Goal: Task Accomplishment & Management: Complete application form

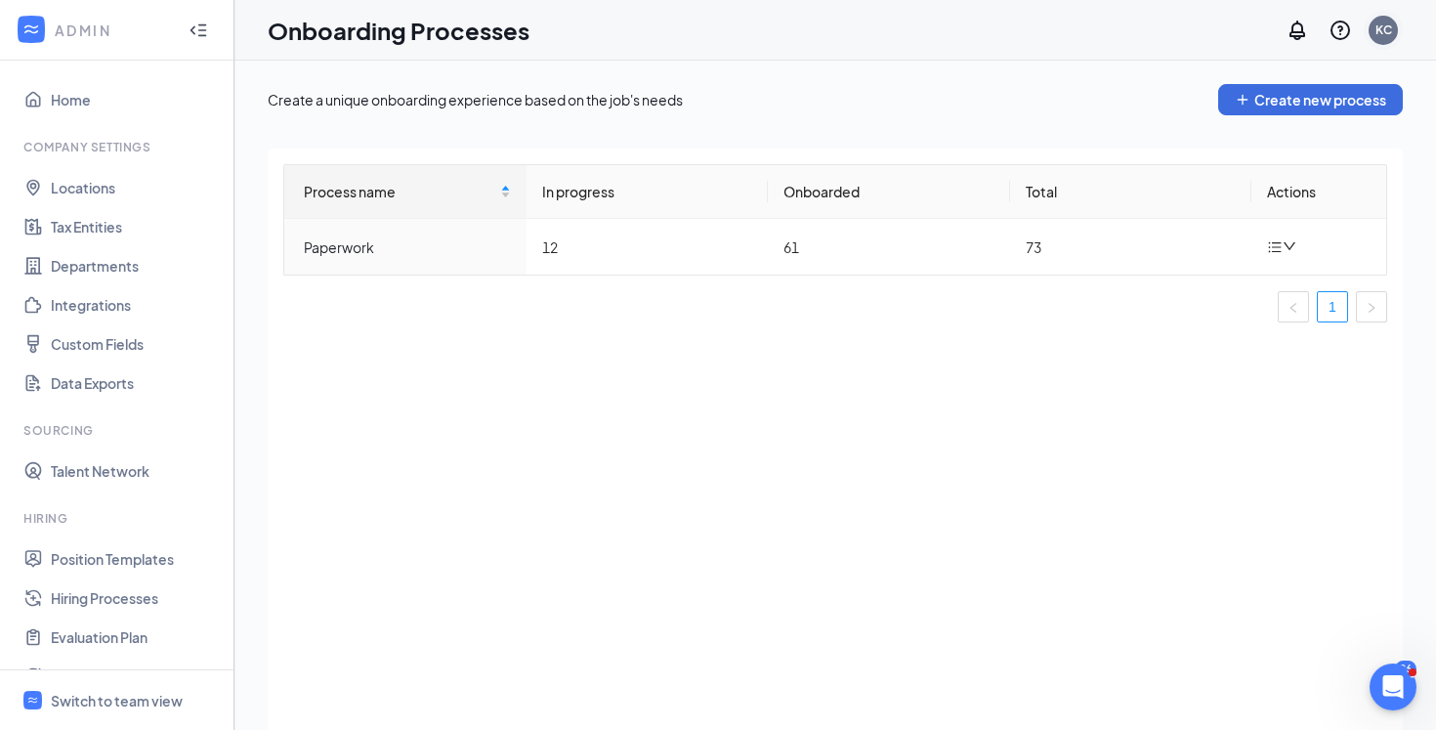
click at [1378, 24] on div "KC" at bounding box center [1383, 29] width 17 height 17
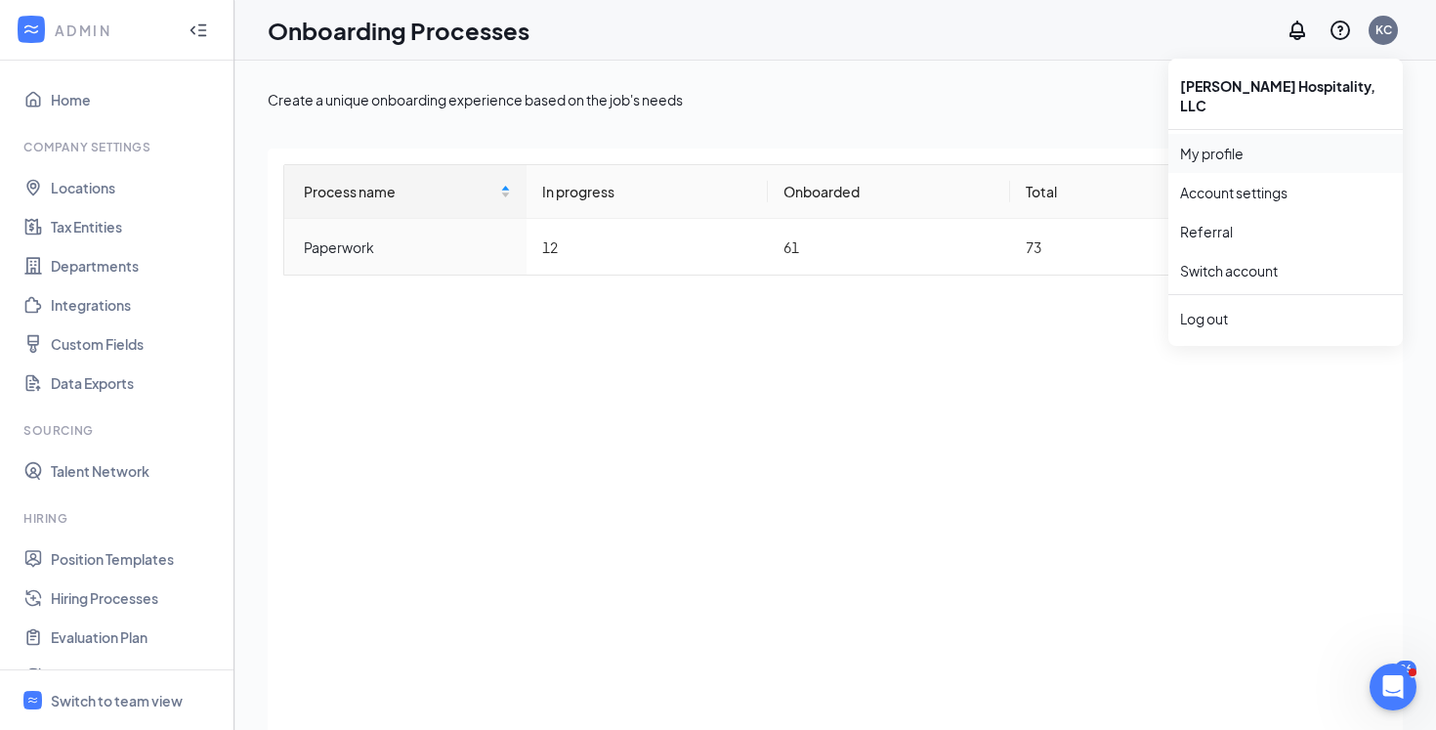
click at [1234, 148] on link "My profile" at bounding box center [1285, 154] width 211 height 20
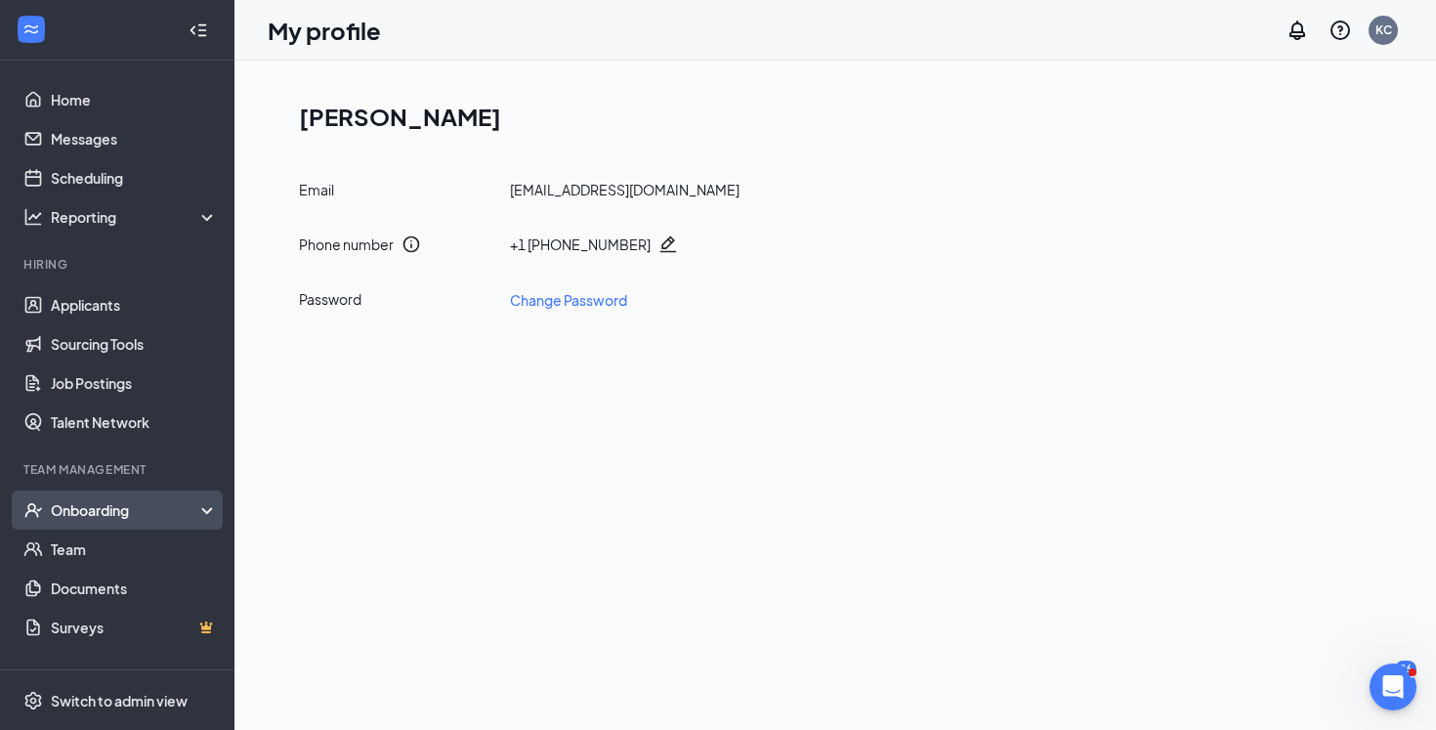
click at [161, 514] on div "Onboarding" at bounding box center [126, 510] width 150 height 20
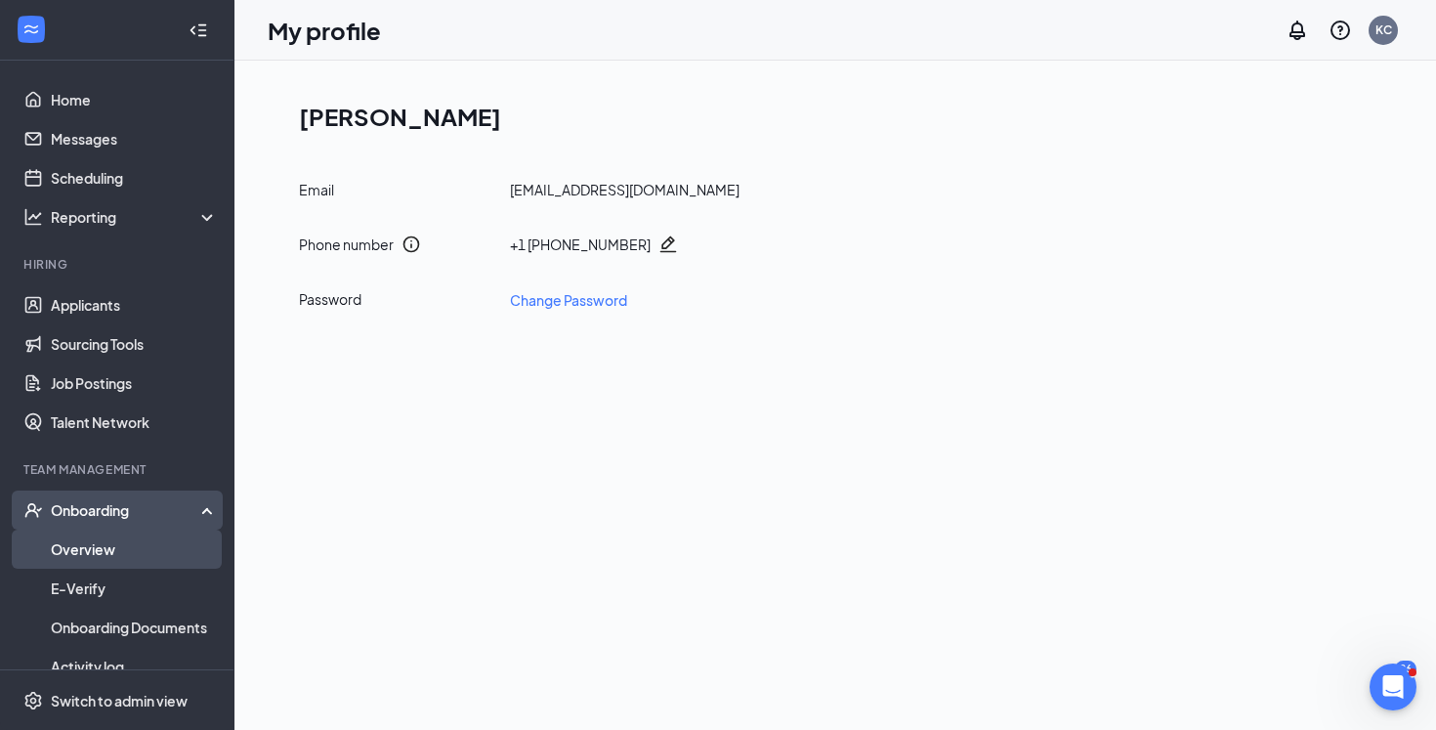
click at [150, 563] on link "Overview" at bounding box center [134, 548] width 167 height 39
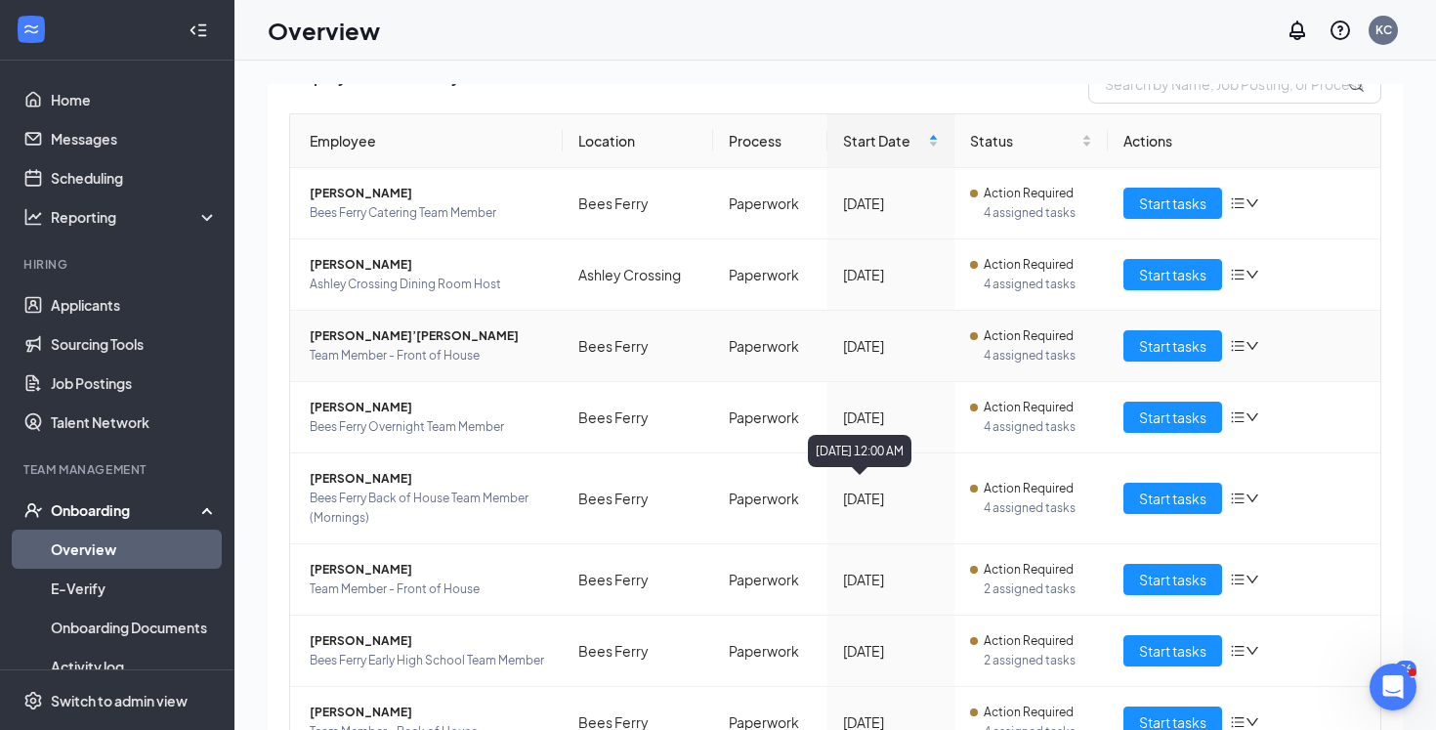
scroll to position [162, 0]
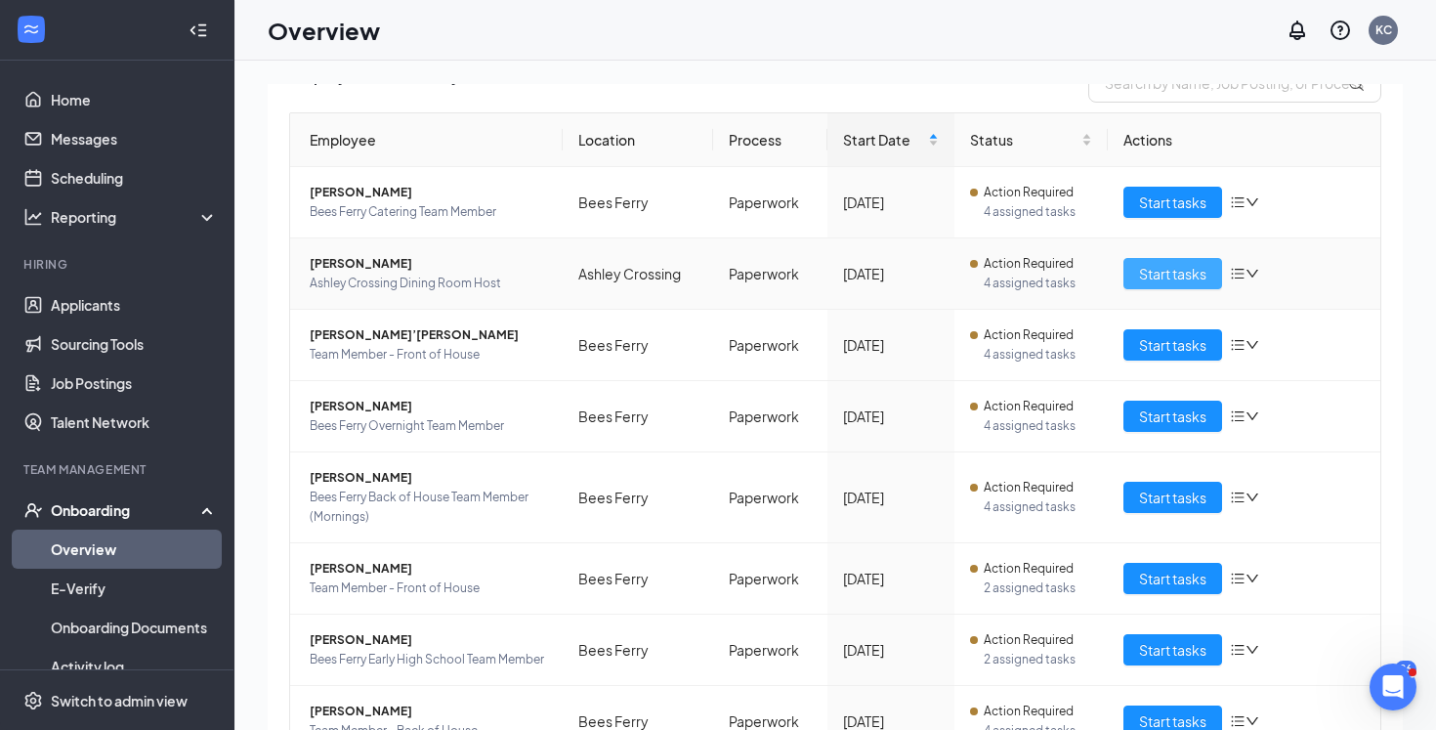
click at [1171, 270] on span "Start tasks" at bounding box center [1172, 273] width 67 height 21
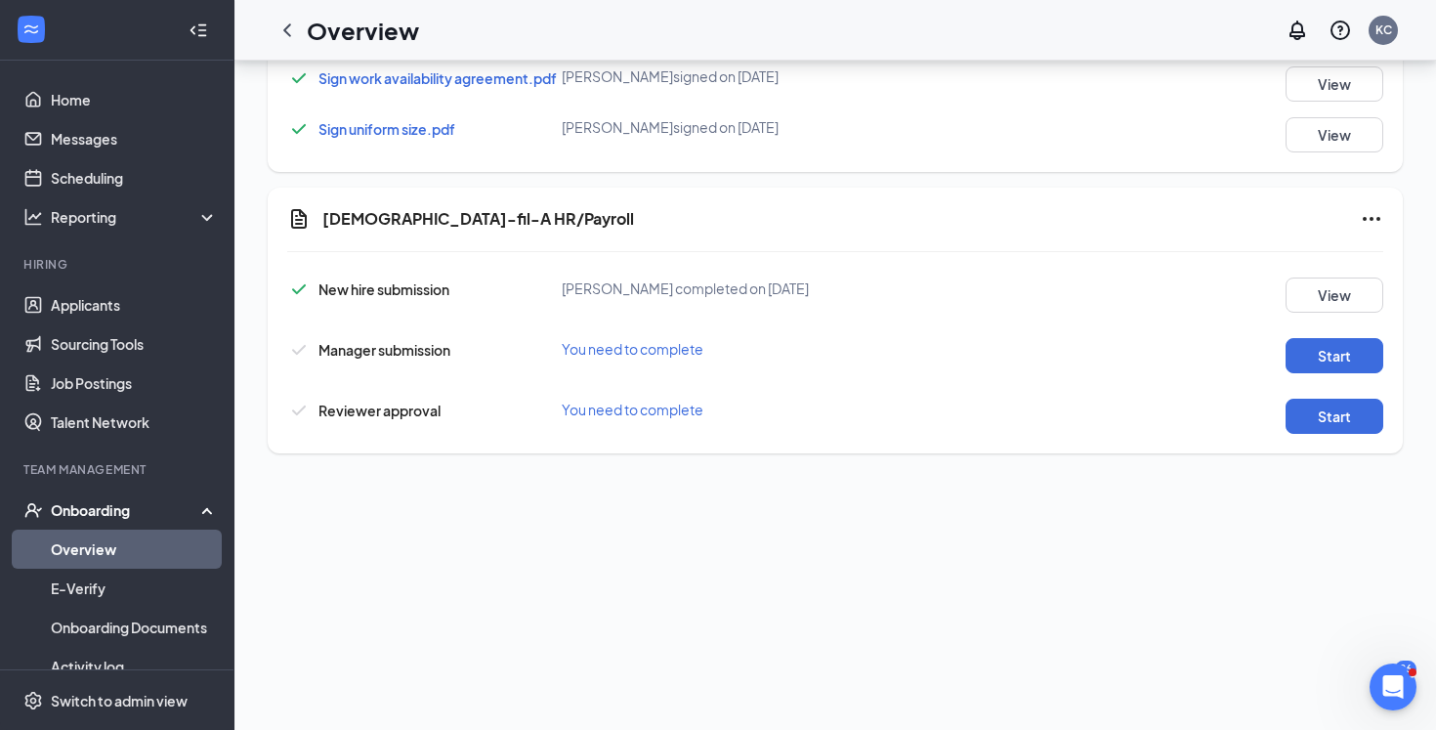
scroll to position [897, 0]
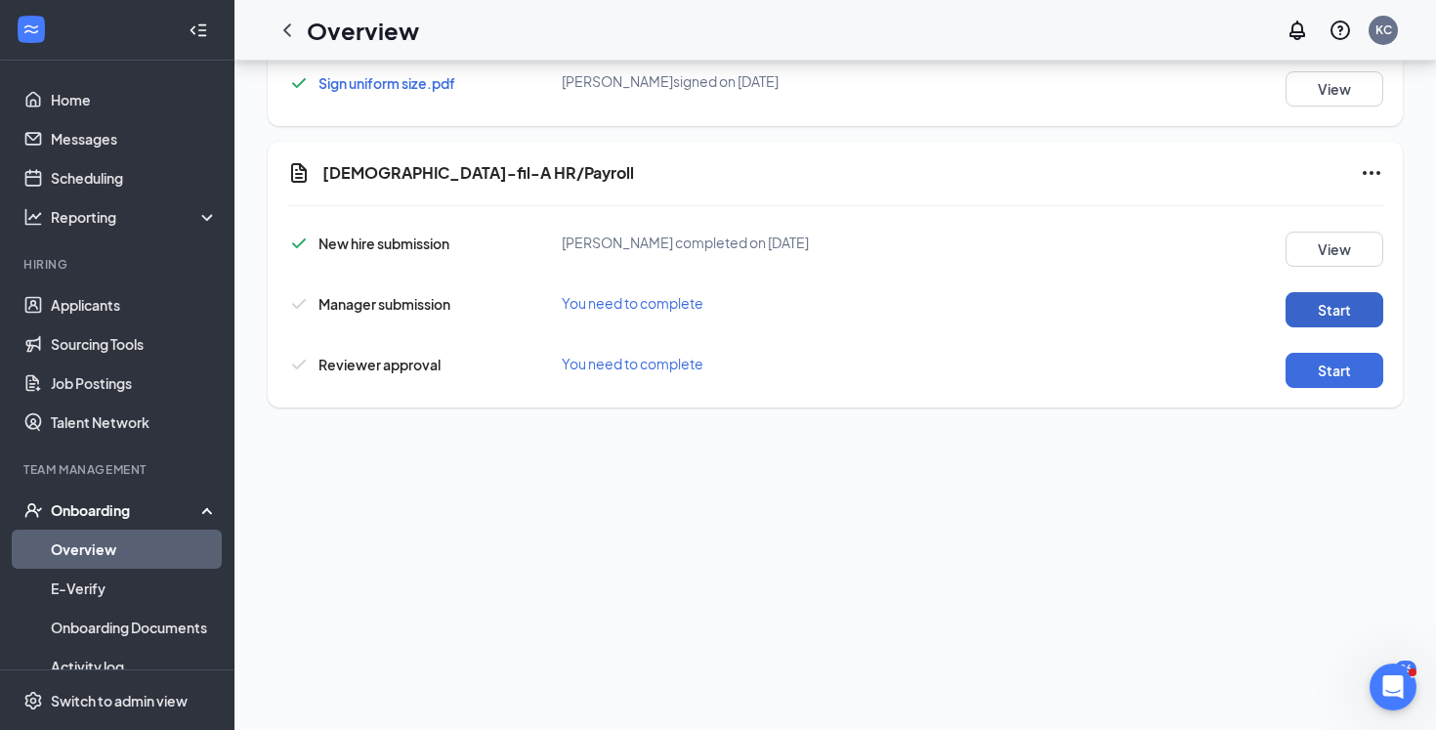
click at [1325, 311] on button "Start" at bounding box center [1334, 309] width 98 height 35
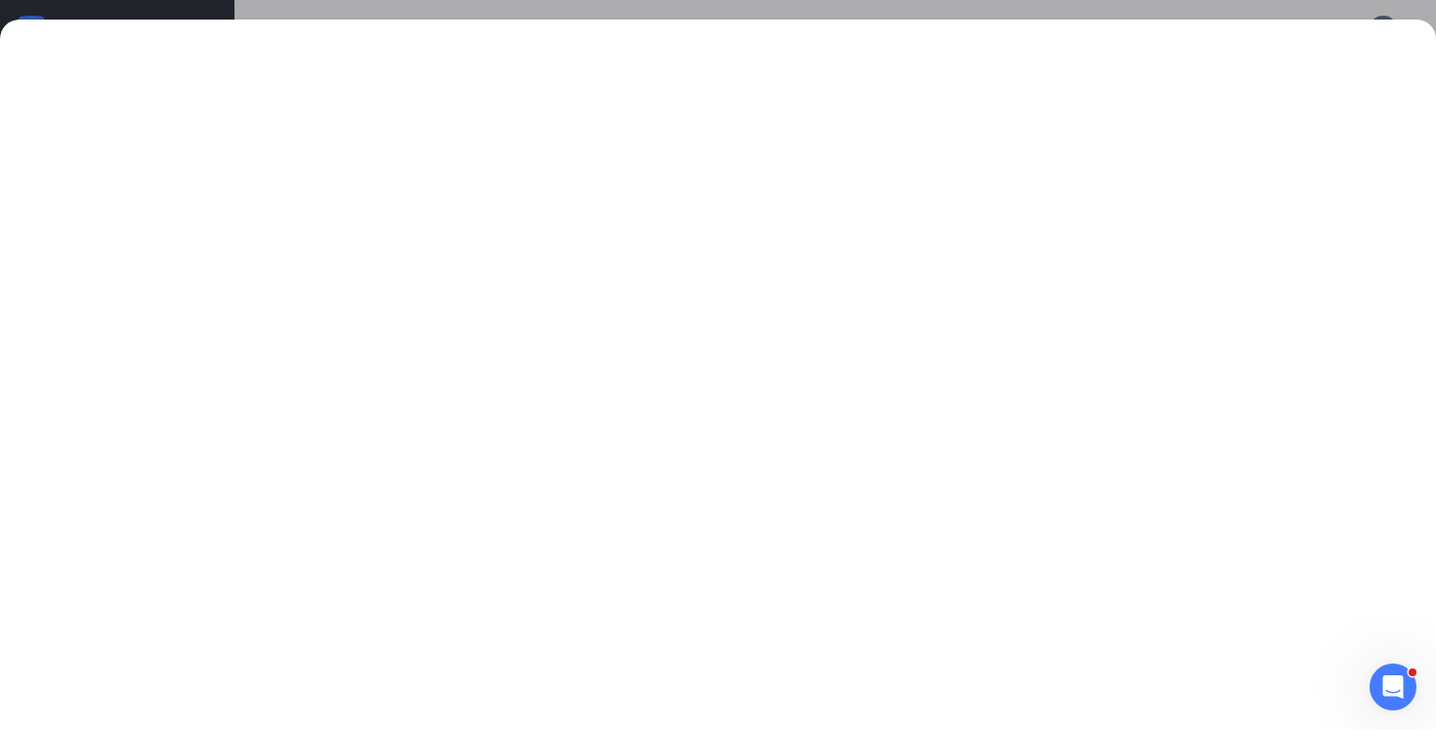
scroll to position [1063, 0]
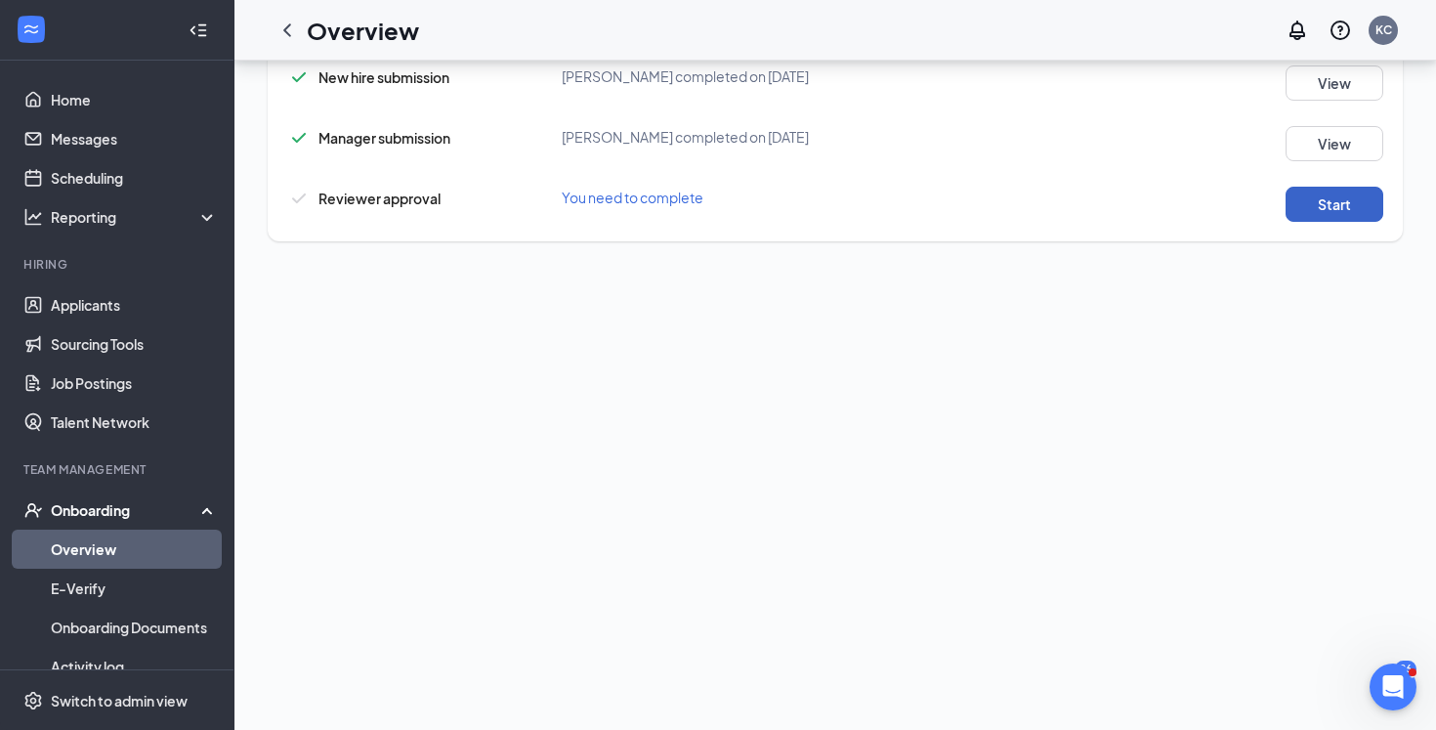
click at [1319, 201] on button "Start" at bounding box center [1334, 204] width 98 height 35
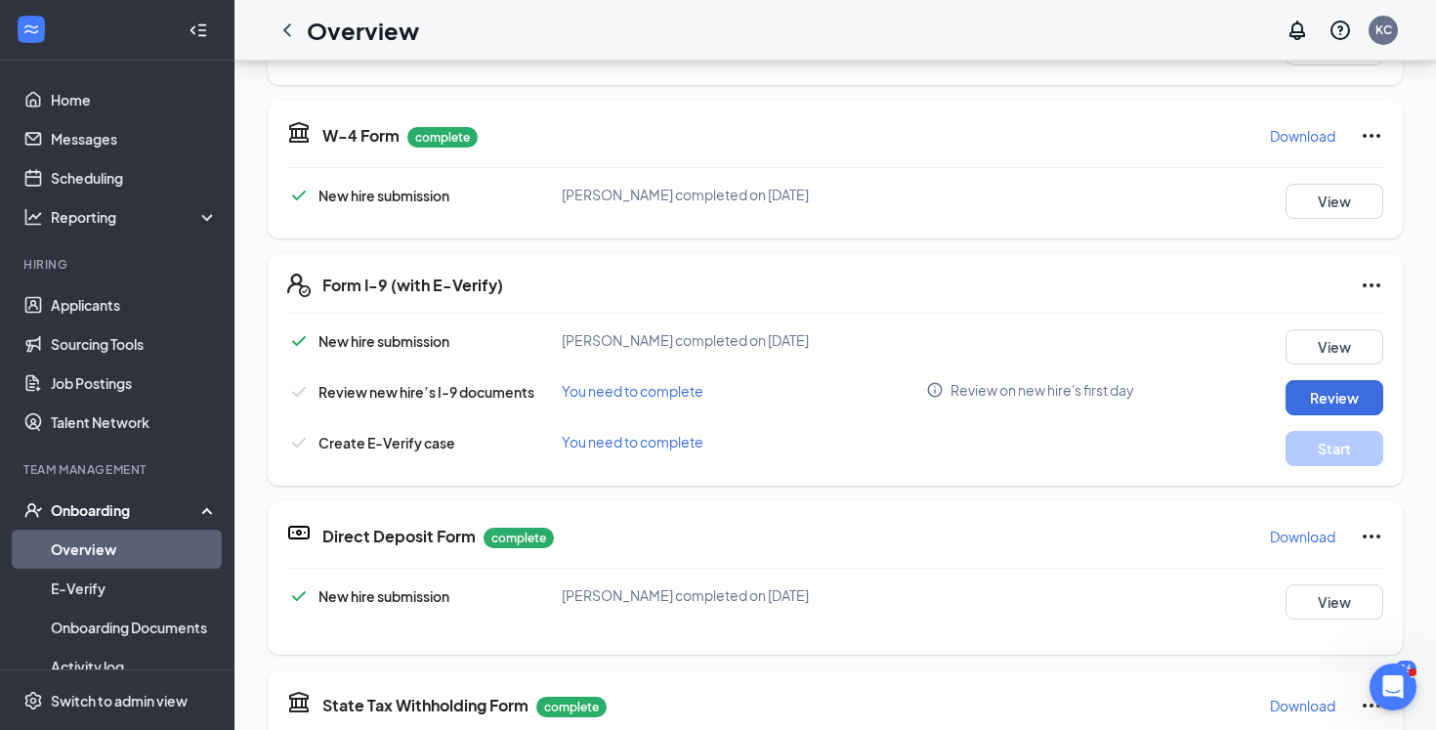
scroll to position [405, 0]
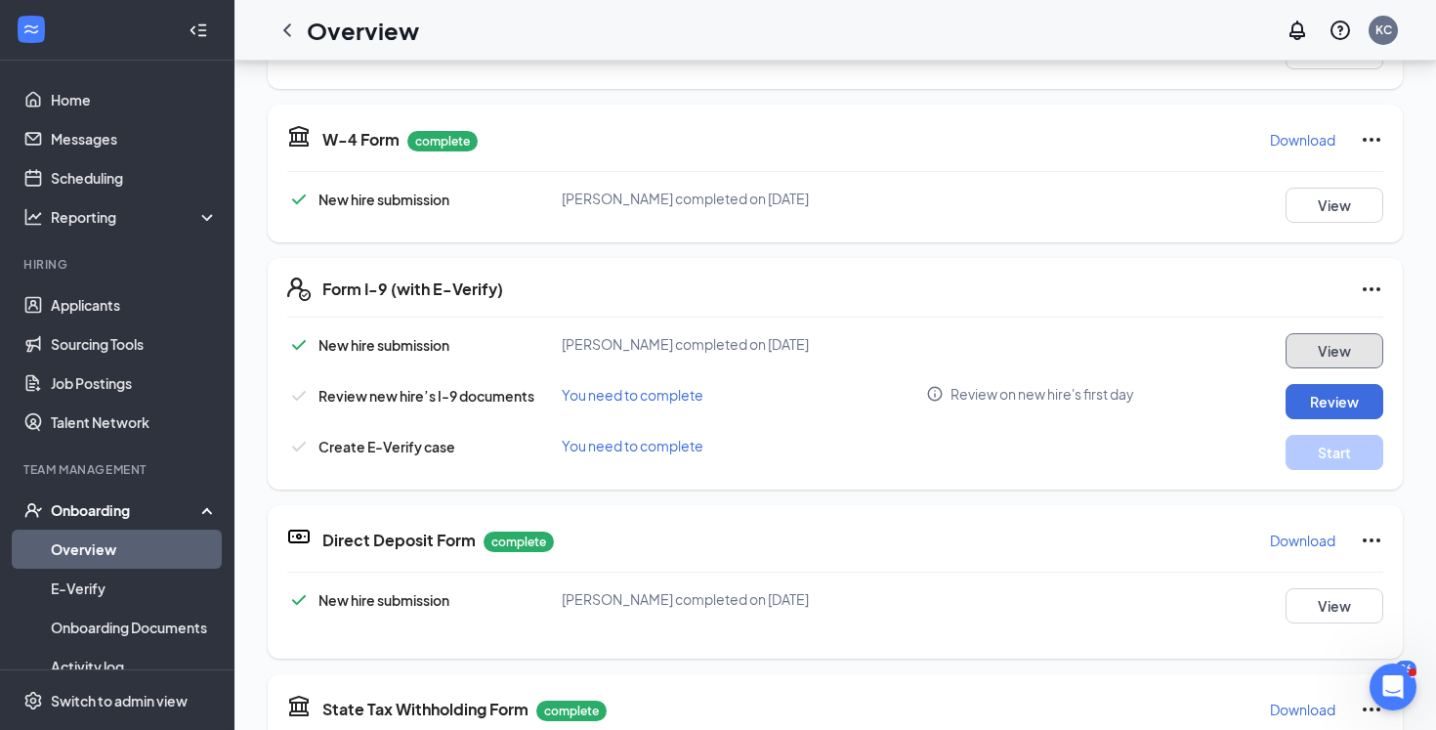
click at [1346, 352] on button "View" at bounding box center [1334, 350] width 98 height 35
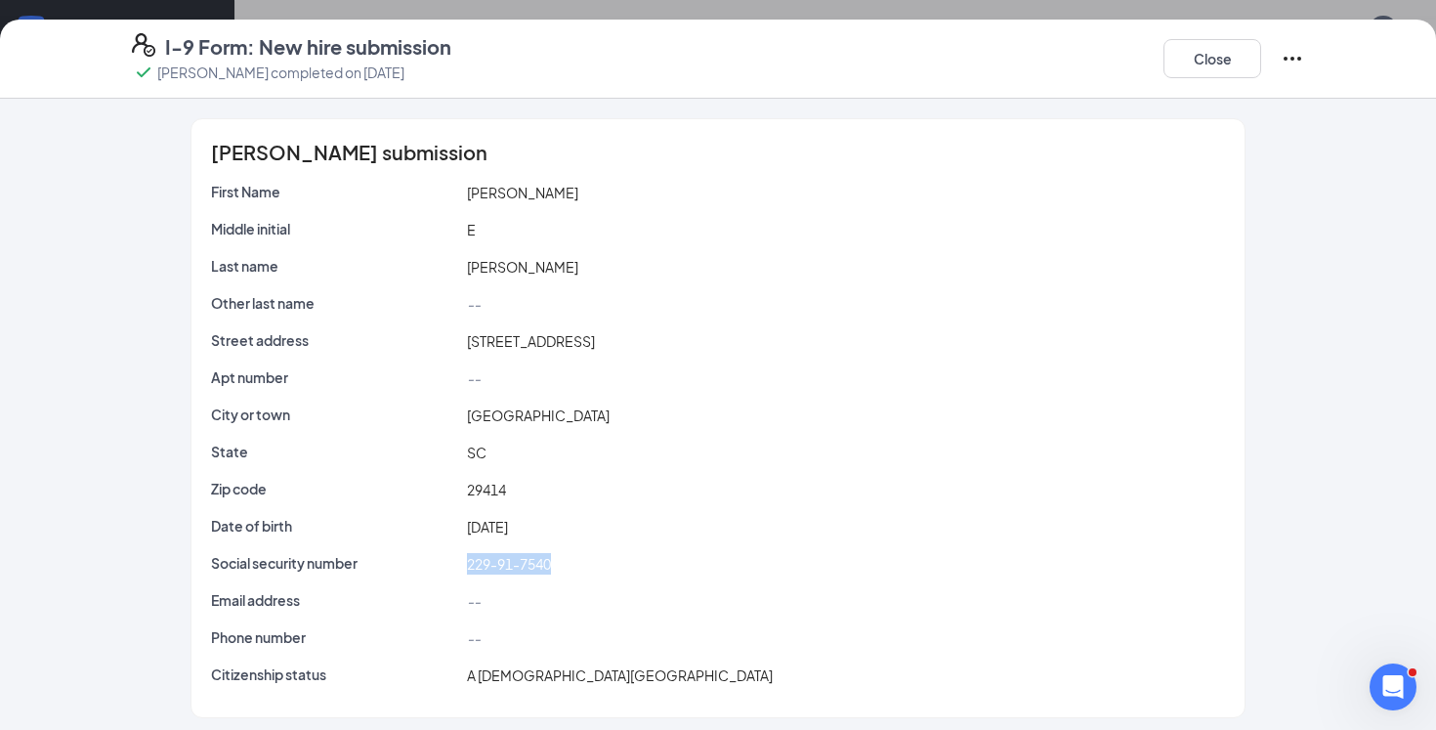
drag, startPoint x: 573, startPoint y: 570, endPoint x: 439, endPoint y: 574, distance: 134.8
click at [439, 574] on div "Social security number 229-91-7540" at bounding box center [718, 567] width 1014 height 29
copy div "229-91-7540"
click at [1228, 74] on button "Close" at bounding box center [1212, 58] width 98 height 39
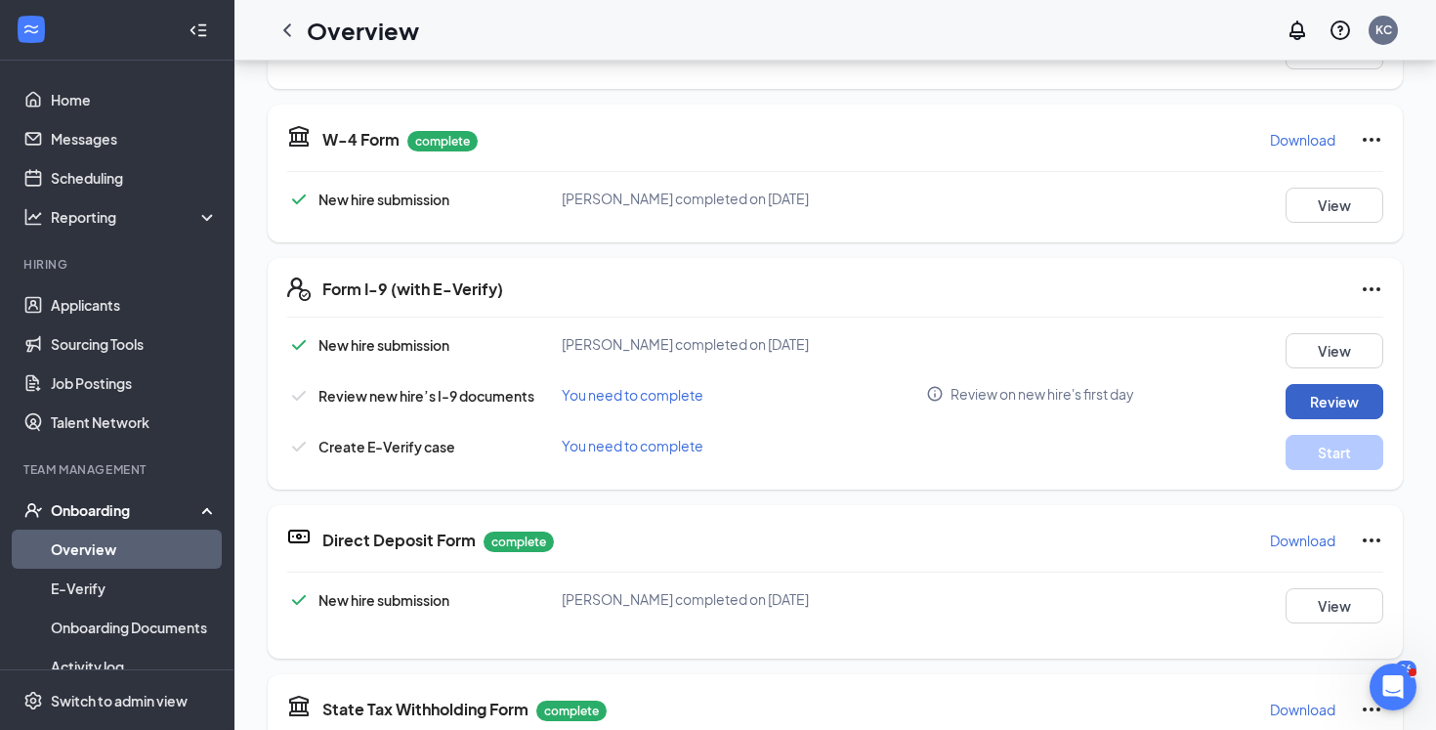
click at [1315, 402] on button "Review" at bounding box center [1334, 401] width 98 height 35
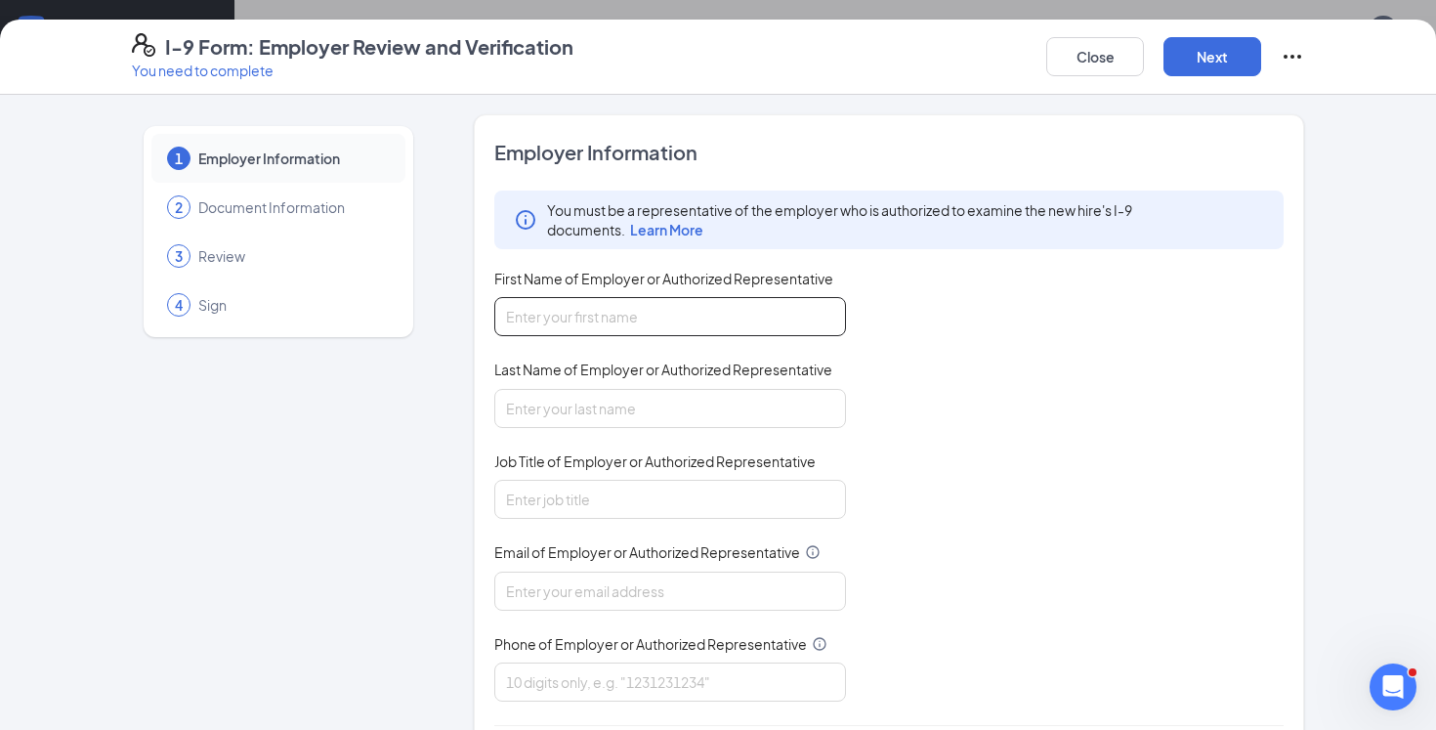
click at [797, 320] on input "First Name of Employer or Authorized Representative" at bounding box center [670, 316] width 352 height 39
type input "[PERSON_NAME]"
type input "[EMAIL_ADDRESS][DOMAIN_NAME]"
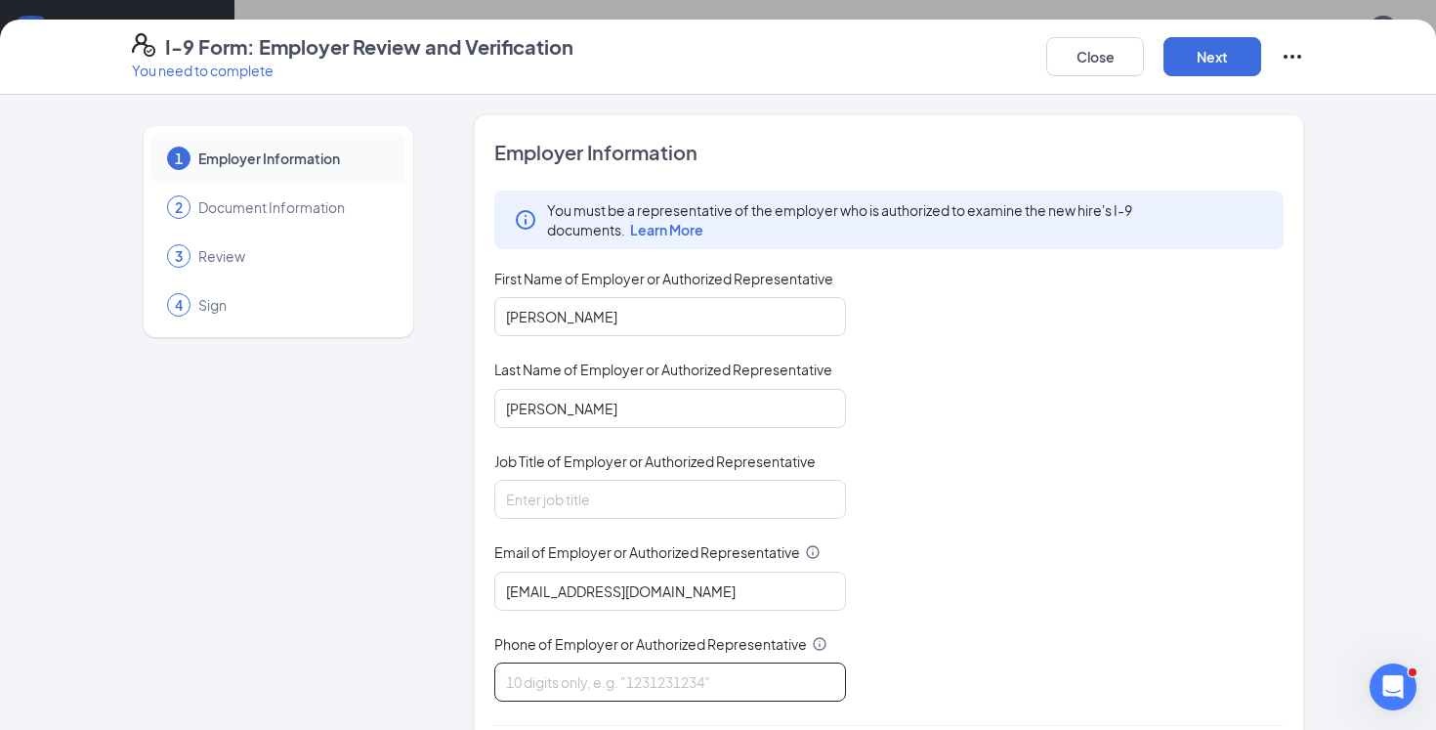
type input "8438104141"
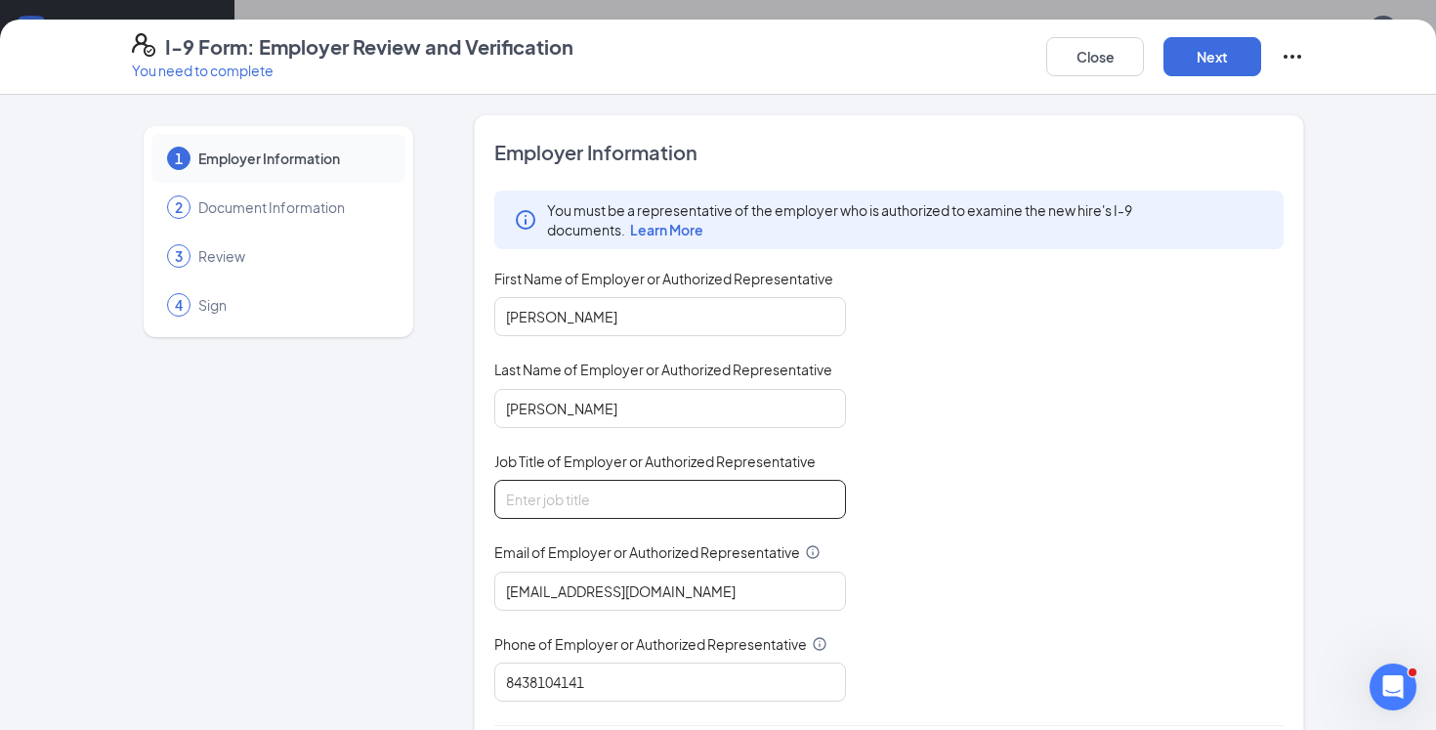
click at [723, 481] on input "Job Title of Employer or Authorized Representative" at bounding box center [670, 499] width 352 height 39
click at [633, 503] on input "Job Title of Employer or Authorized Representative" at bounding box center [670, 499] width 352 height 39
click at [548, 494] on input "Job Title of Employer or Authorized Representative" at bounding box center [670, 499] width 352 height 39
click at [580, 492] on input "Job Title of Employer or Authorized Representative" at bounding box center [670, 499] width 352 height 39
type input "Director"
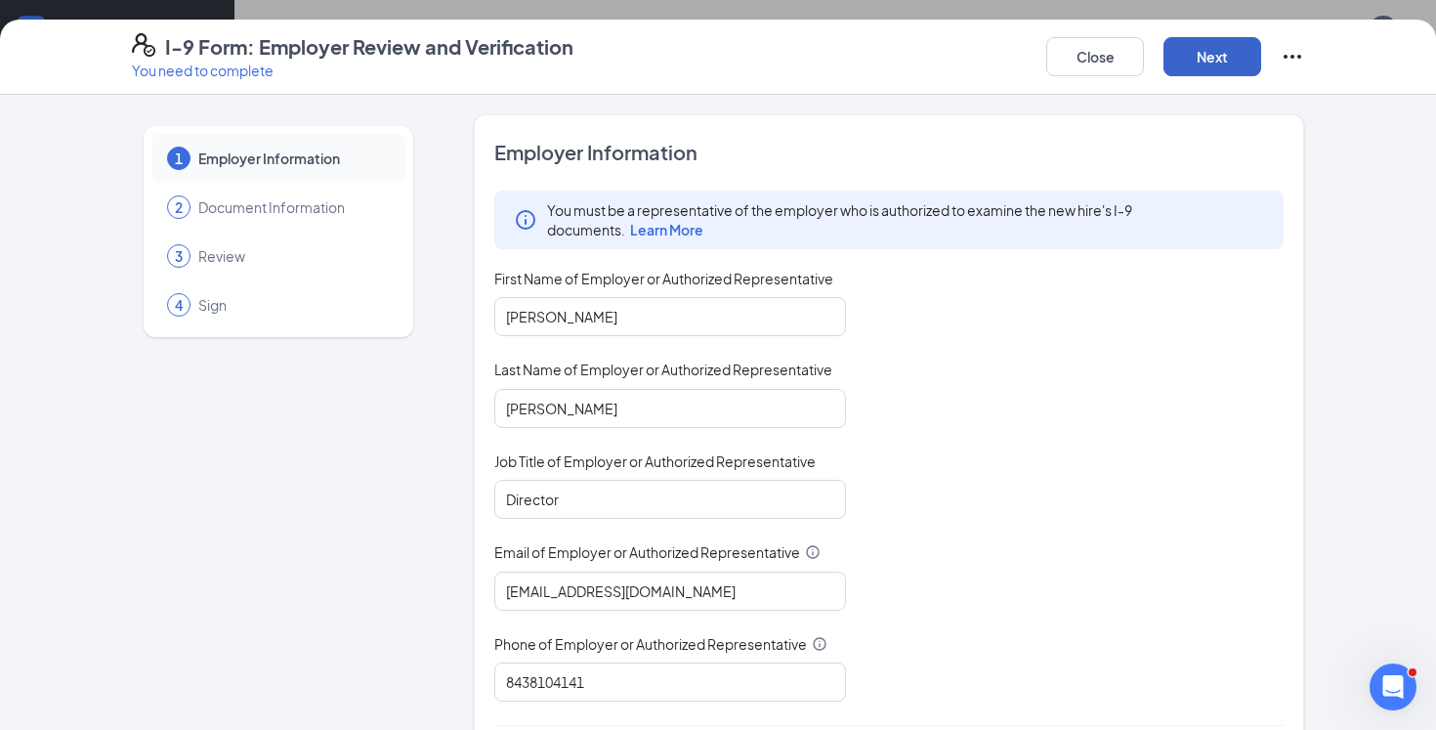
click at [1194, 67] on button "Next" at bounding box center [1212, 56] width 98 height 39
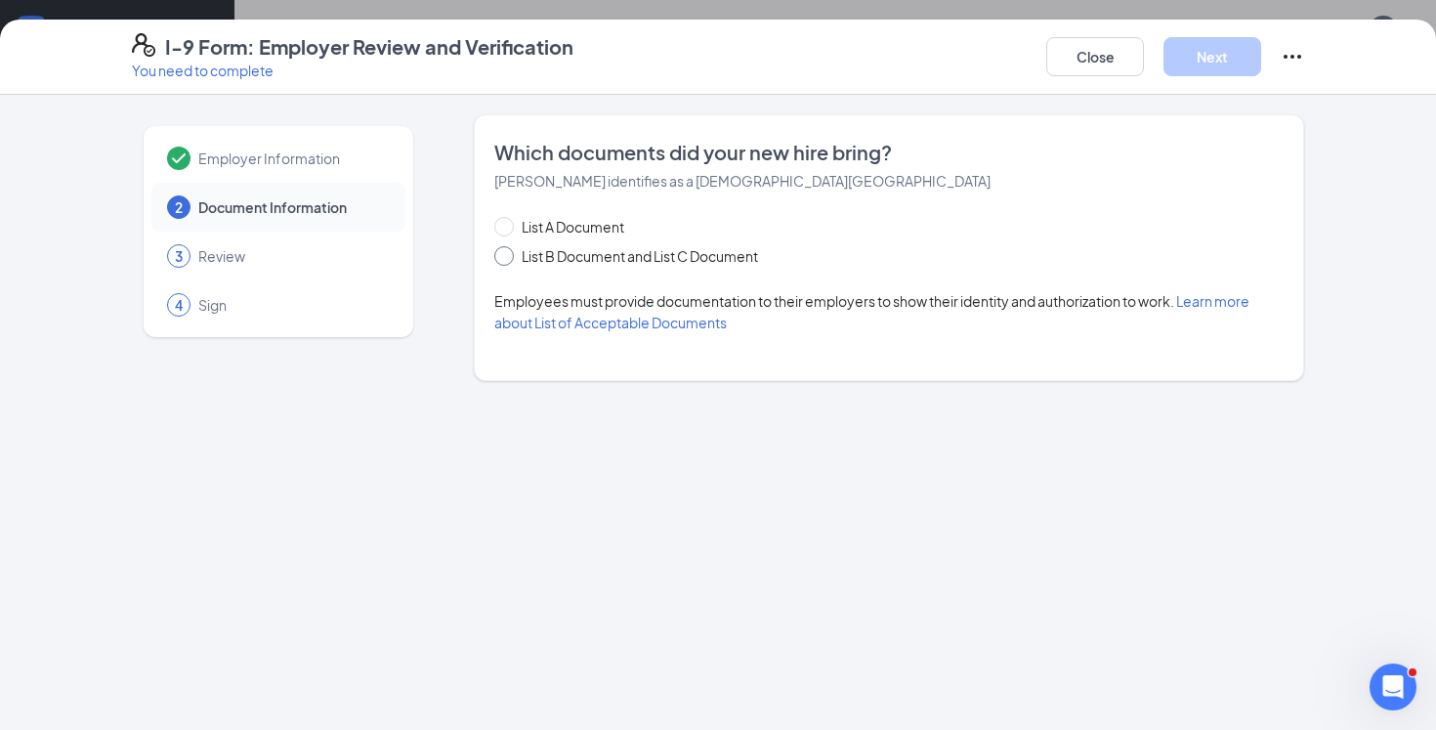
click at [687, 261] on span "List B Document and List C Document" at bounding box center [640, 255] width 252 height 21
click at [508, 260] on input "List B Document and List C Document" at bounding box center [501, 253] width 14 height 14
radio input "true"
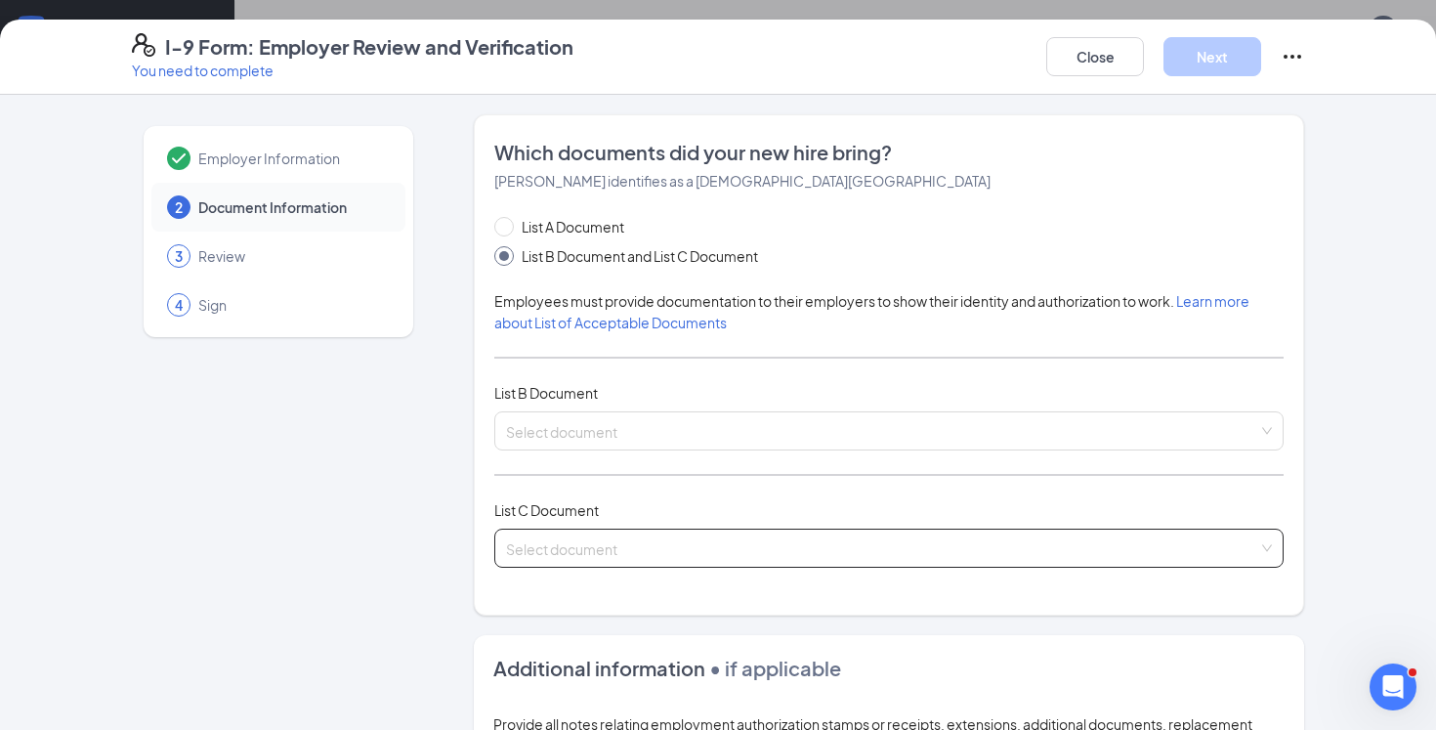
click at [666, 556] on input "search" at bounding box center [882, 543] width 752 height 29
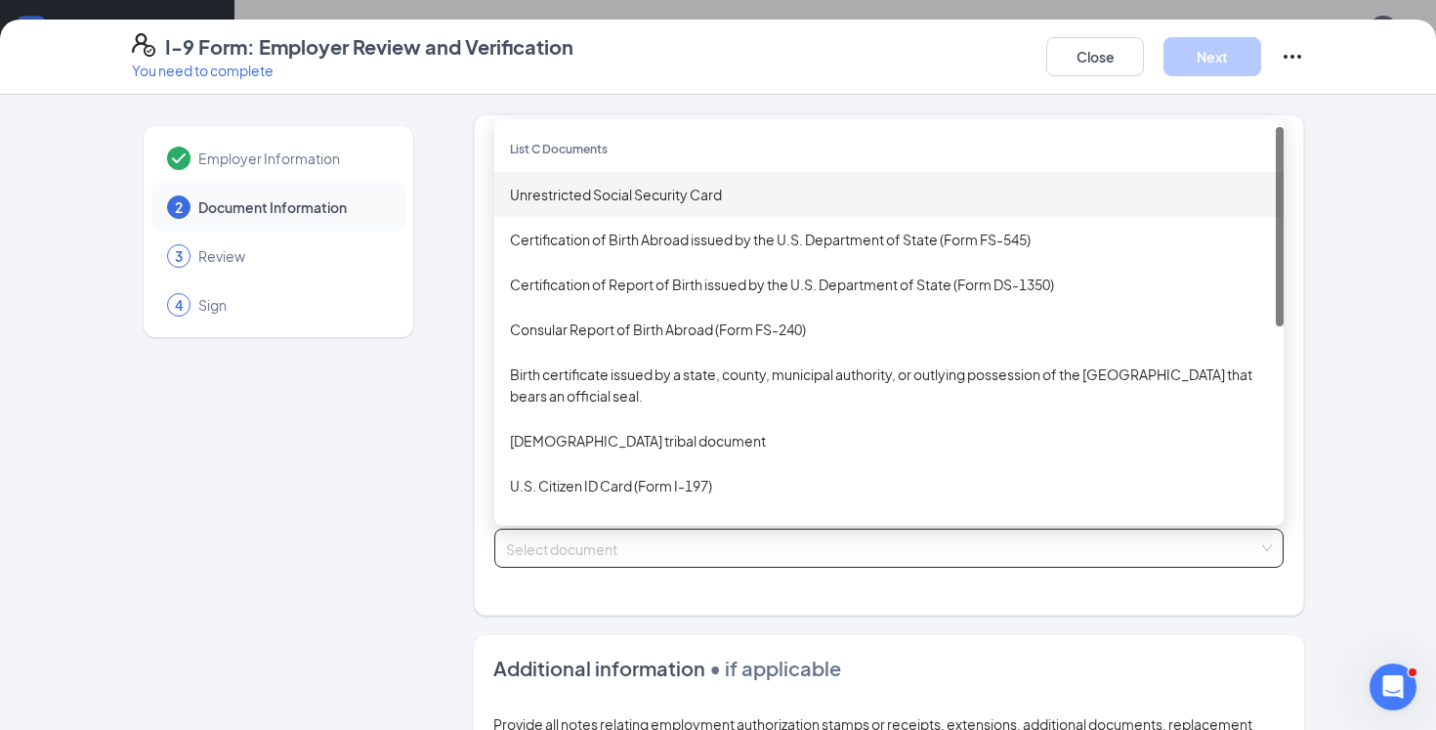
click at [732, 198] on div "Unrestricted Social Security Card" at bounding box center [889, 194] width 758 height 21
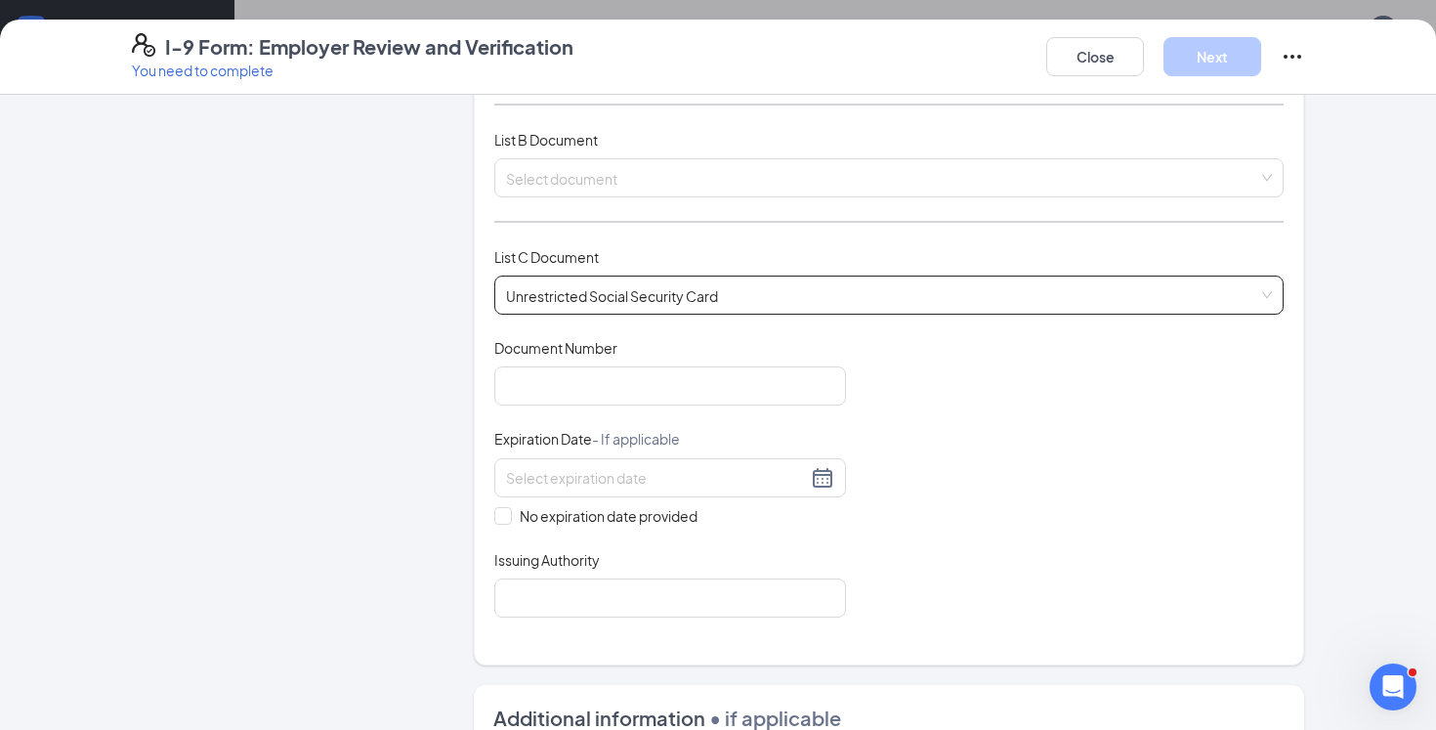
scroll to position [267, 0]
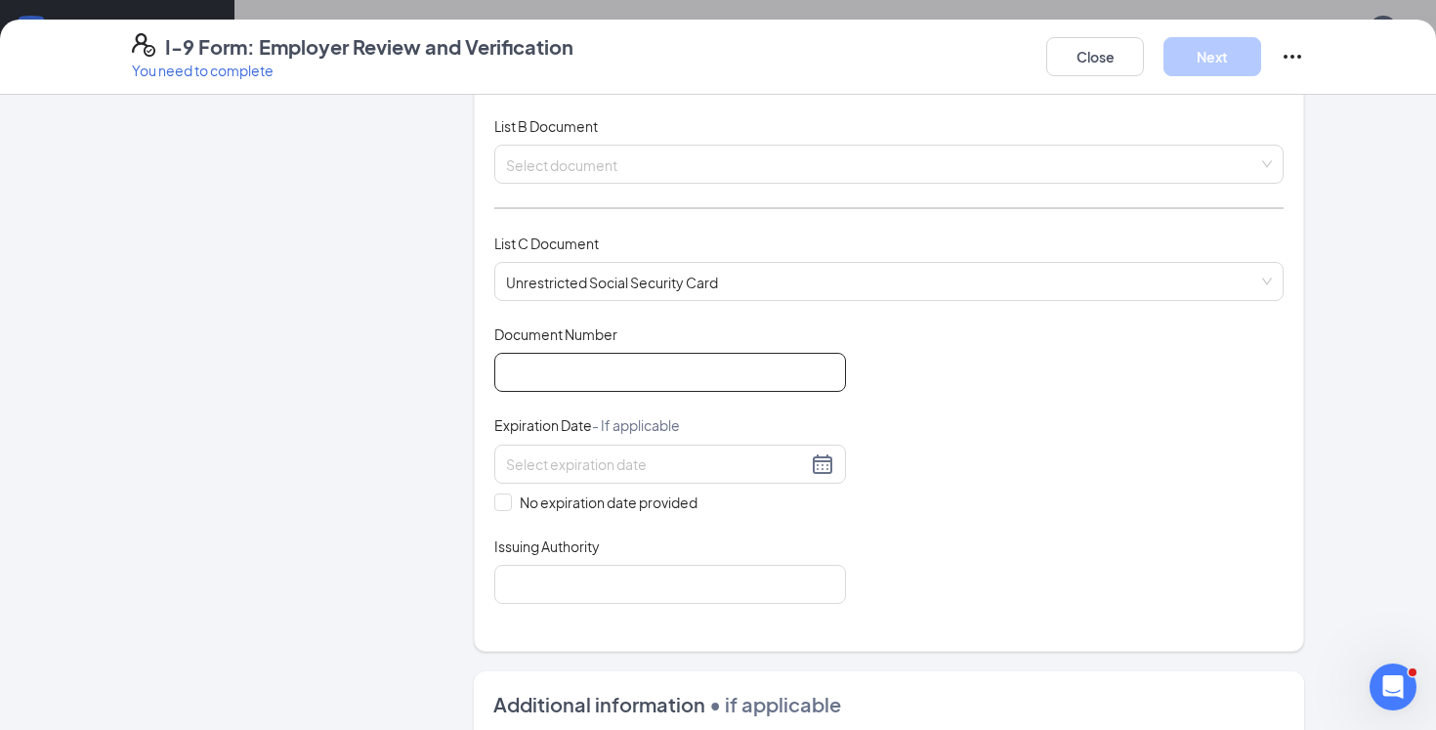
click at [666, 373] on input "Document Number" at bounding box center [670, 372] width 352 height 39
paste input "229-91-7540"
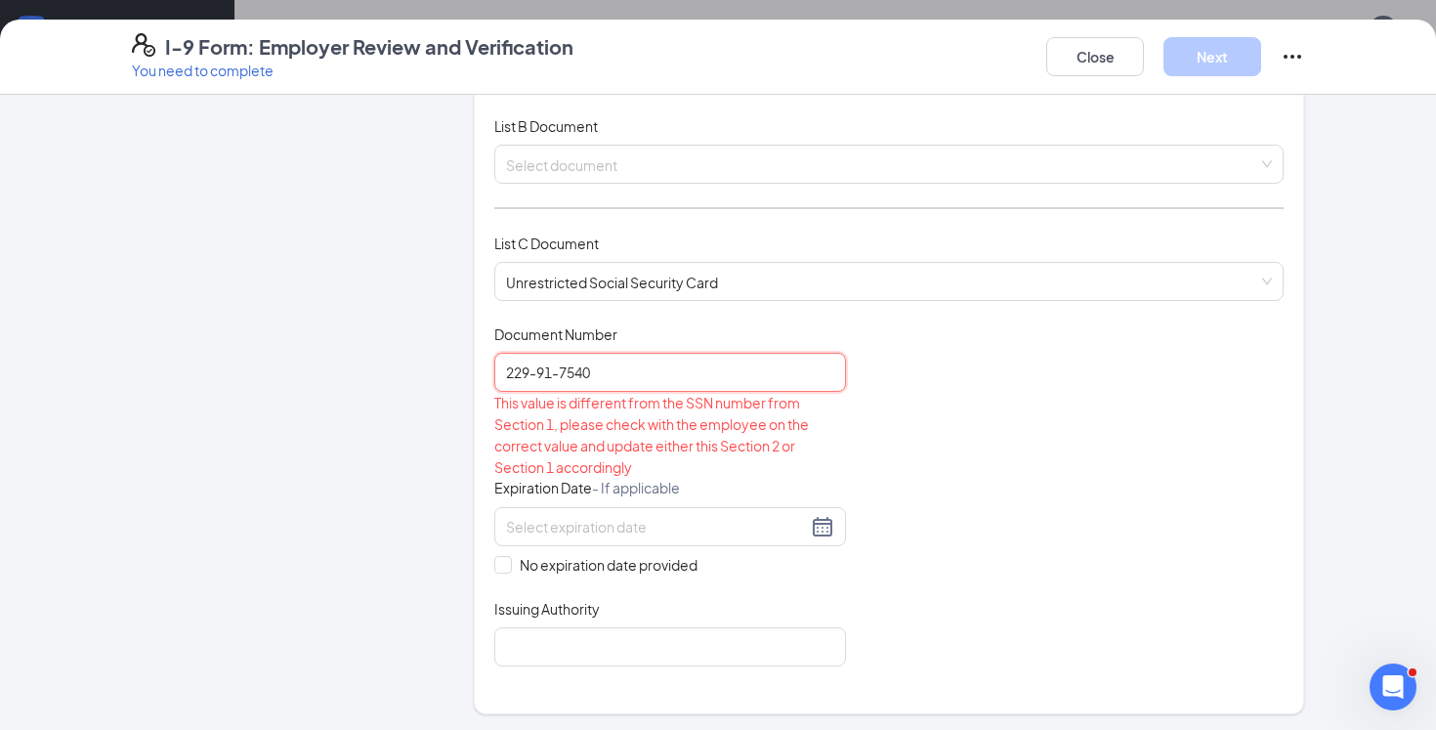
click at [564, 372] on input "229-91-7540" at bounding box center [670, 372] width 352 height 39
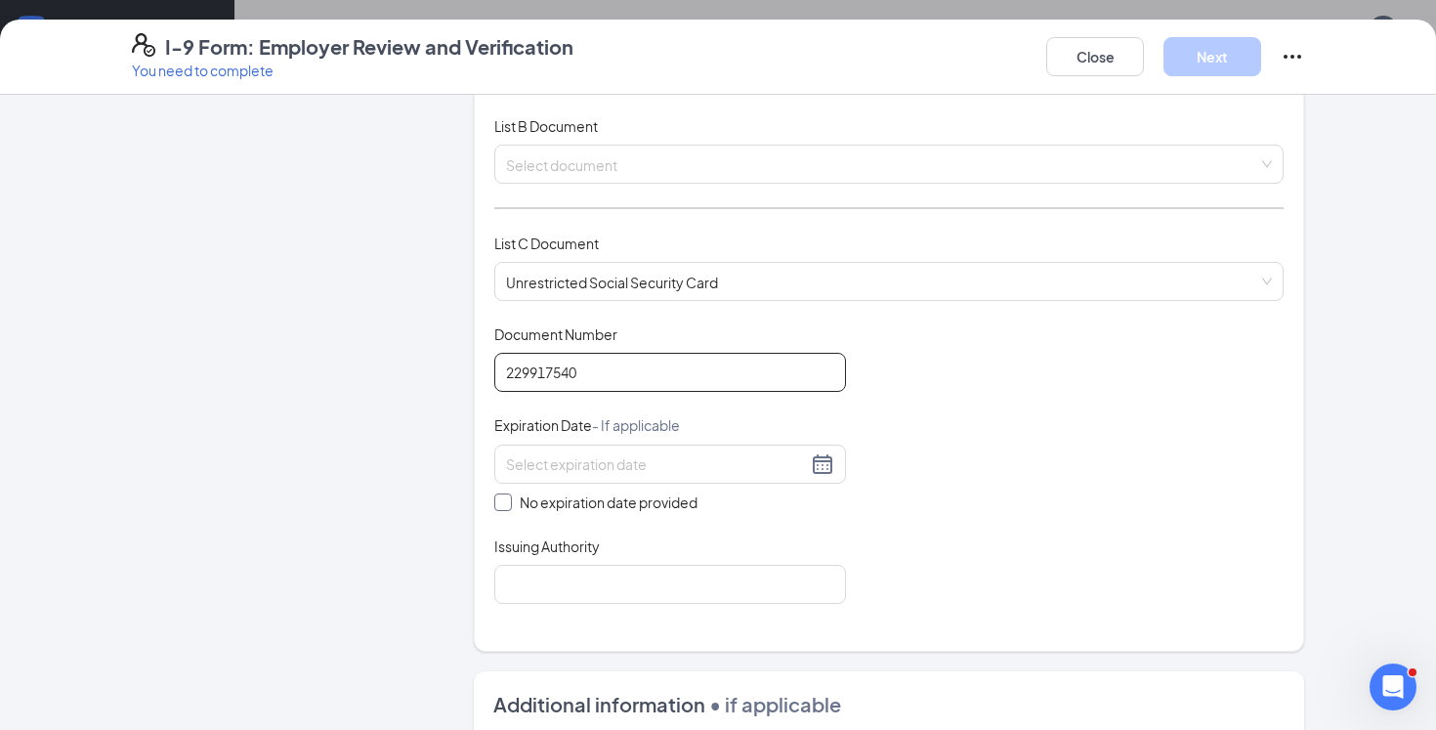
type input "229917540"
click at [506, 501] on input "No expiration date provided" at bounding box center [501, 500] width 14 height 14
checkbox input "true"
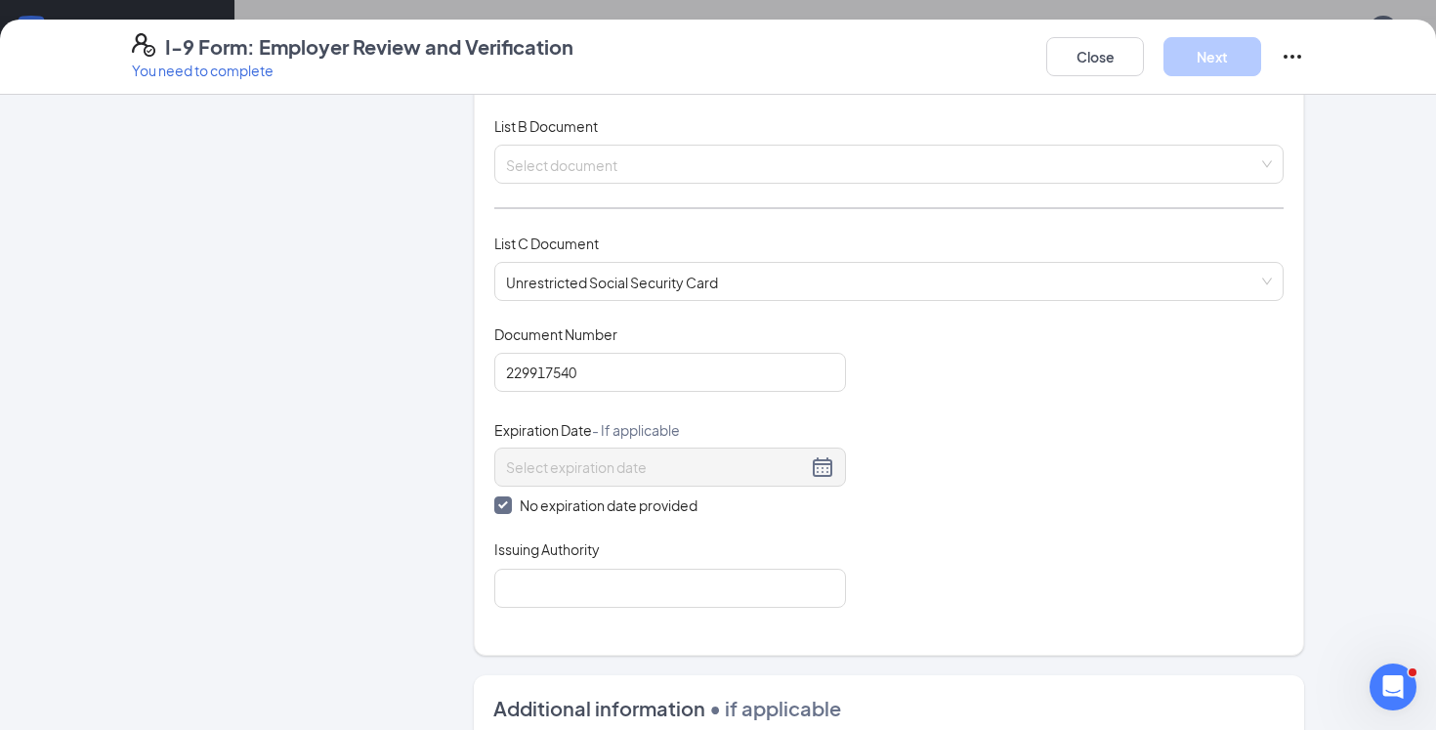
click at [546, 613] on div "Which documents did your new hire bring? [PERSON_NAME] identifies as a [DEMOGRA…" at bounding box center [888, 251] width 789 height 759
click at [579, 590] on input "Issuing Authority" at bounding box center [670, 587] width 352 height 39
type input "Social Security Administration"
click at [620, 153] on input "search" at bounding box center [882, 160] width 752 height 29
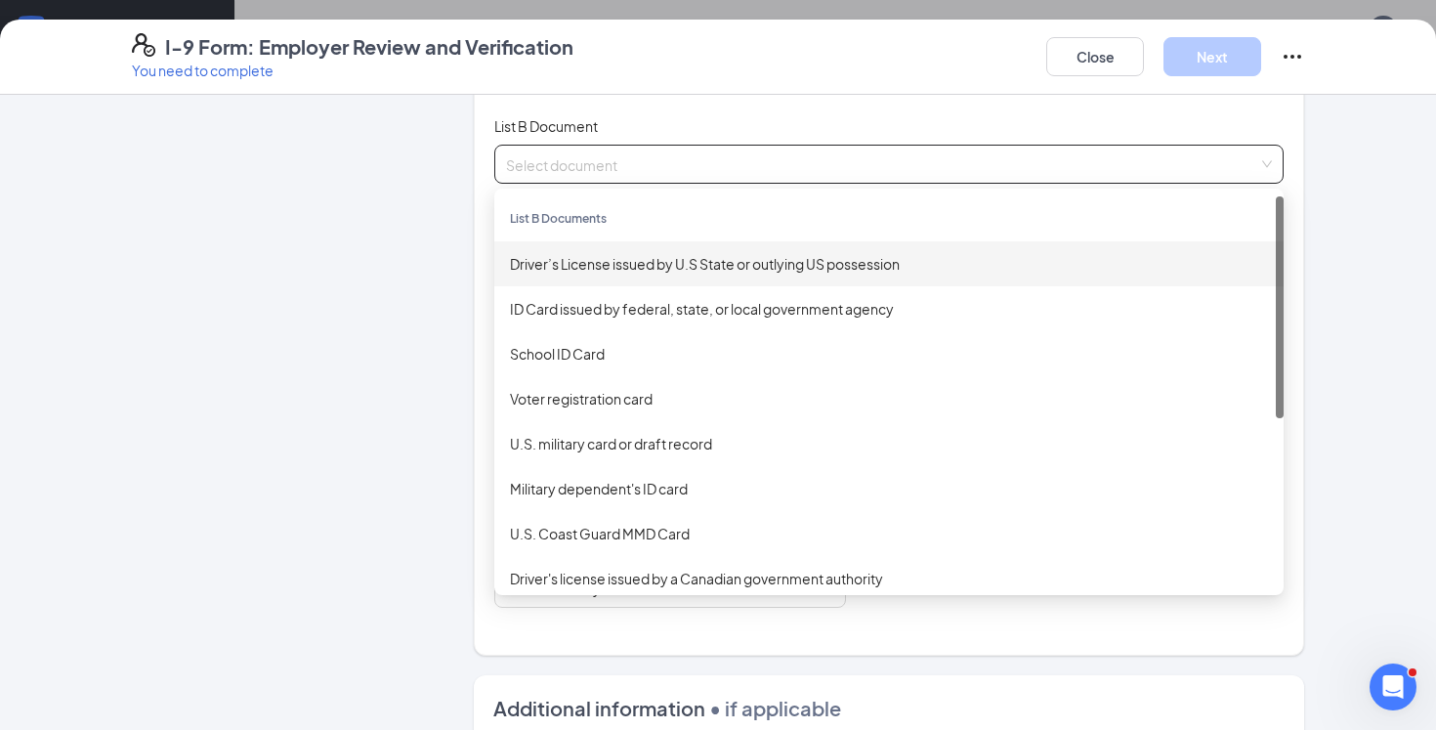
click at [630, 259] on div "Driver’s License issued by U.S State or outlying US possession" at bounding box center [889, 263] width 758 height 21
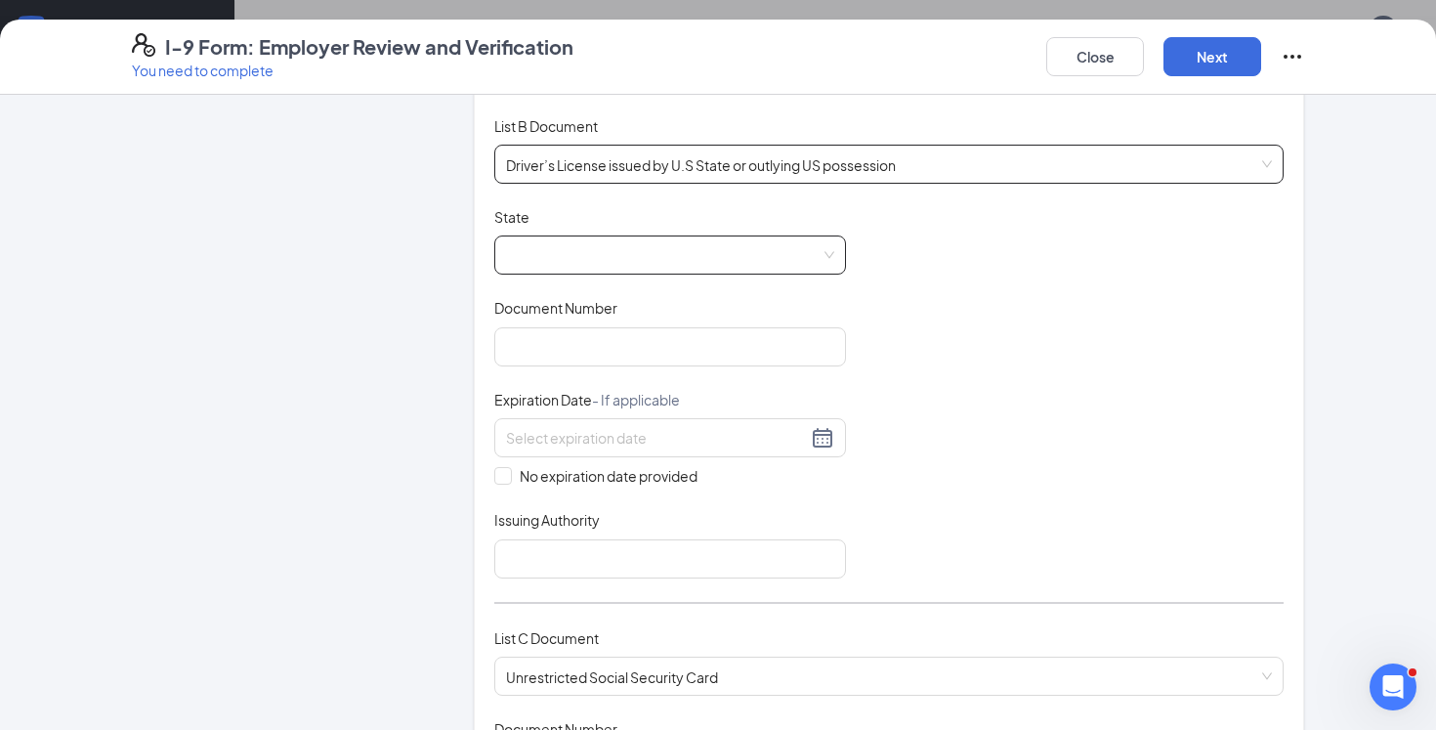
click at [645, 269] on span at bounding box center [670, 254] width 328 height 37
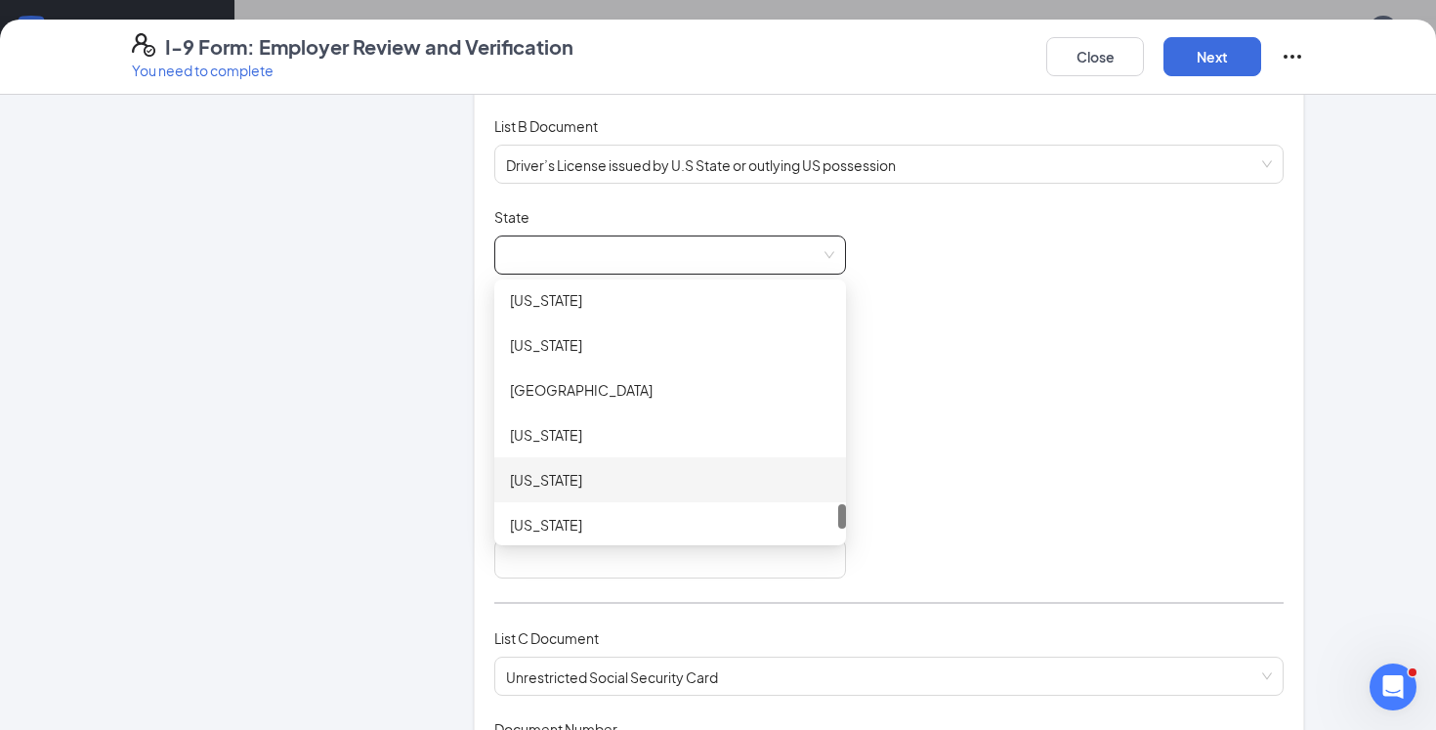
scroll to position [2153, 0]
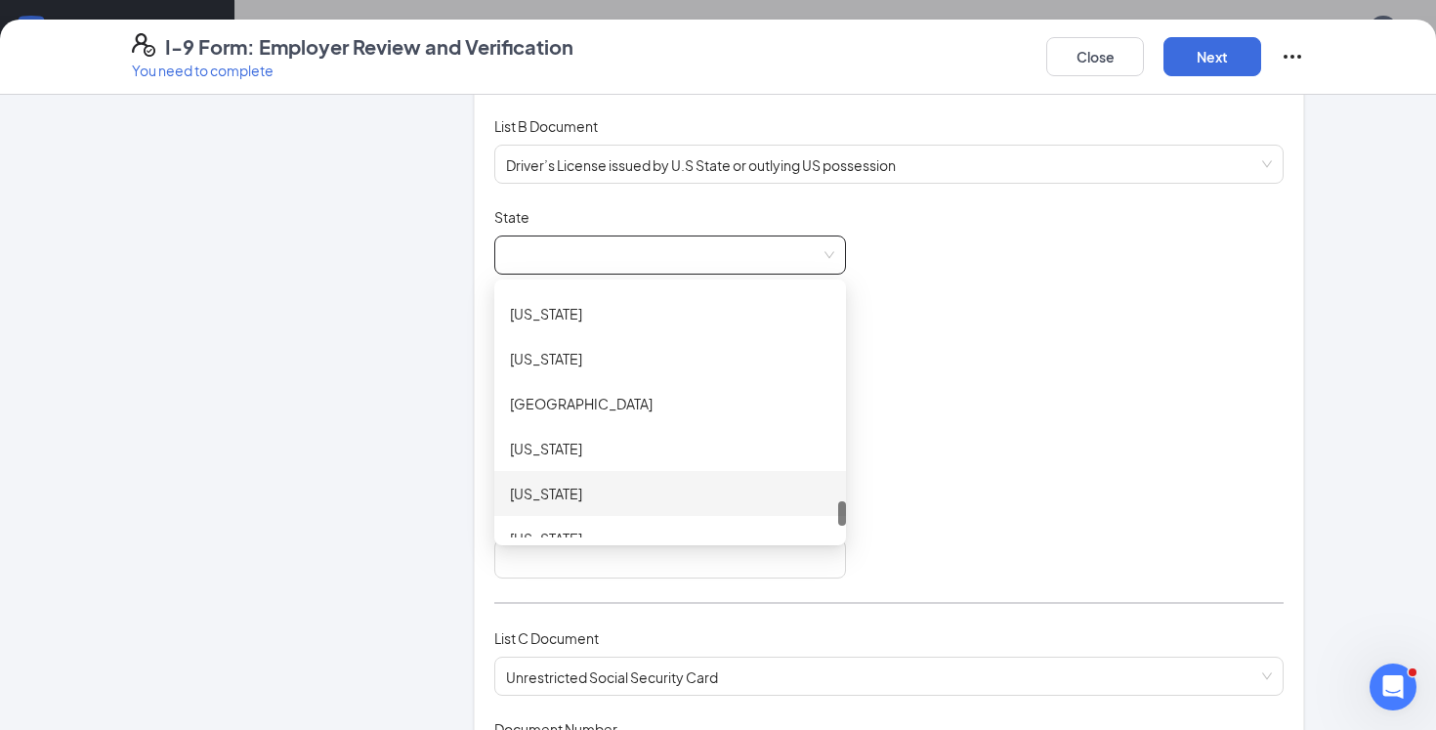
click at [642, 358] on div "[US_STATE]" at bounding box center [670, 358] width 320 height 21
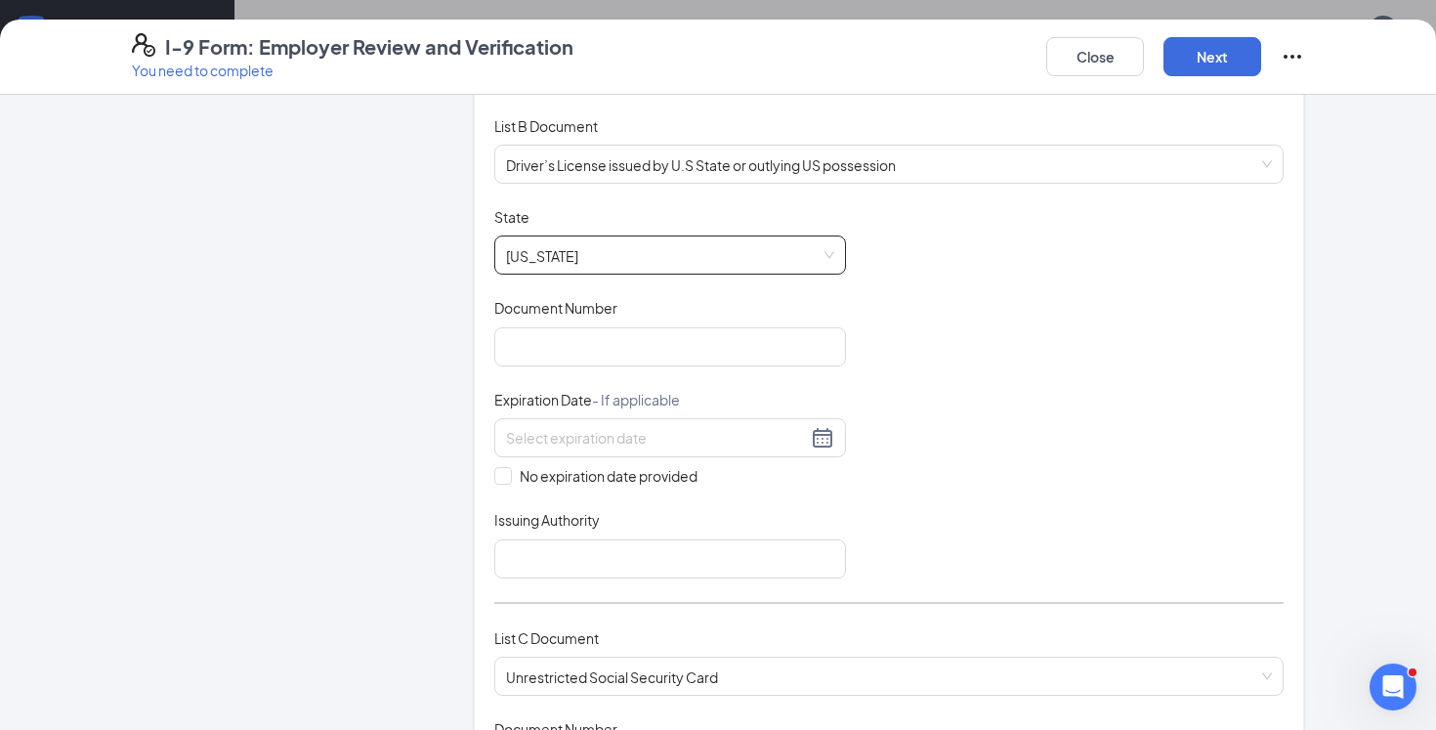
click at [903, 381] on div "Document Title Driver’s License issued by U.S State or outlying US possession S…" at bounding box center [888, 392] width 789 height 371
click at [622, 348] on input "Document Number" at bounding box center [670, 346] width 352 height 39
paste input "T66054838"
type input "T66054838"
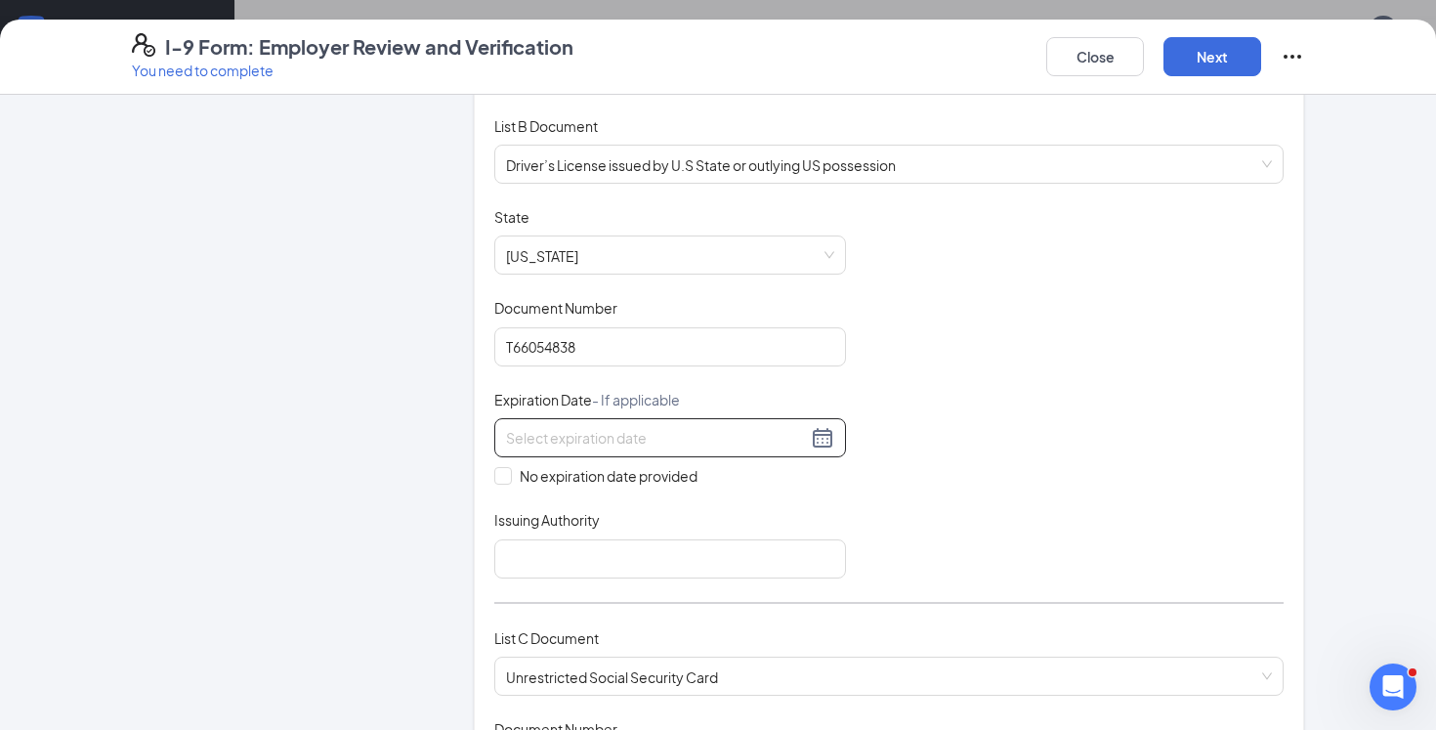
click at [634, 452] on div at bounding box center [670, 437] width 352 height 39
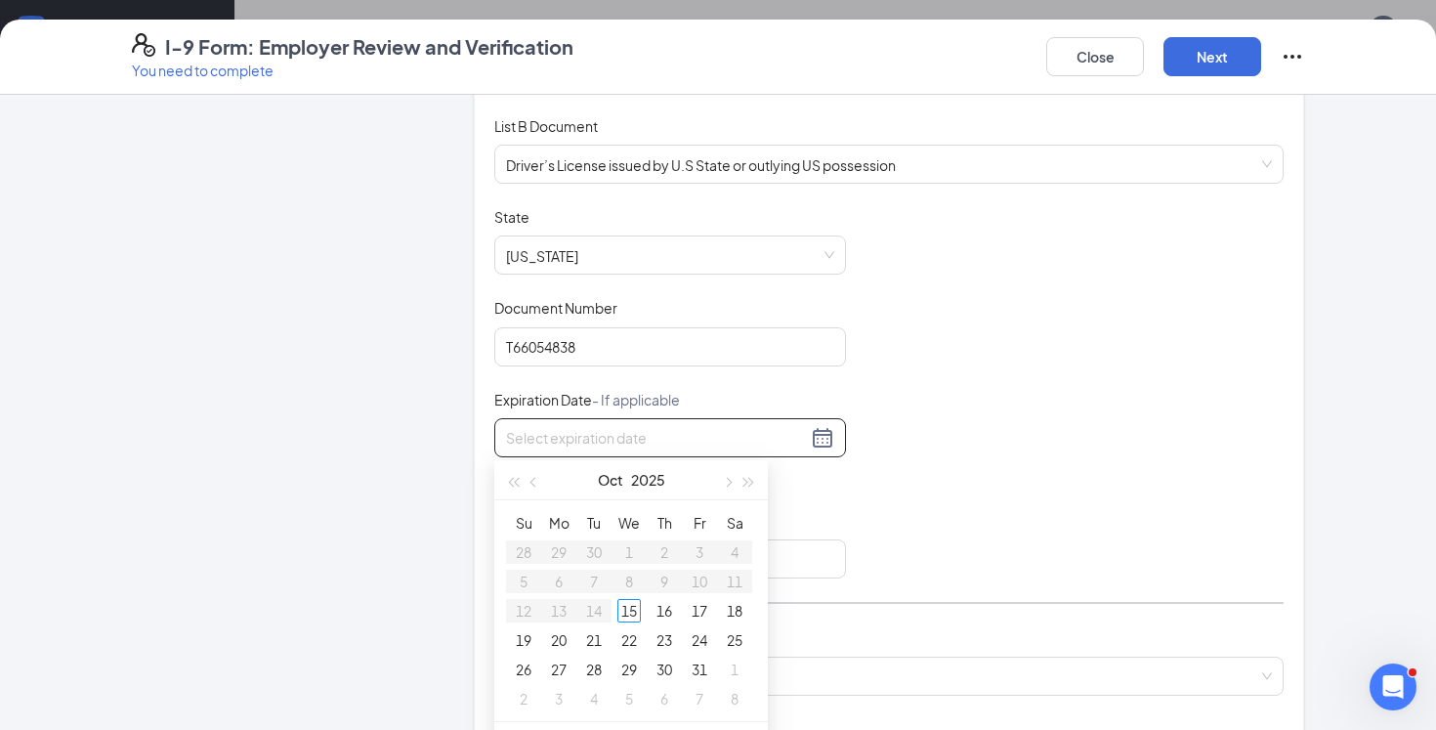
paste input "[DATE]"
click at [669, 549] on div "5" at bounding box center [663, 551] width 23 height 23
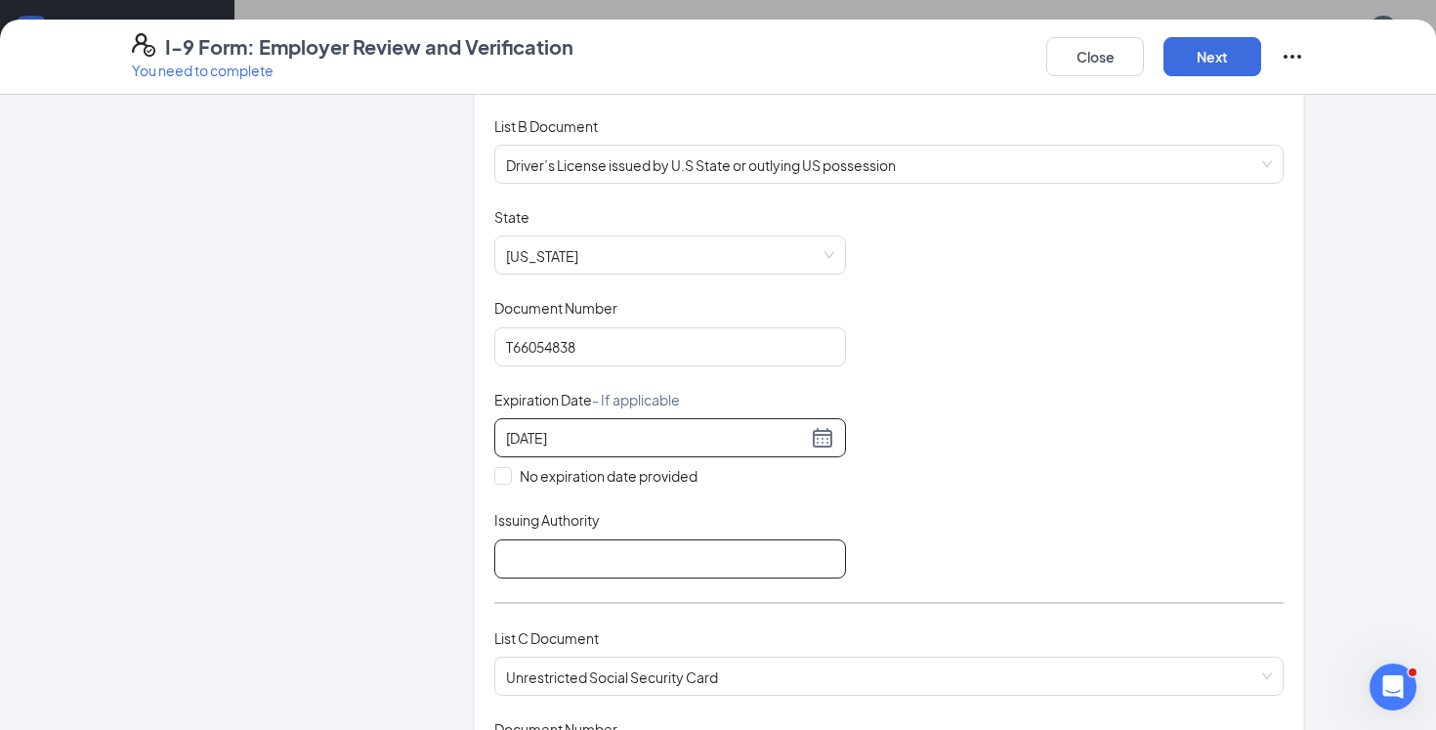
type input "[DATE]"
click at [669, 549] on input "Issuing Authority" at bounding box center [670, 558] width 352 height 39
type input "VA DMV"
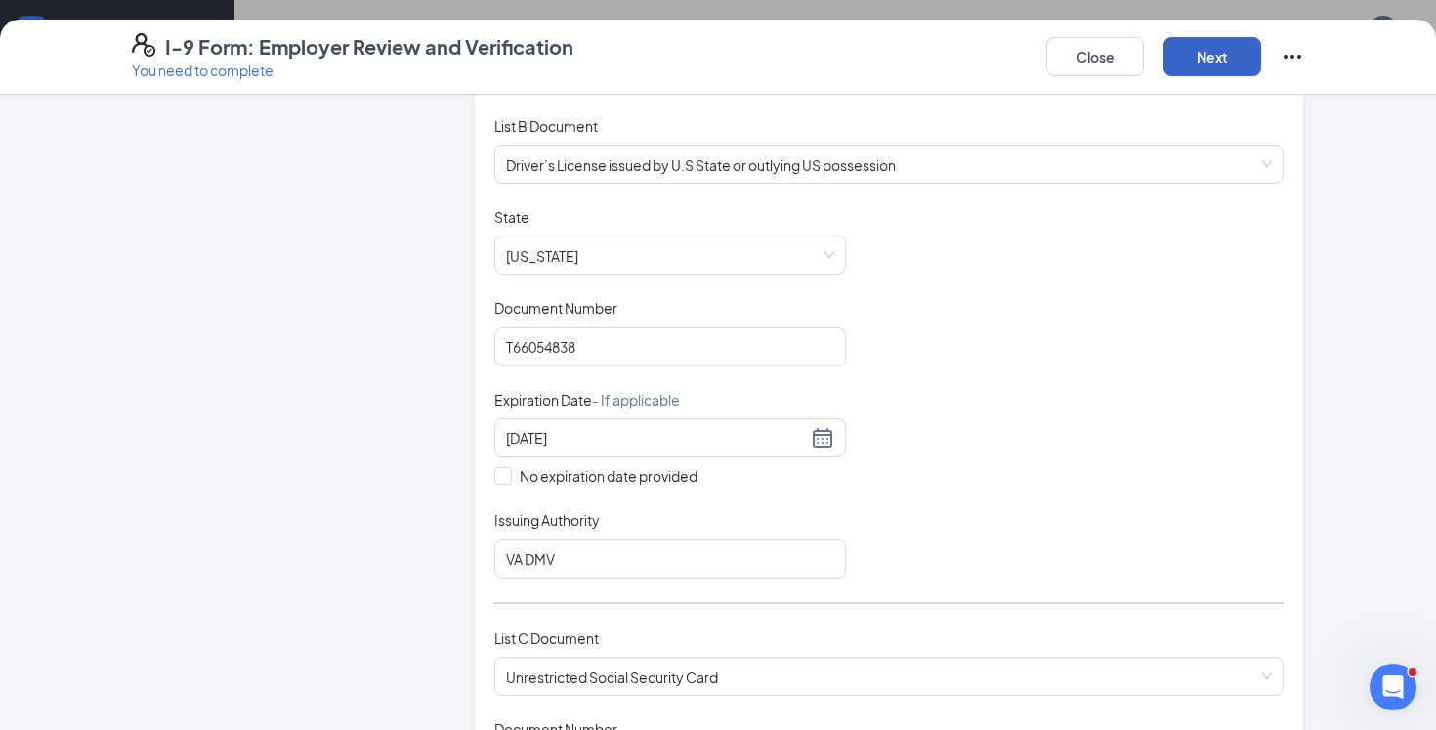
click at [1229, 62] on button "Next" at bounding box center [1212, 56] width 98 height 39
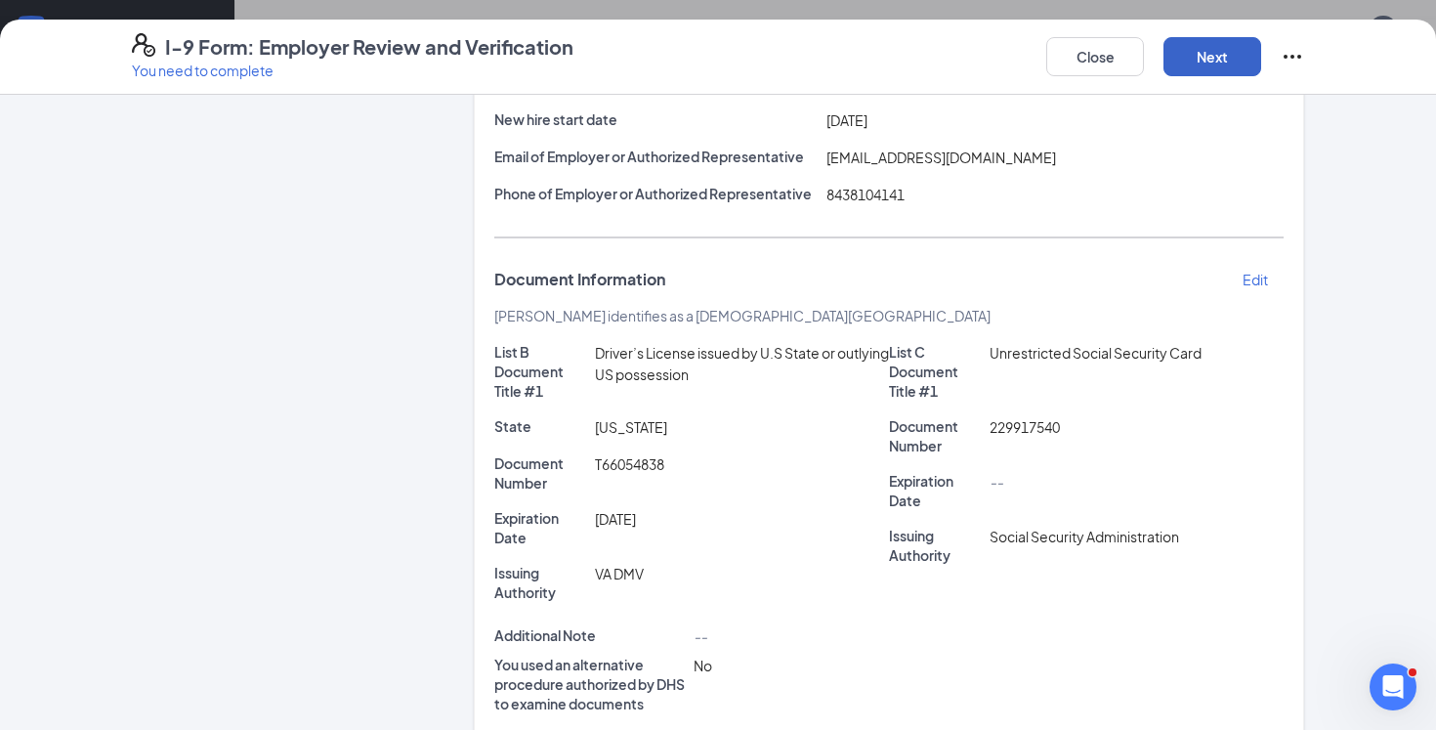
scroll to position [486, 0]
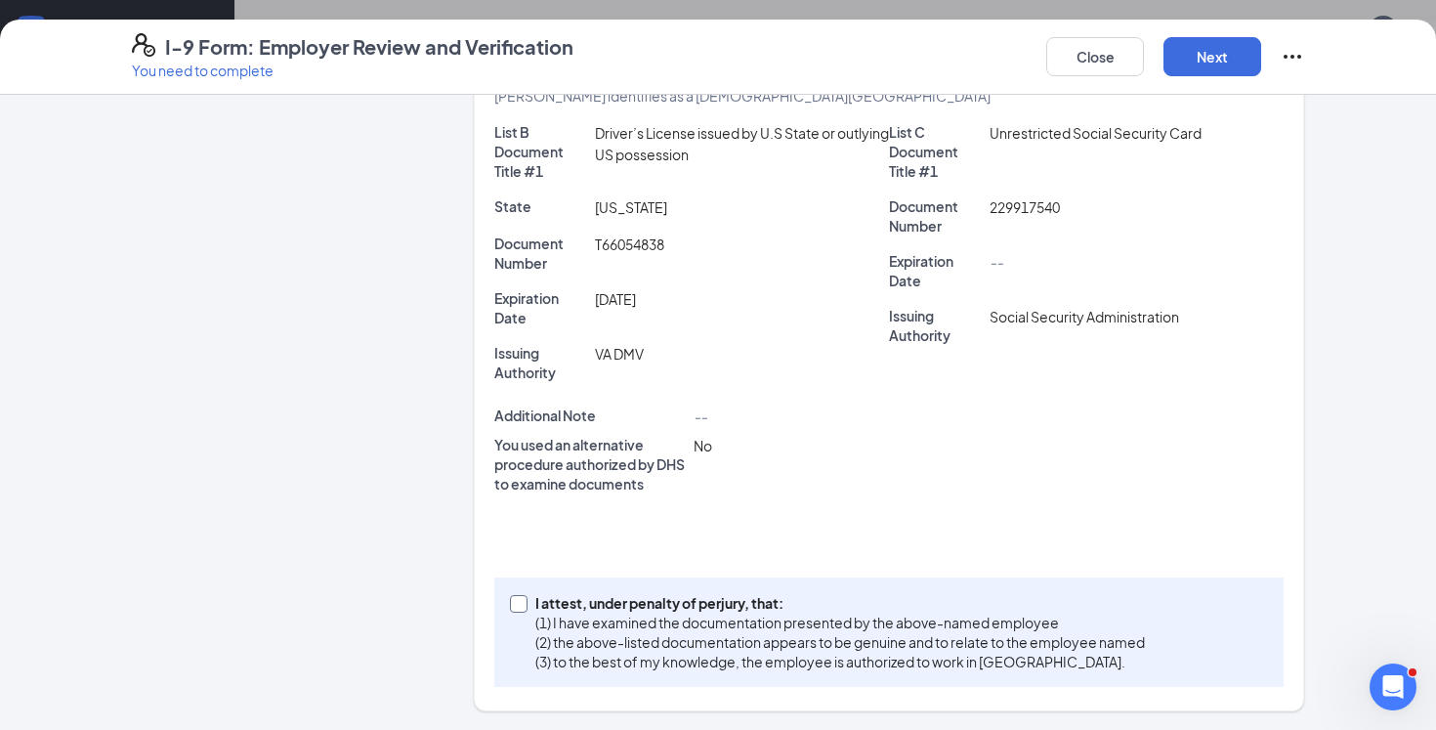
click at [769, 622] on p "(1) I have examined the documentation presented by the above-named employee" at bounding box center [839, 622] width 609 height 20
click at [524, 609] on input "I attest, under penalty of [PERSON_NAME], that: (1) I have examined the documen…" at bounding box center [517, 602] width 14 height 14
checkbox input "true"
click at [1184, 74] on button "Next" at bounding box center [1212, 56] width 98 height 39
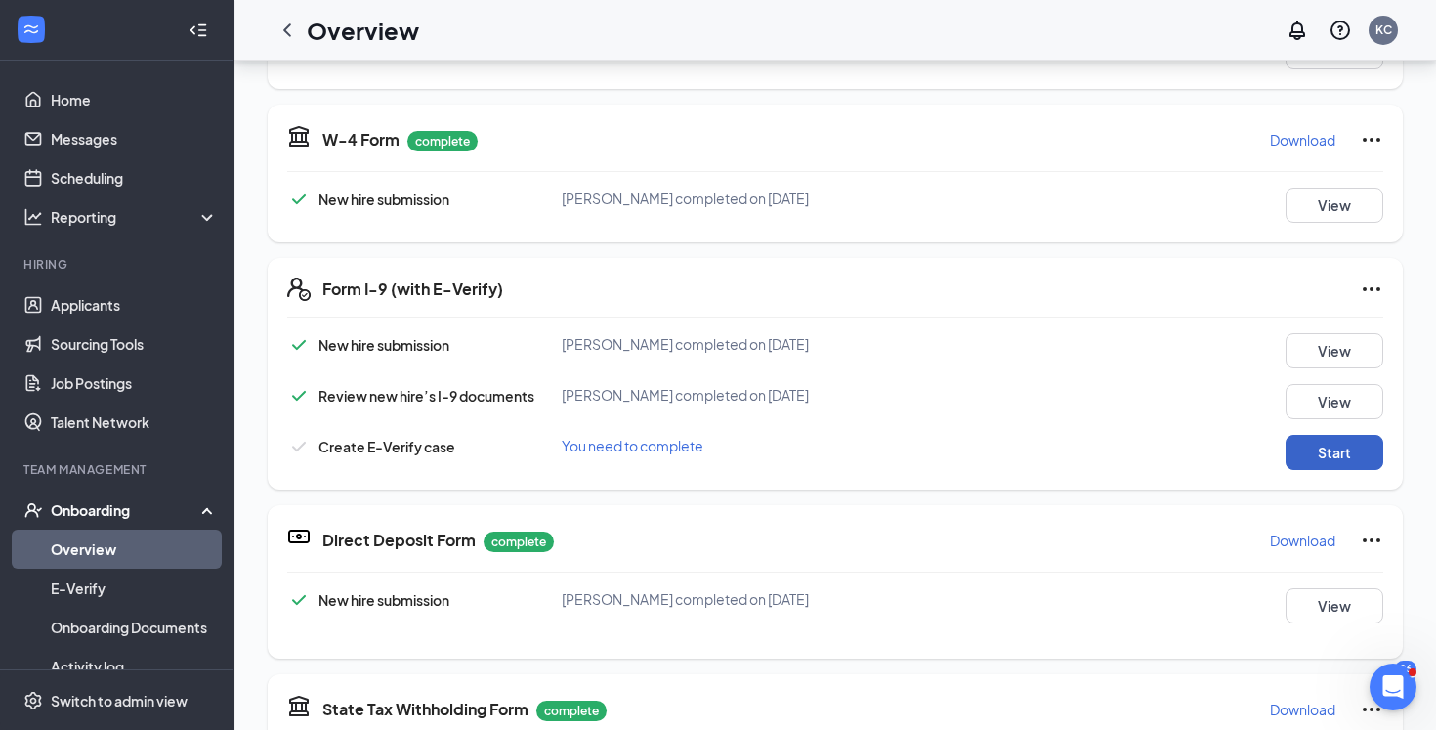
click at [1320, 453] on button "Start" at bounding box center [1334, 452] width 98 height 35
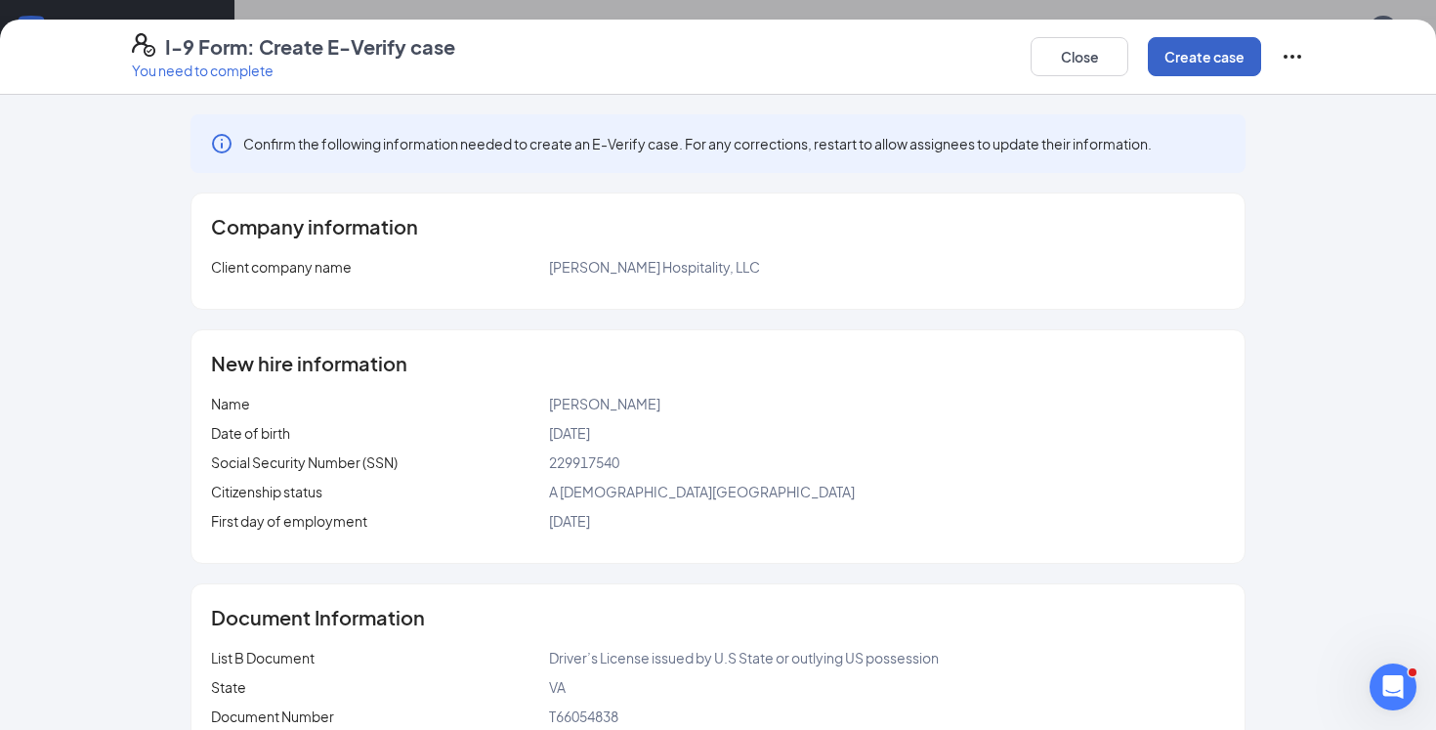
click at [1190, 68] on button "Create case" at bounding box center [1204, 56] width 113 height 39
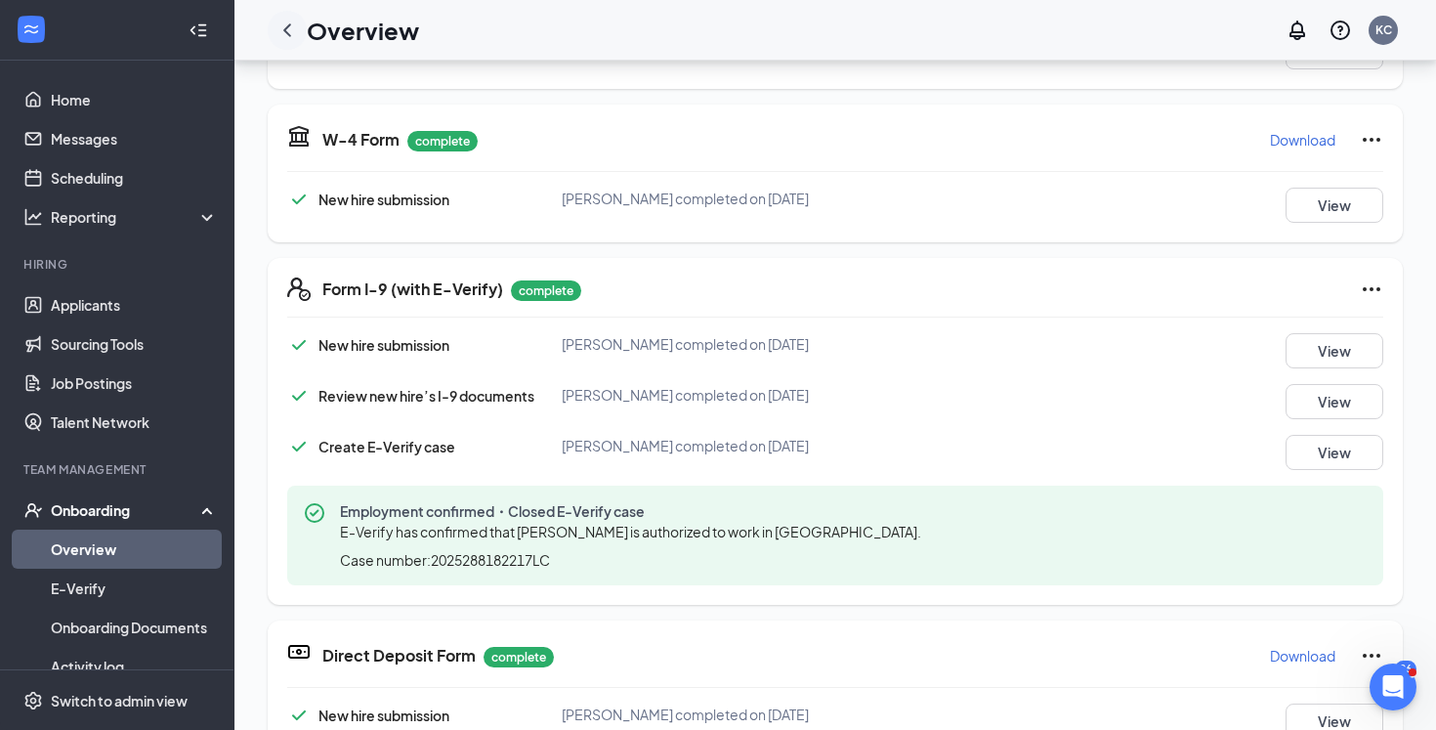
click at [282, 30] on icon "ChevronLeft" at bounding box center [286, 30] width 23 height 23
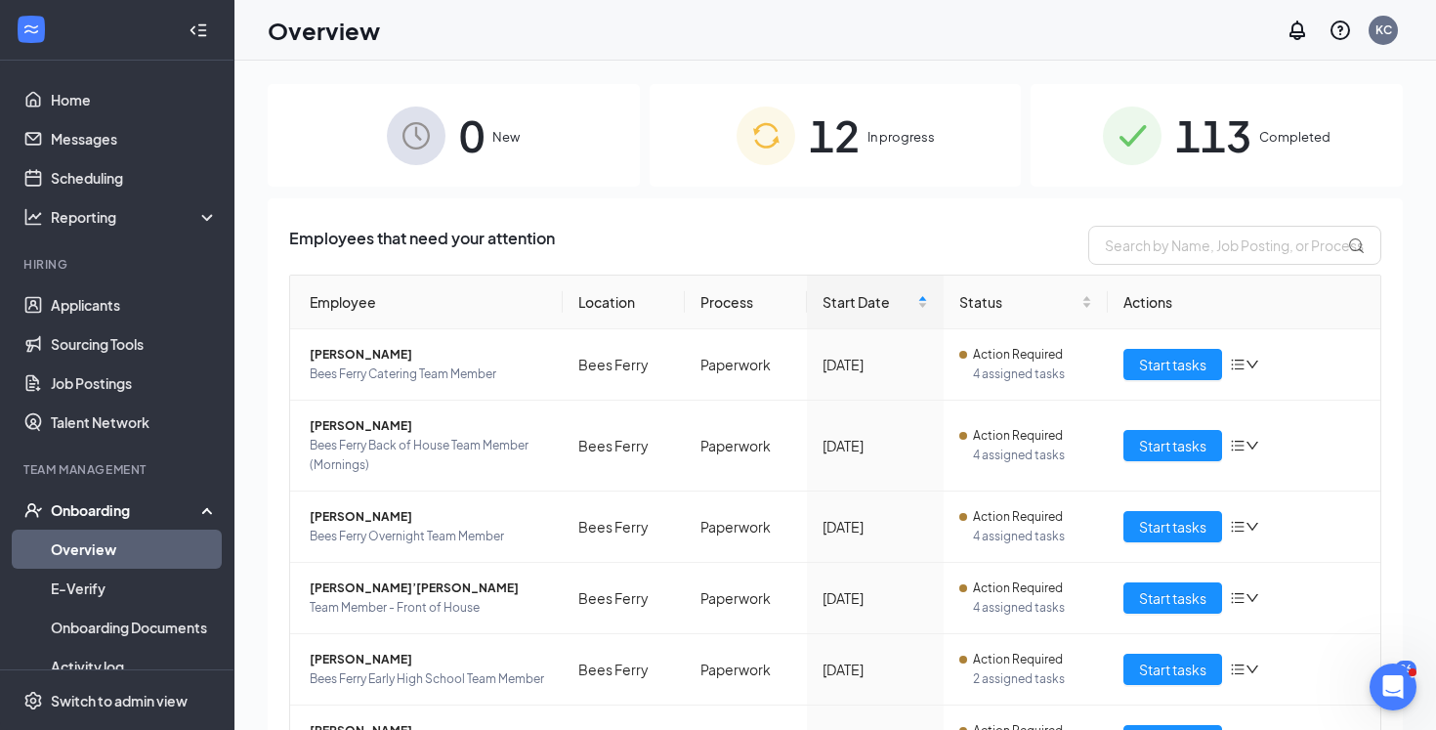
click at [1225, 143] on span "113" at bounding box center [1213, 135] width 76 height 67
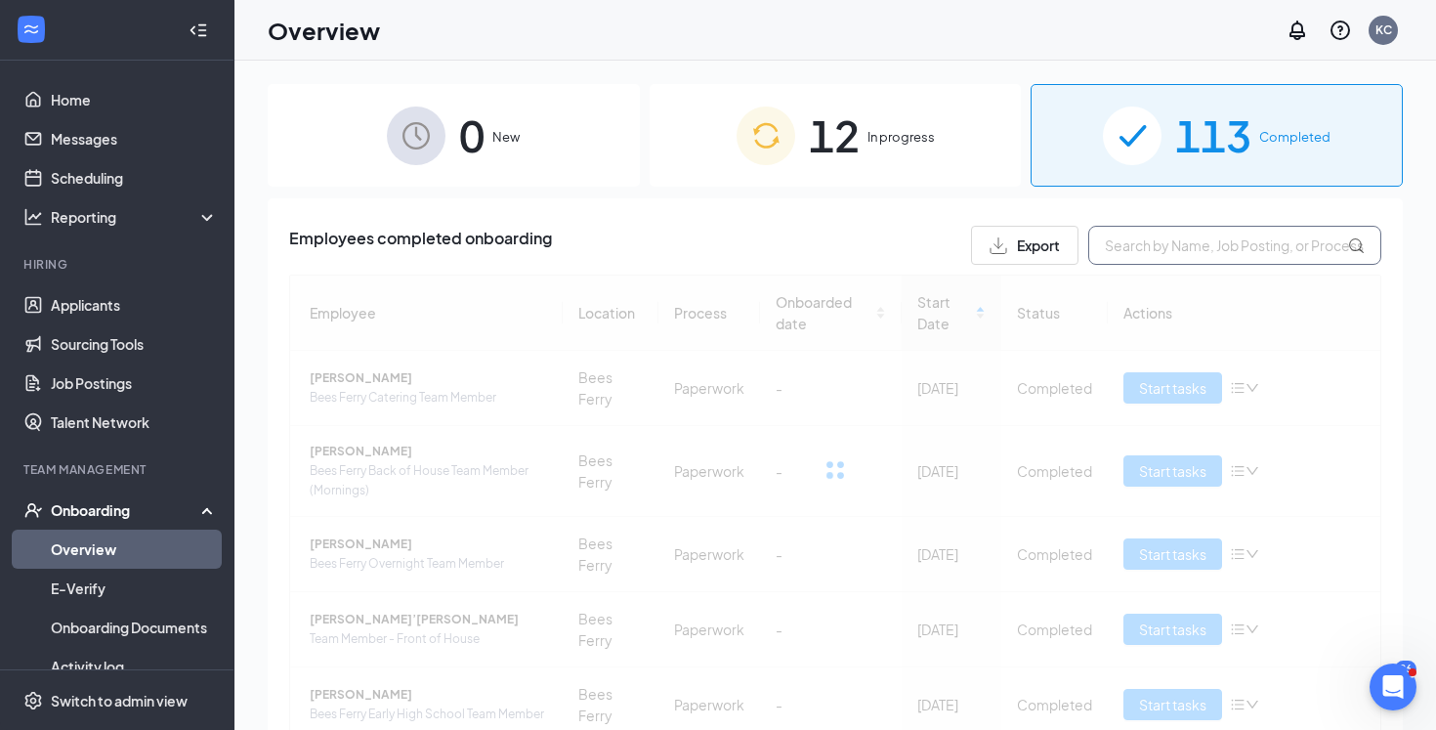
click at [1180, 250] on input "text" at bounding box center [1234, 245] width 293 height 39
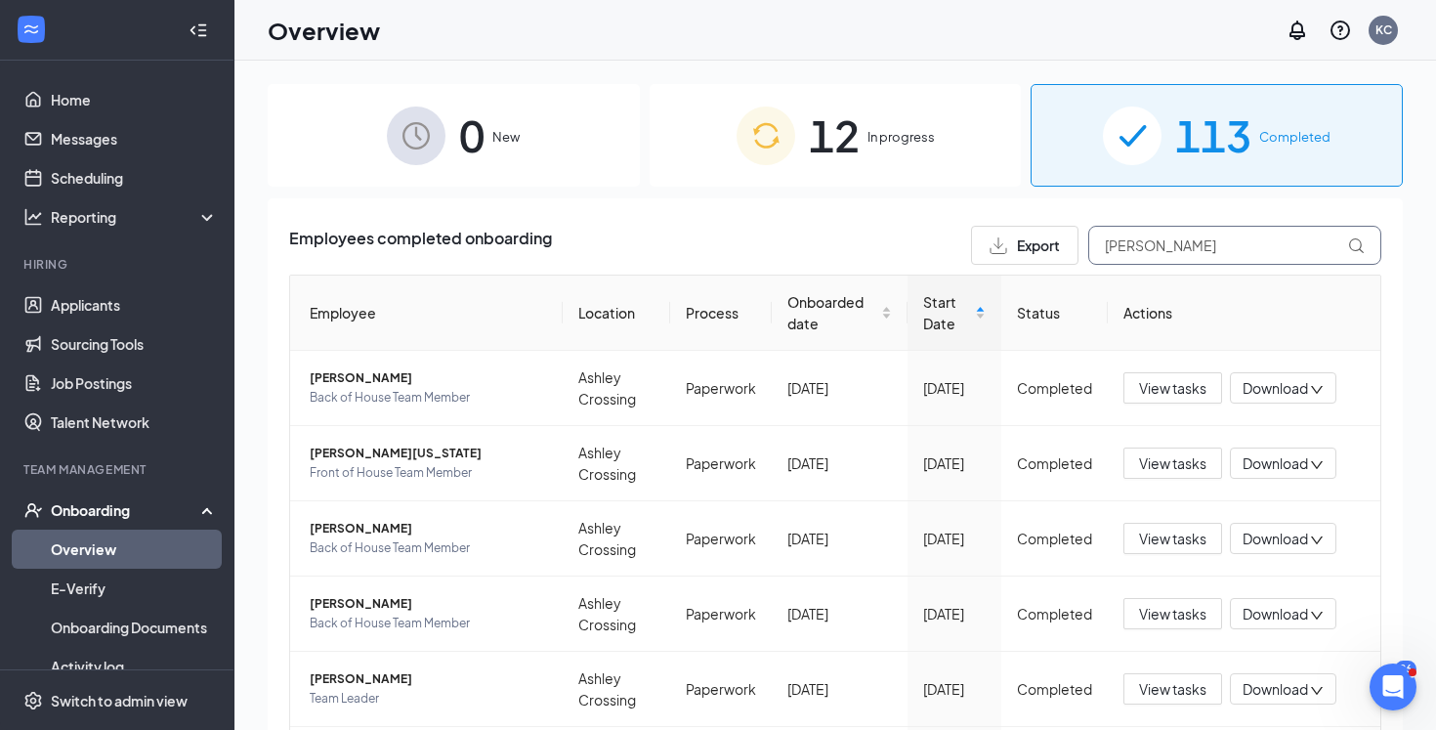
type input "[PERSON_NAME]"
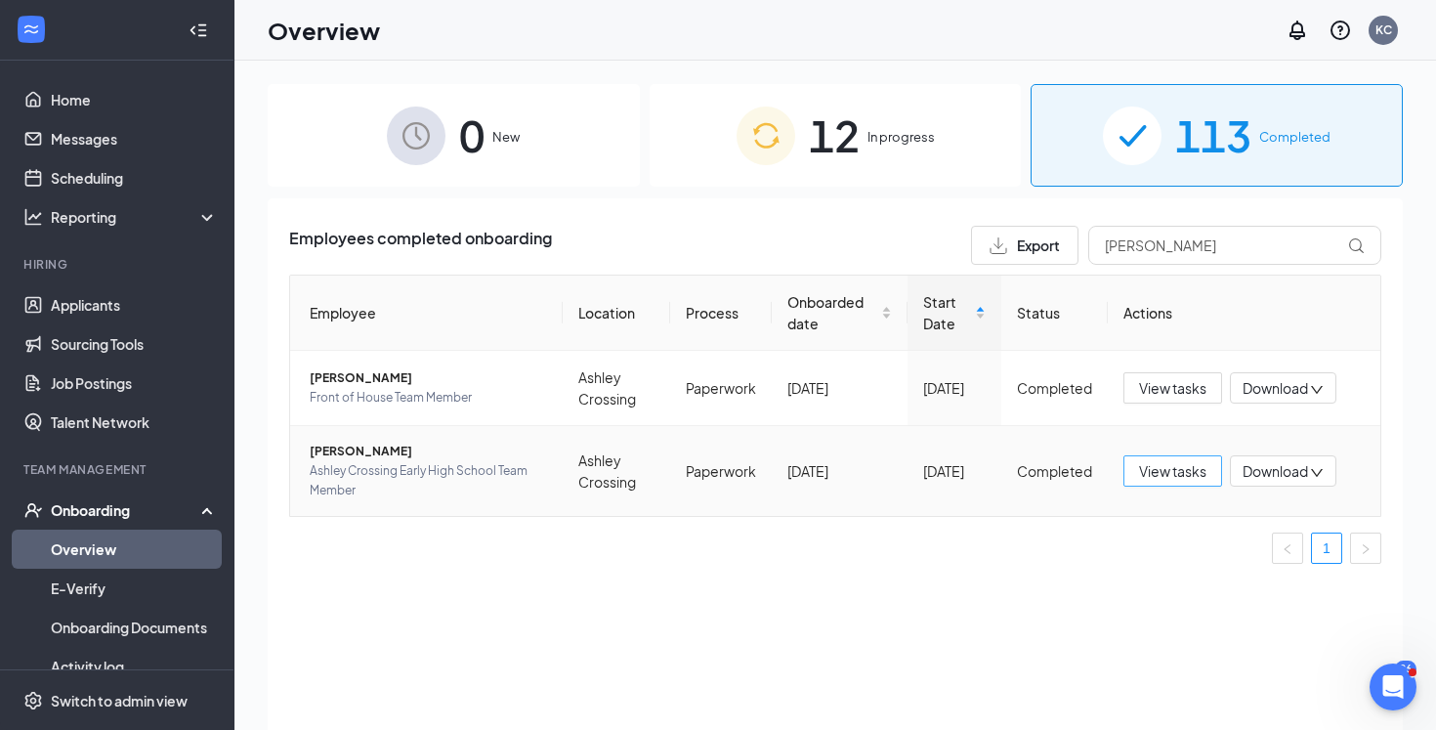
click at [1170, 470] on span "View tasks" at bounding box center [1172, 470] width 67 height 21
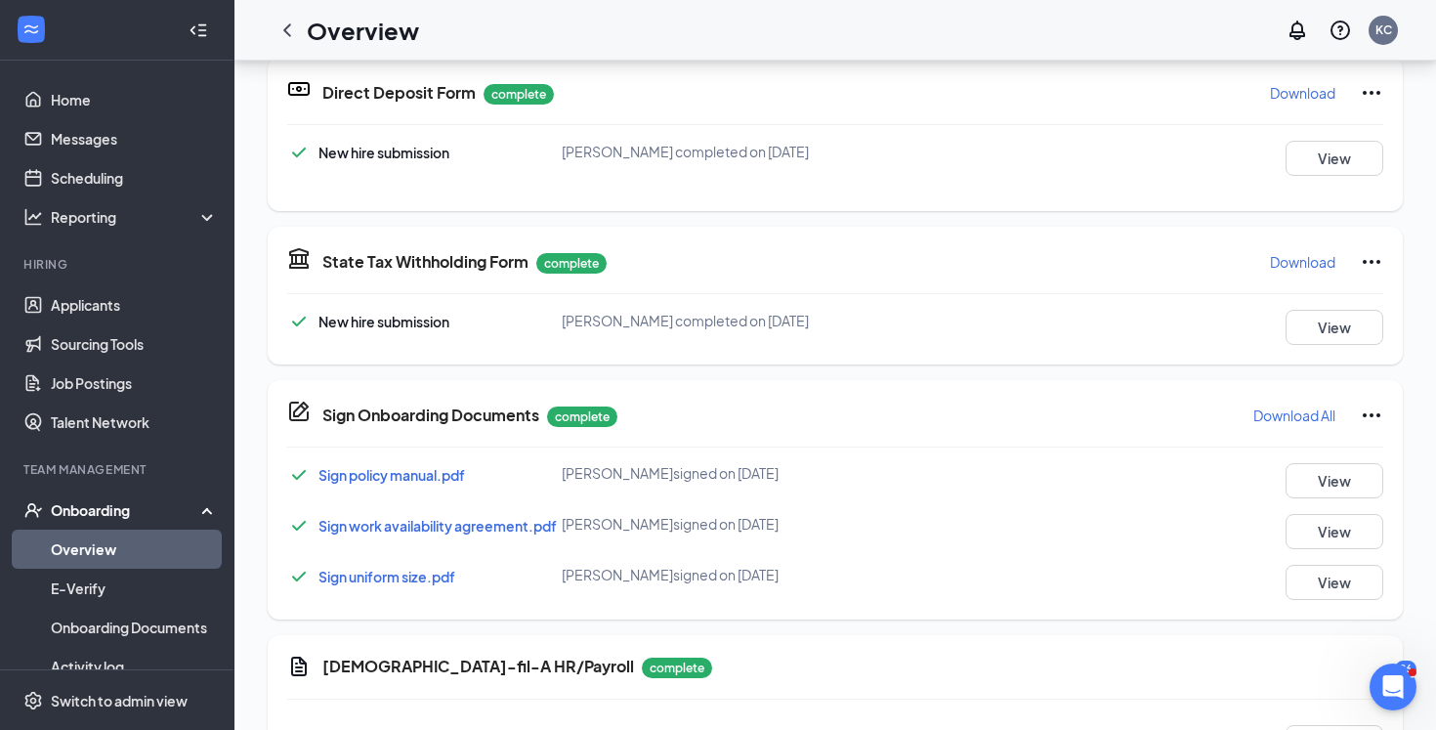
scroll to position [557, 0]
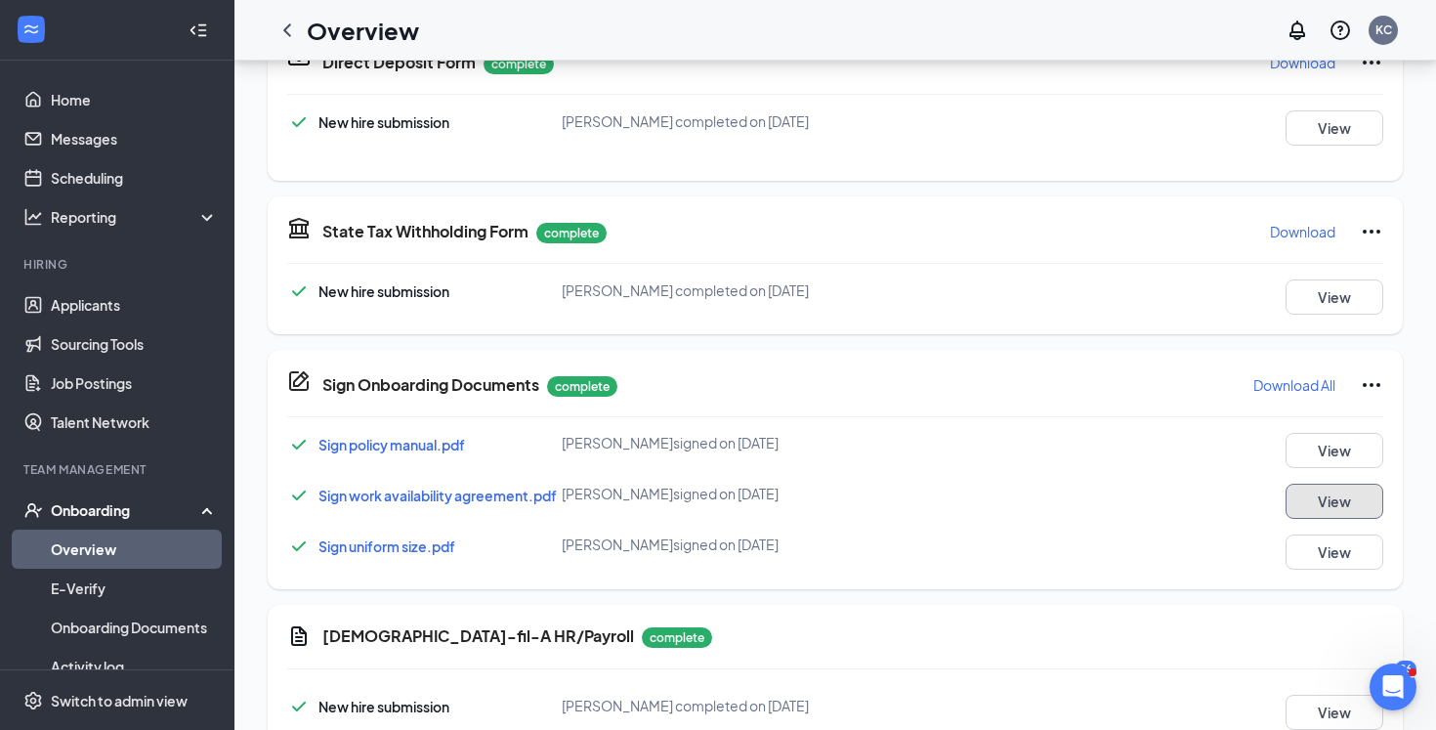
click at [1314, 514] on button "View" at bounding box center [1334, 500] width 98 height 35
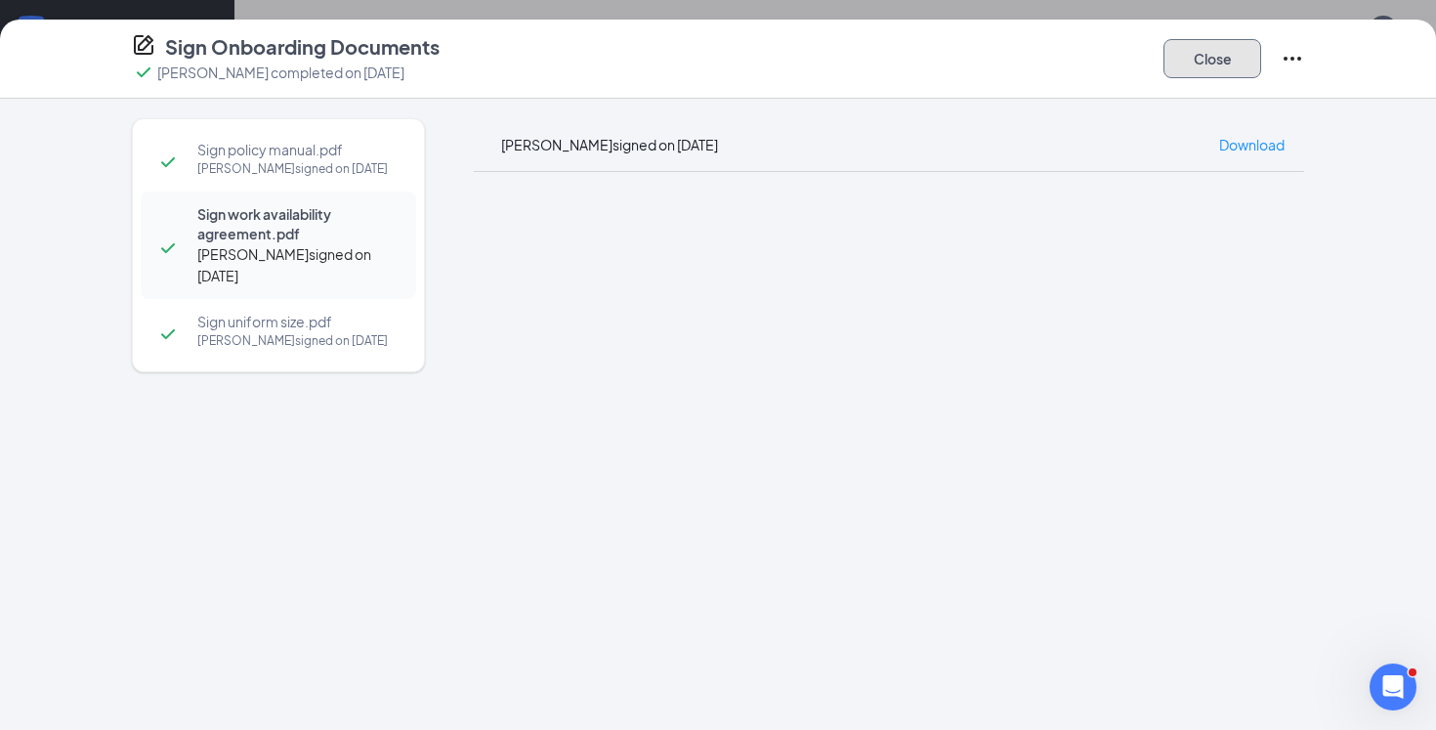
click at [1202, 62] on button "Close" at bounding box center [1212, 58] width 98 height 39
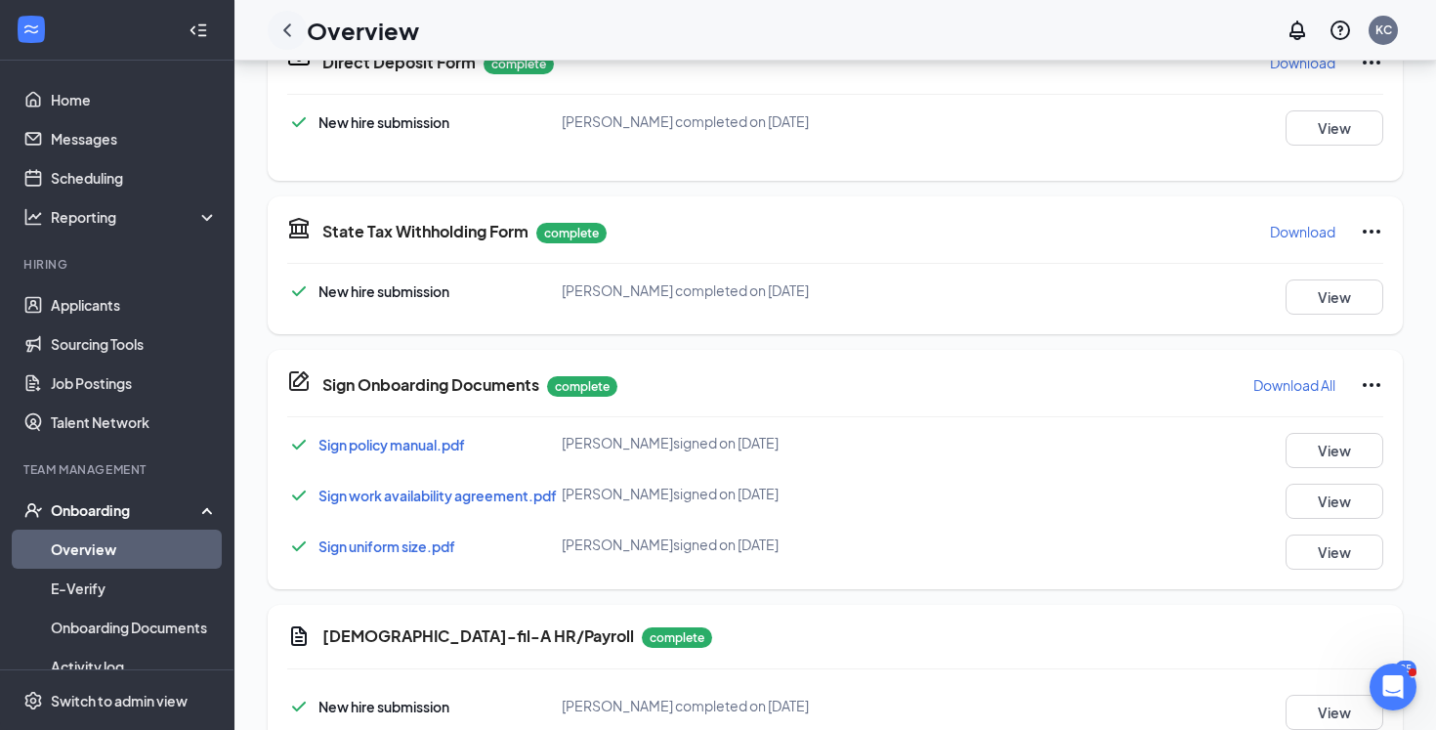
click at [279, 32] on icon "ChevronLeft" at bounding box center [286, 30] width 23 height 23
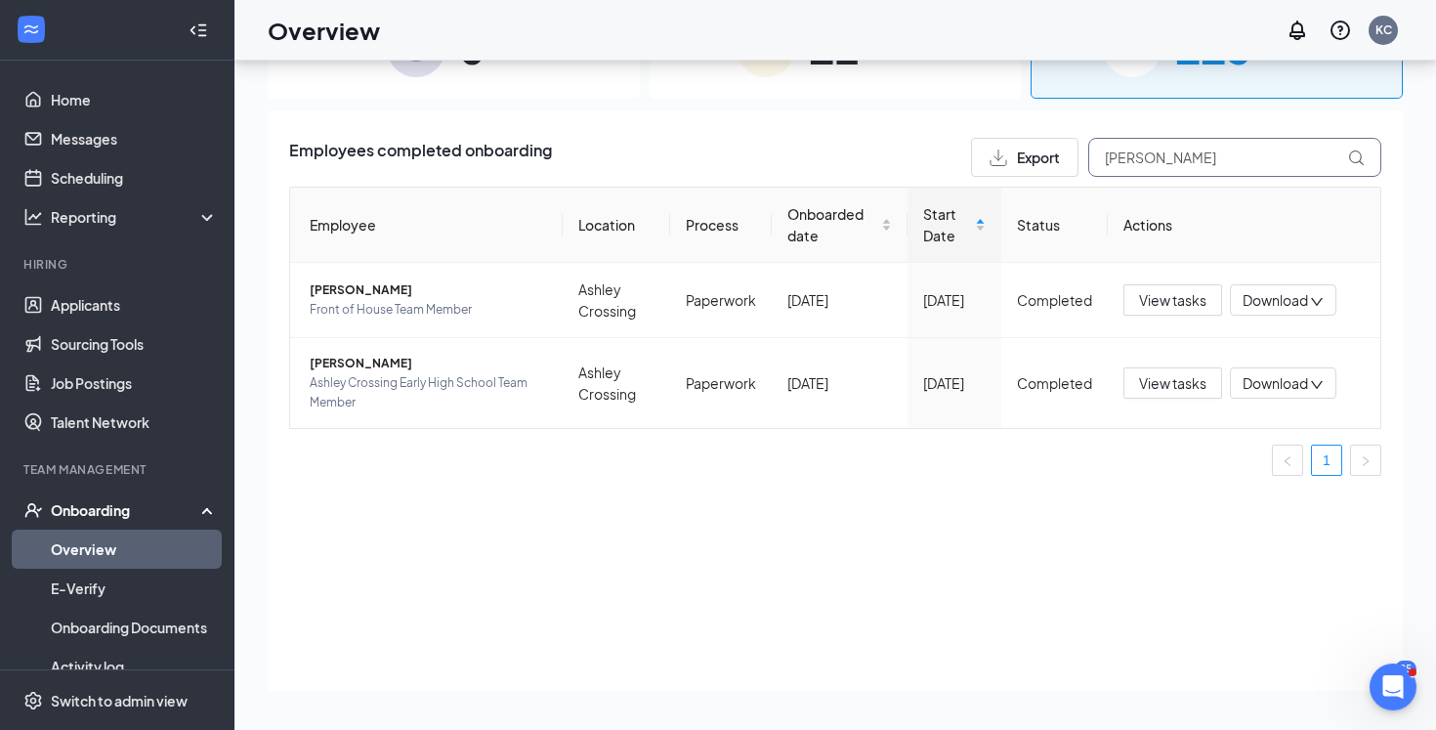
click at [1181, 164] on input "[PERSON_NAME]" at bounding box center [1234, 157] width 293 height 39
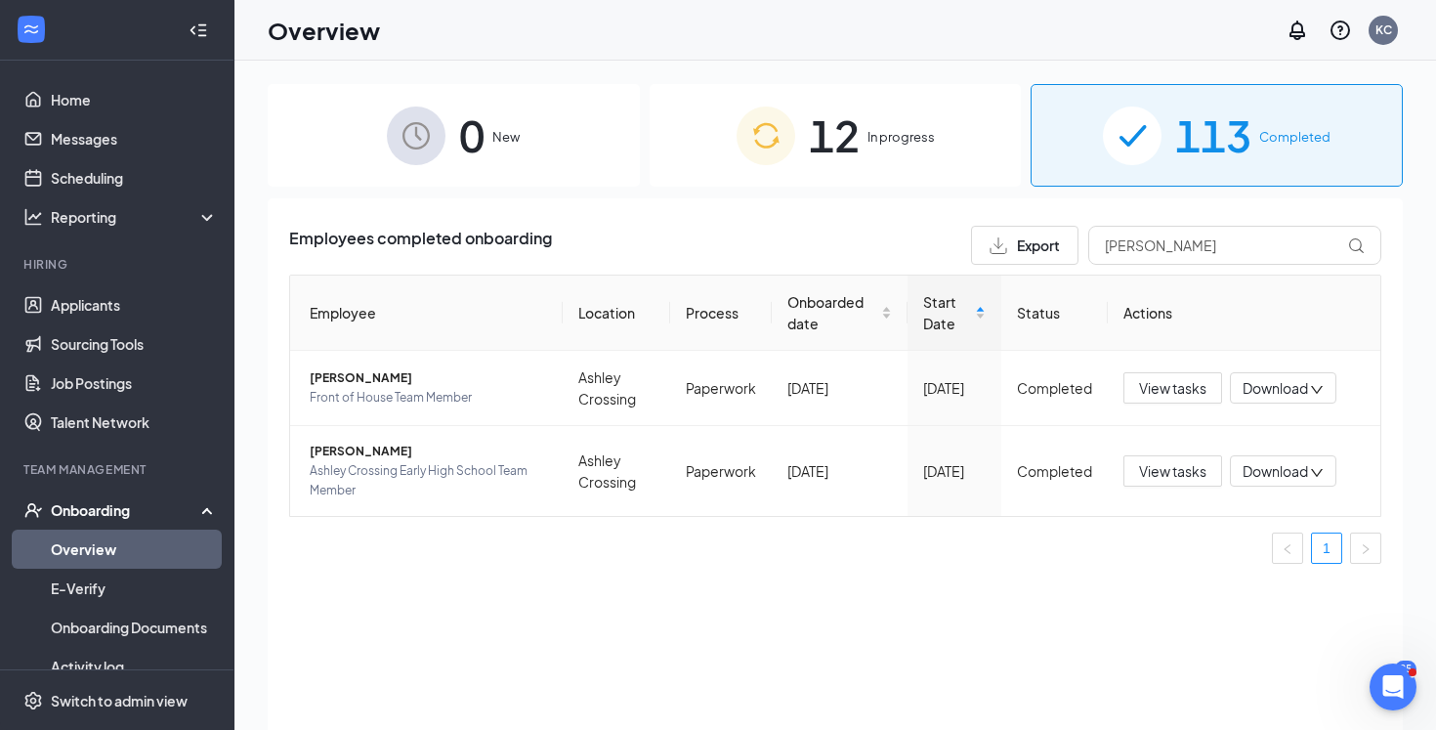
click at [823, 159] on span "12" at bounding box center [834, 135] width 51 height 67
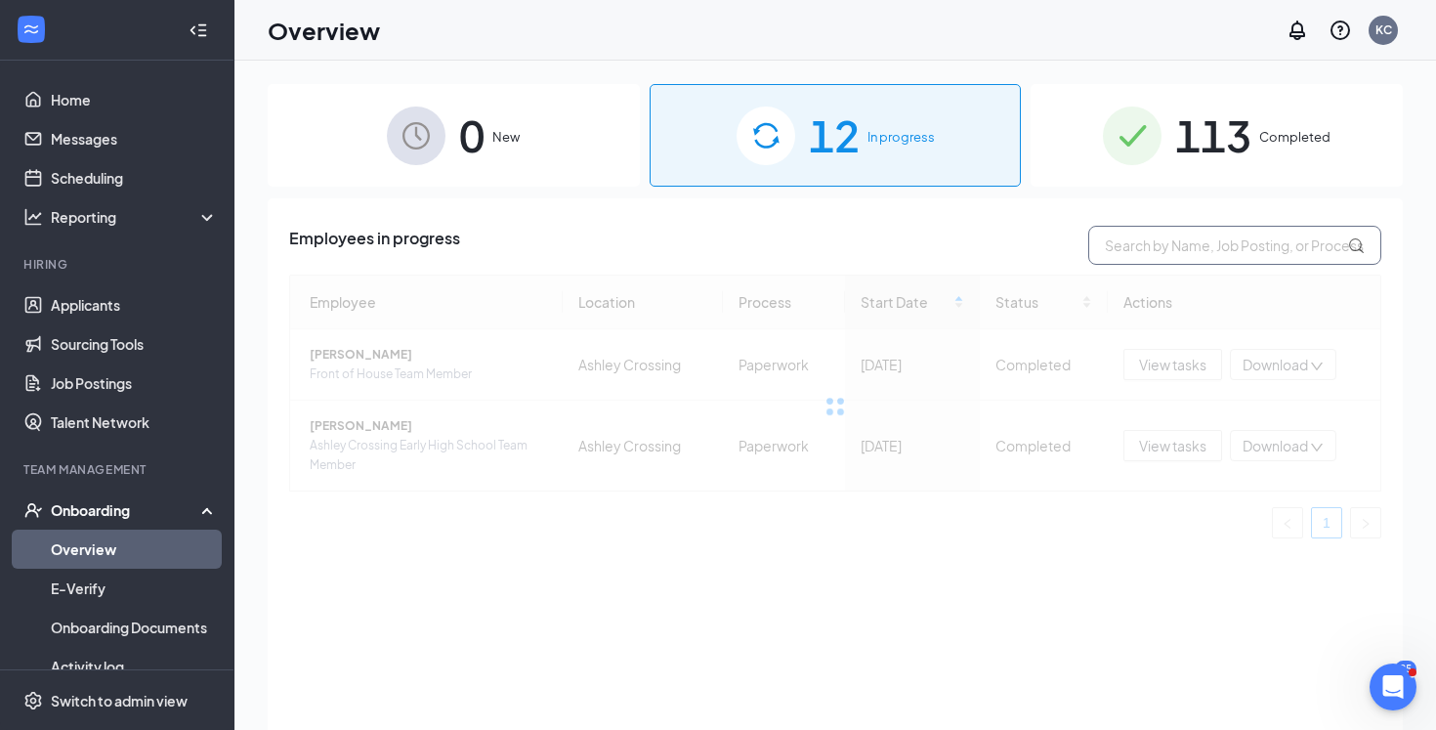
click at [1180, 245] on input "text" at bounding box center [1234, 245] width 293 height 39
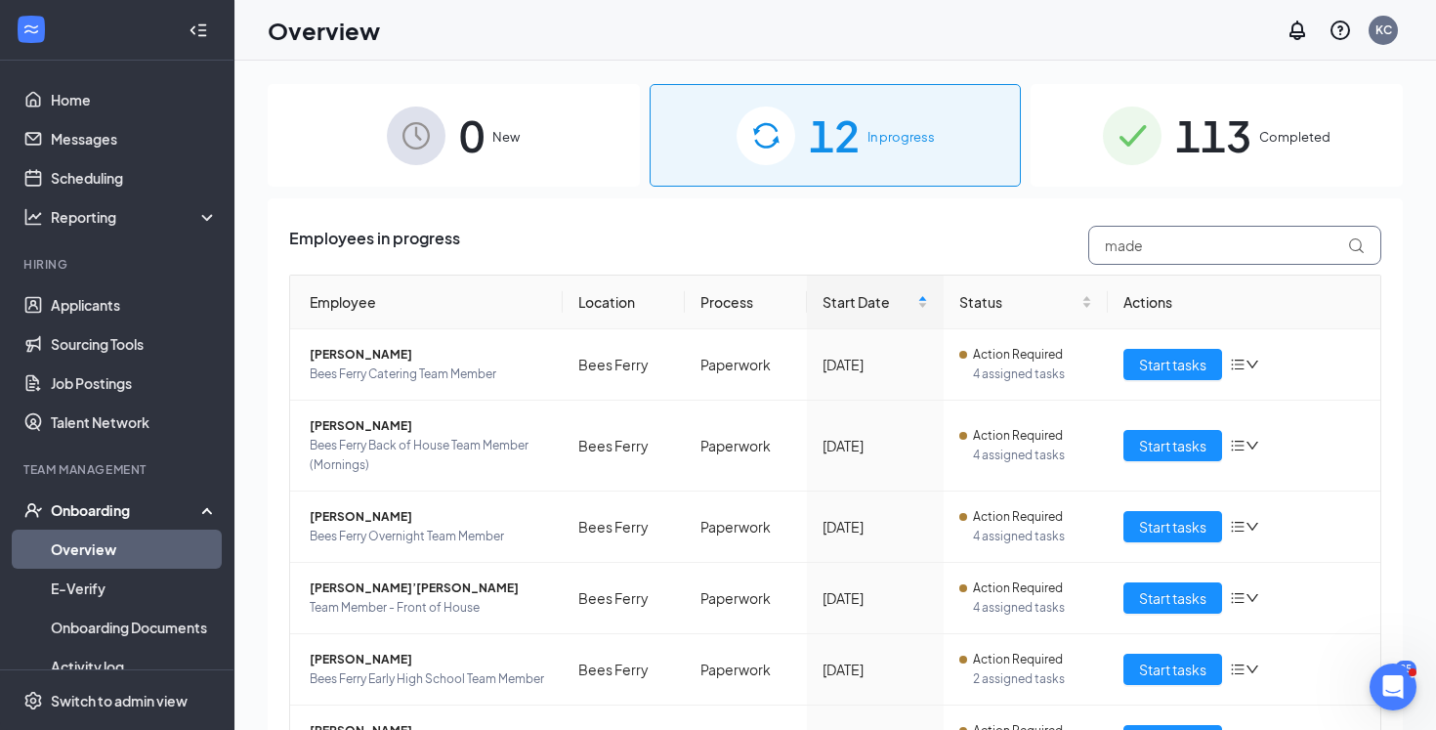
type input "made"
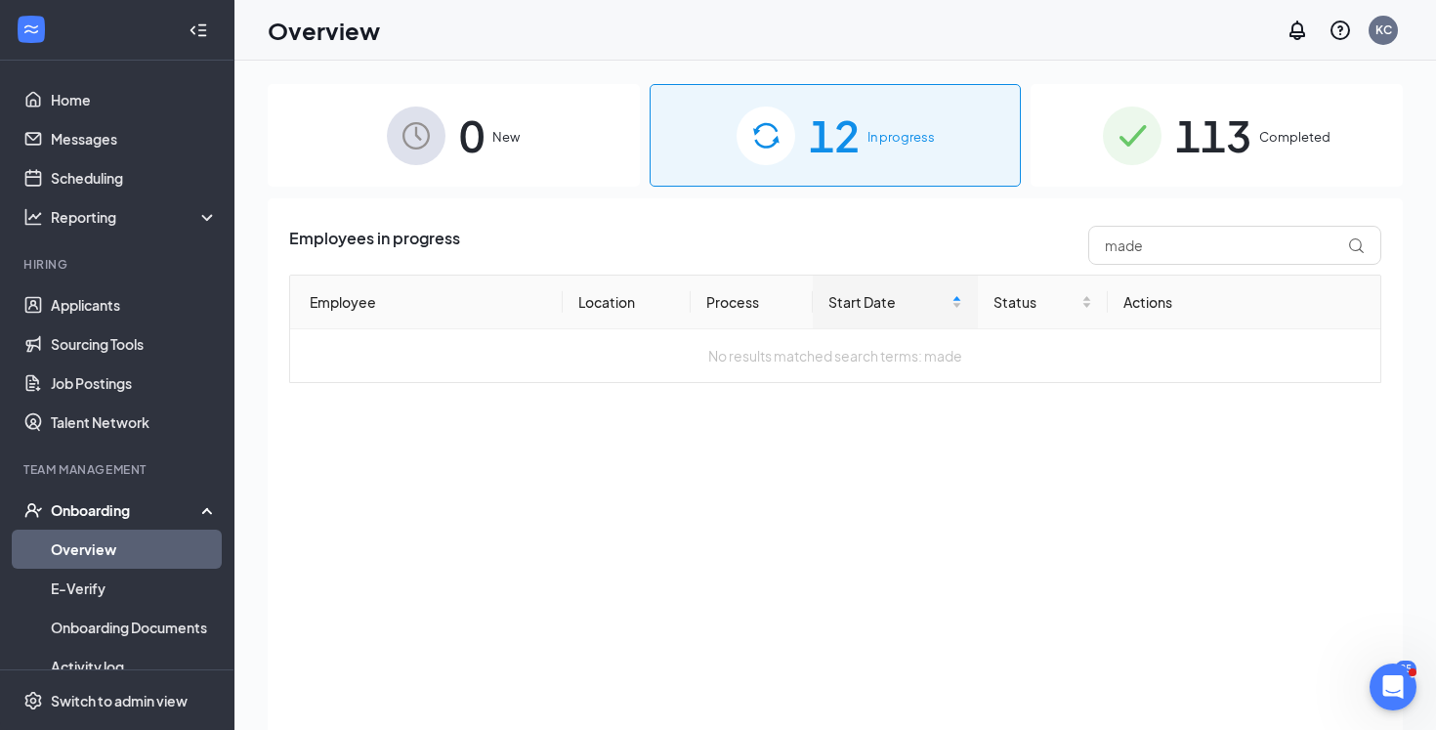
click at [1278, 155] on div "113 Completed" at bounding box center [1216, 135] width 372 height 103
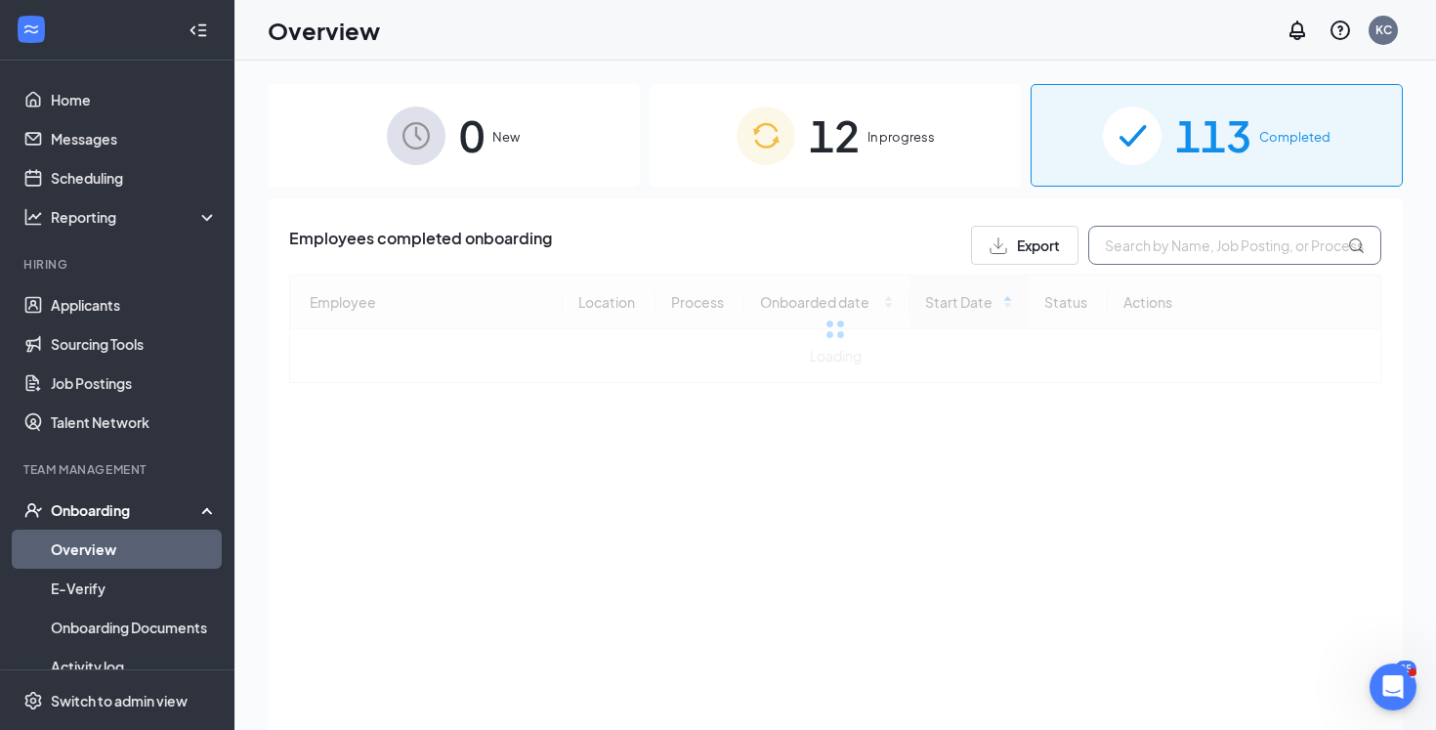
click at [1208, 264] on div "Employees completed onboarding Export Employee Location Process Onboarded date …" at bounding box center [835, 304] width 1092 height 157
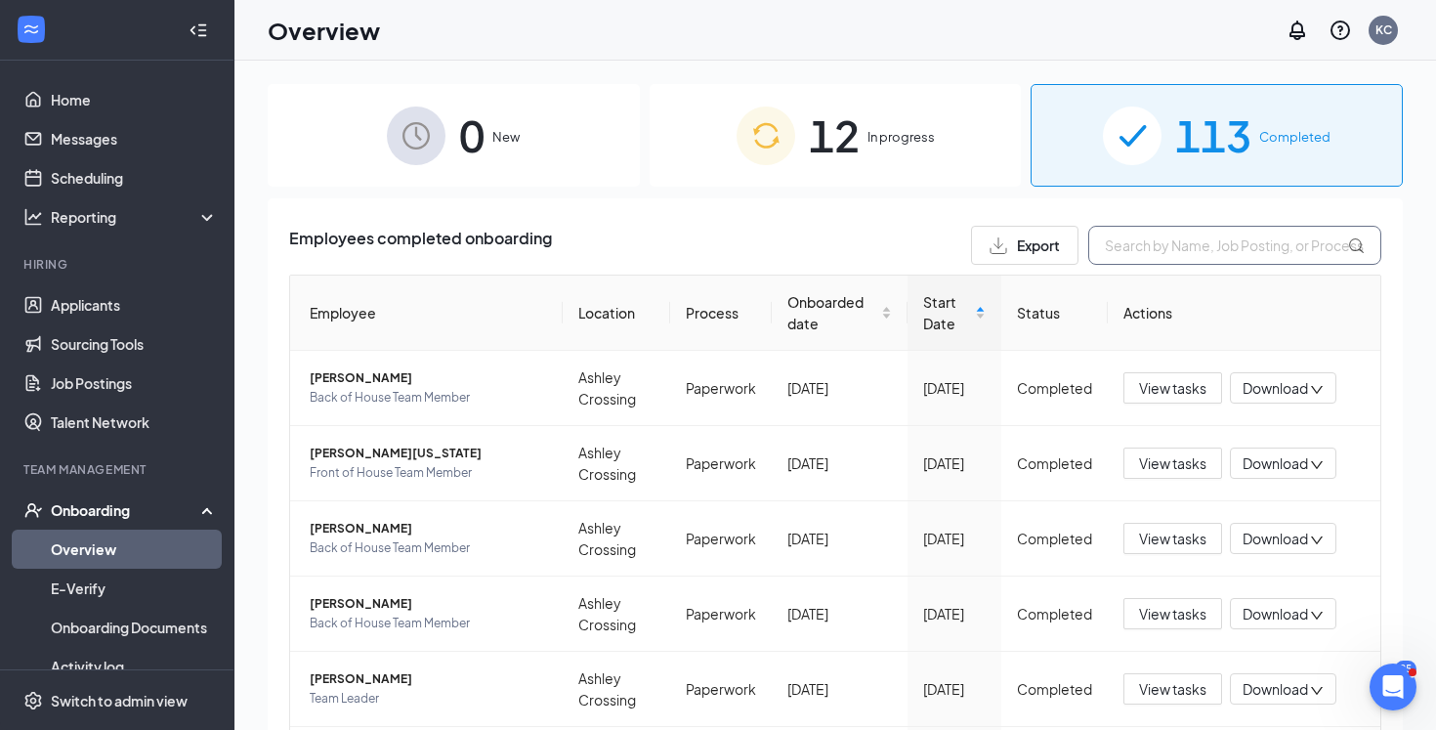
click at [1228, 246] on input "text" at bounding box center [1234, 245] width 293 height 39
type input "made"
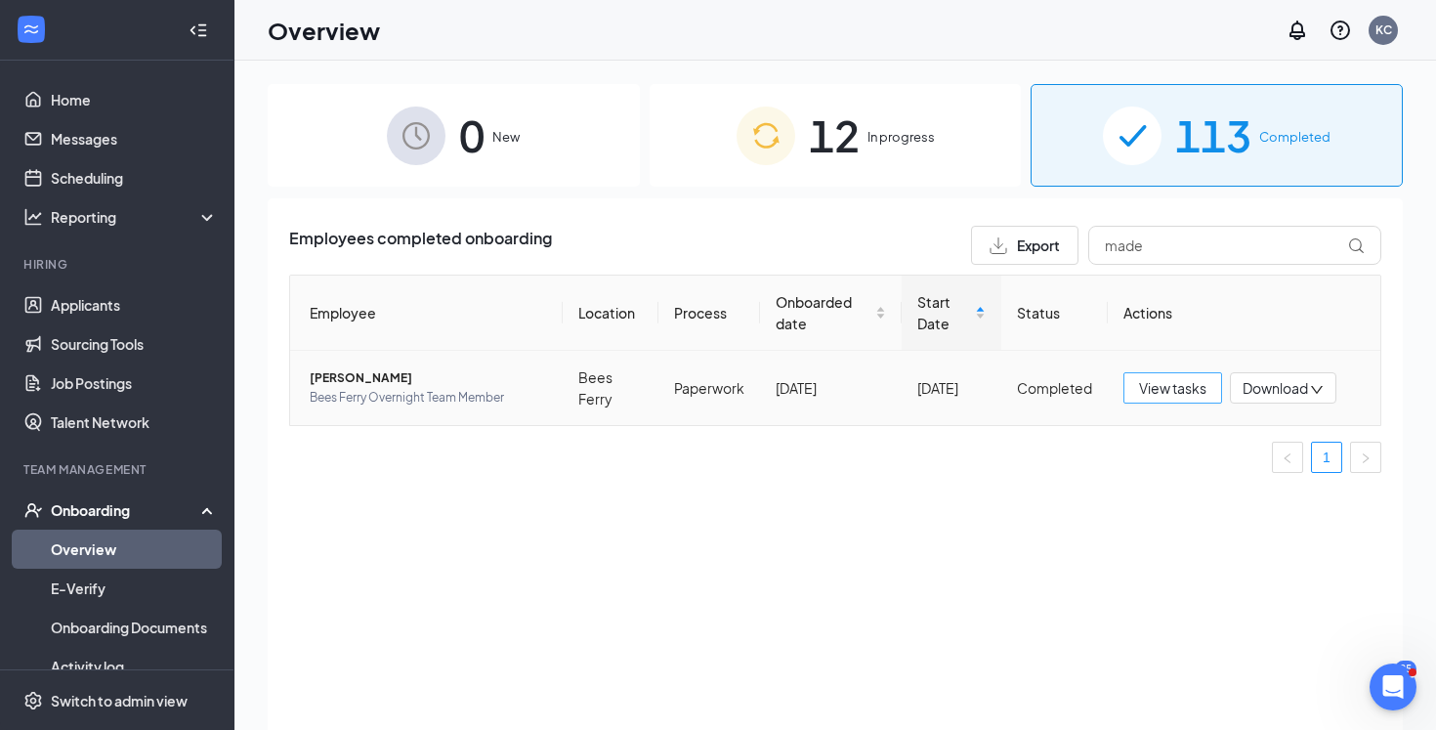
click at [1200, 374] on button "View tasks" at bounding box center [1172, 387] width 99 height 31
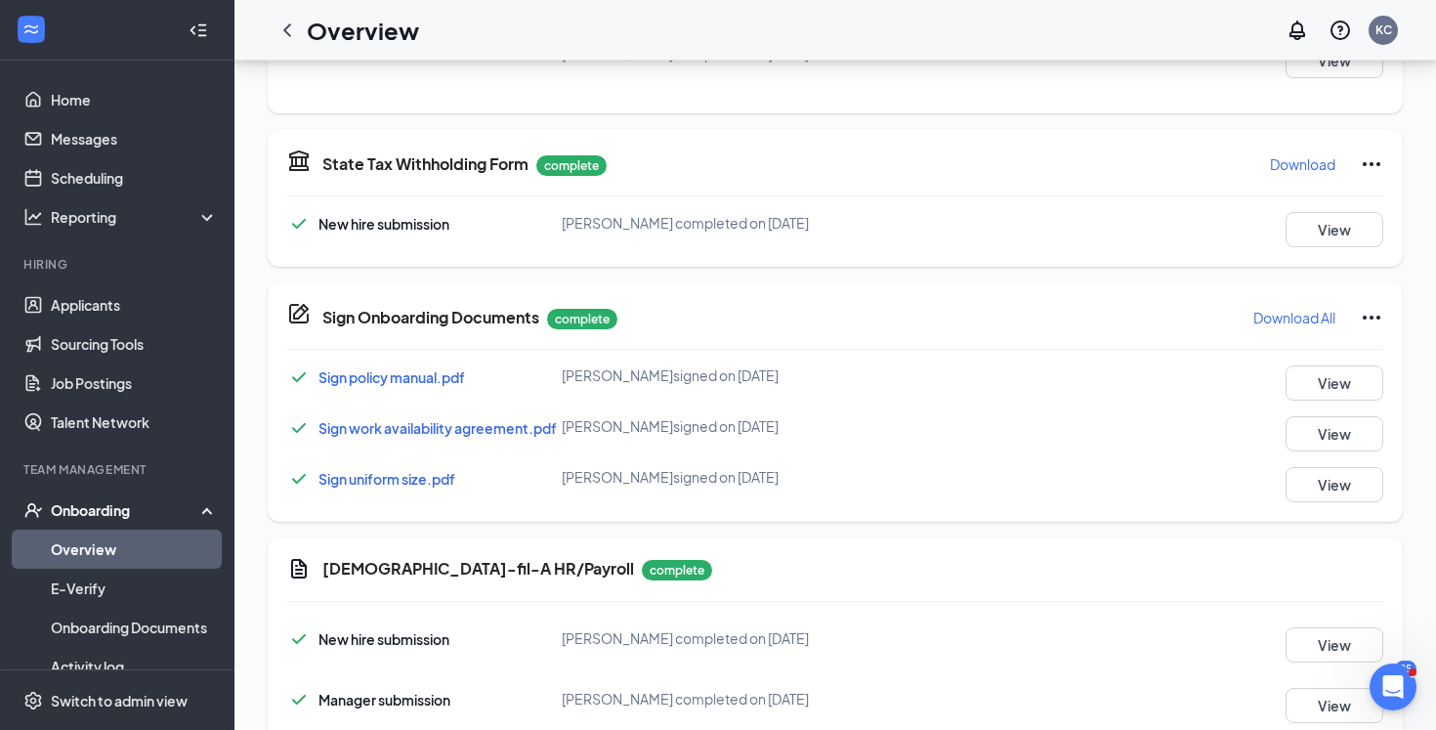
scroll to position [688, 0]
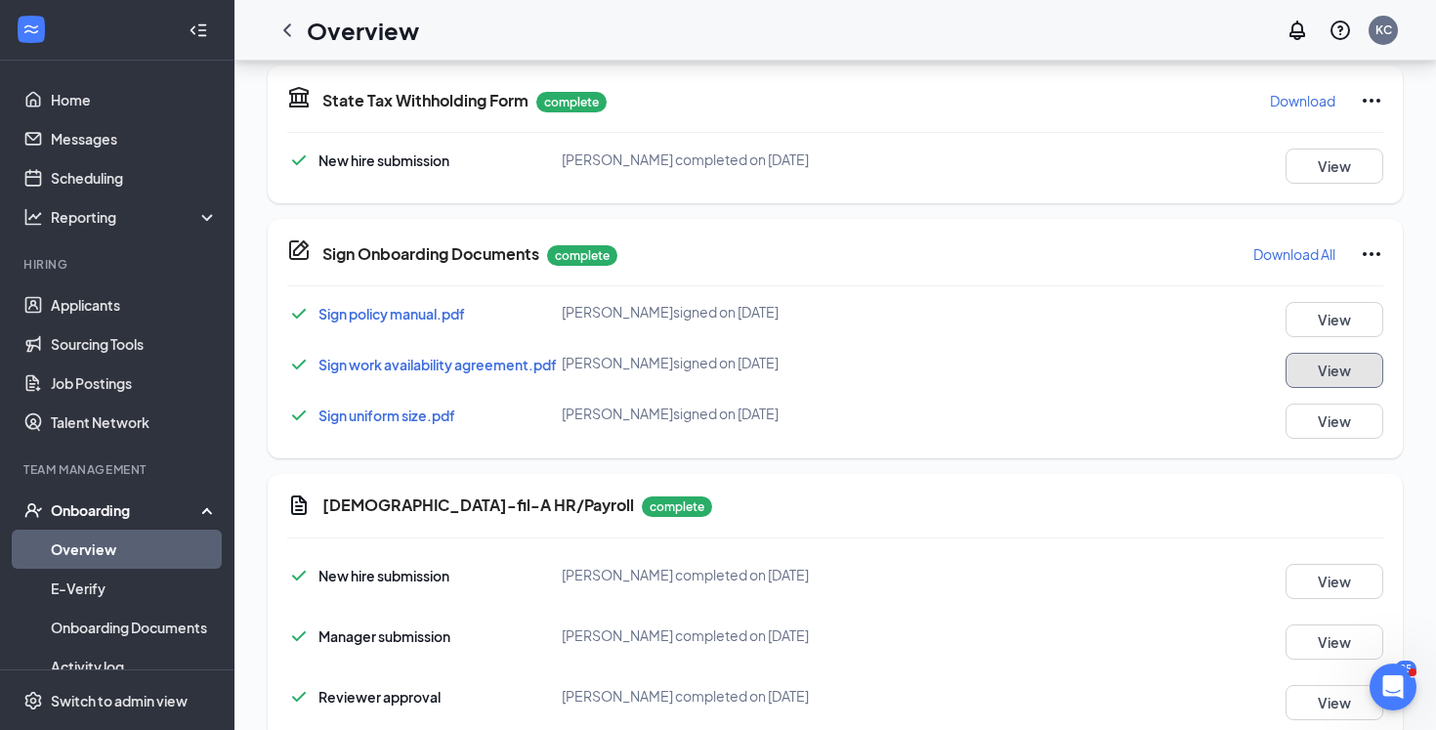
click at [1322, 359] on button "View" at bounding box center [1334, 370] width 98 height 35
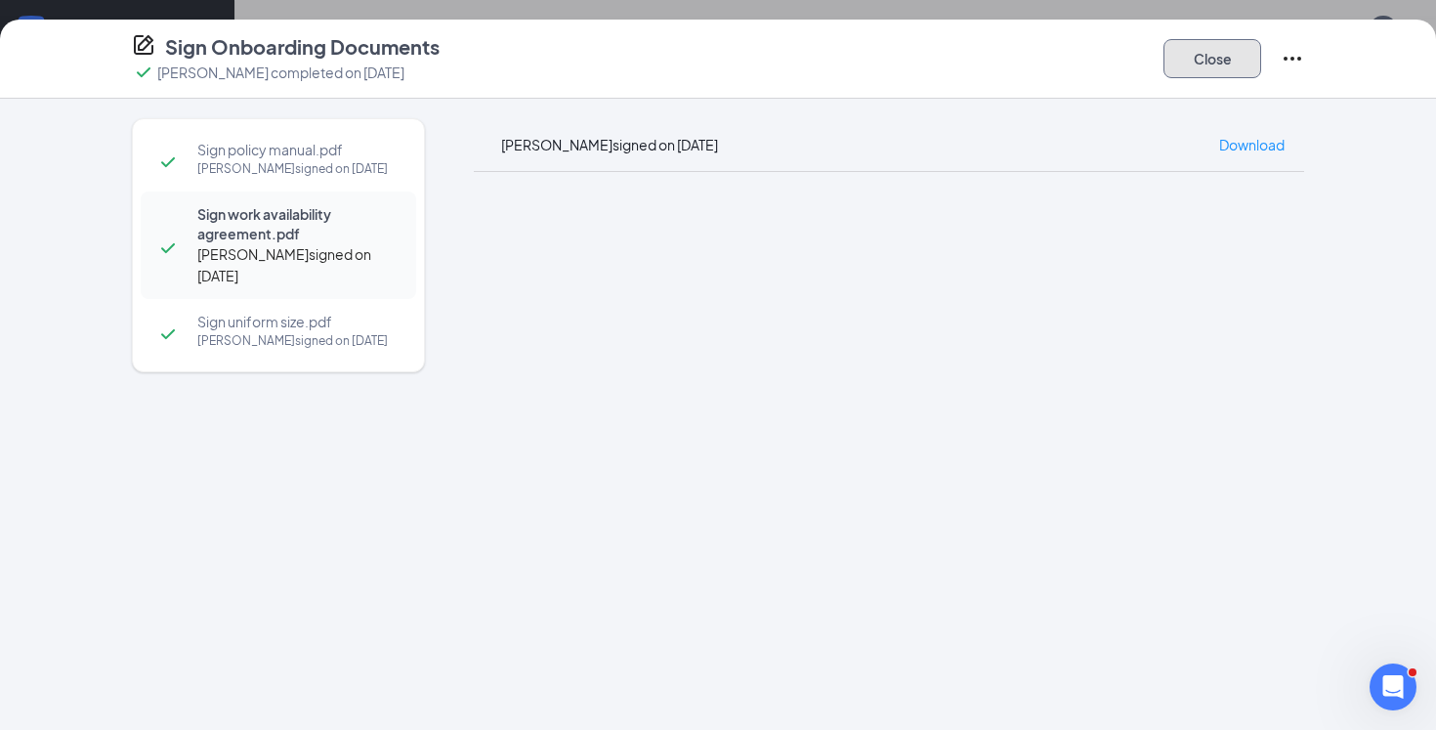
click at [1220, 49] on button "Close" at bounding box center [1212, 58] width 98 height 39
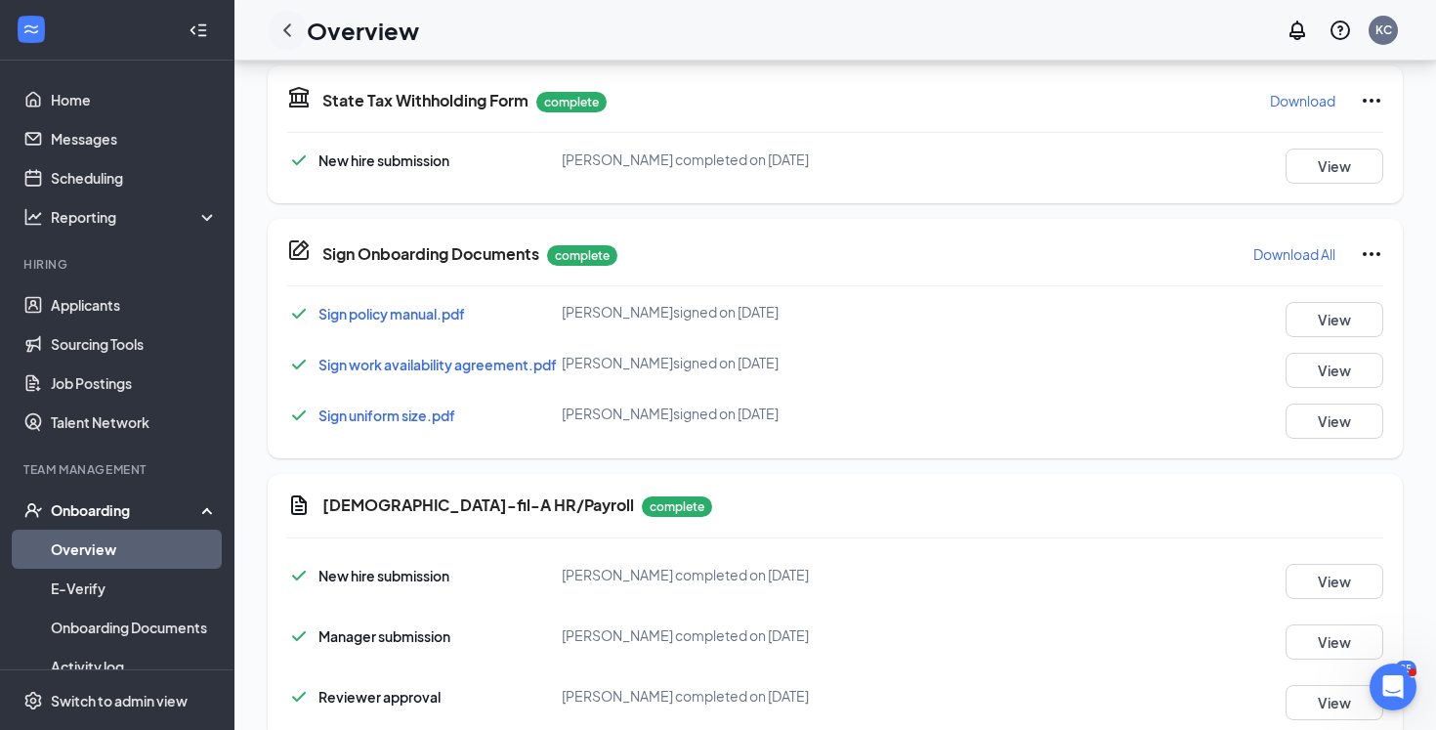
click at [289, 37] on icon "ChevronLeft" at bounding box center [286, 30] width 23 height 23
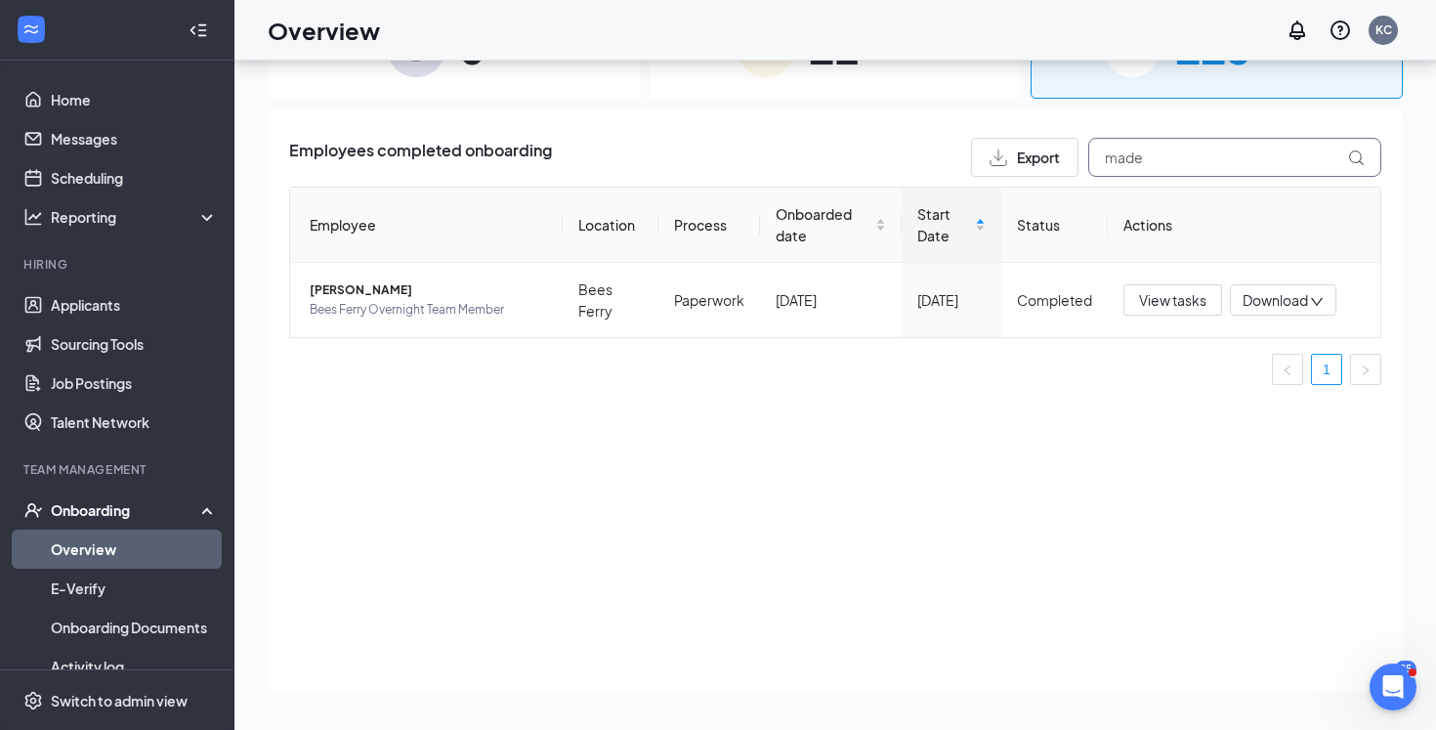
click at [1155, 155] on input "made" at bounding box center [1234, 157] width 293 height 39
type input "[PERSON_NAME]"
click at [1178, 298] on span "View tasks" at bounding box center [1172, 299] width 67 height 21
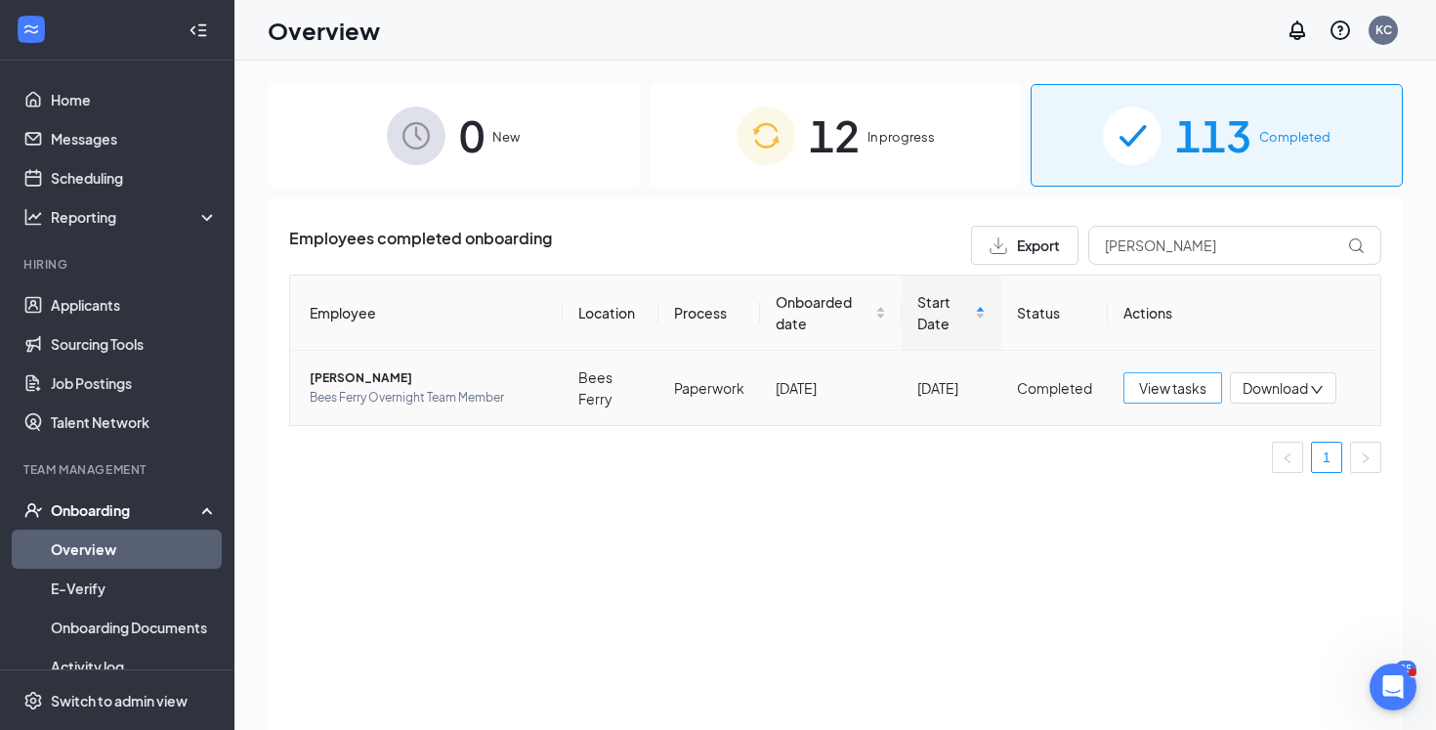
click at [1161, 383] on span "View tasks" at bounding box center [1172, 387] width 67 height 21
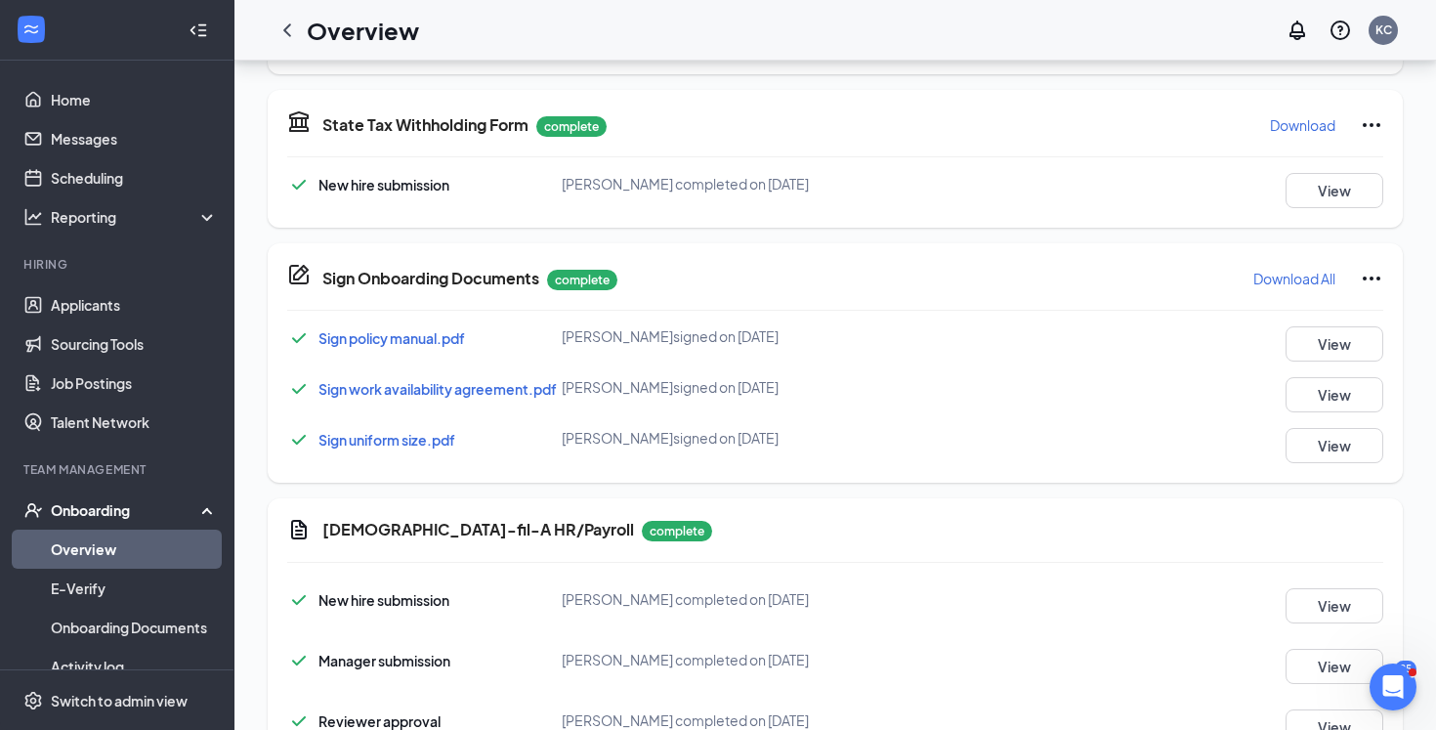
scroll to position [665, 0]
click at [1315, 382] on button "View" at bounding box center [1334, 392] width 98 height 35
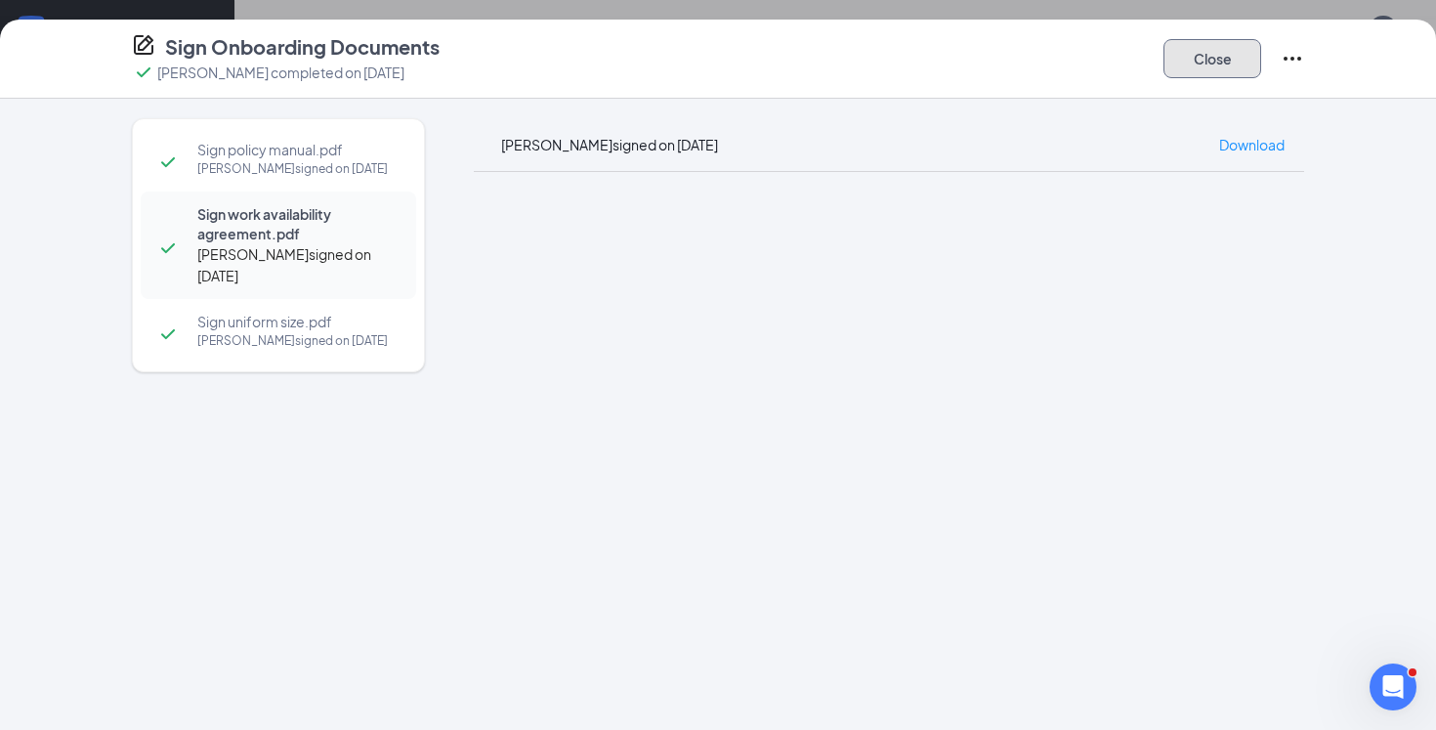
click at [1220, 70] on button "Close" at bounding box center [1212, 58] width 98 height 39
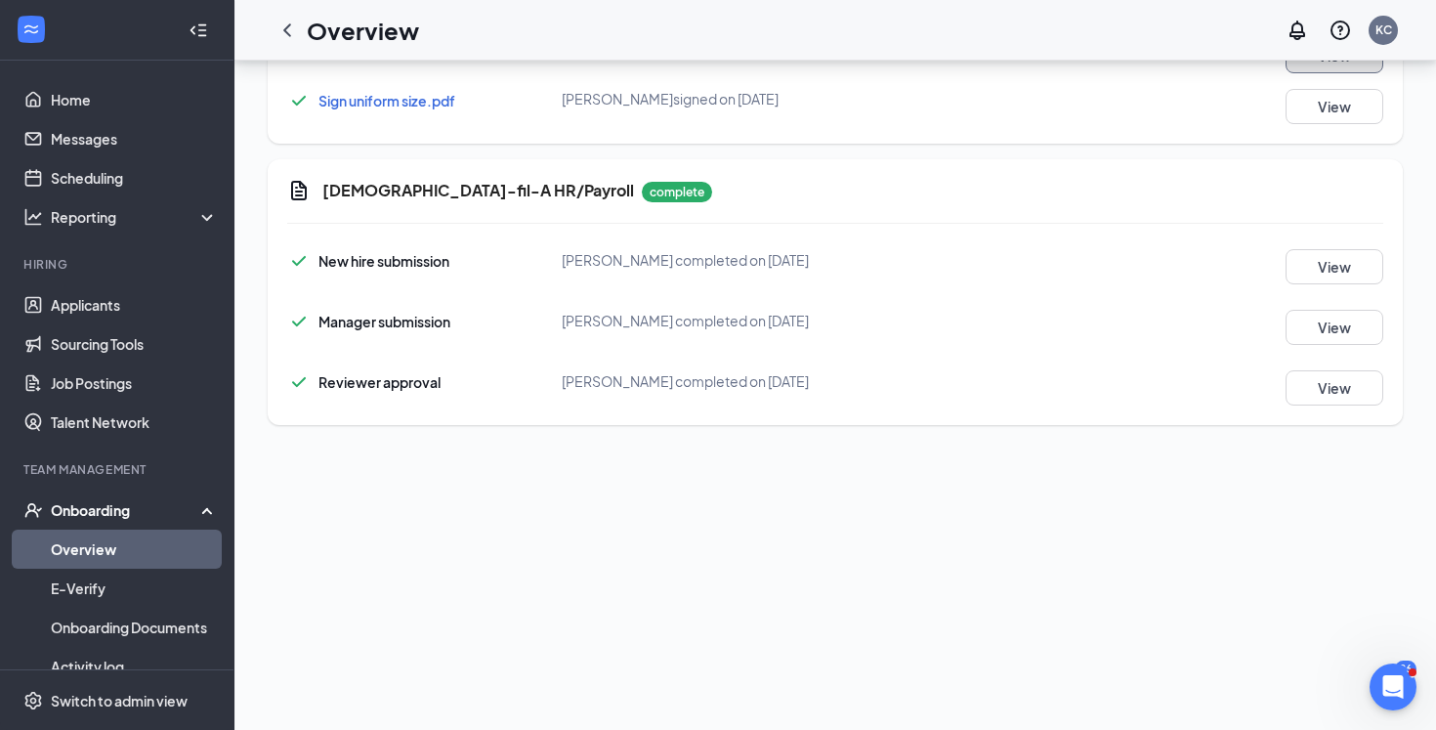
scroll to position [247, 0]
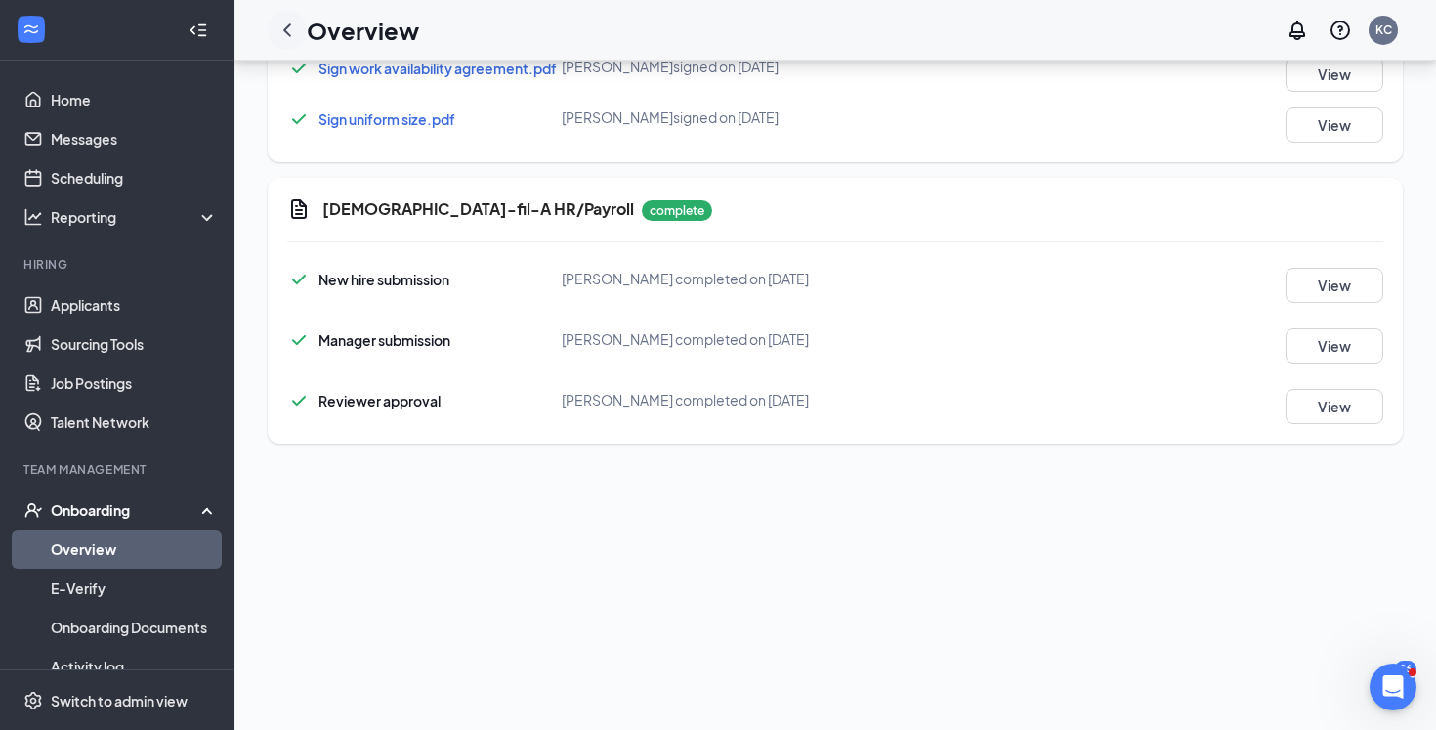
click at [288, 38] on icon "ChevronLeft" at bounding box center [286, 30] width 23 height 23
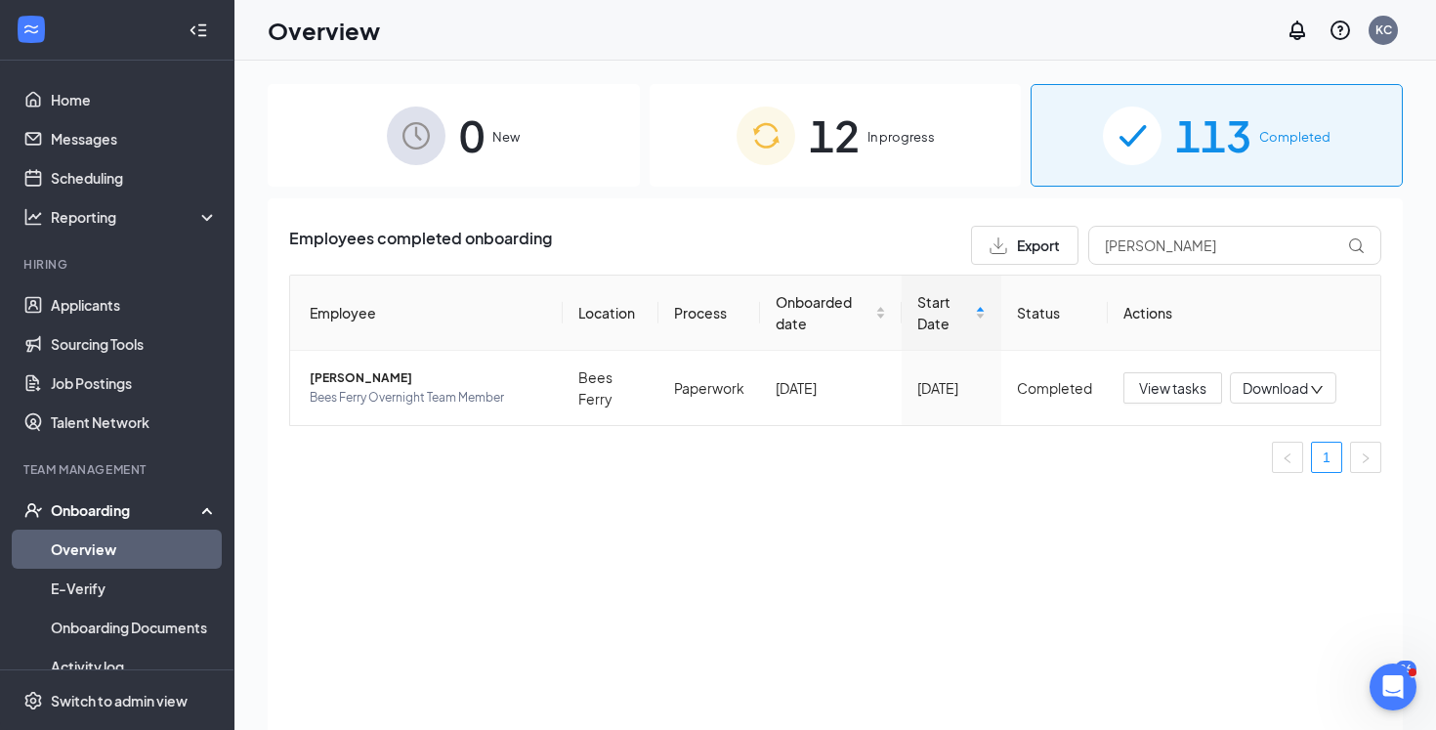
click at [720, 145] on div "12 In progress" at bounding box center [836, 135] width 372 height 103
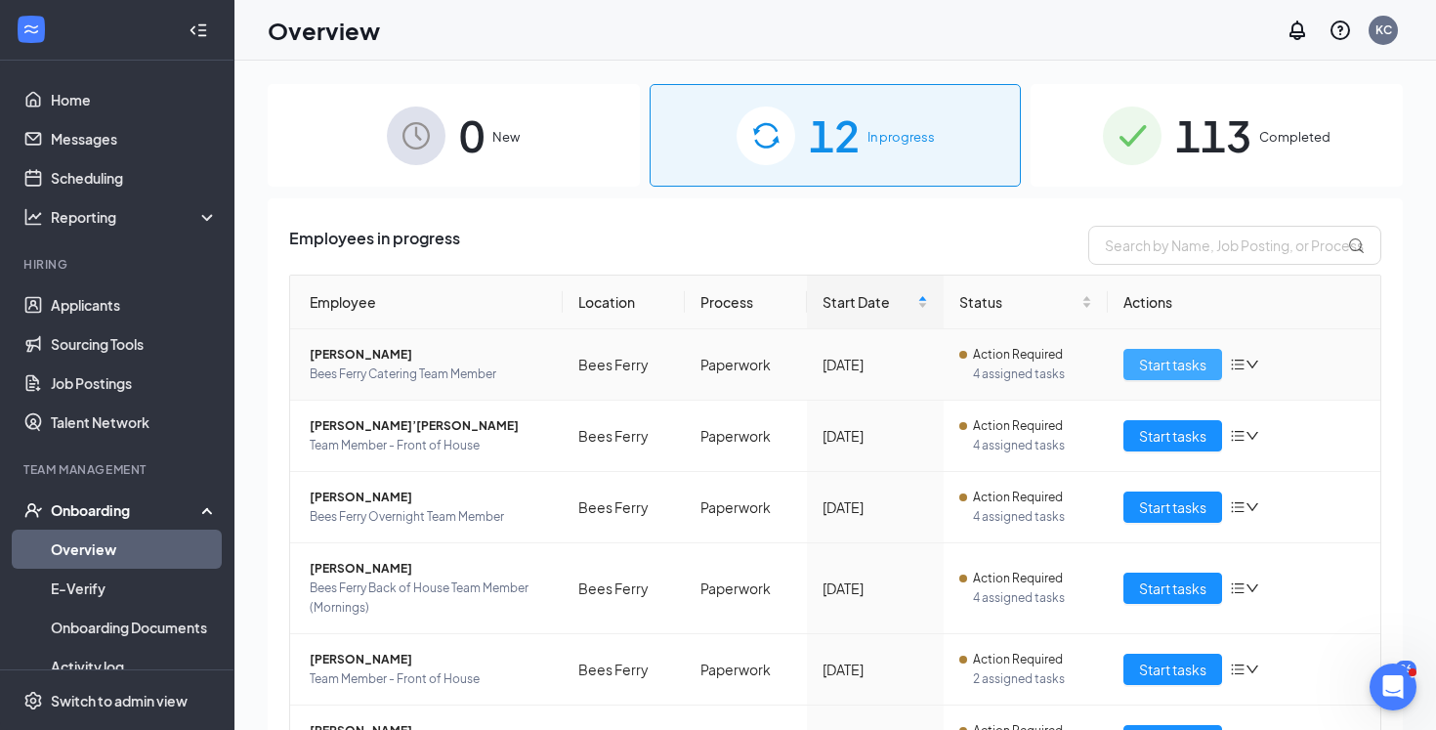
click at [1149, 366] on span "Start tasks" at bounding box center [1172, 364] width 67 height 21
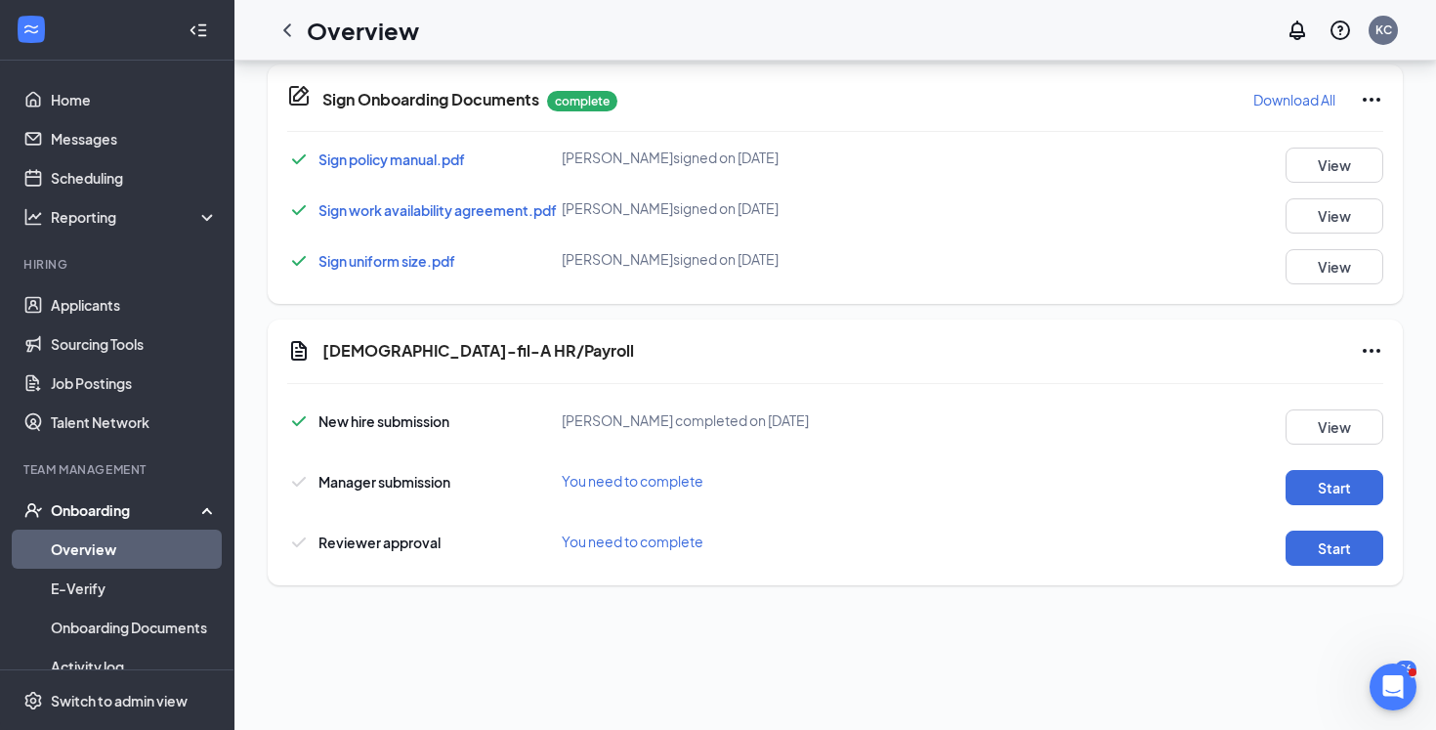
scroll to position [747, 0]
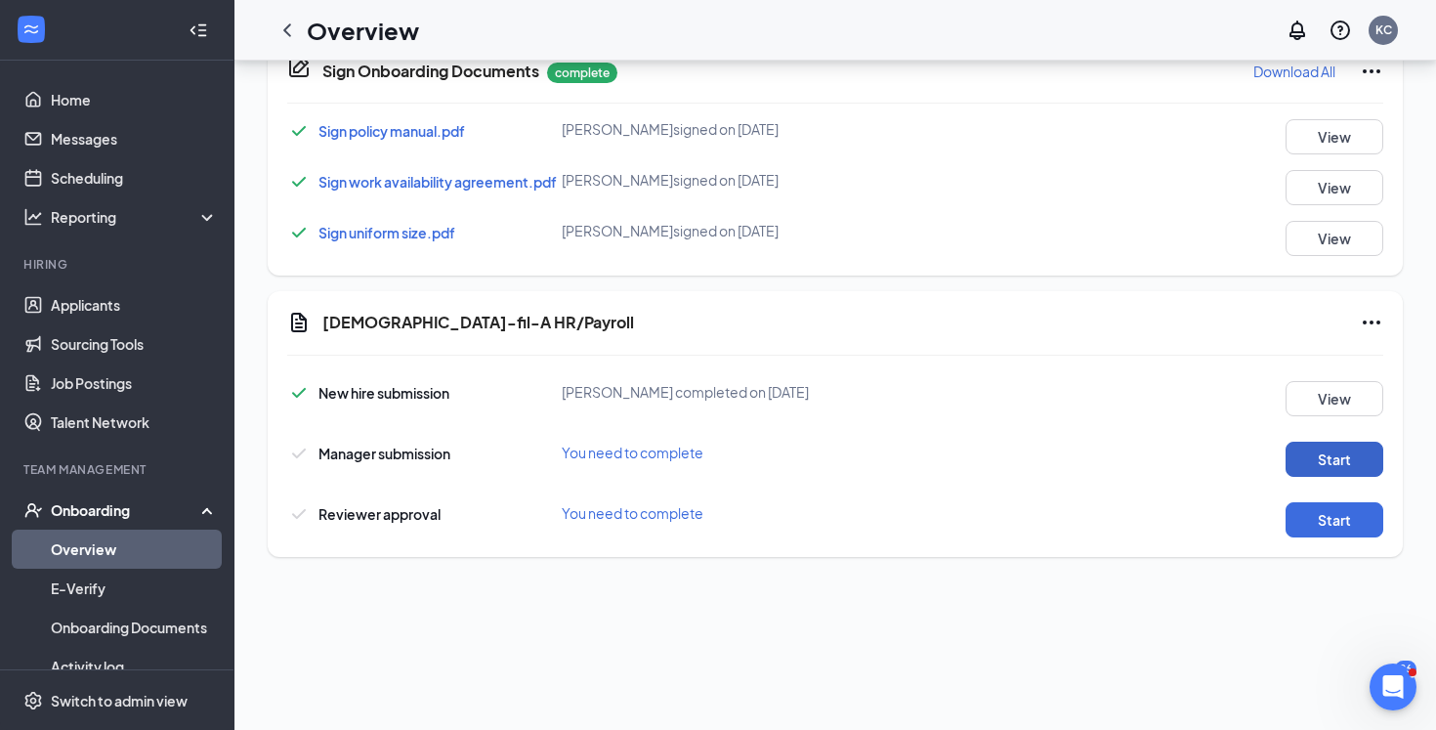
click at [1341, 468] on button "Start" at bounding box center [1334, 458] width 98 height 35
click at [1348, 527] on button "Start" at bounding box center [1334, 519] width 98 height 35
click at [1376, 327] on icon "Ellipses" at bounding box center [1371, 322] width 23 height 23
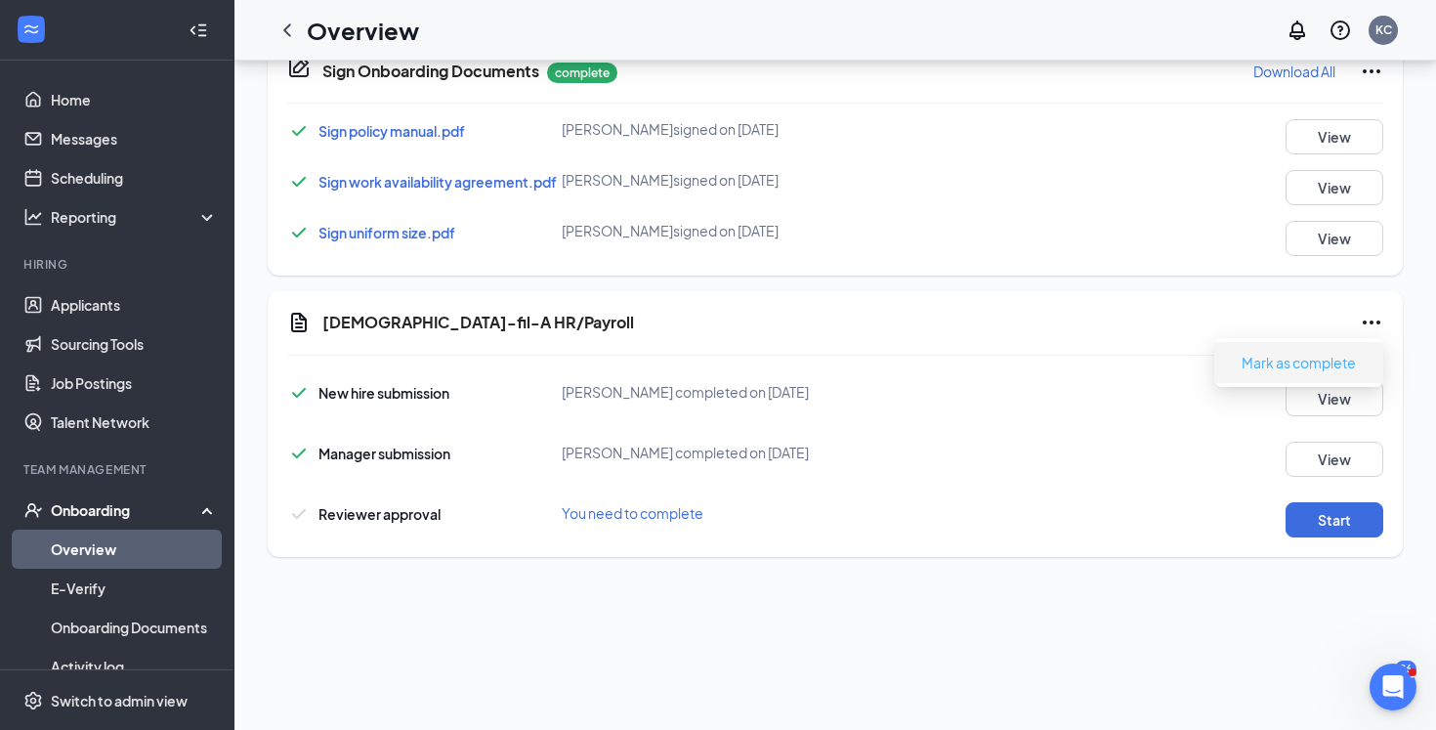
click at [1348, 372] on button "Mark as complete" at bounding box center [1299, 362] width 146 height 31
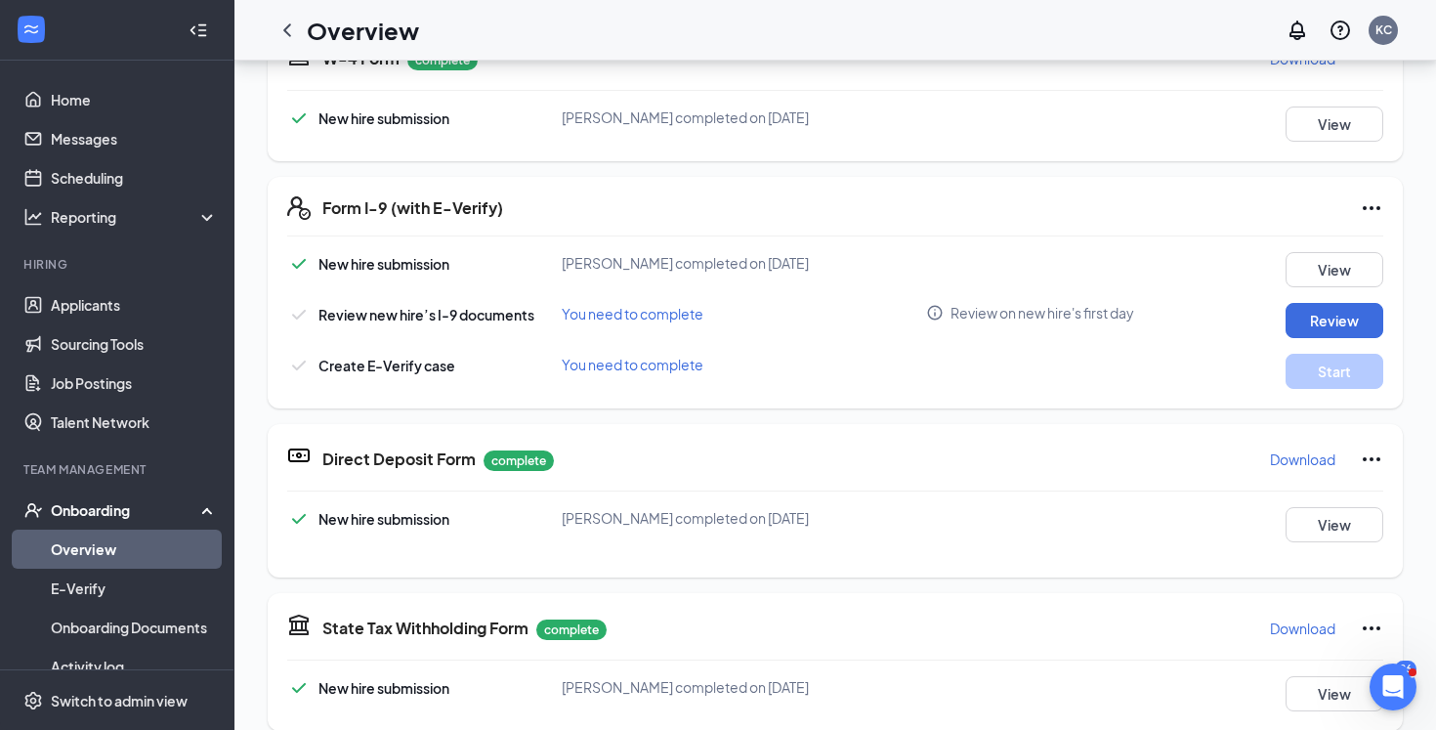
scroll to position [444, 0]
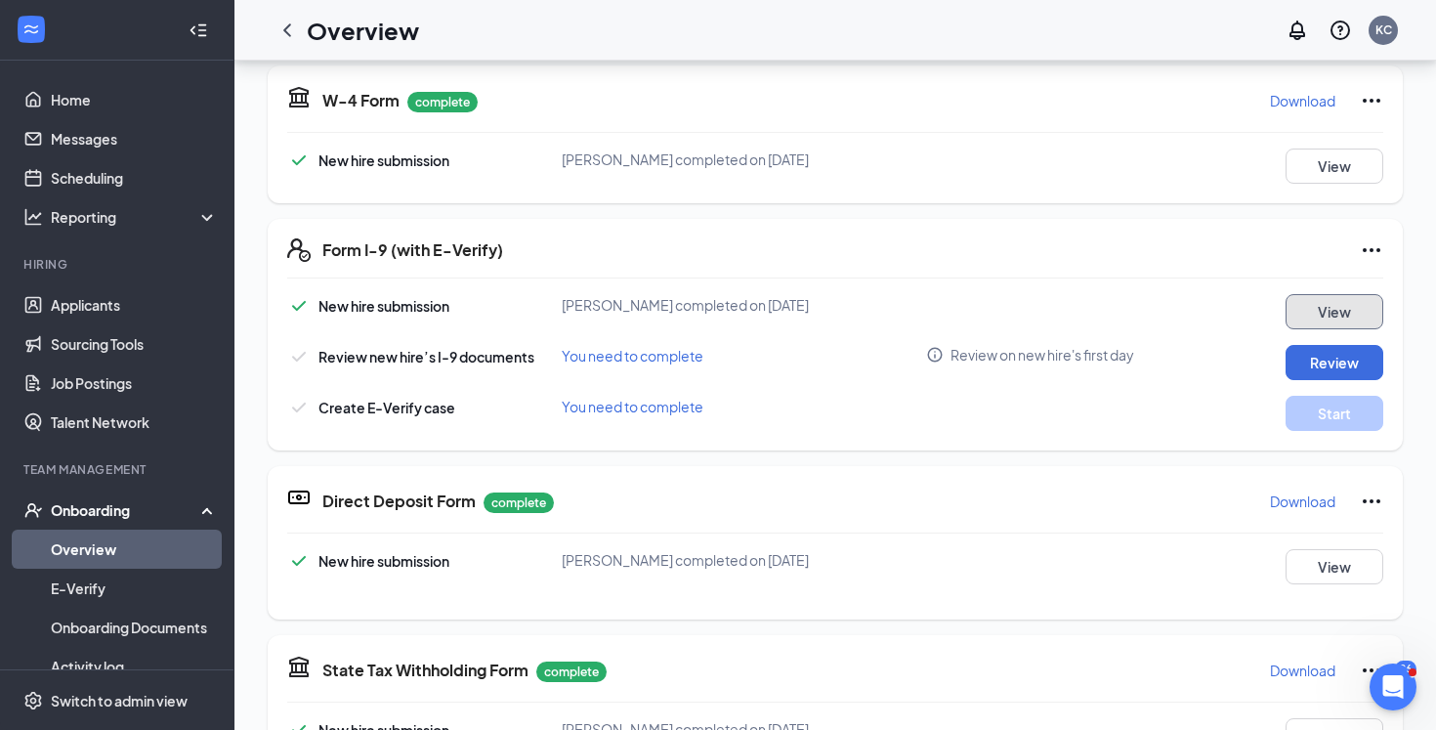
click at [1329, 310] on button "View" at bounding box center [1334, 311] width 98 height 35
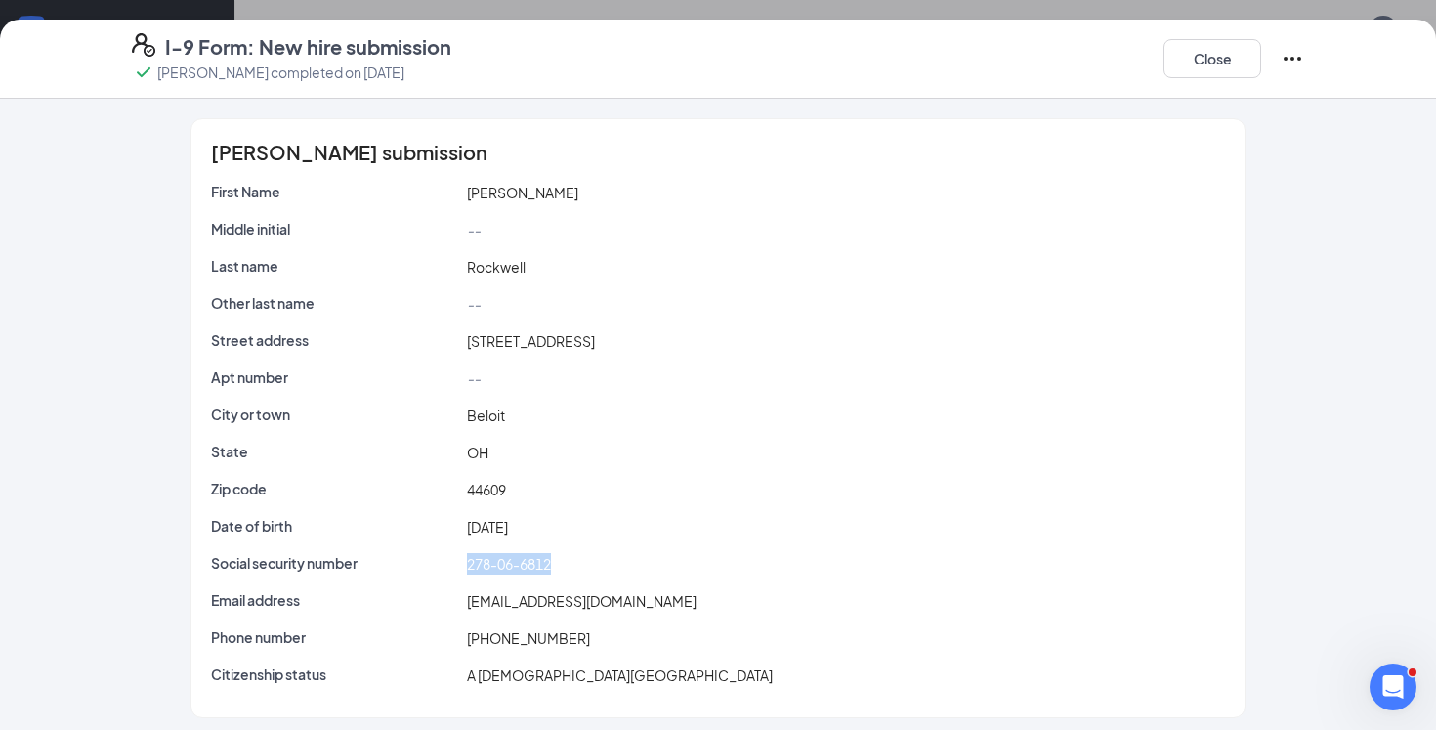
drag, startPoint x: 561, startPoint y: 564, endPoint x: 461, endPoint y: 564, distance: 99.6
click at [461, 564] on div "Social security number 278-06-6812" at bounding box center [718, 563] width 1022 height 21
copy div "278-06-6812"
click at [1209, 58] on button "Close" at bounding box center [1212, 58] width 98 height 39
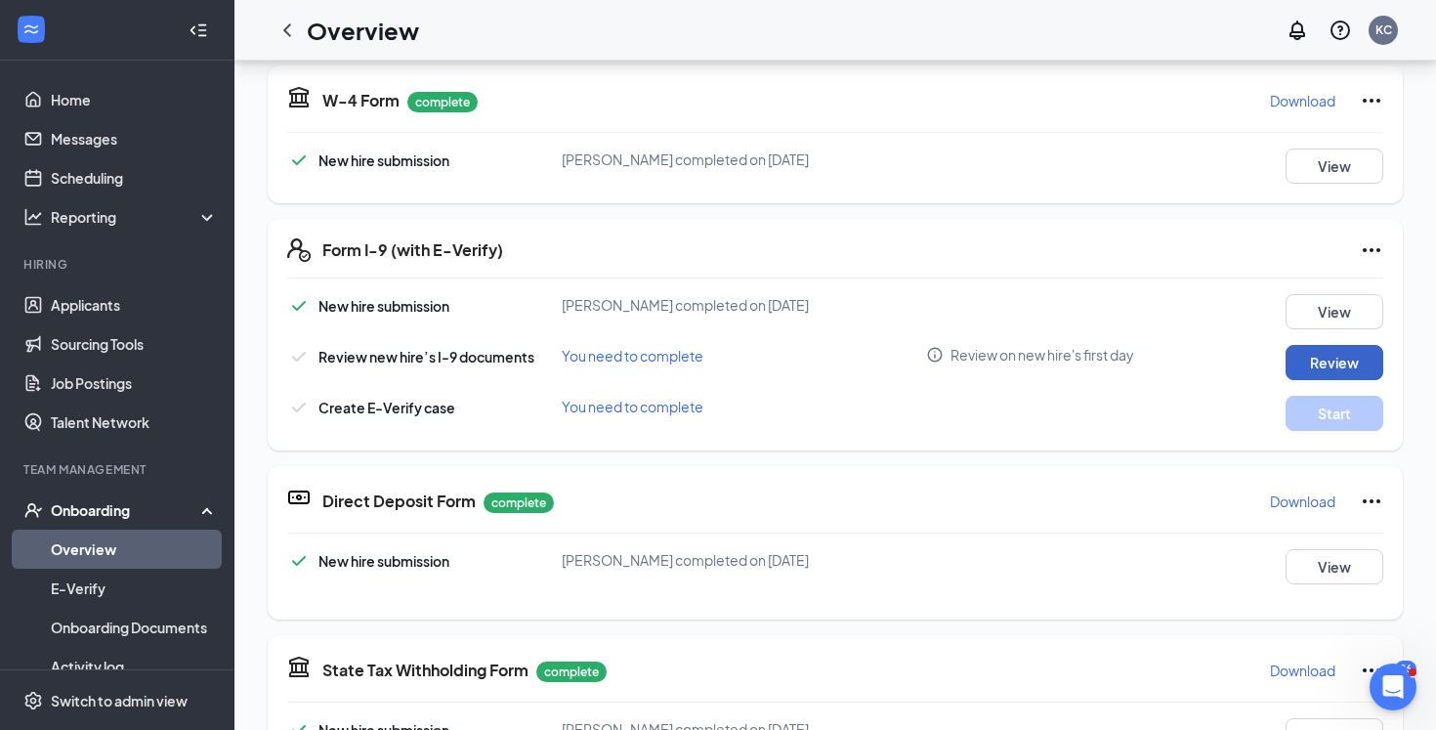
click at [1329, 372] on button "Review" at bounding box center [1334, 362] width 98 height 35
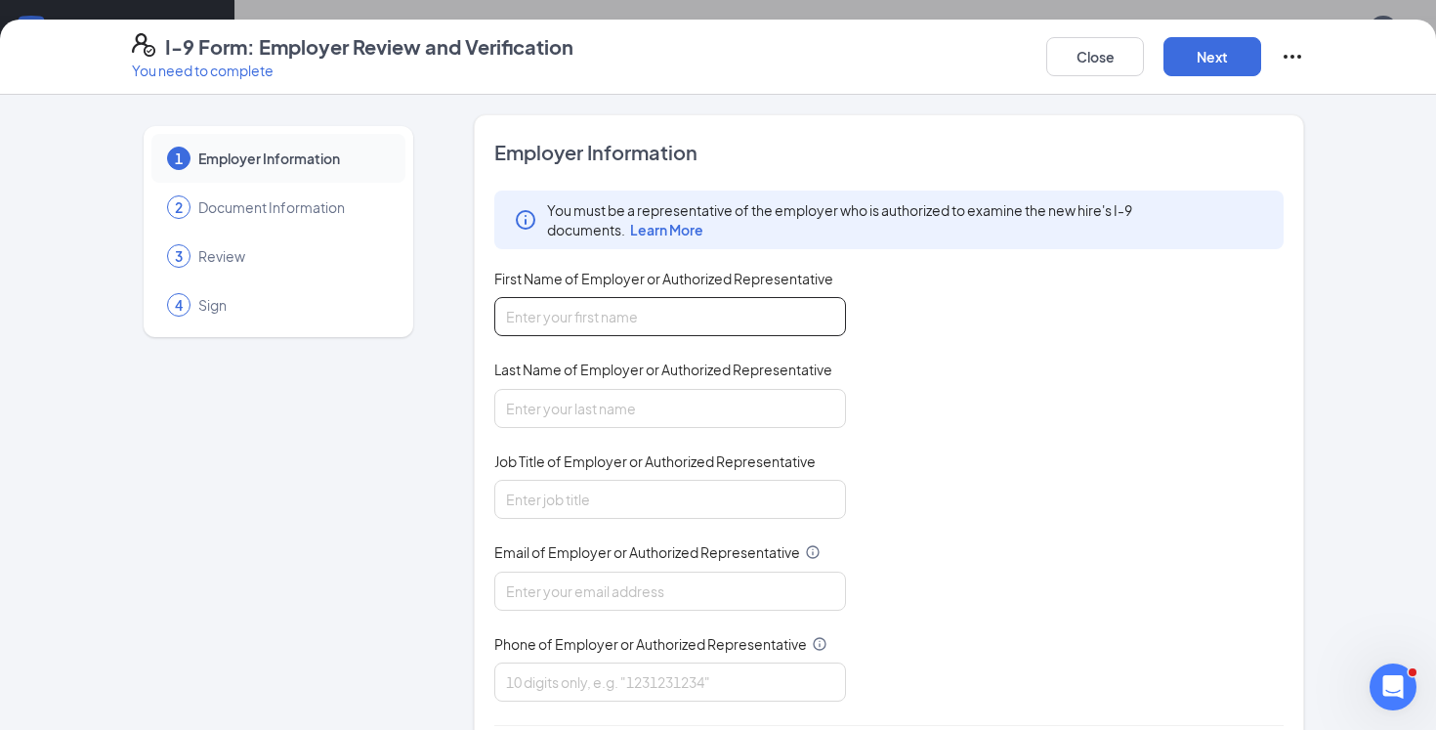
click at [807, 314] on input "First Name of Employer or Authorized Representative" at bounding box center [670, 316] width 352 height 39
type input "[PERSON_NAME]"
type input "[EMAIL_ADDRESS][DOMAIN_NAME]"
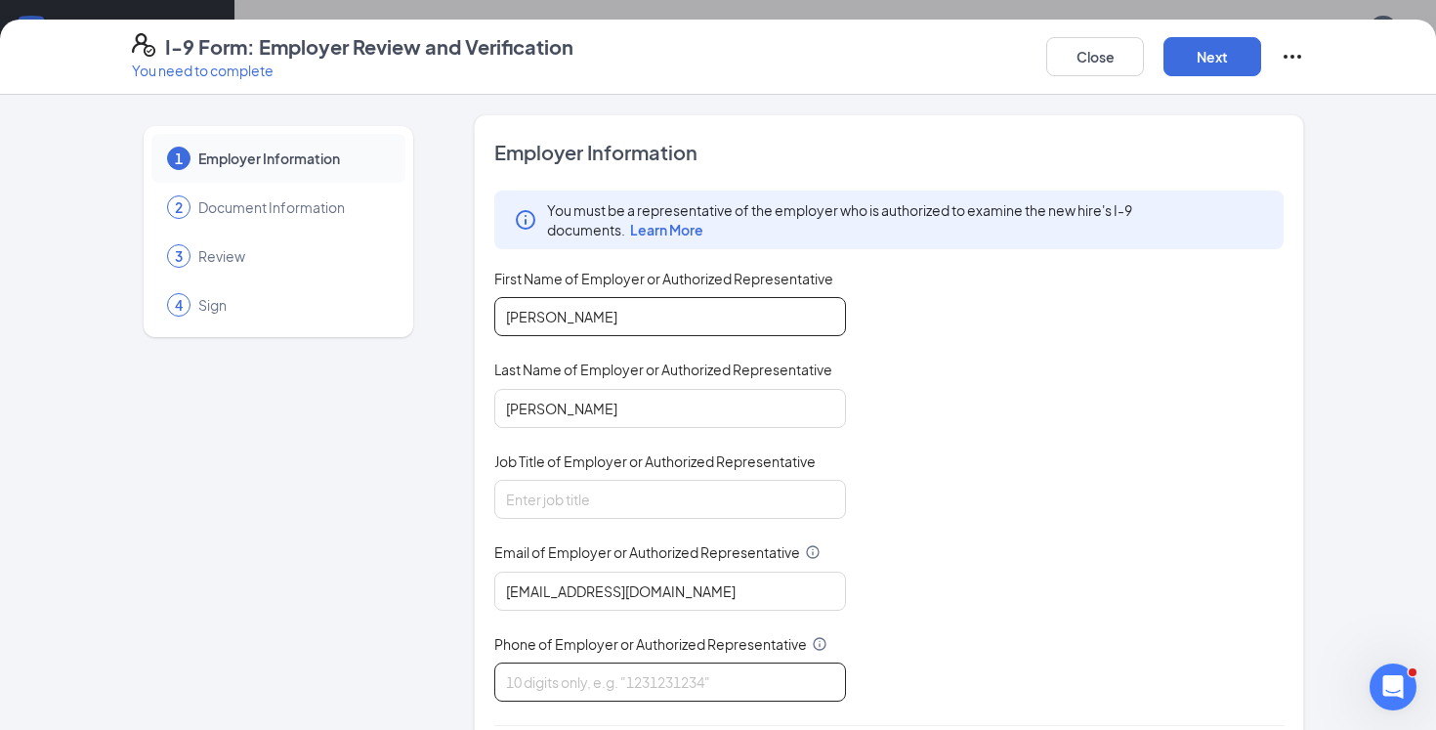
type input "8438104141"
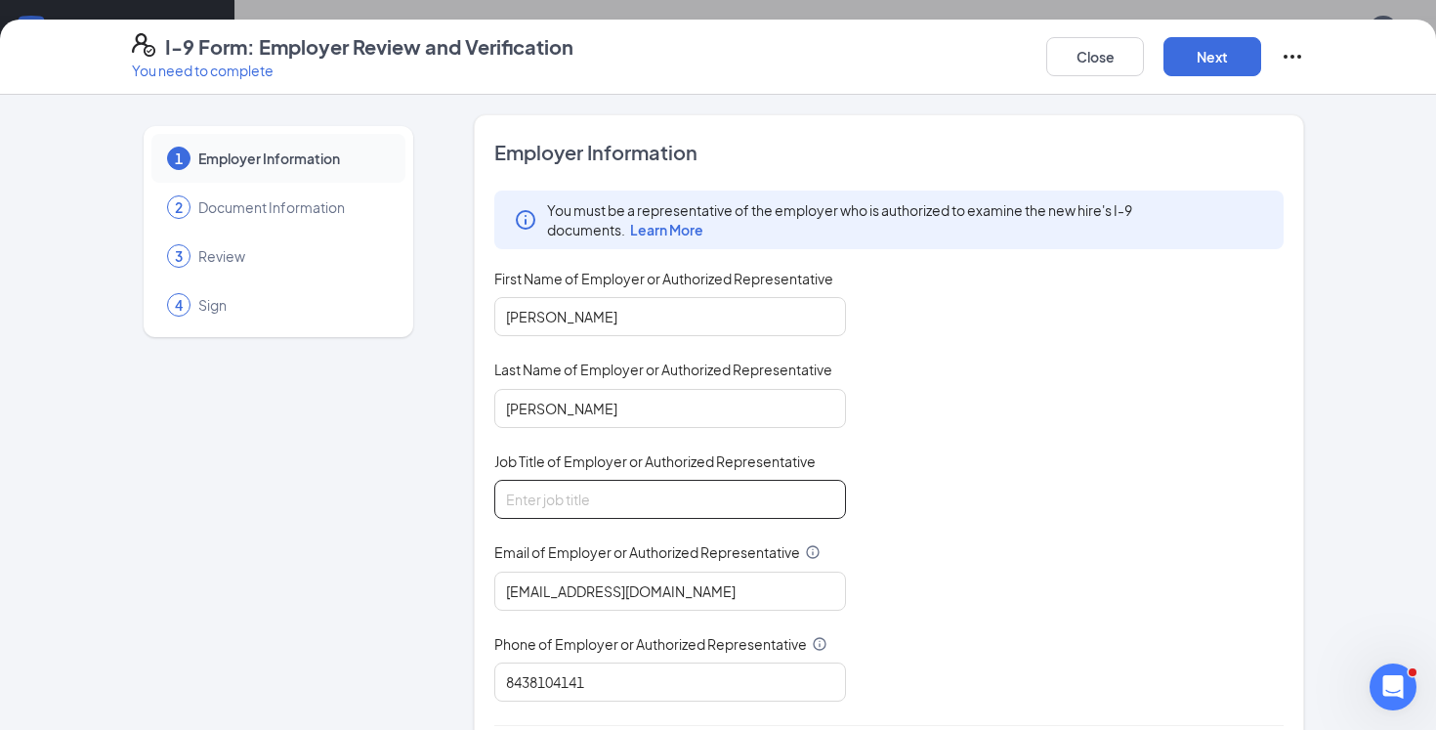
click at [612, 500] on input "Job Title of Employer or Authorized Representative" at bounding box center [670, 499] width 352 height 39
type input "Director"
click at [1214, 59] on button "Next" at bounding box center [1212, 56] width 98 height 39
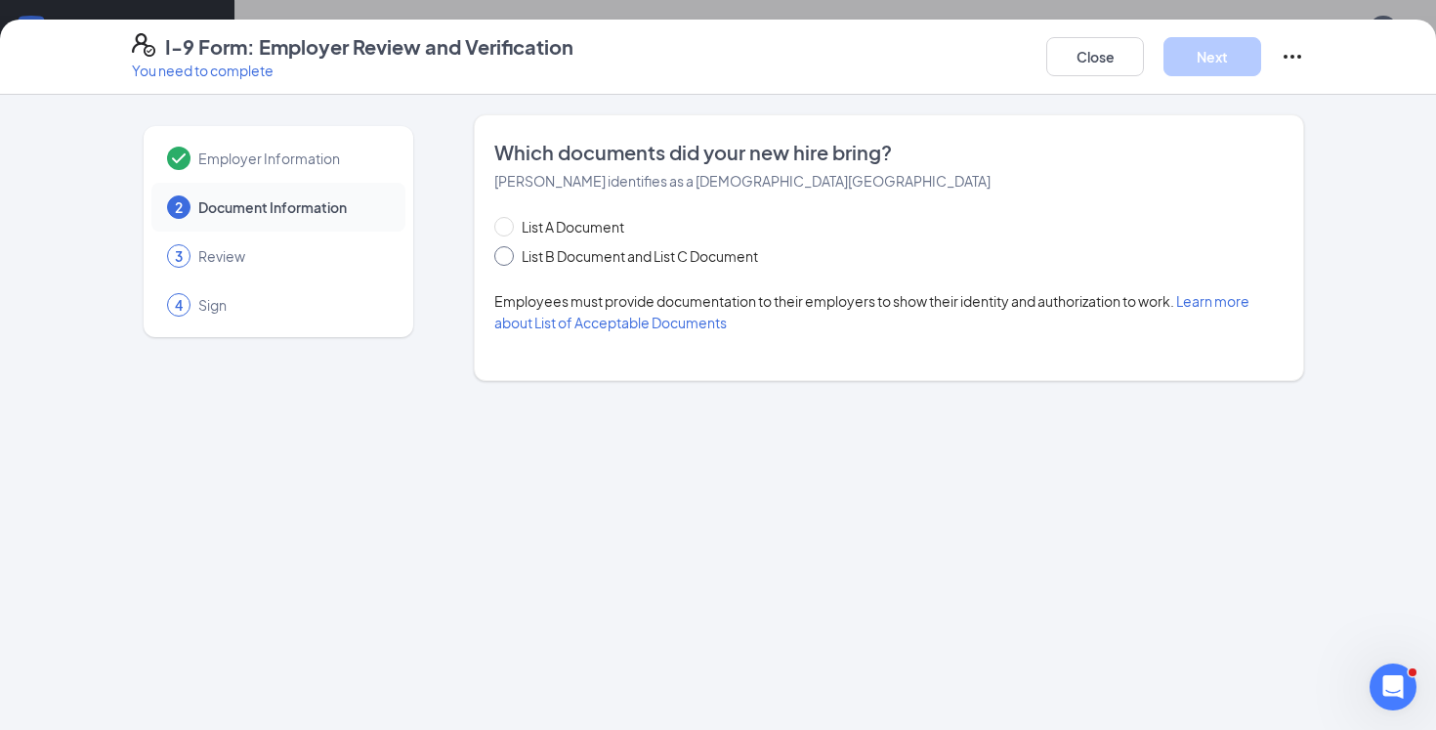
click at [694, 263] on span "List B Document and List C Document" at bounding box center [640, 255] width 252 height 21
click at [508, 260] on input "List B Document and List C Document" at bounding box center [501, 253] width 14 height 14
radio input "true"
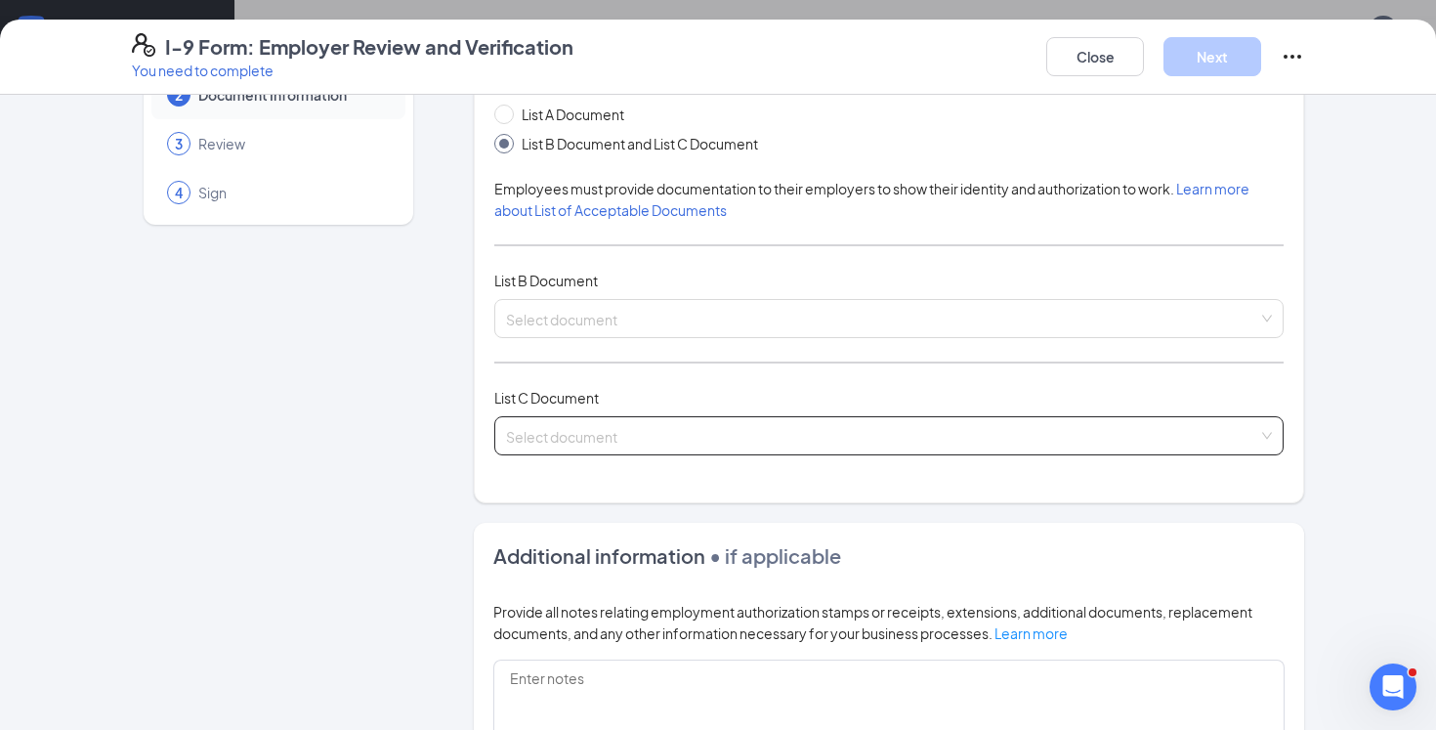
scroll to position [115, 0]
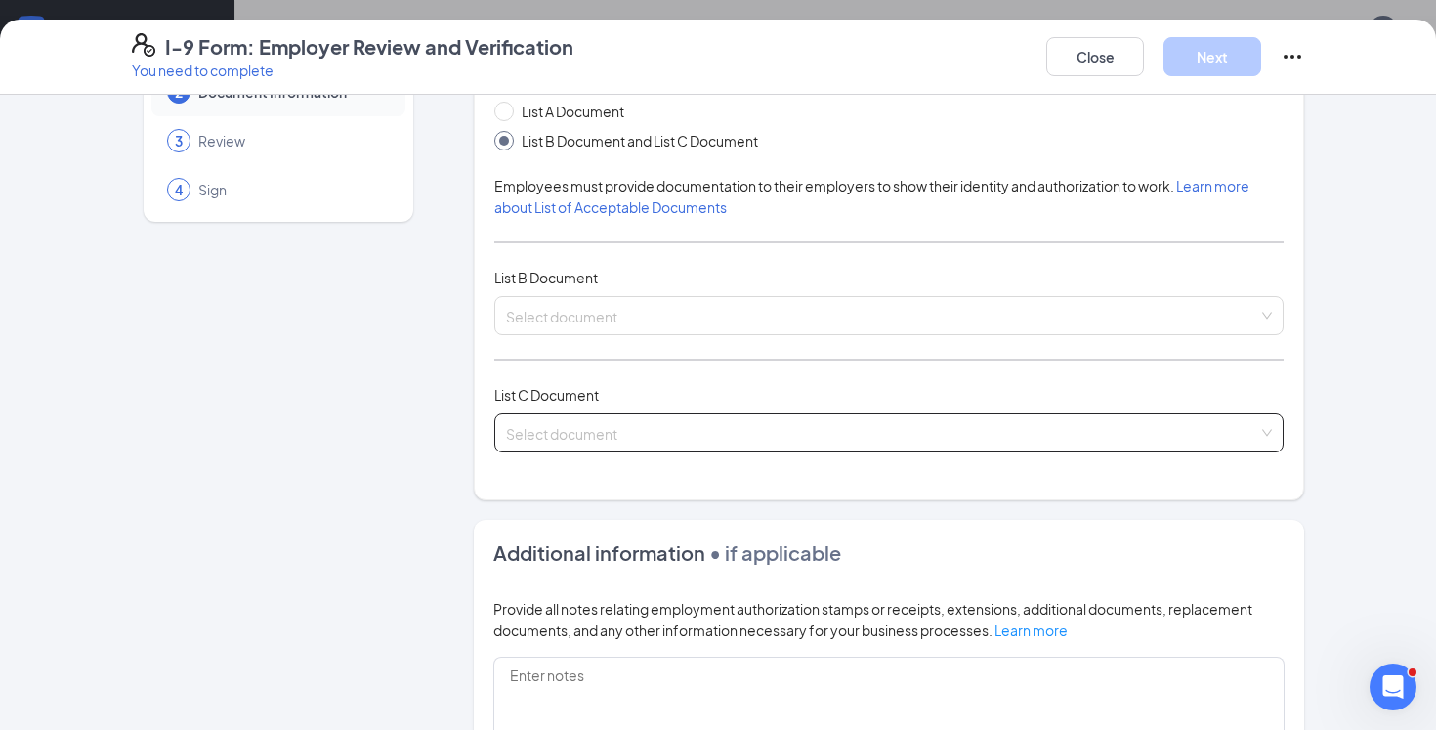
click at [624, 431] on input "search" at bounding box center [882, 428] width 752 height 29
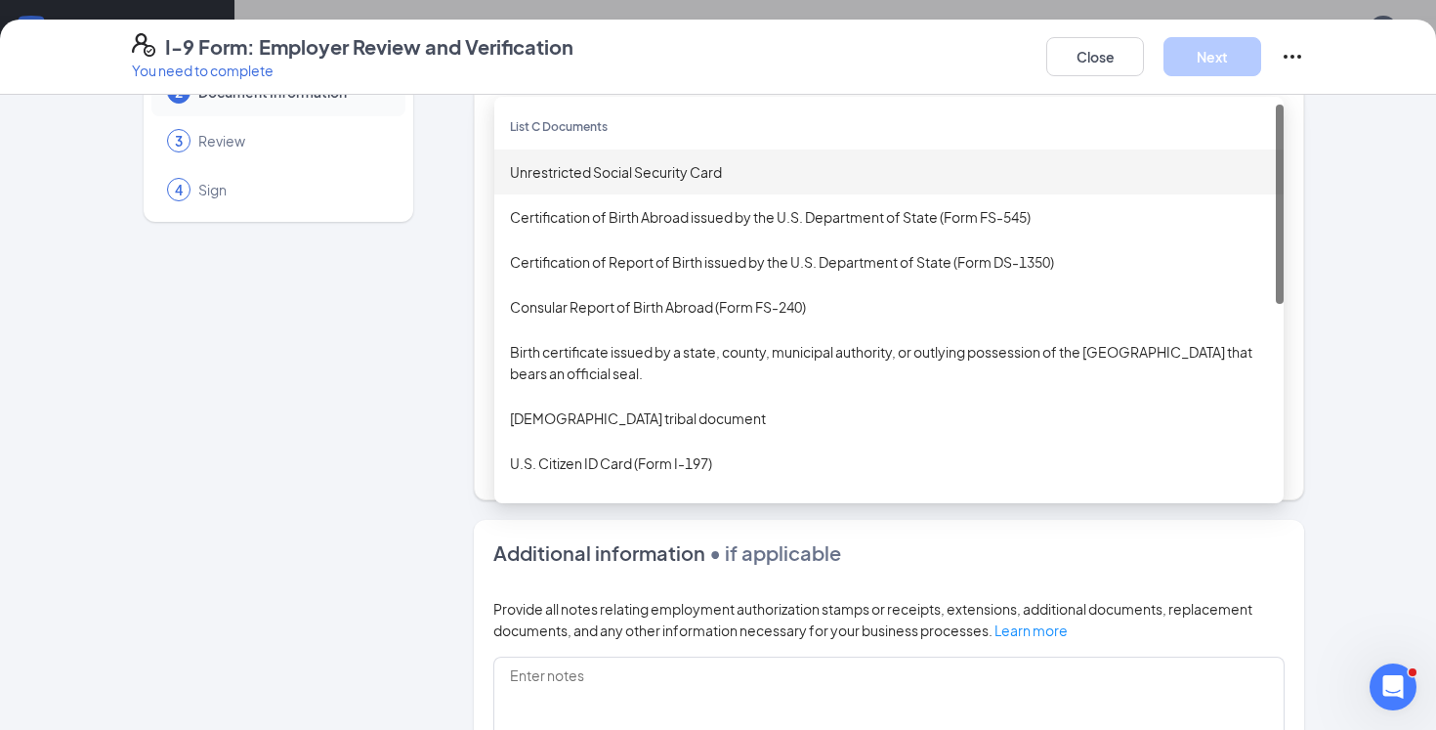
click at [687, 170] on div "Unrestricted Social Security Card" at bounding box center [889, 171] width 758 height 21
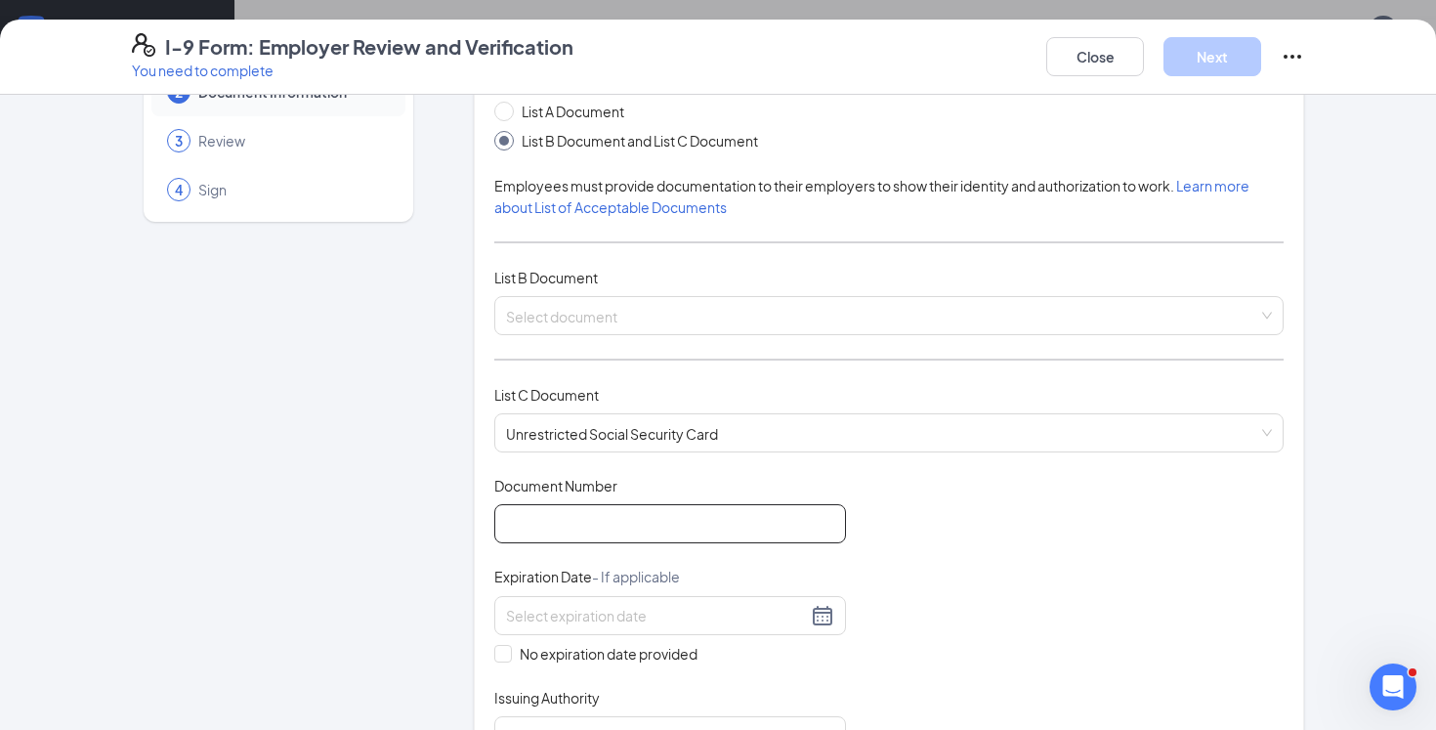
click at [644, 517] on input "Document Number" at bounding box center [670, 523] width 352 height 39
paste input "278-06-6812"
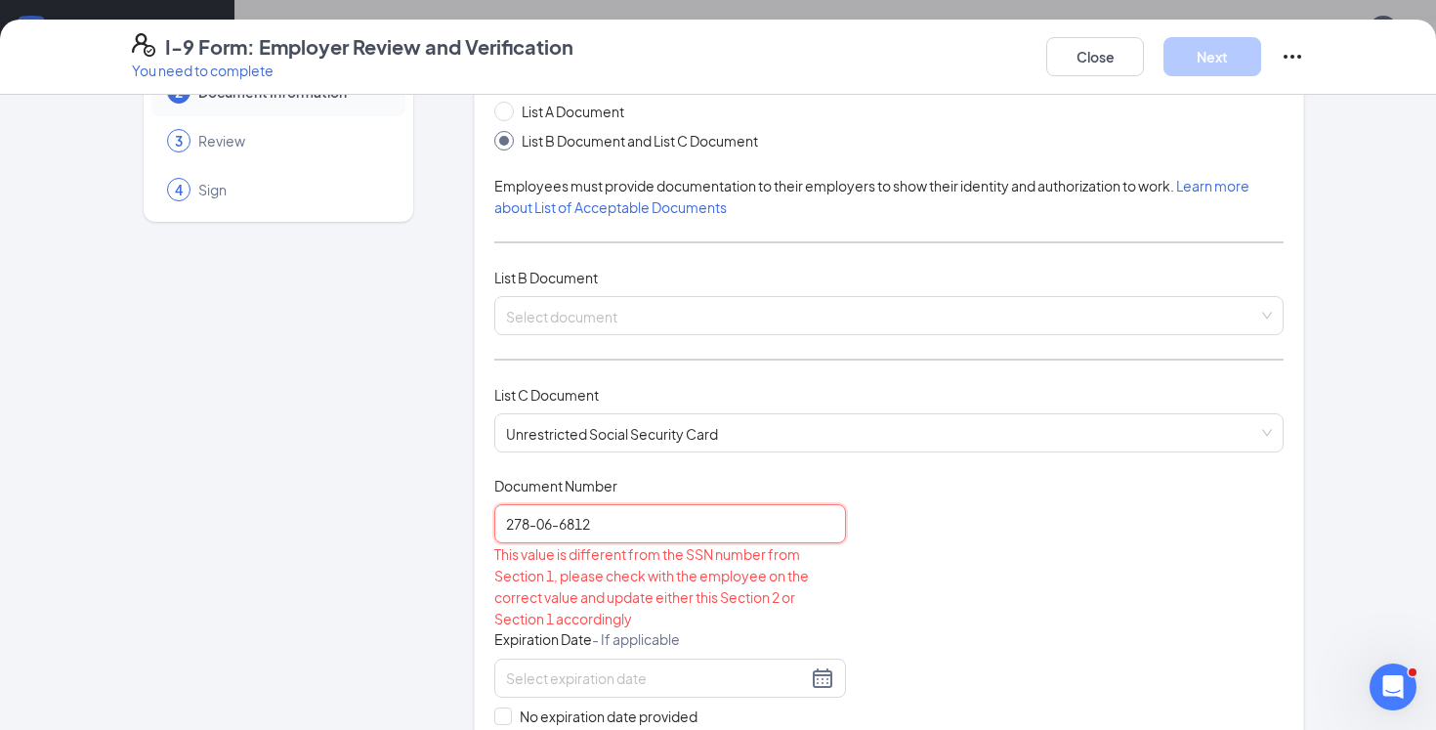
click at [564, 524] on input "278-06-6812" at bounding box center [670, 523] width 352 height 39
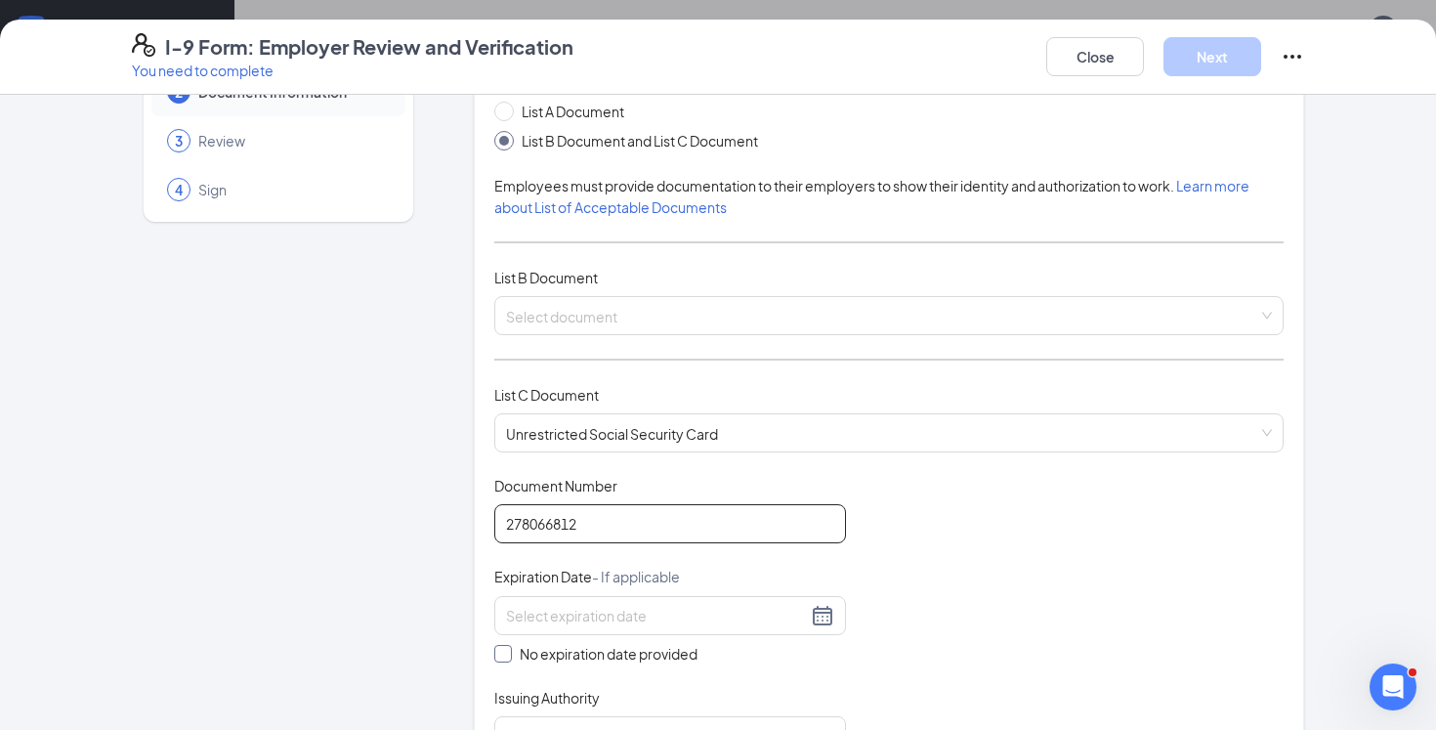
type input "278066812"
click at [506, 647] on input "No expiration date provided" at bounding box center [501, 652] width 14 height 14
checkbox input "true"
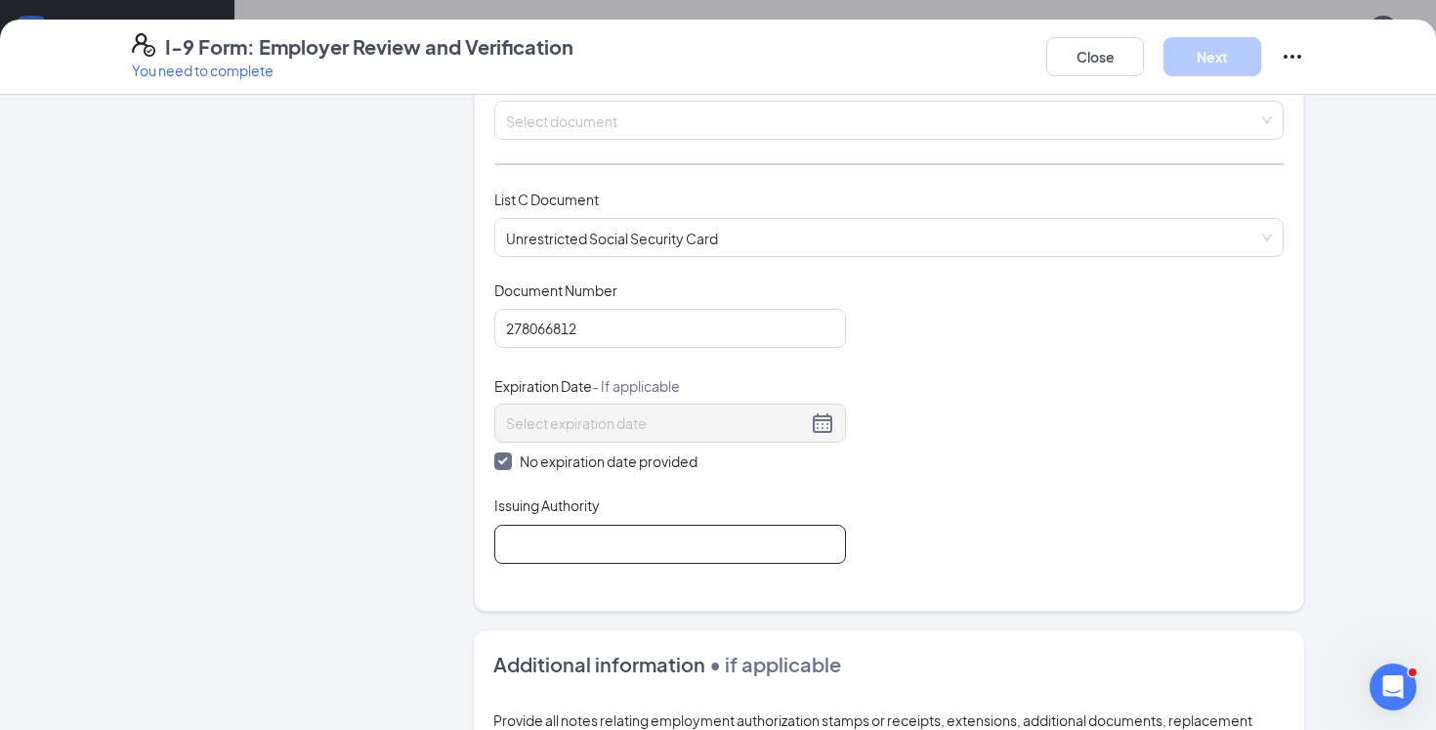
scroll to position [315, 0]
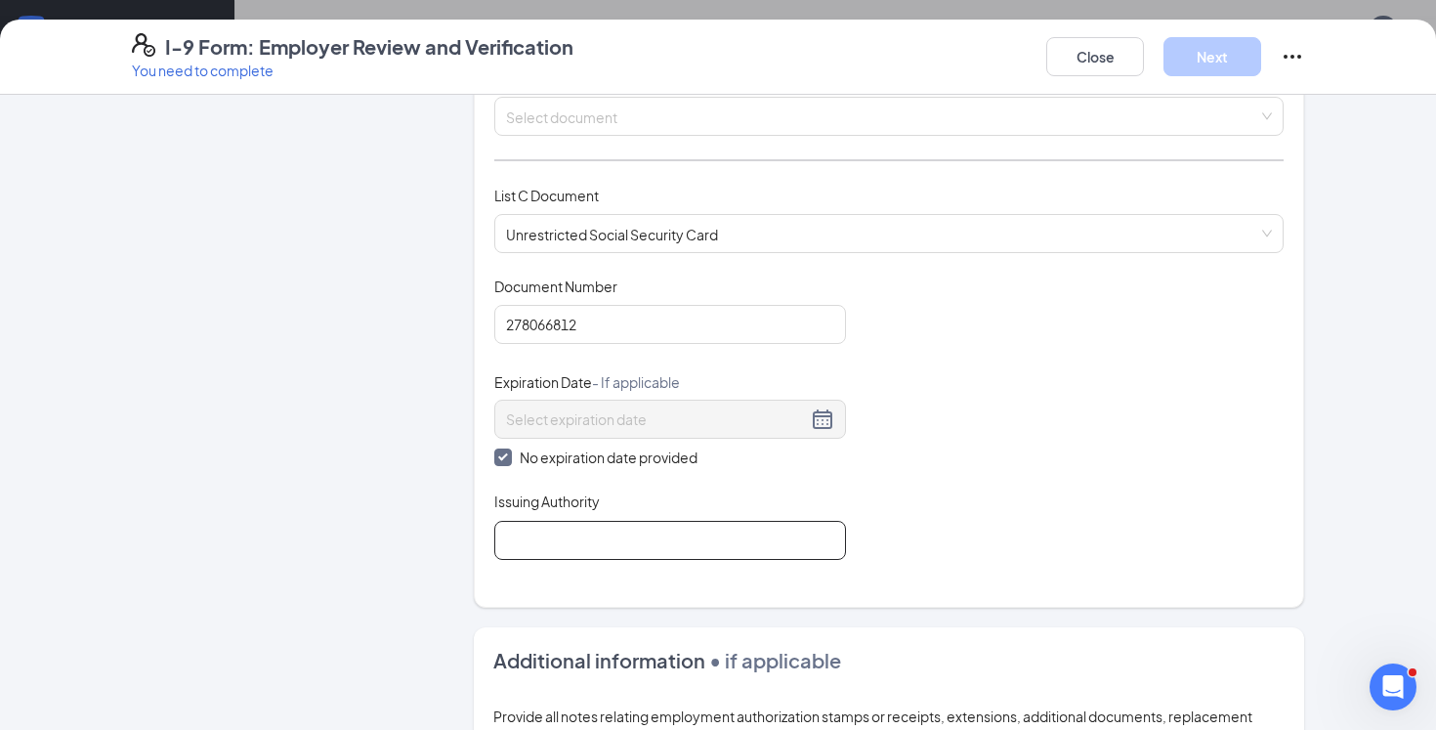
click at [607, 541] on input "Issuing Authority" at bounding box center [670, 540] width 352 height 39
type input "Social Security Administration"
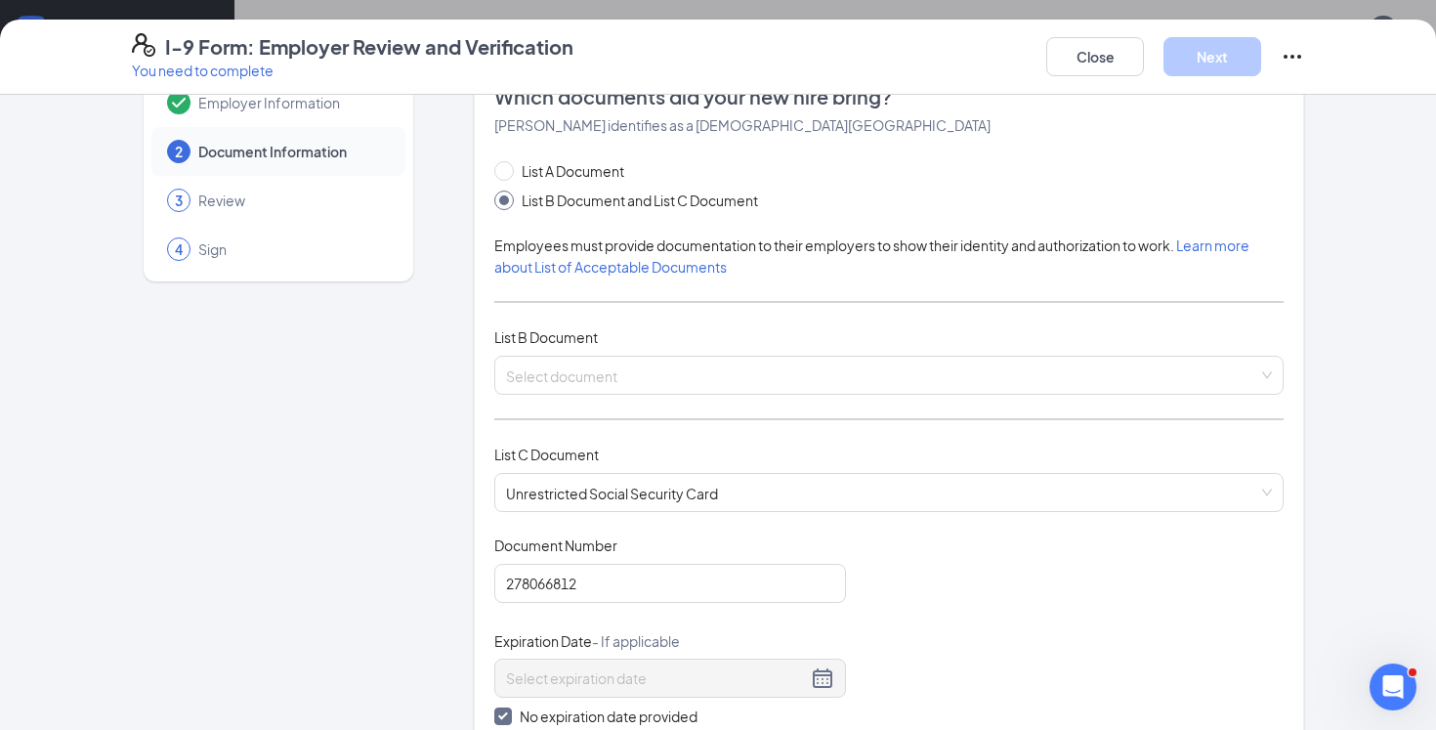
scroll to position [25, 0]
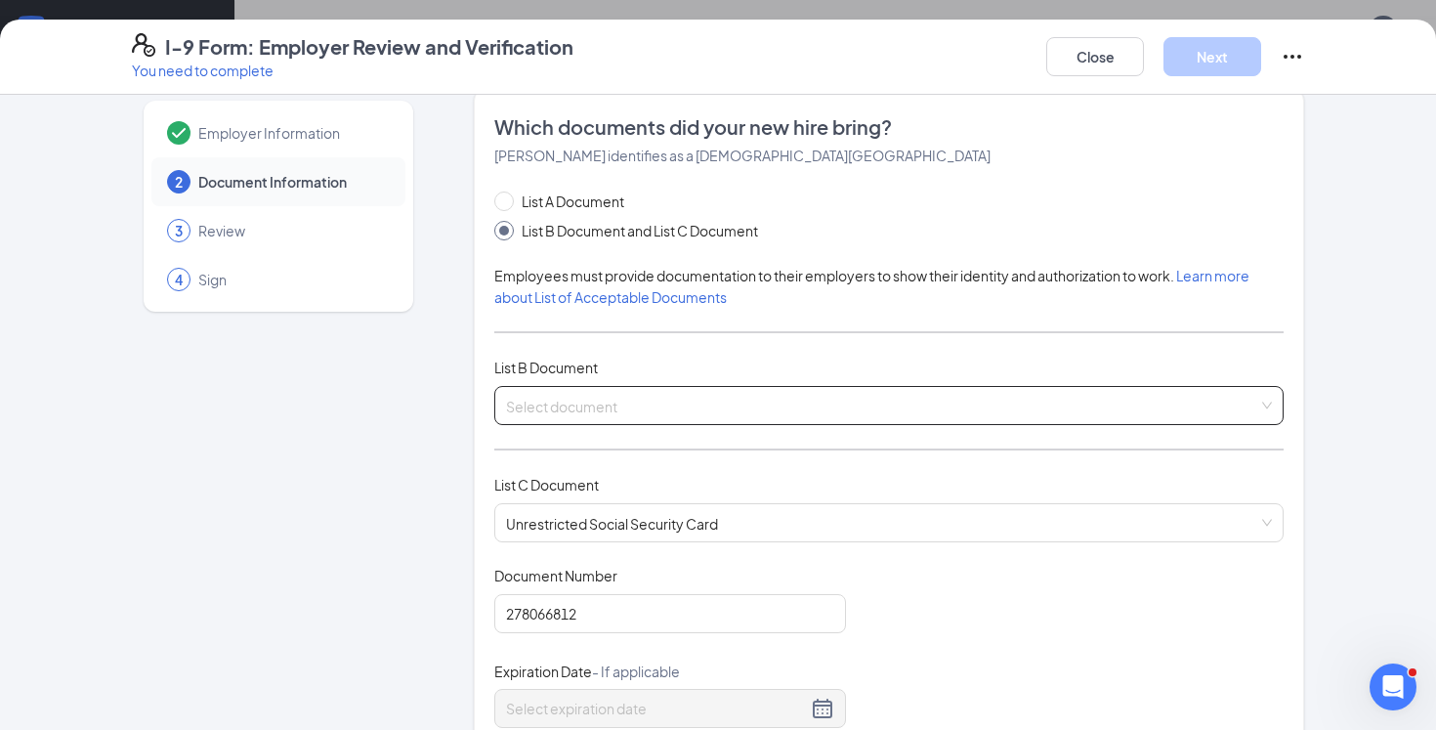
click at [789, 418] on span at bounding box center [882, 405] width 752 height 37
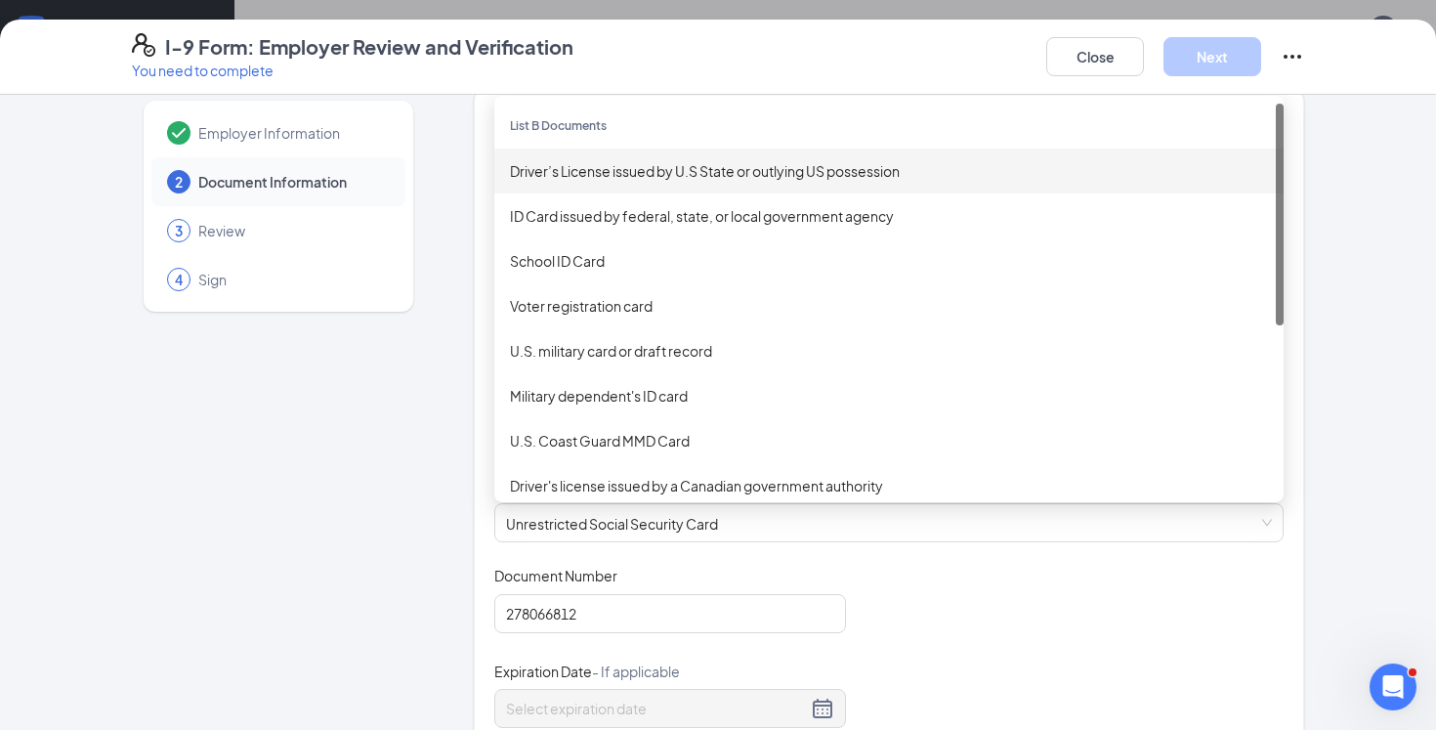
click at [725, 173] on div "Driver’s License issued by U.S State or outlying US possession" at bounding box center [889, 170] width 758 height 21
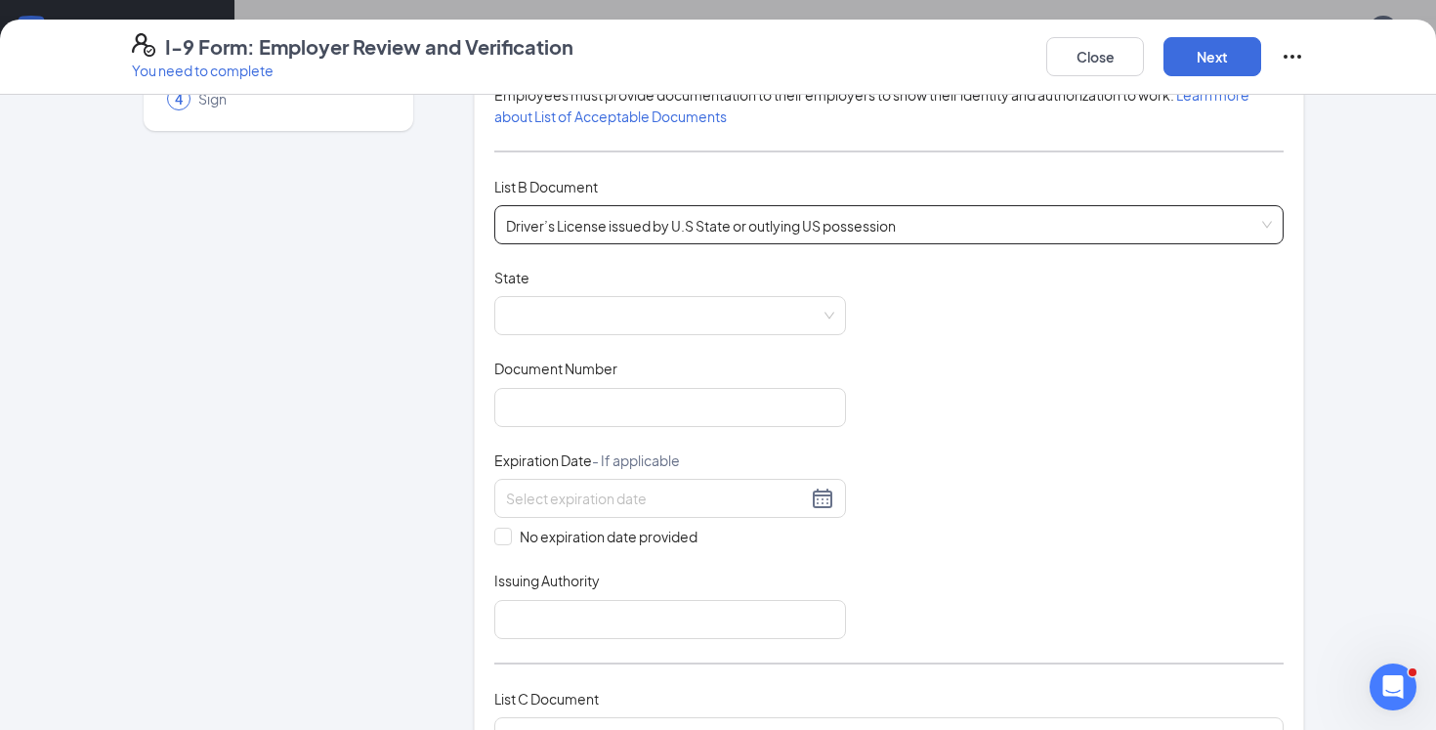
scroll to position [244, 0]
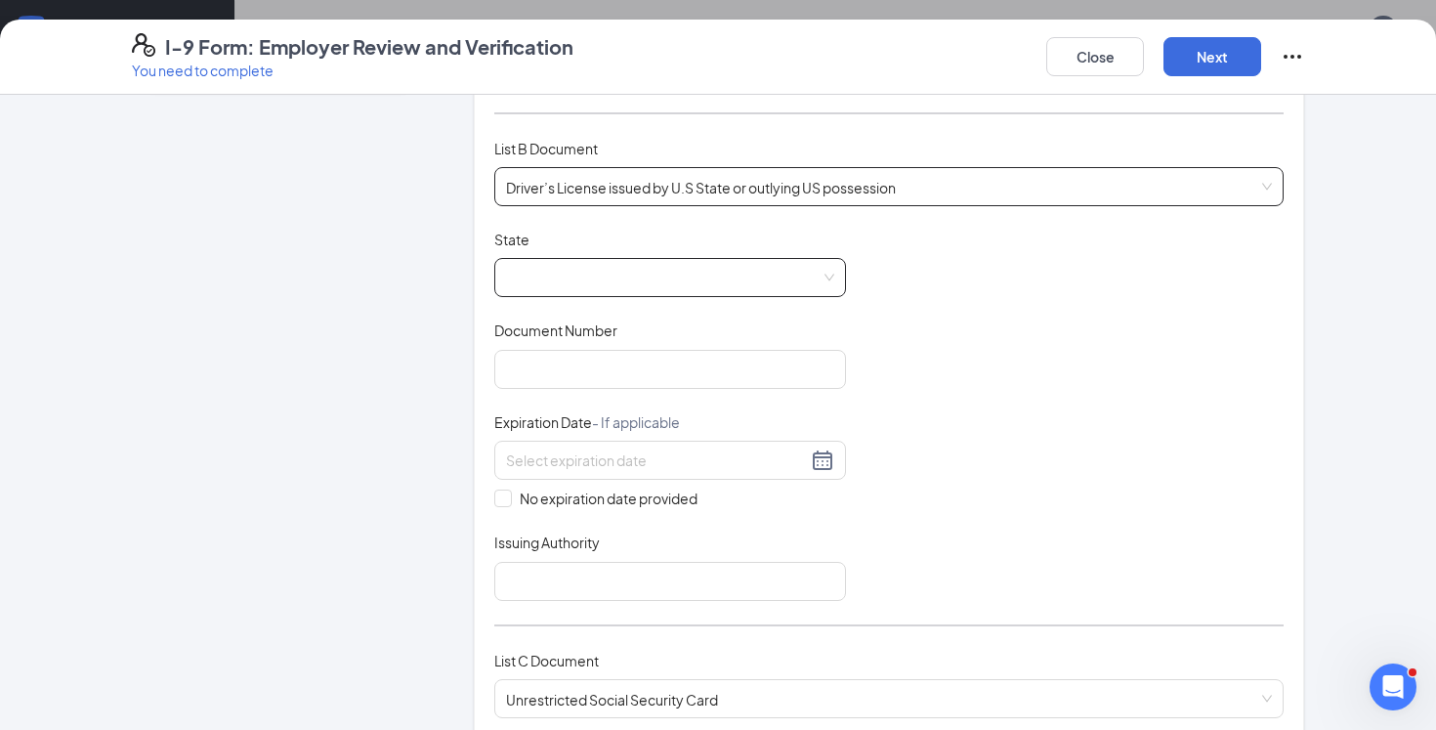
click at [649, 266] on span at bounding box center [670, 277] width 328 height 37
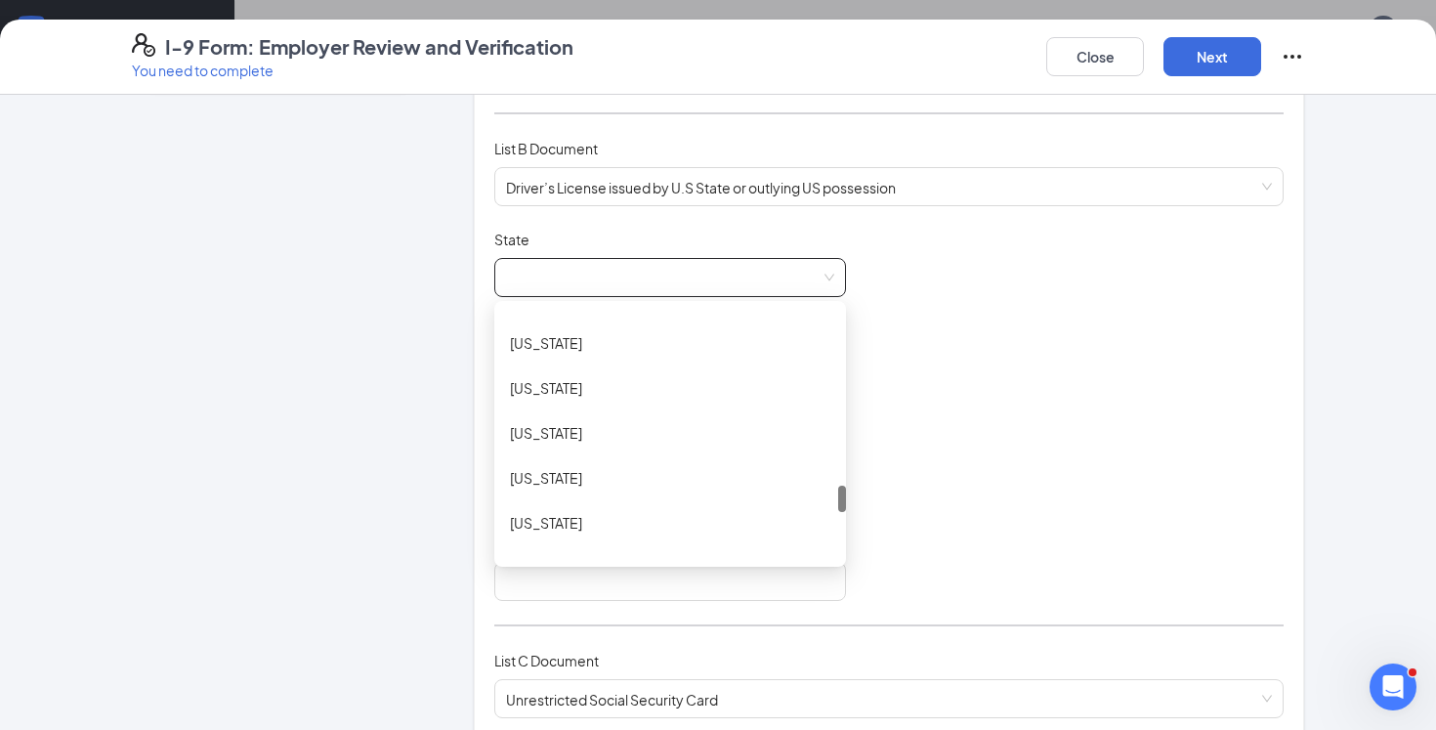
scroll to position [1654, 0]
click at [623, 374] on div "[US_STATE]" at bounding box center [670, 384] width 320 height 21
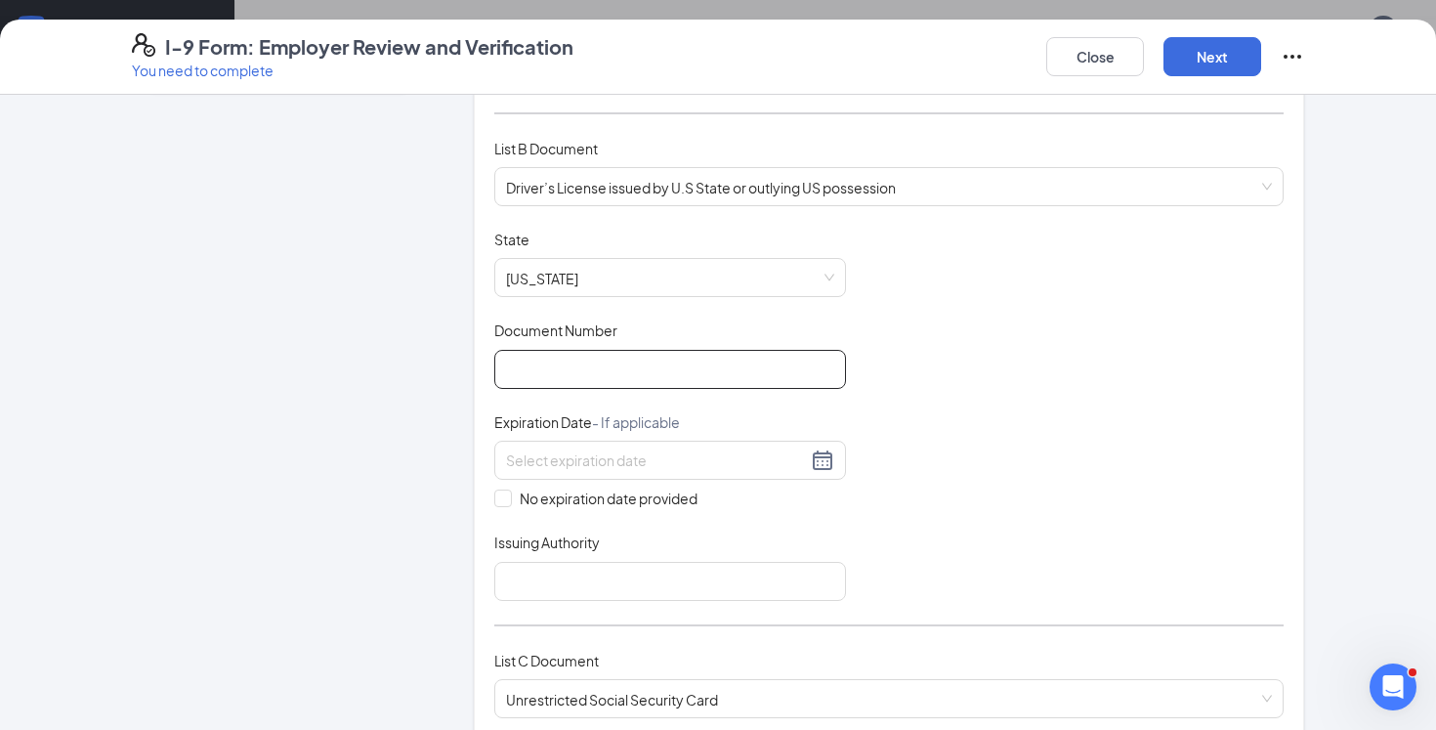
click at [661, 377] on input "Document Number" at bounding box center [670, 369] width 352 height 39
paste input "UR277316"
type input "UR277316"
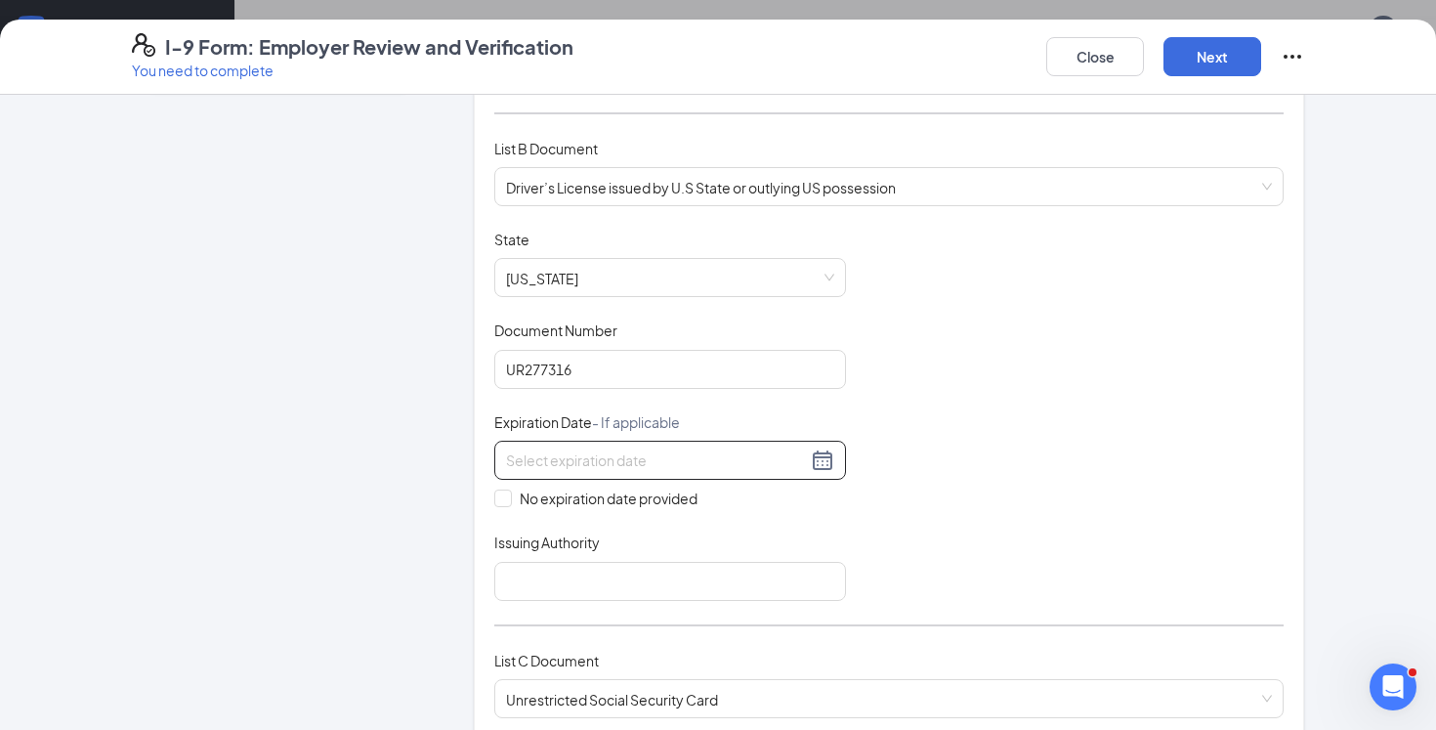
click at [642, 467] on input at bounding box center [656, 459] width 301 height 21
paste input "[DATE]"
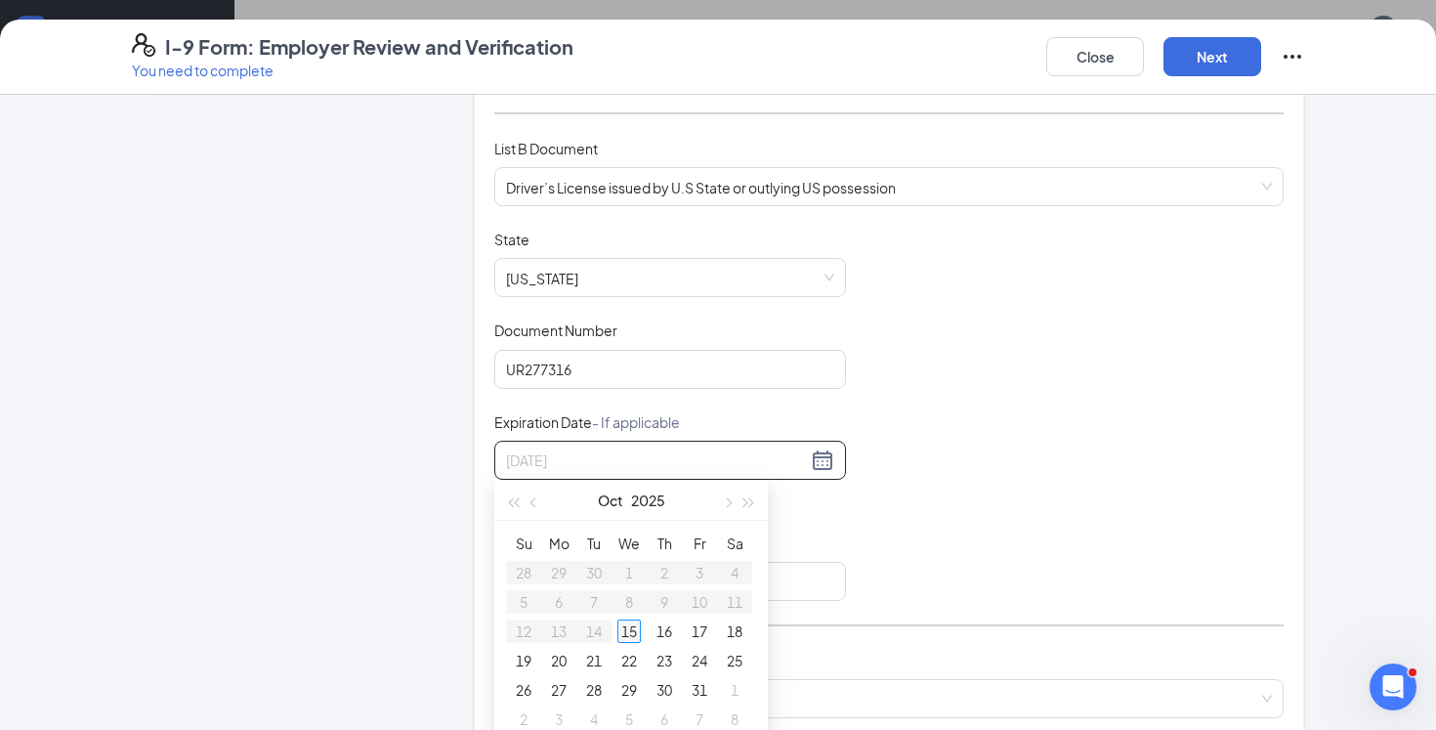
click at [631, 628] on div "15" at bounding box center [628, 630] width 23 height 23
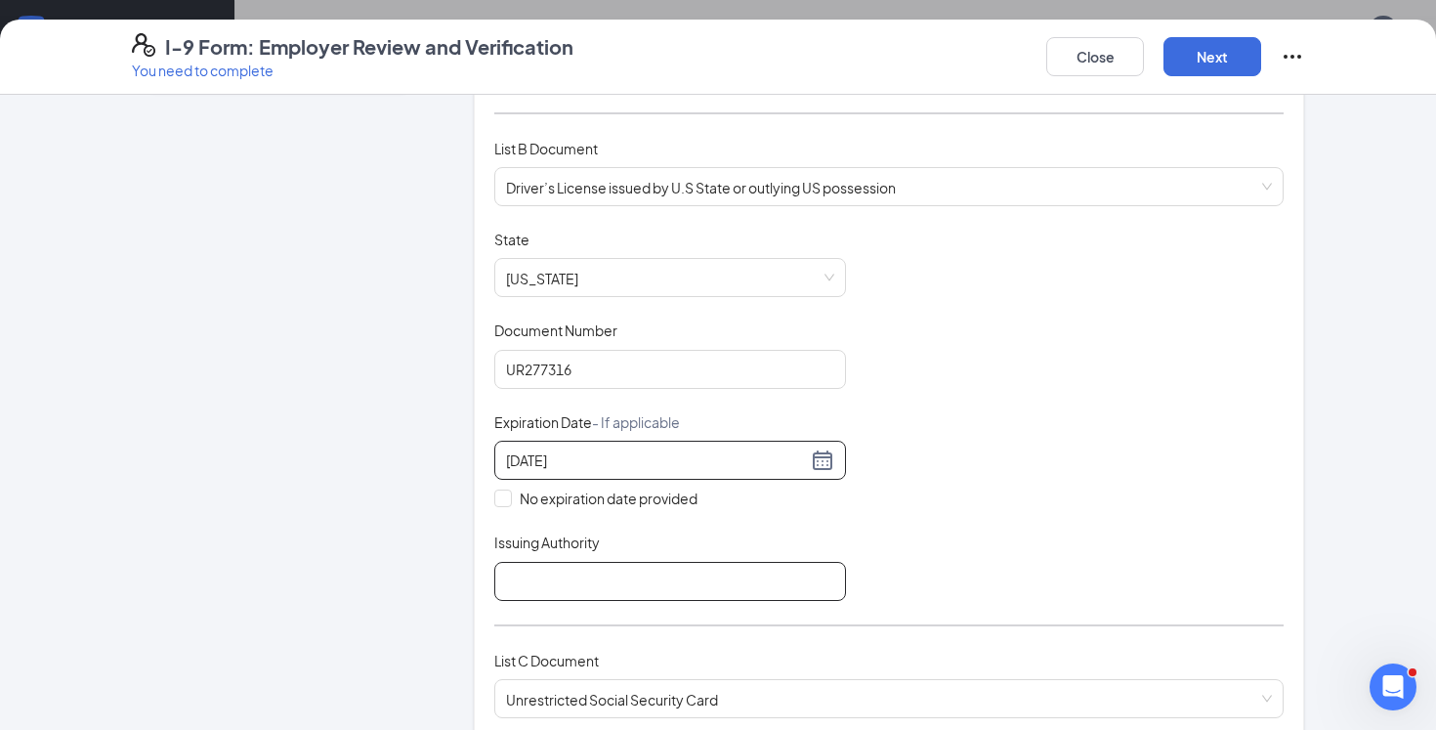
type input "[DATE]"
click at [641, 577] on input "Issuing Authority" at bounding box center [670, 581] width 352 height 39
type input "OH DMV"
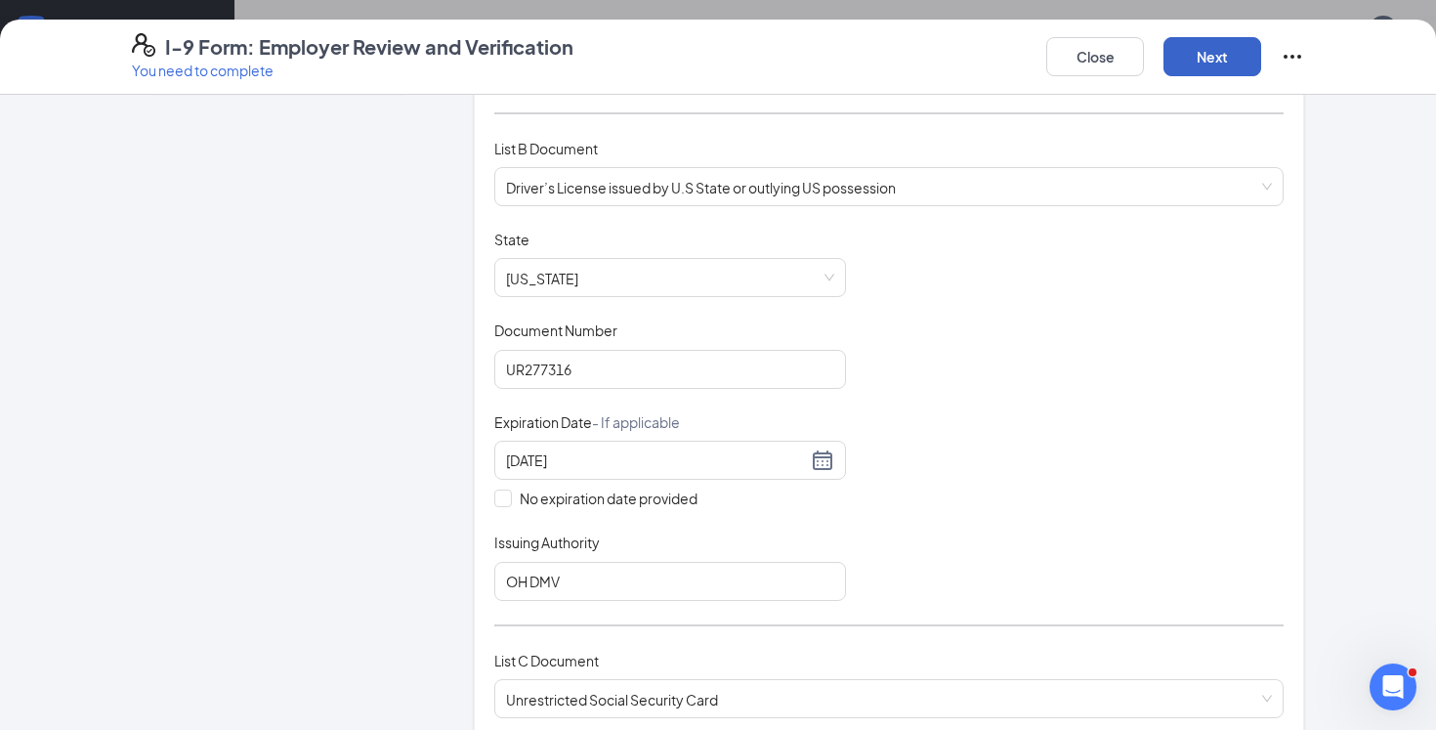
click at [1192, 75] on button "Next" at bounding box center [1212, 56] width 98 height 39
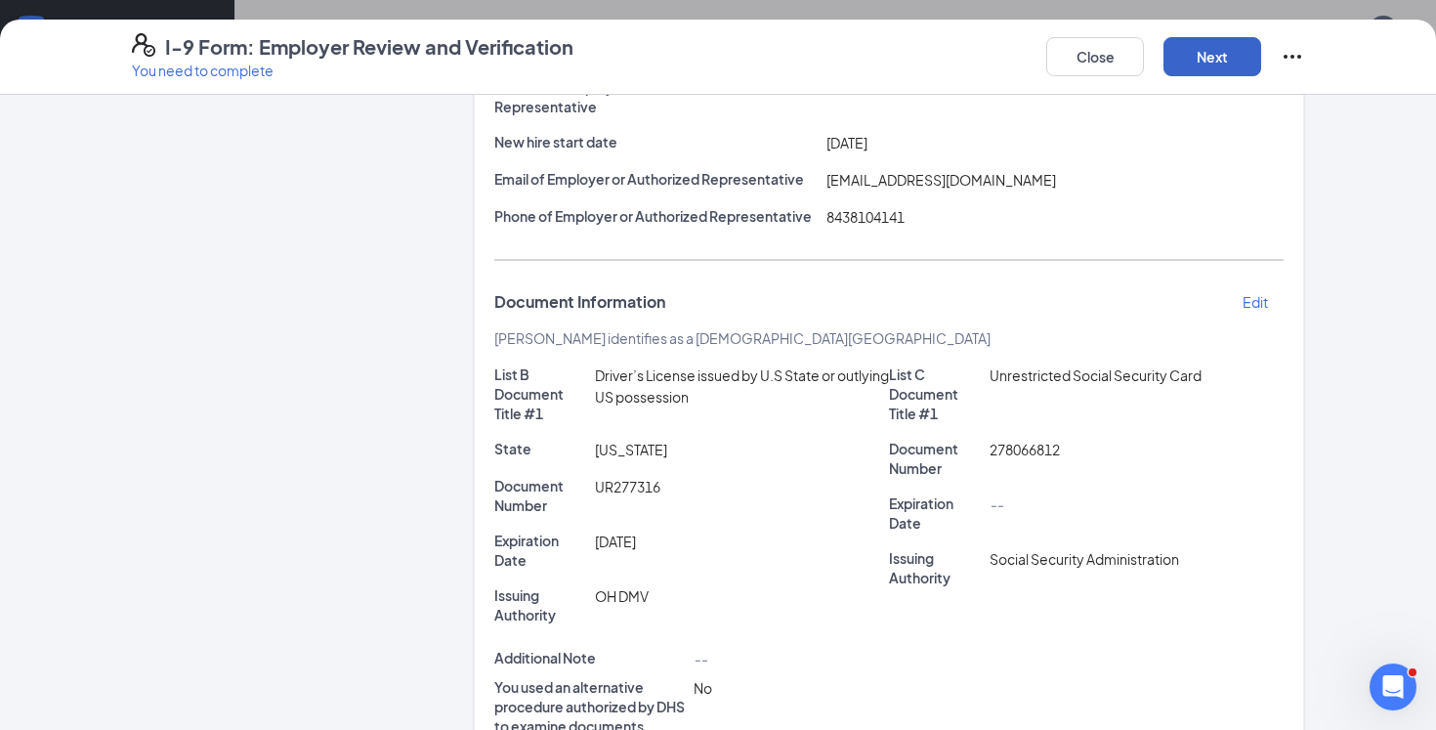
scroll to position [486, 0]
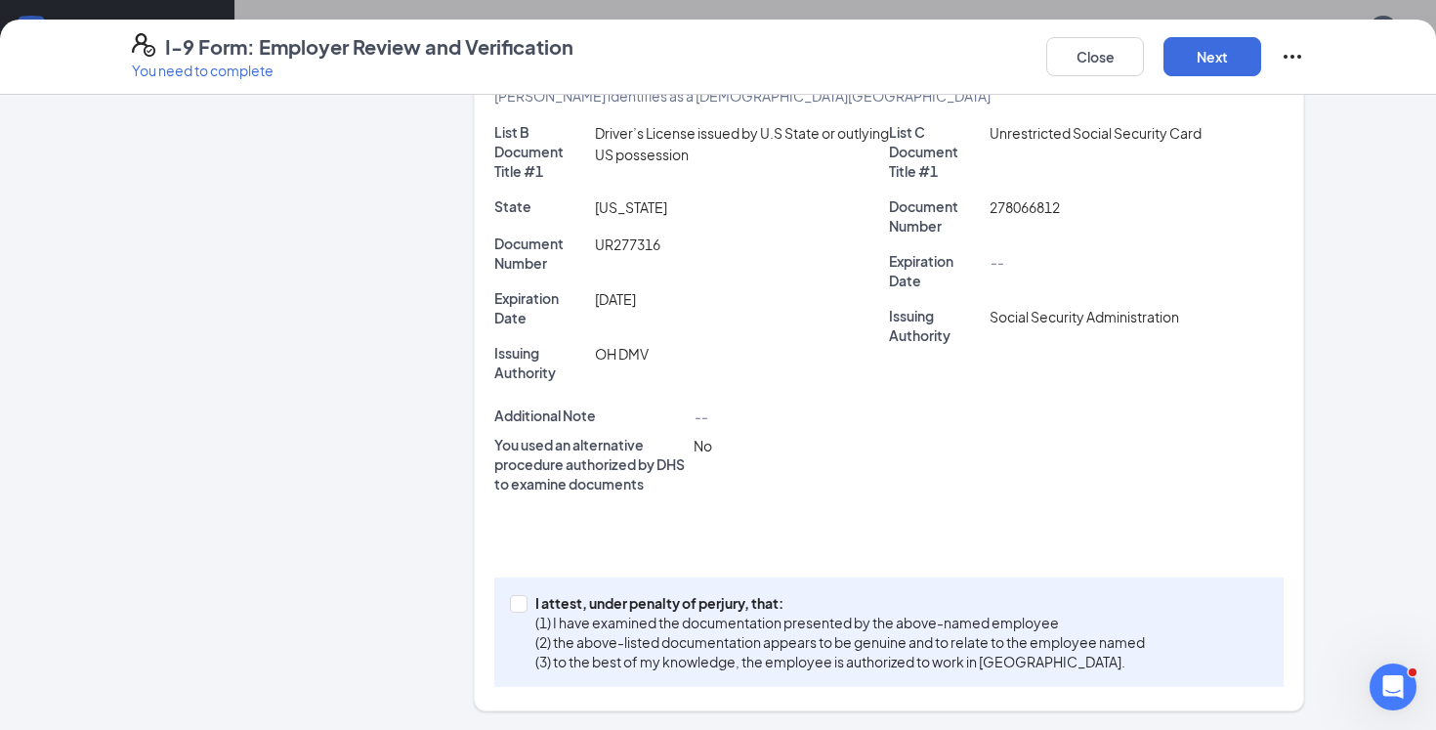
click at [811, 588] on div "I attest, under penalty of [PERSON_NAME], that: (1) I have examined the documen…" at bounding box center [888, 631] width 789 height 109
click at [811, 647] on p "(2) the above-listed documentation appears to be genuine and to relate to the e…" at bounding box center [839, 642] width 609 height 20
click at [524, 609] on input "I attest, under penalty of [PERSON_NAME], that: (1) I have examined the documen…" at bounding box center [517, 602] width 14 height 14
checkbox input "true"
click at [1196, 58] on button "Next" at bounding box center [1212, 56] width 98 height 39
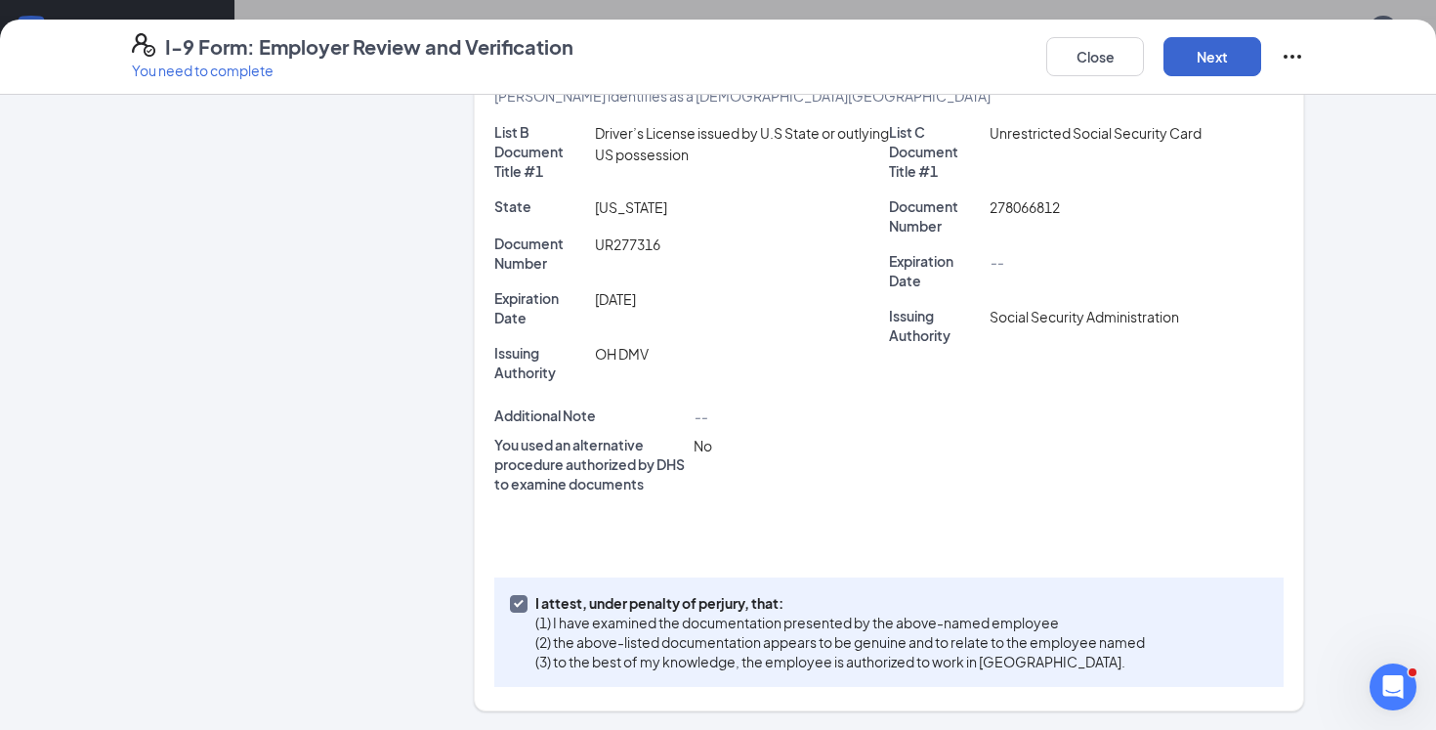
scroll to position [0, 0]
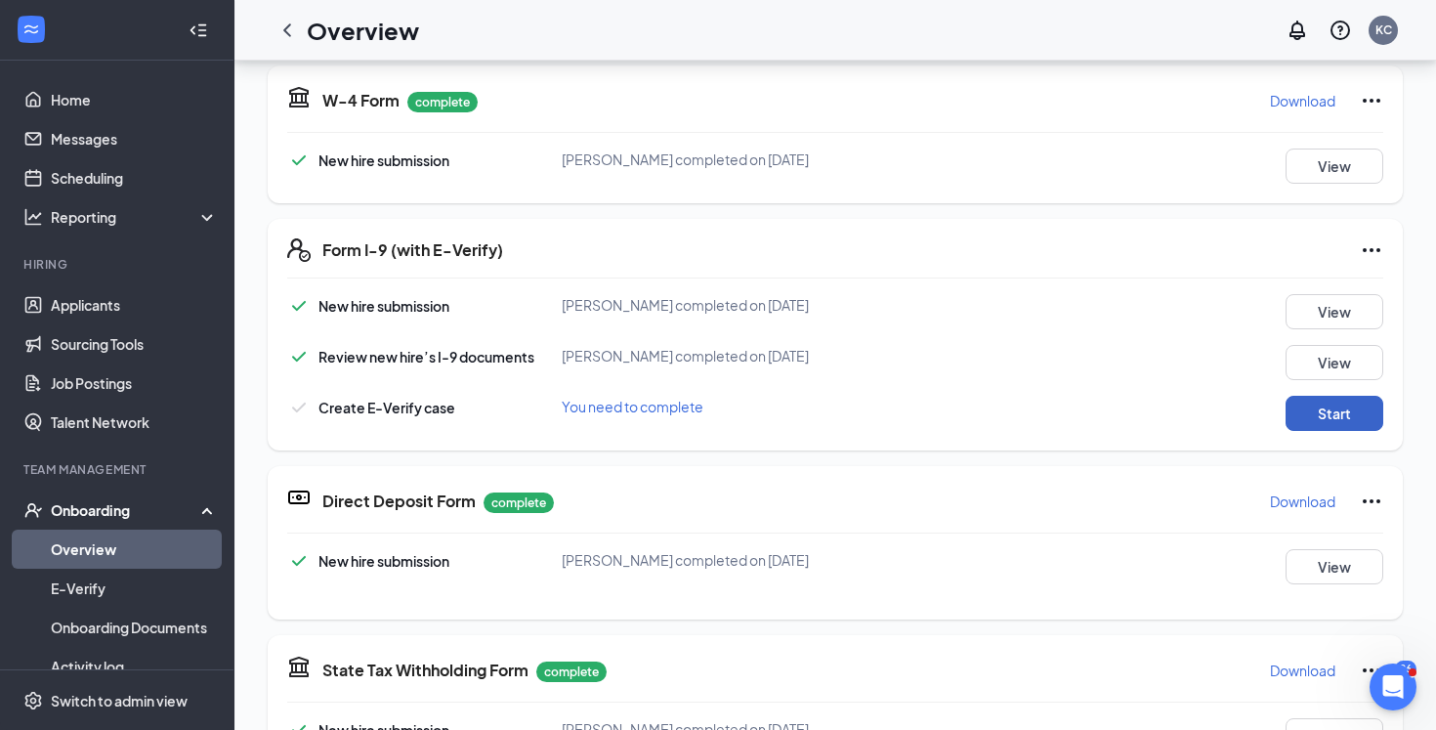
click at [1309, 419] on button "Start" at bounding box center [1334, 413] width 98 height 35
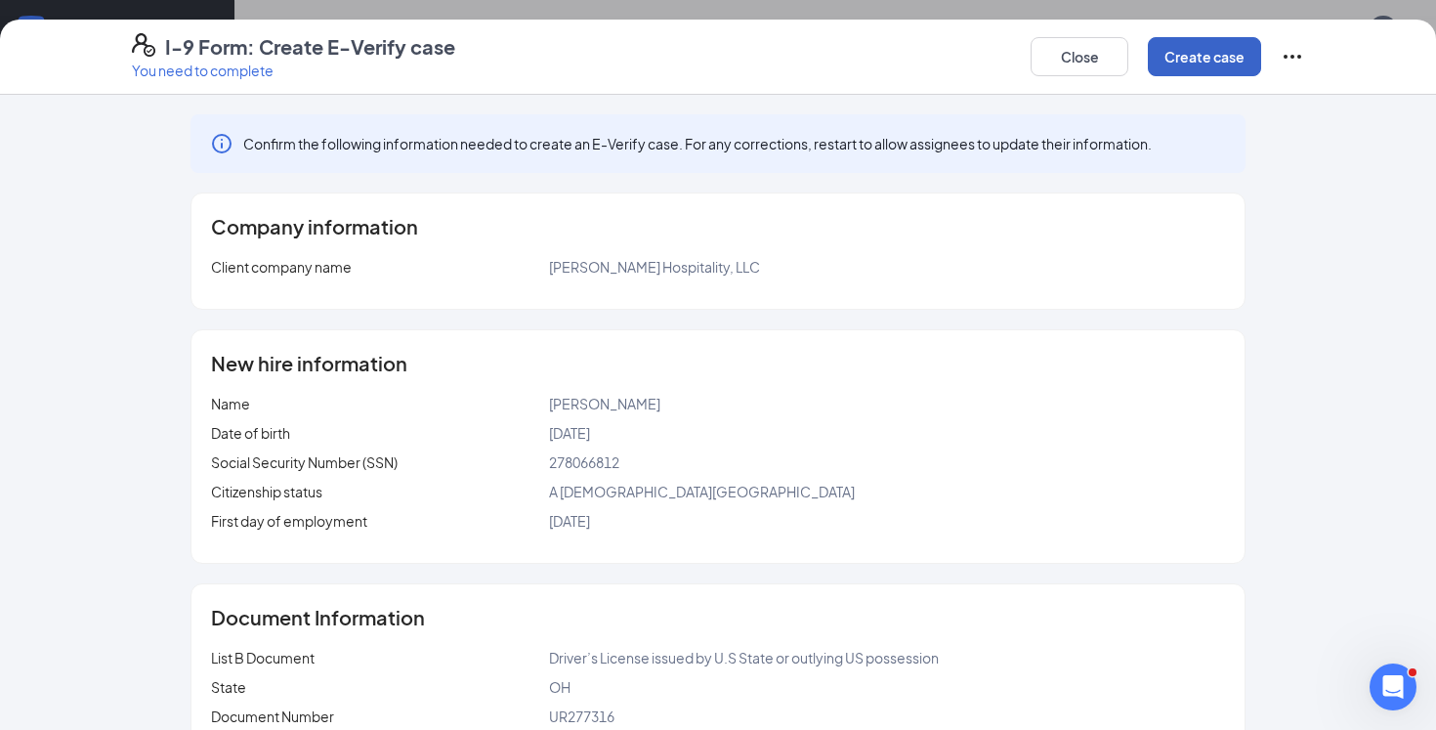
click at [1204, 52] on button "Create case" at bounding box center [1204, 56] width 113 height 39
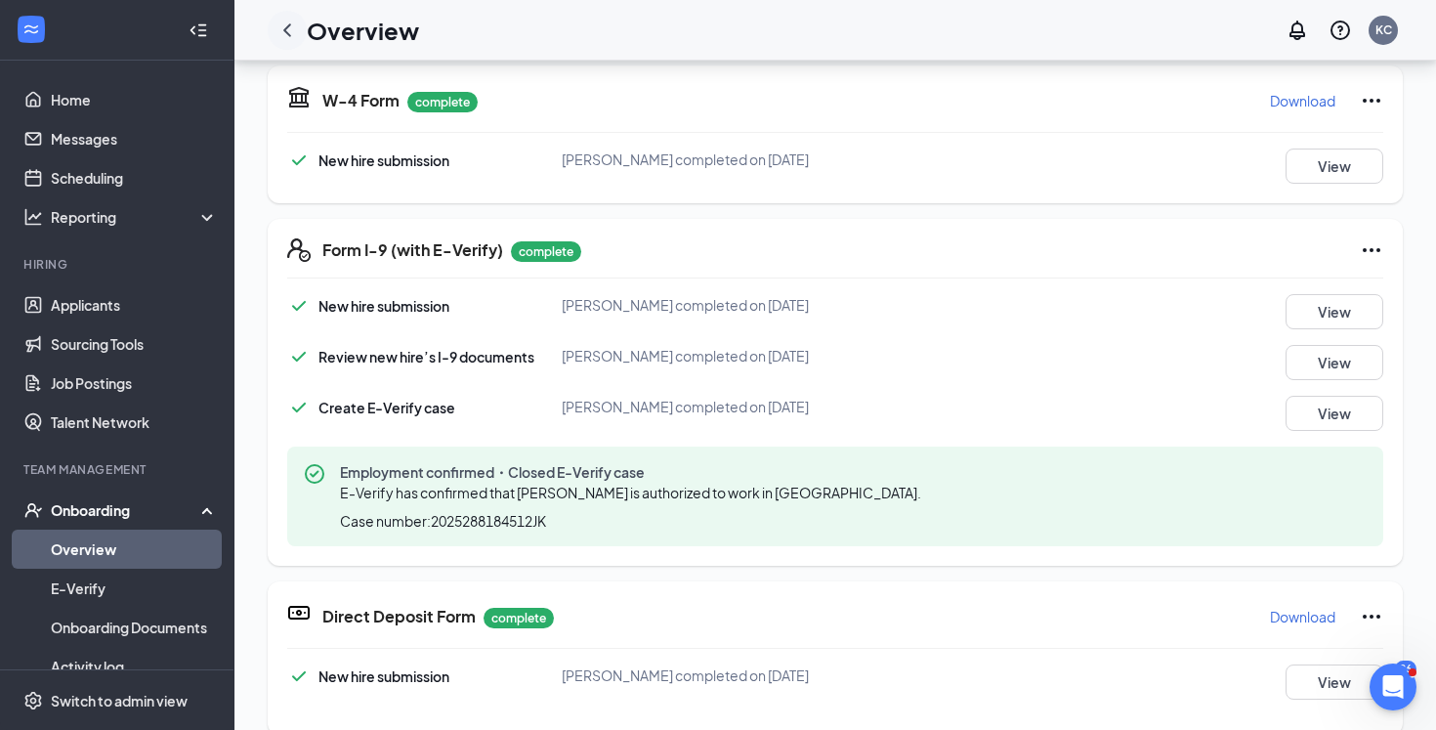
click at [292, 36] on icon "ChevronLeft" at bounding box center [286, 30] width 23 height 23
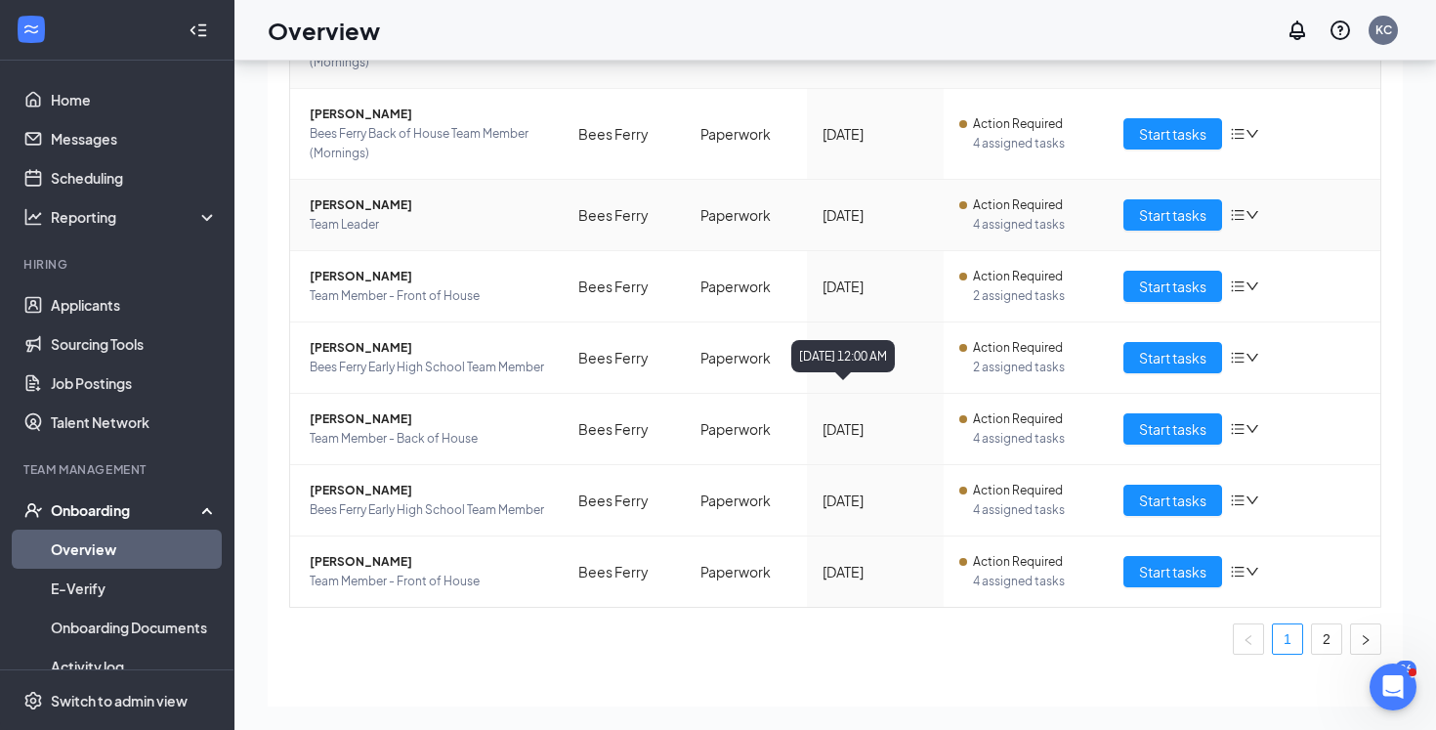
scroll to position [400, 0]
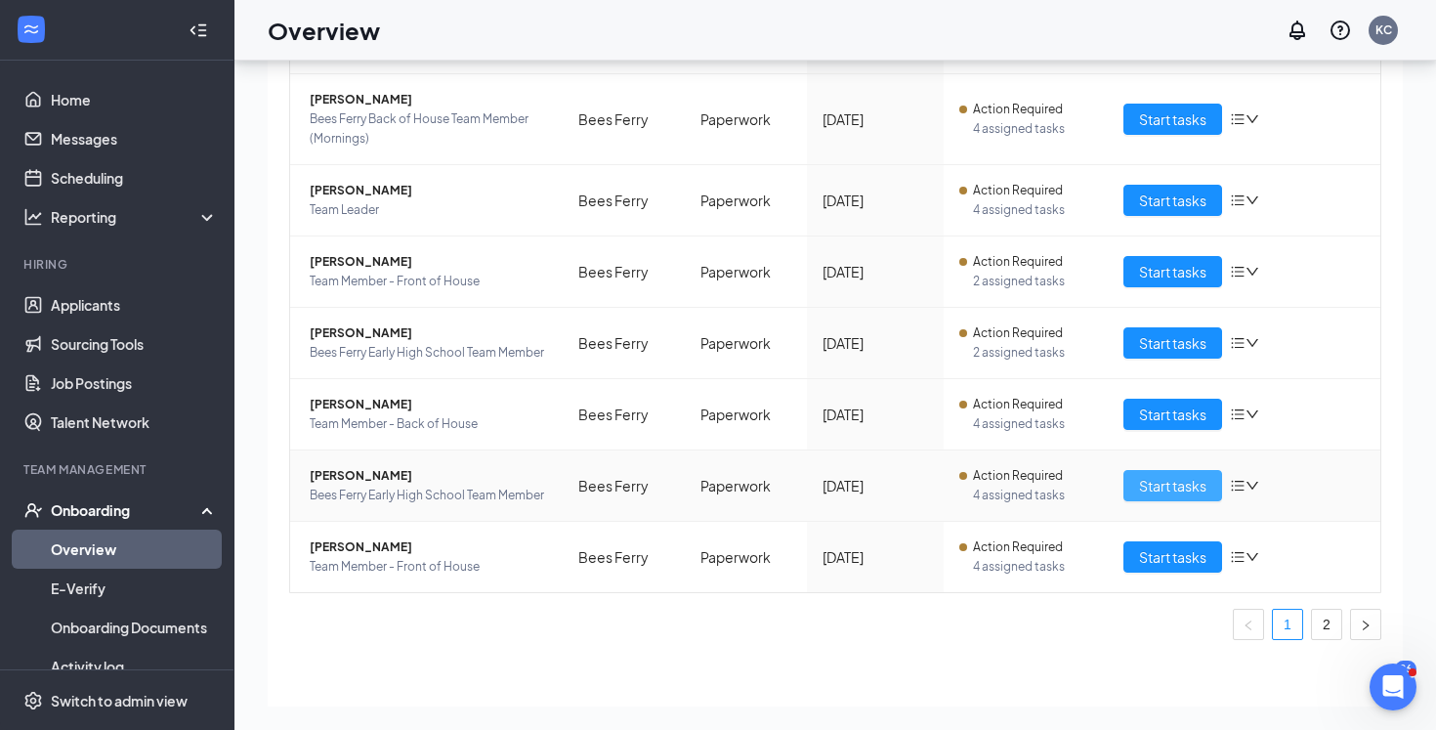
click at [1173, 489] on span "Start tasks" at bounding box center [1172, 485] width 67 height 21
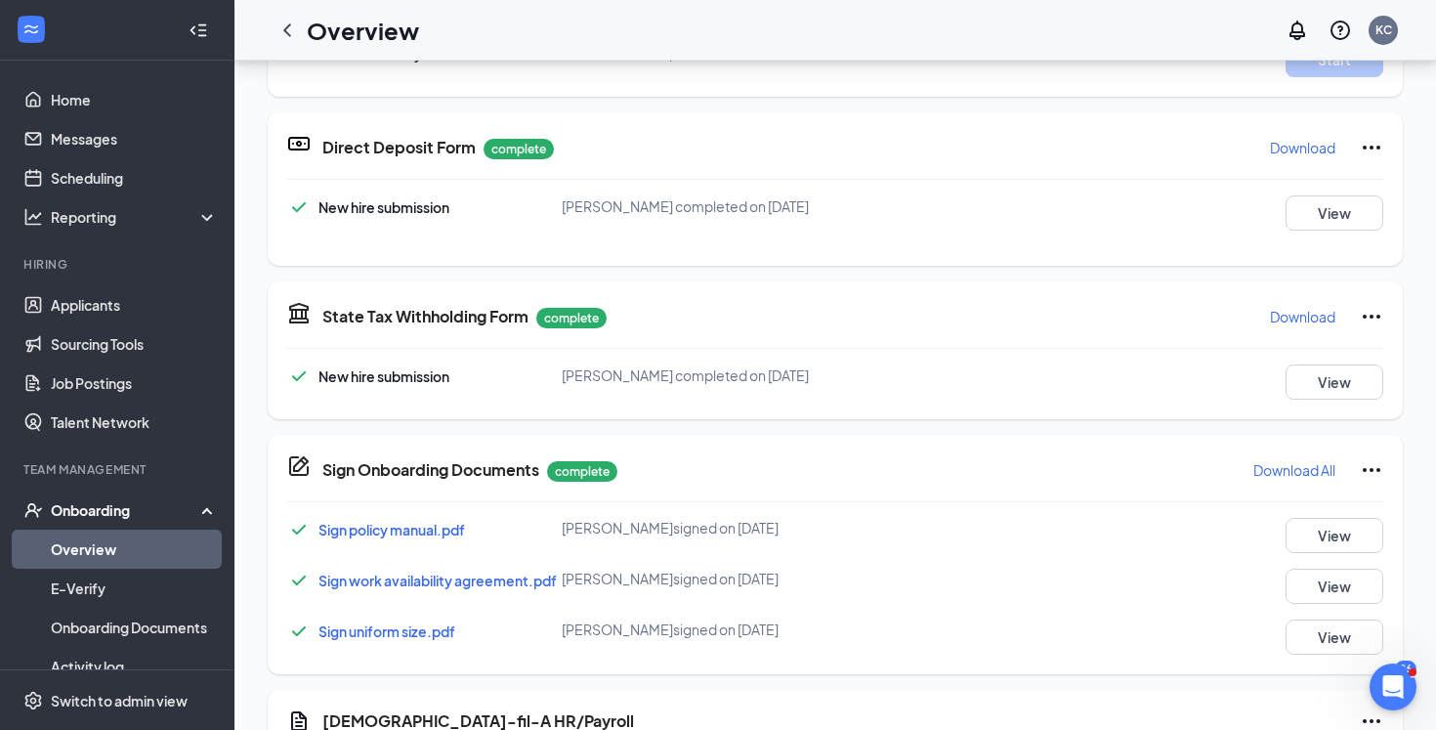
scroll to position [681, 0]
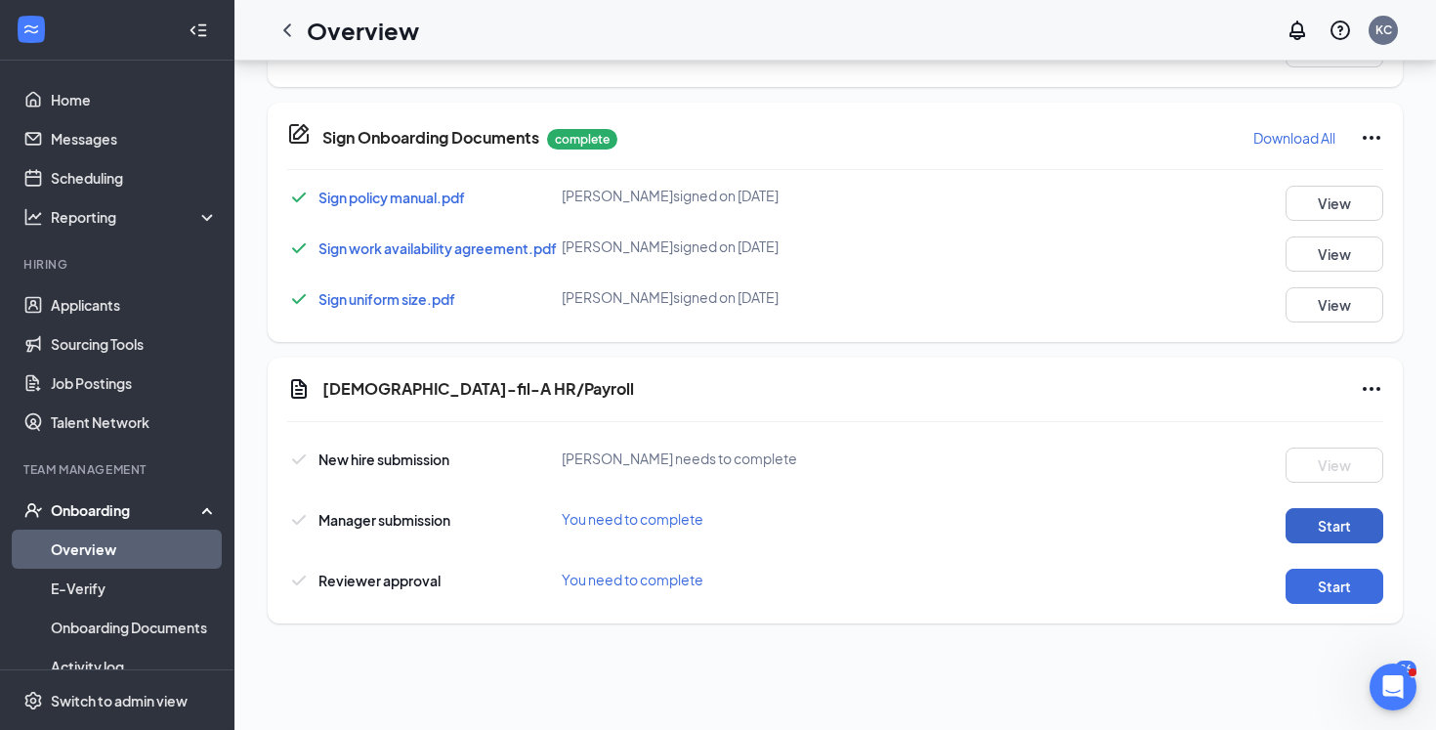
click at [1327, 520] on button "Start" at bounding box center [1334, 525] width 98 height 35
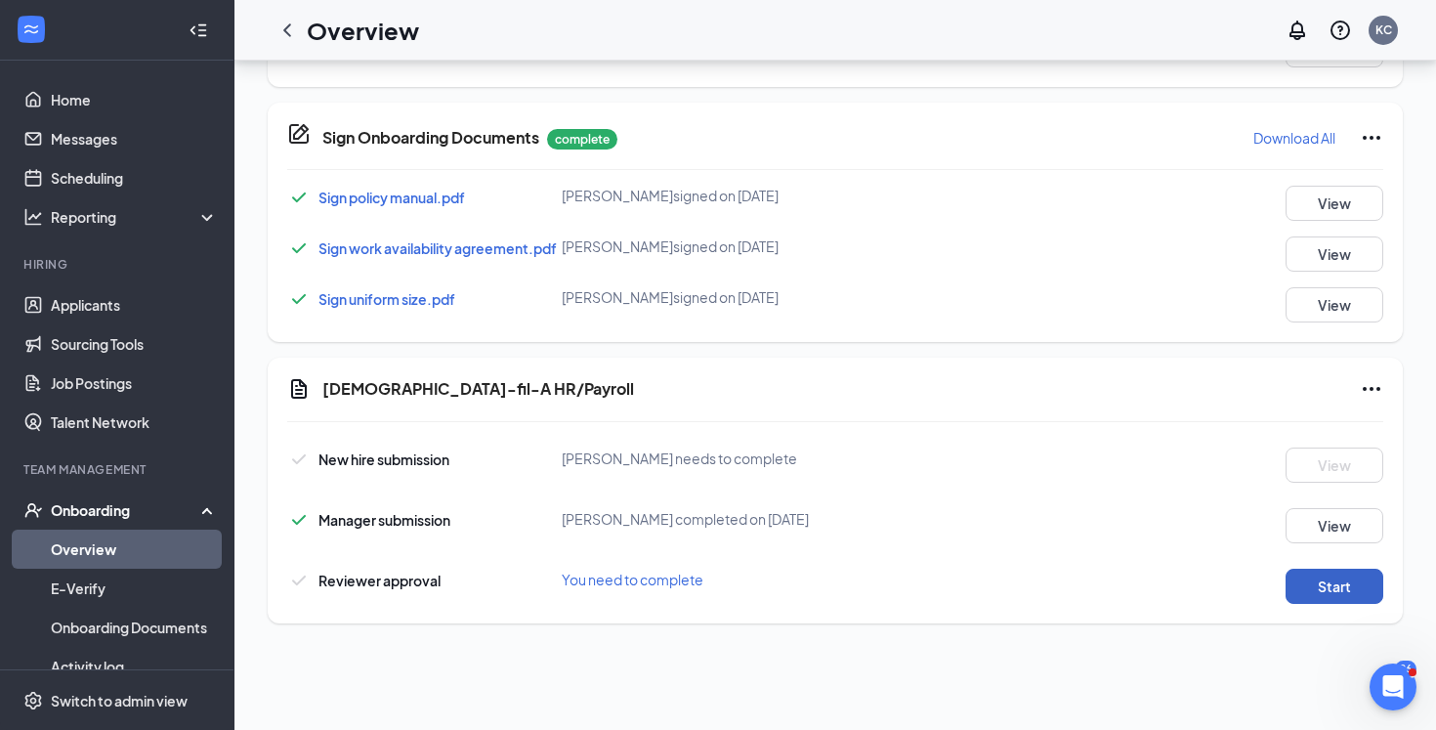
click at [1331, 578] on button "Start" at bounding box center [1334, 585] width 98 height 35
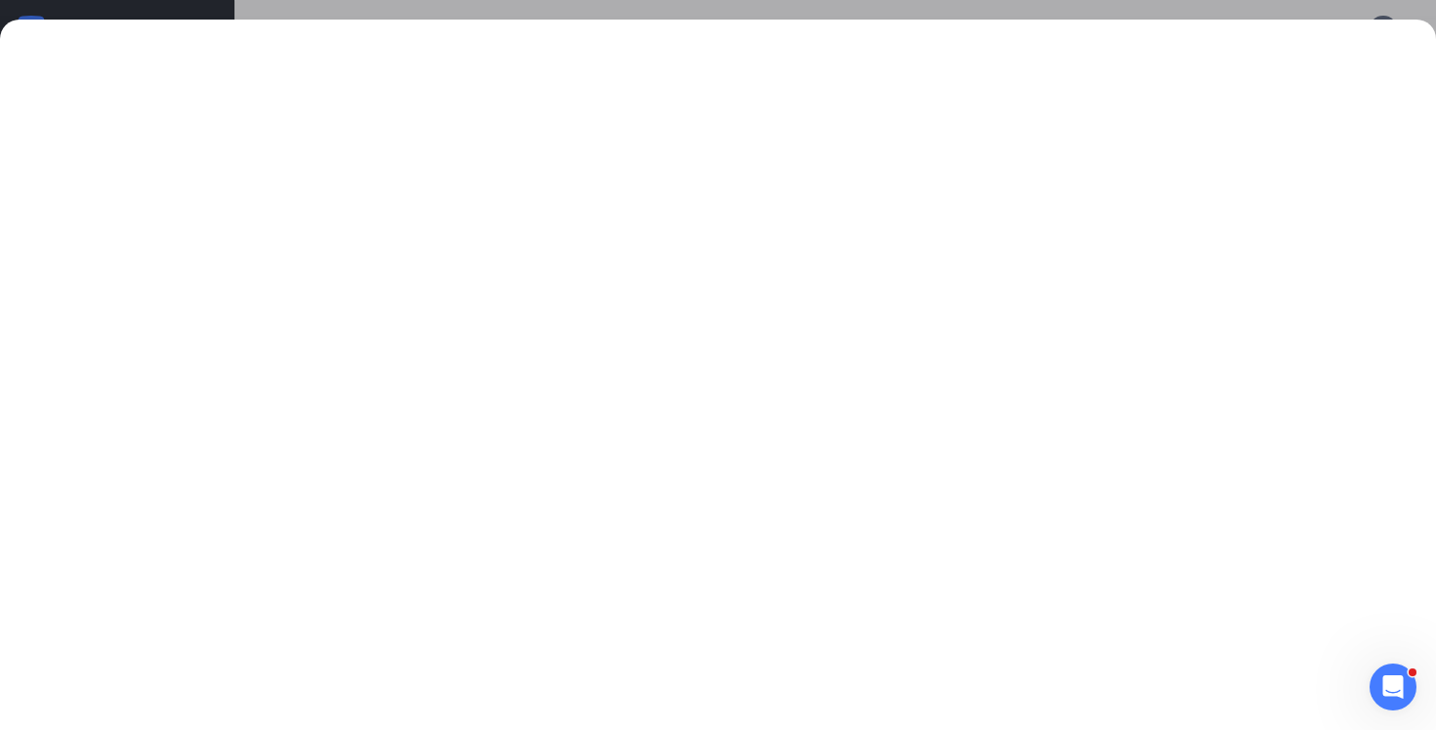
click at [1152, 9] on div at bounding box center [718, 365] width 1436 height 730
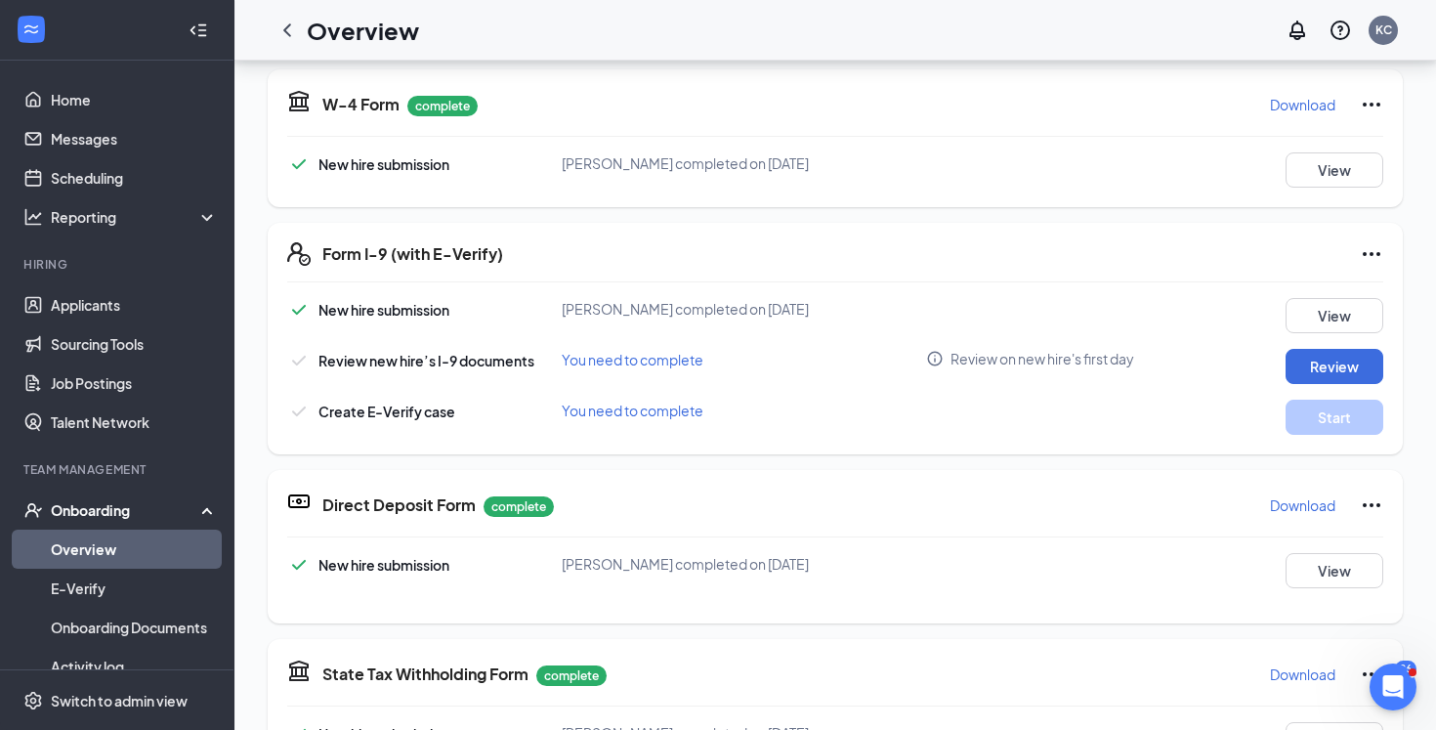
scroll to position [438, 0]
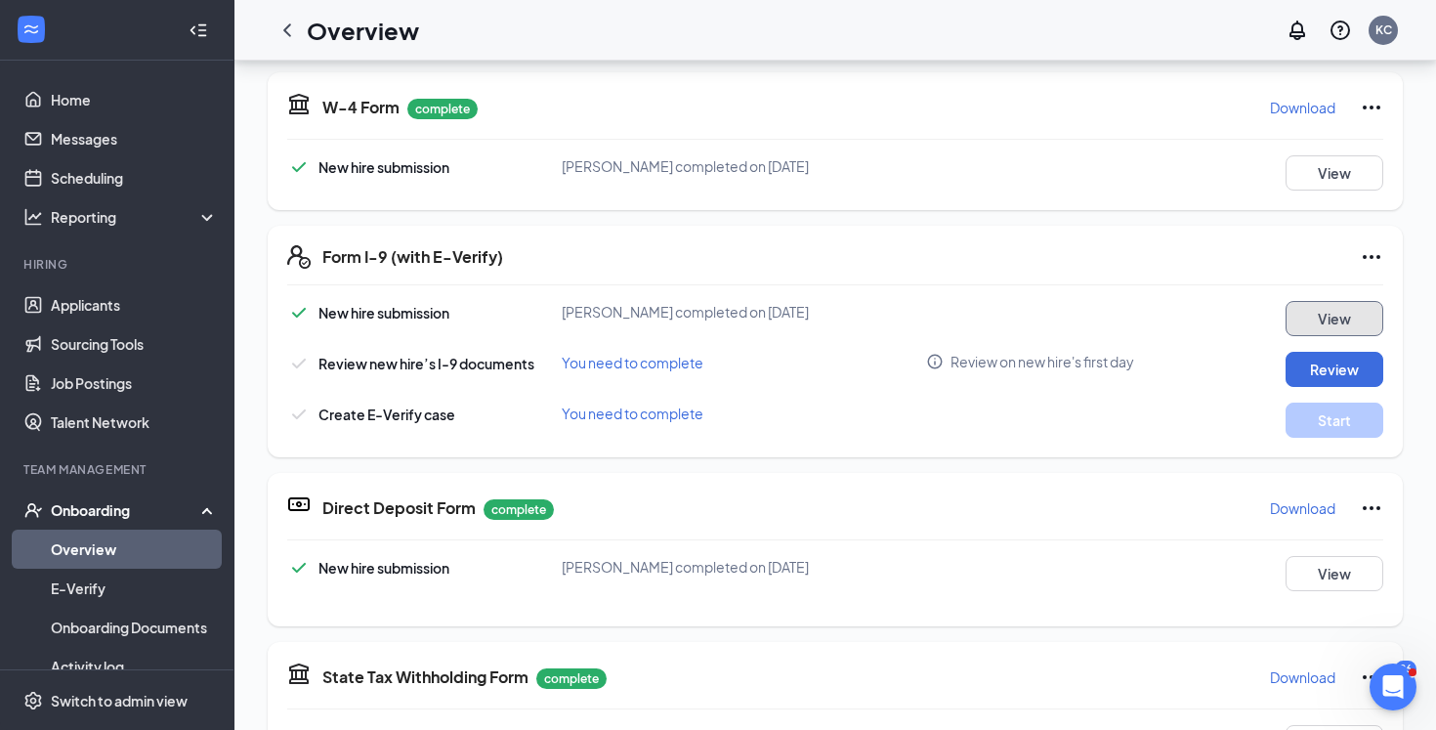
click at [1320, 315] on button "View" at bounding box center [1334, 318] width 98 height 35
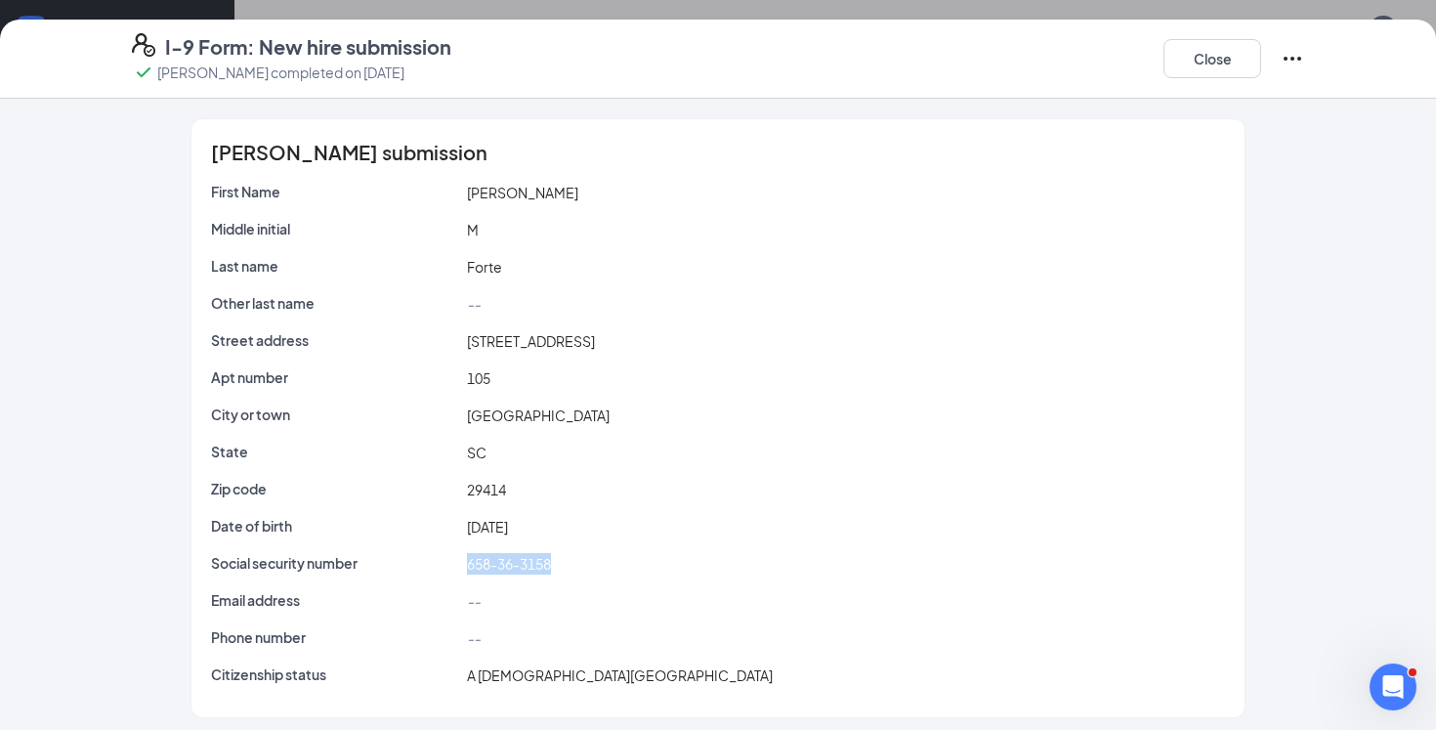
drag, startPoint x: 529, startPoint y: 567, endPoint x: 462, endPoint y: 567, distance: 67.4
click at [463, 567] on div "658-36-3158" at bounding box center [846, 563] width 767 height 21
copy span "658-36-3158"
click at [1216, 70] on button "Close" at bounding box center [1212, 58] width 98 height 39
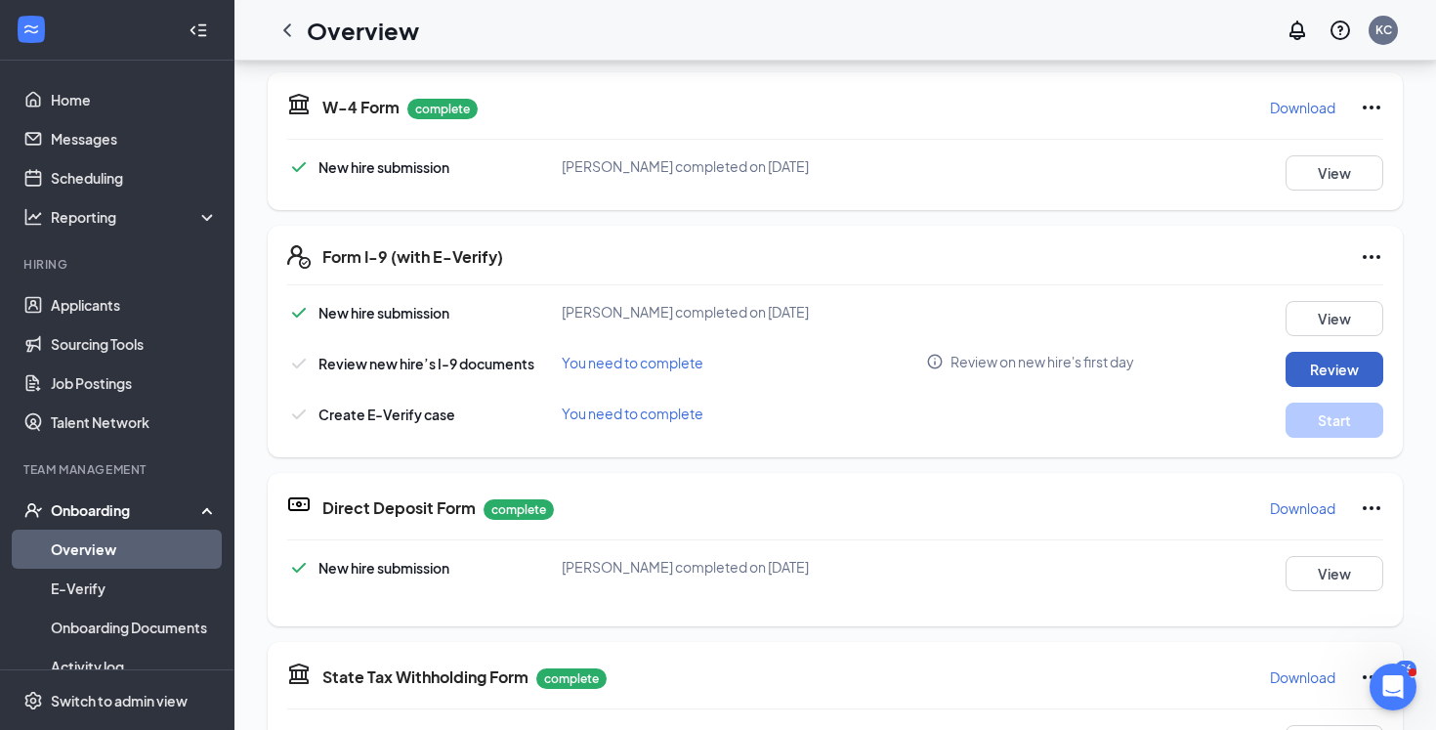
click at [1297, 375] on button "Review" at bounding box center [1334, 369] width 98 height 35
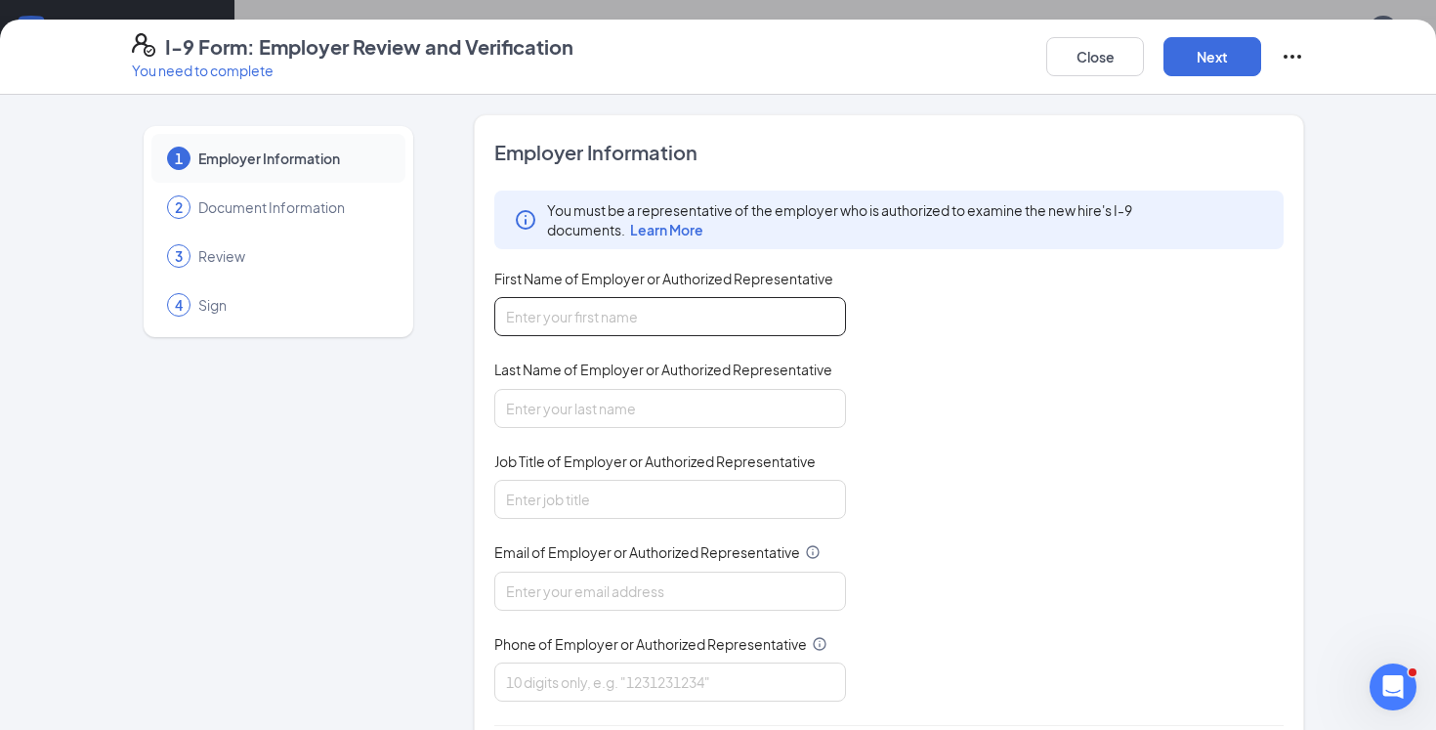
click at [764, 316] on input "First Name of Employer or Authorized Representative" at bounding box center [670, 316] width 352 height 39
type input "[PERSON_NAME]"
type input "[EMAIL_ADDRESS][DOMAIN_NAME]"
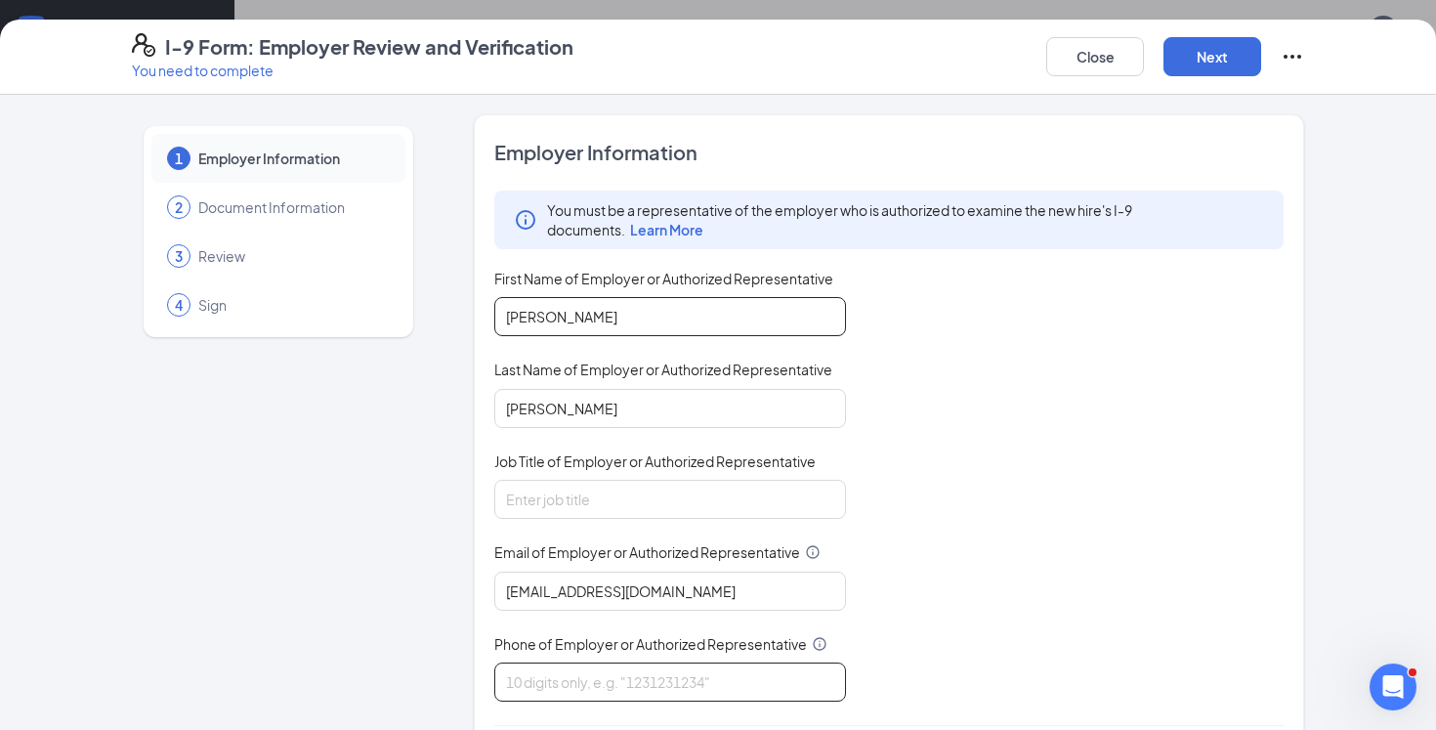
type input "8438104141"
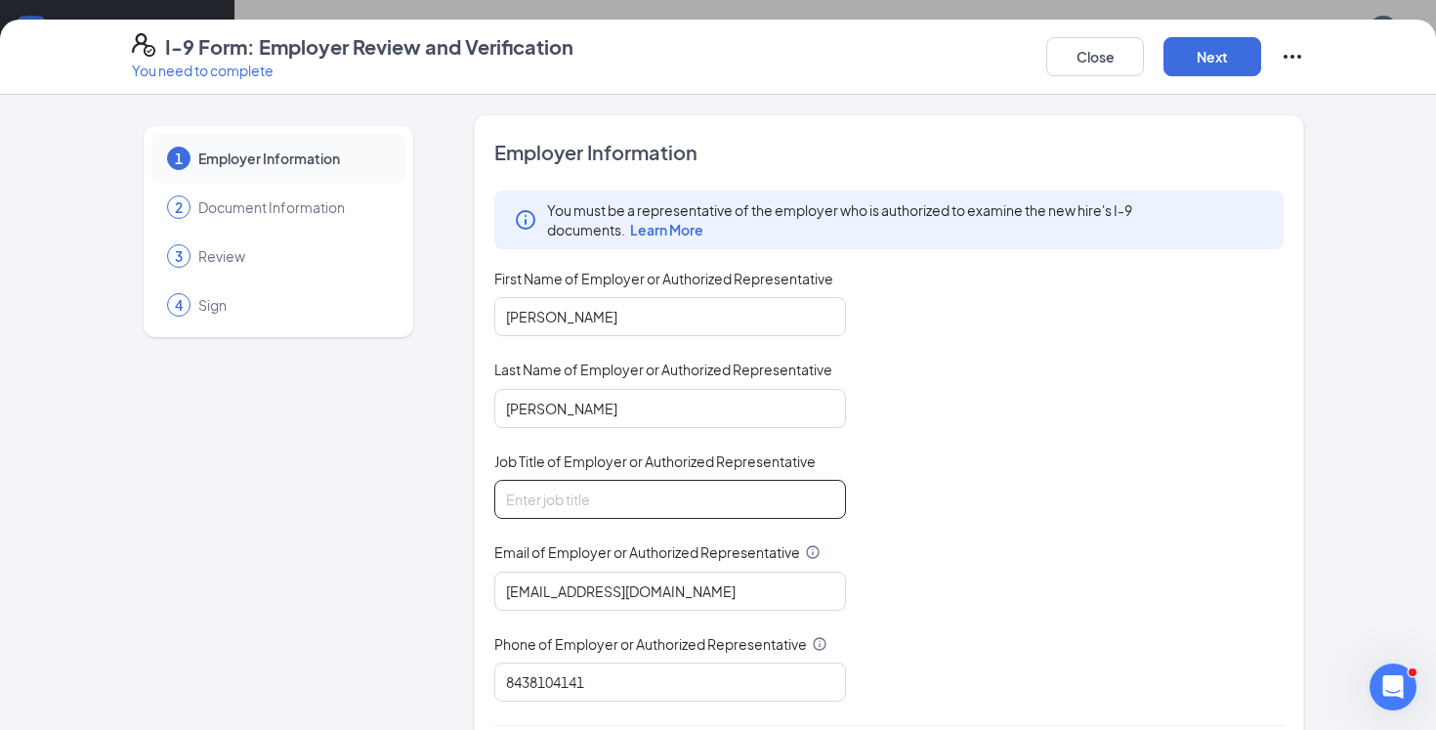
click at [646, 499] on input "Job Title of Employer or Authorized Representative" at bounding box center [670, 499] width 352 height 39
type input "Director"
click at [1217, 73] on button "Next" at bounding box center [1212, 56] width 98 height 39
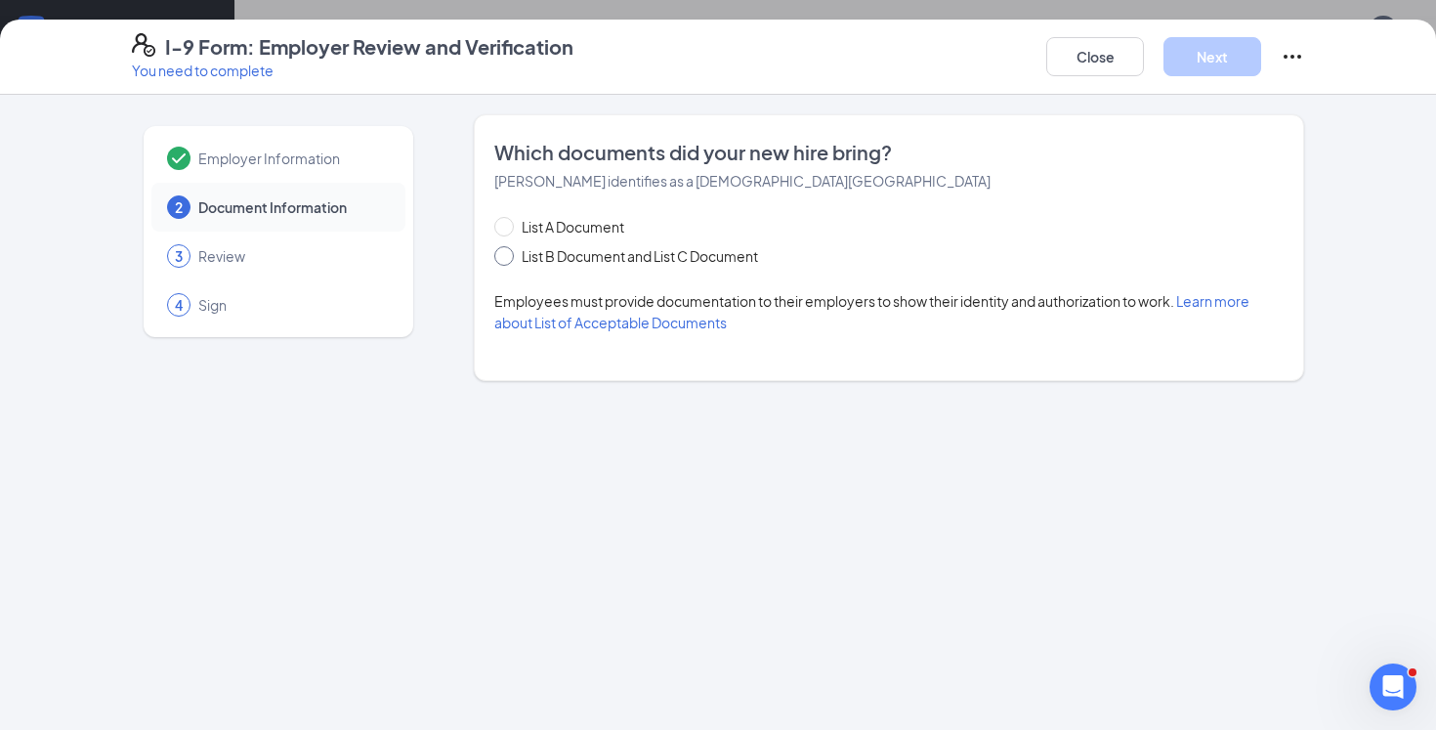
click at [680, 263] on span "List B Document and List C Document" at bounding box center [640, 255] width 252 height 21
click at [508, 260] on input "List B Document and List C Document" at bounding box center [501, 253] width 14 height 14
radio input "true"
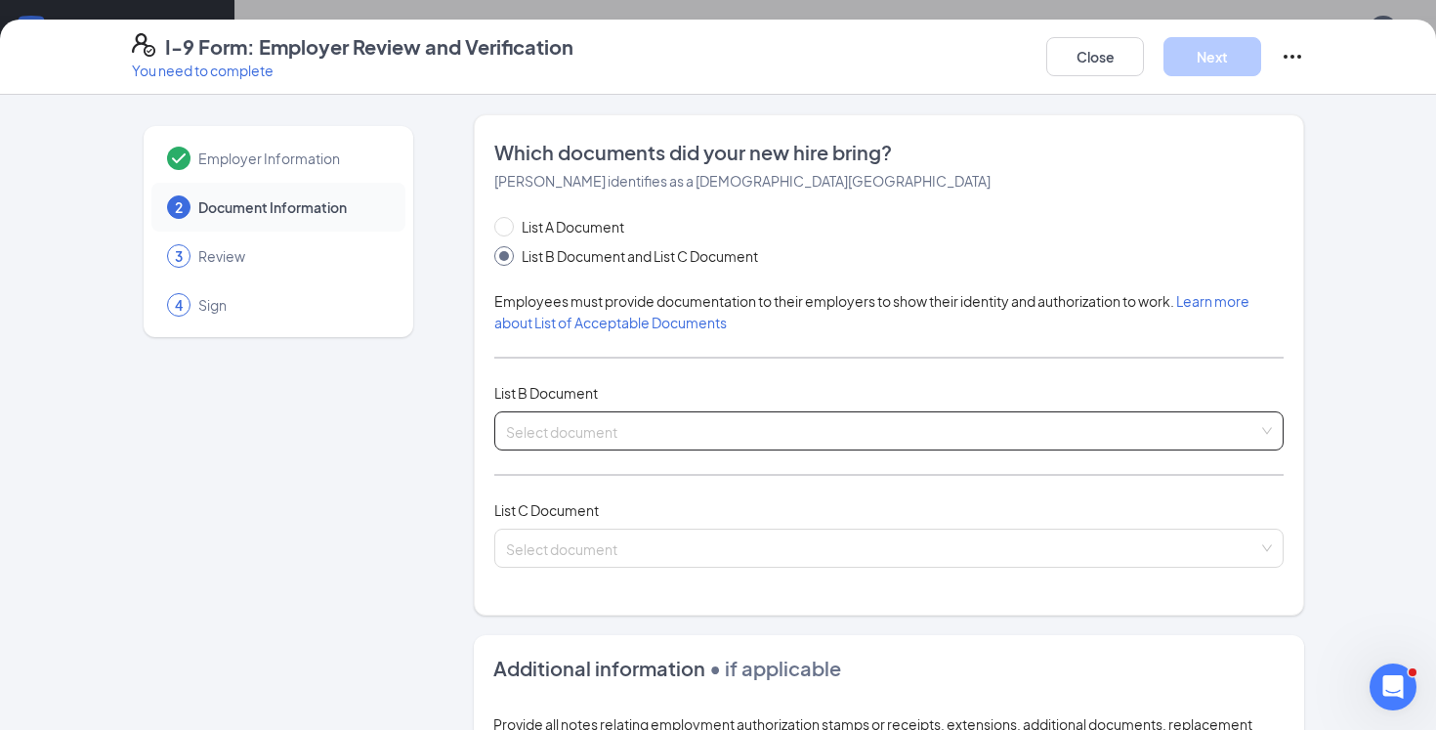
click at [594, 431] on input "search" at bounding box center [882, 426] width 752 height 29
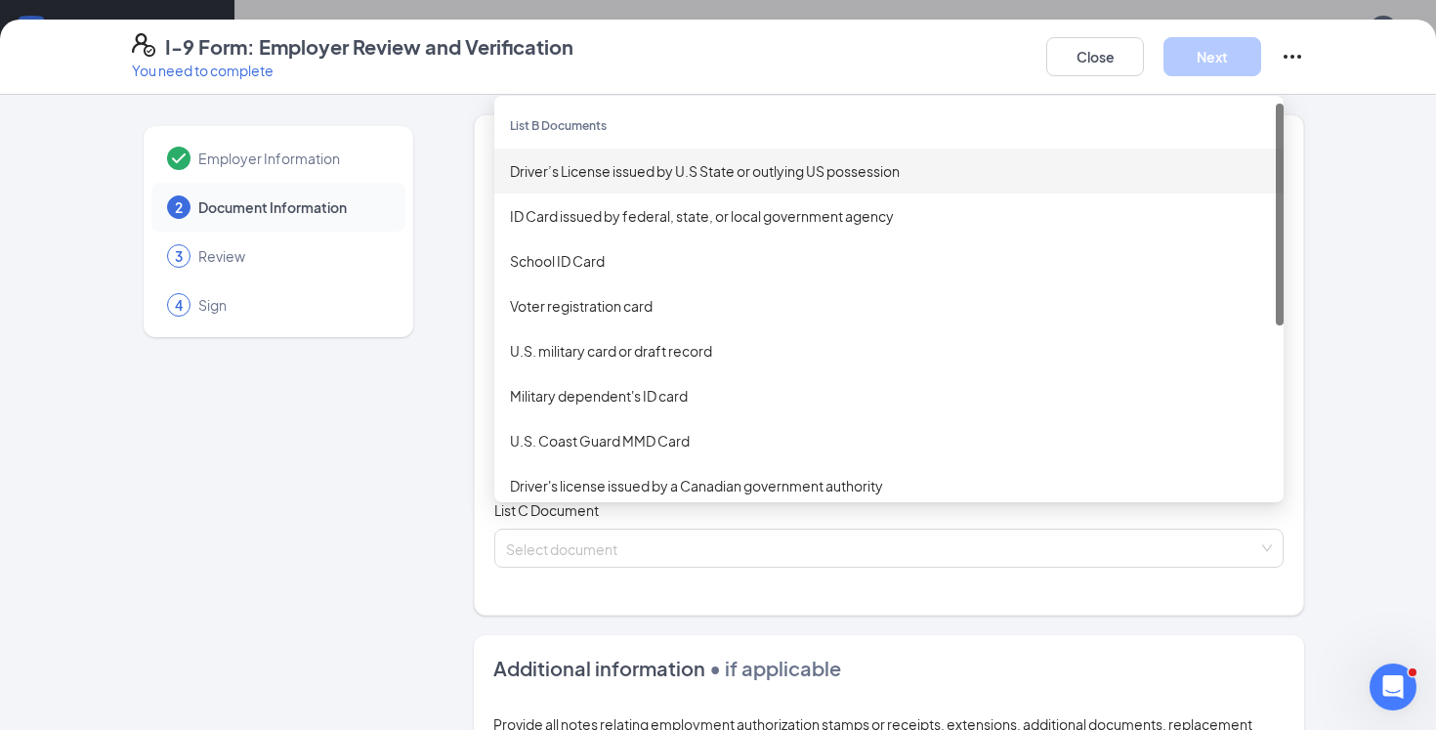
click at [696, 179] on div "Driver’s License issued by U.S State or outlying US possession" at bounding box center [889, 170] width 758 height 21
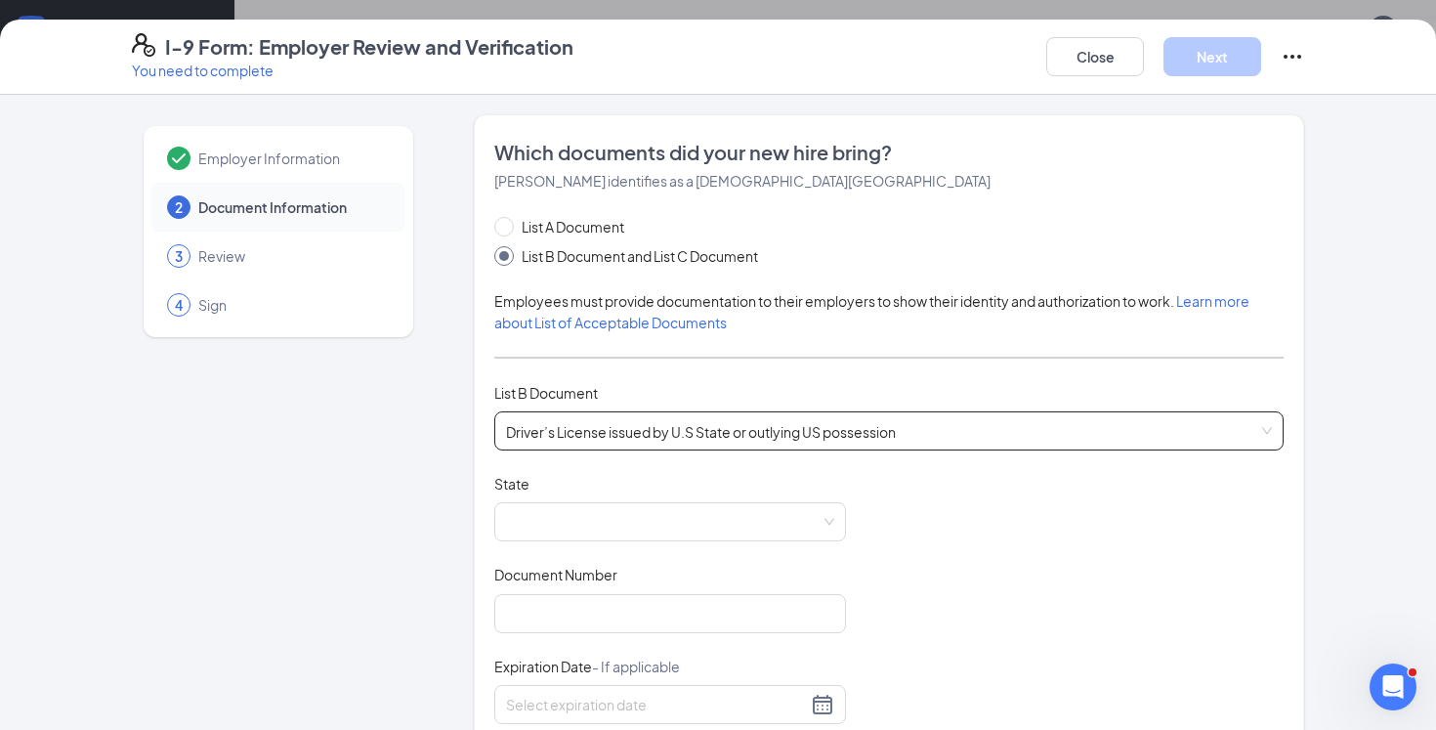
click at [691, 428] on span "Driver’s License issued by U.S State or outlying US possession" at bounding box center [889, 430] width 766 height 37
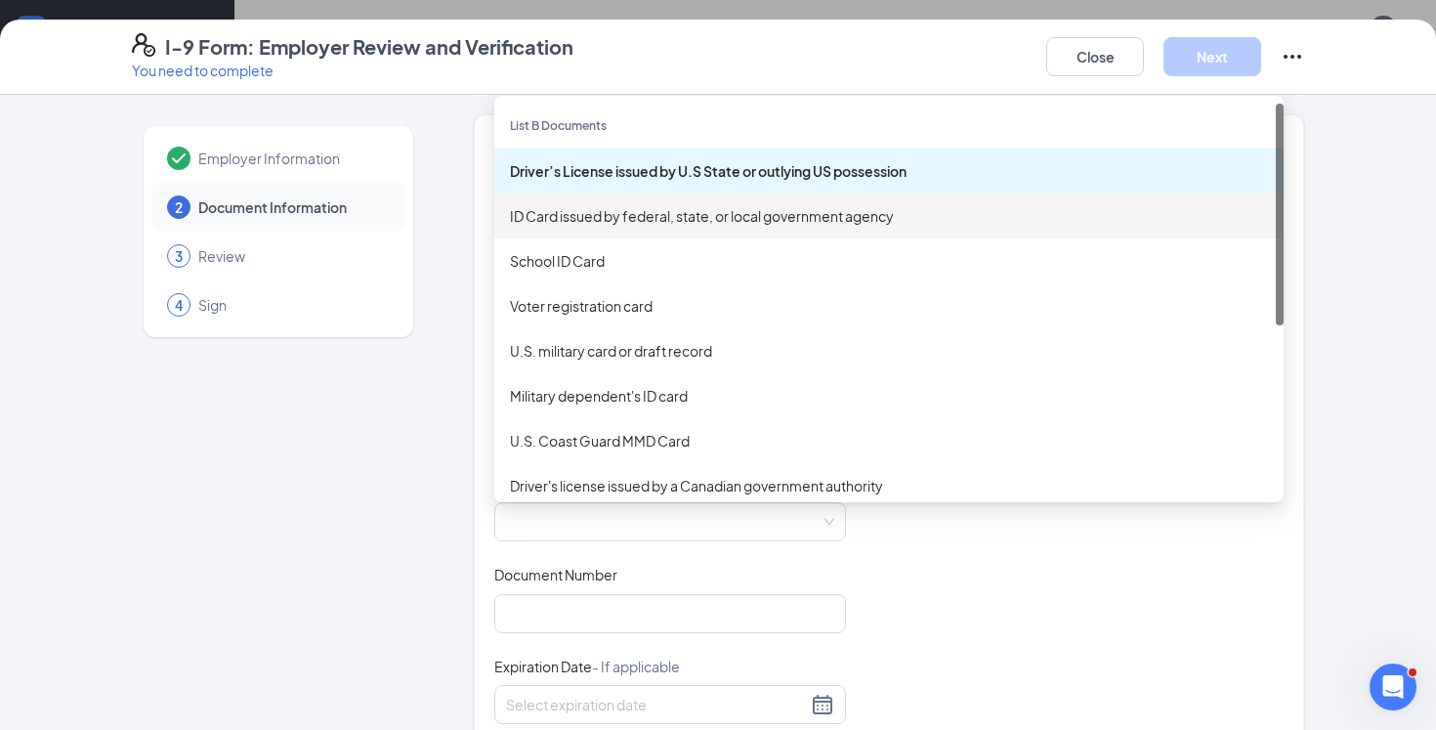
click at [667, 219] on div "ID Card issued by federal, state, or local government agency" at bounding box center [889, 215] width 758 height 21
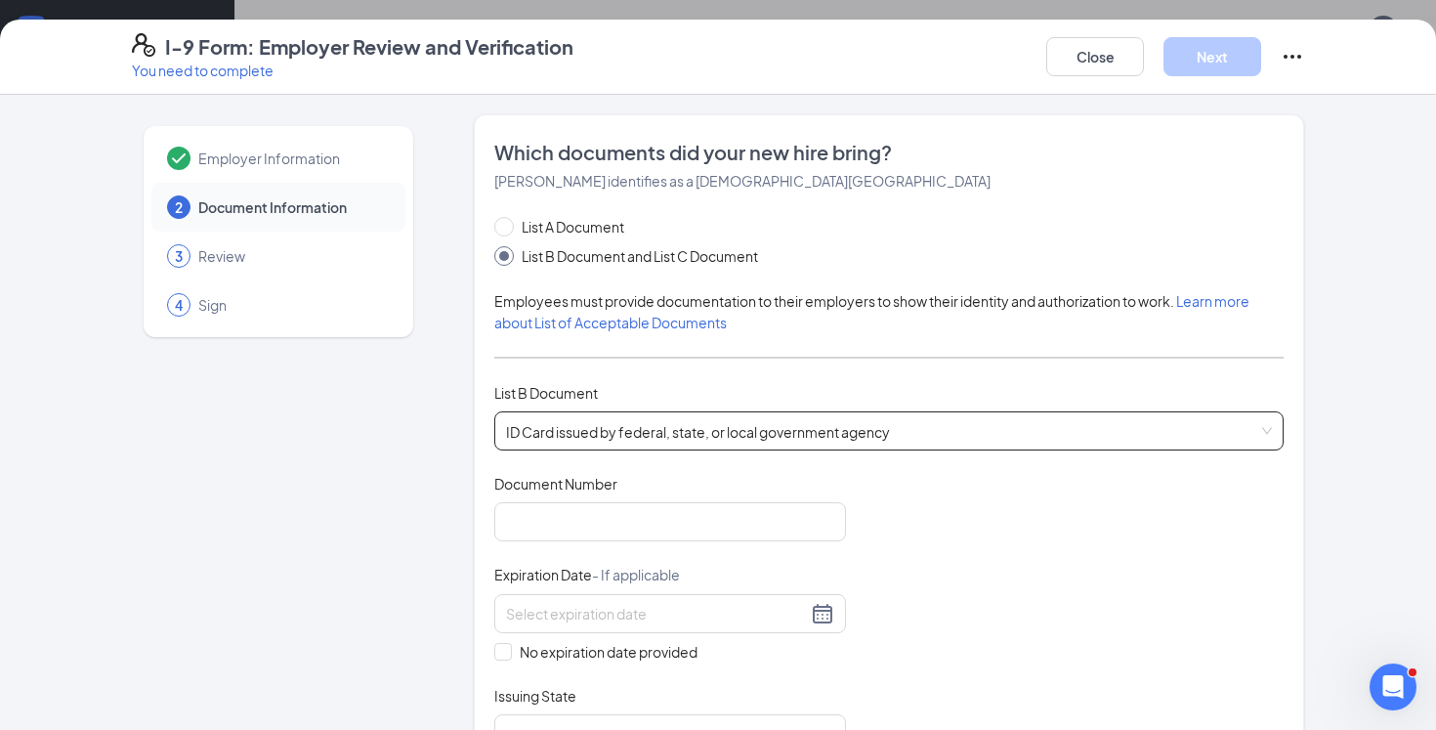
scroll to position [195, 0]
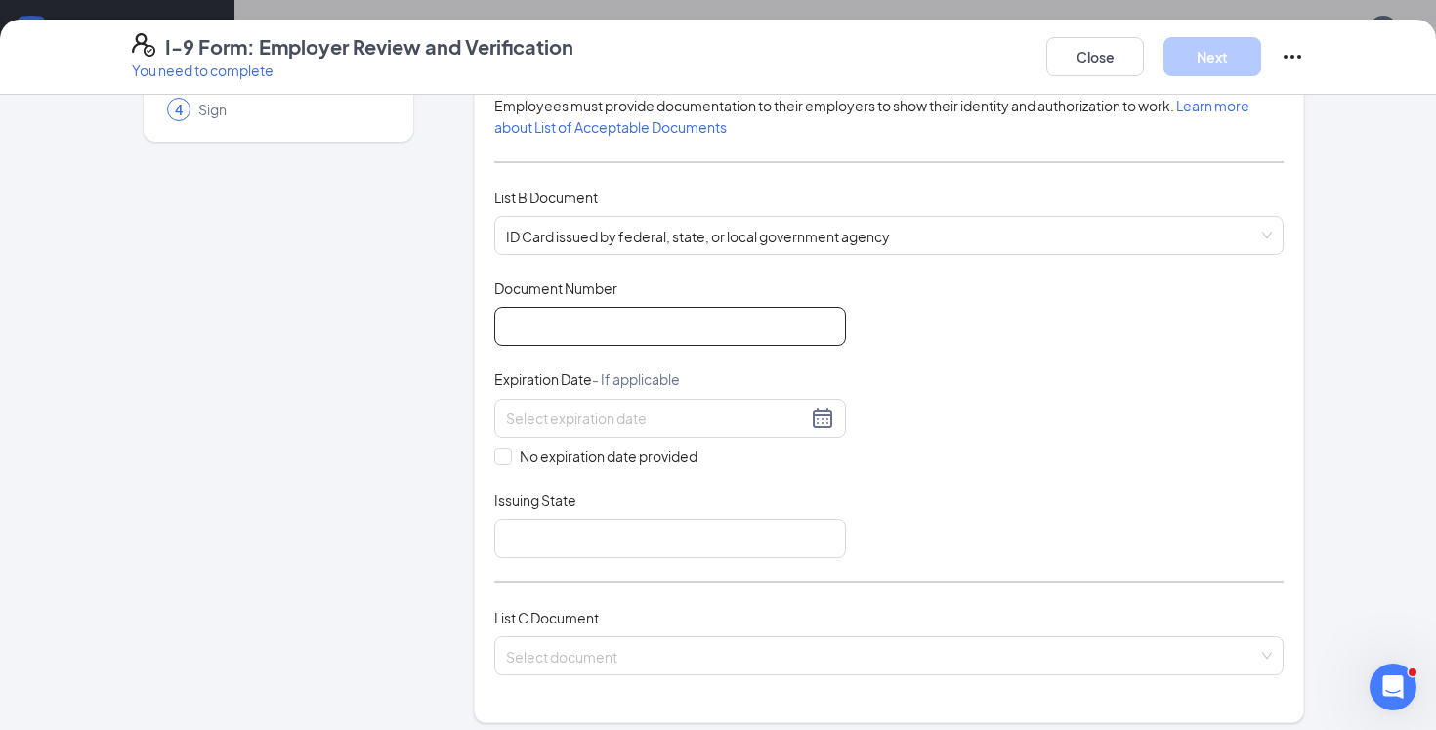
click at [592, 327] on input "Document Number" at bounding box center [670, 326] width 352 height 39
click at [587, 652] on input "search" at bounding box center [882, 651] width 752 height 29
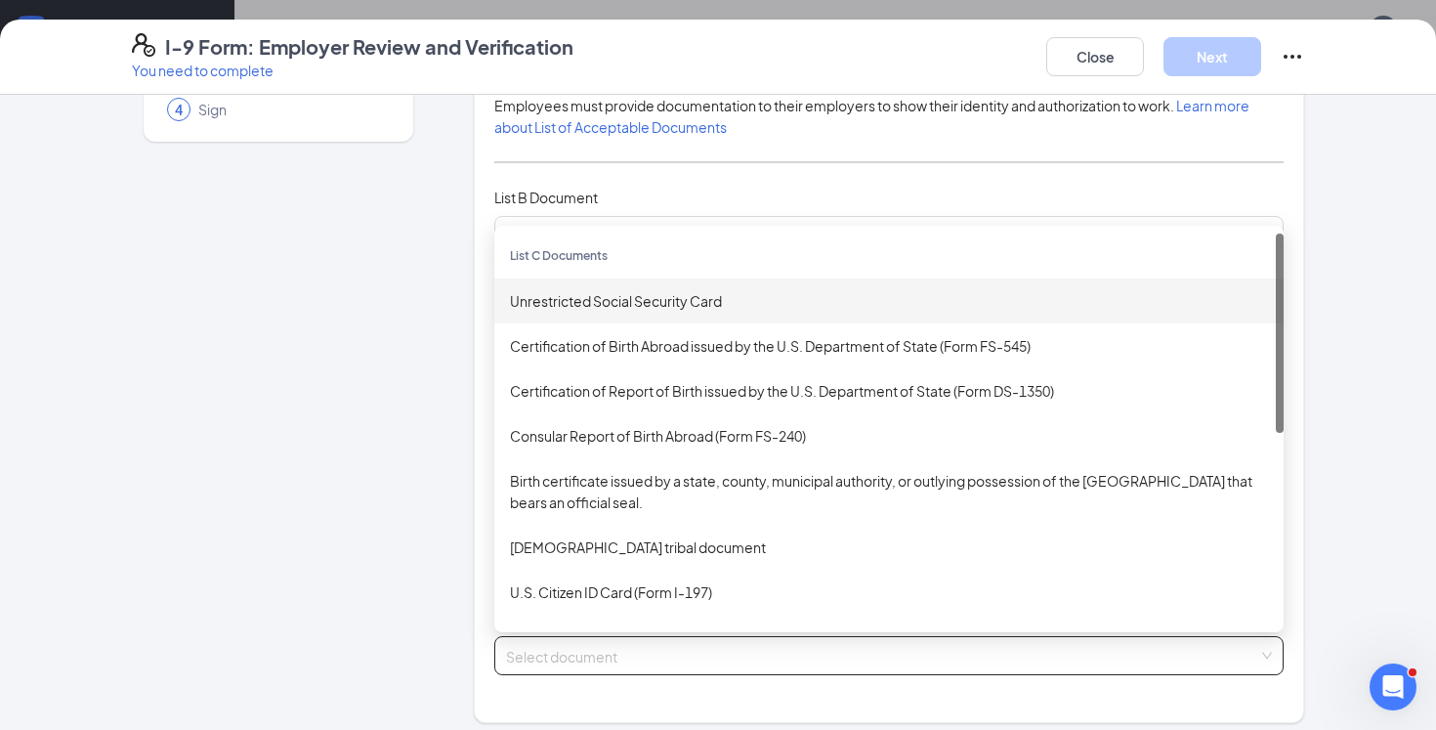
click at [678, 304] on div "Unrestricted Social Security Card" at bounding box center [889, 300] width 758 height 21
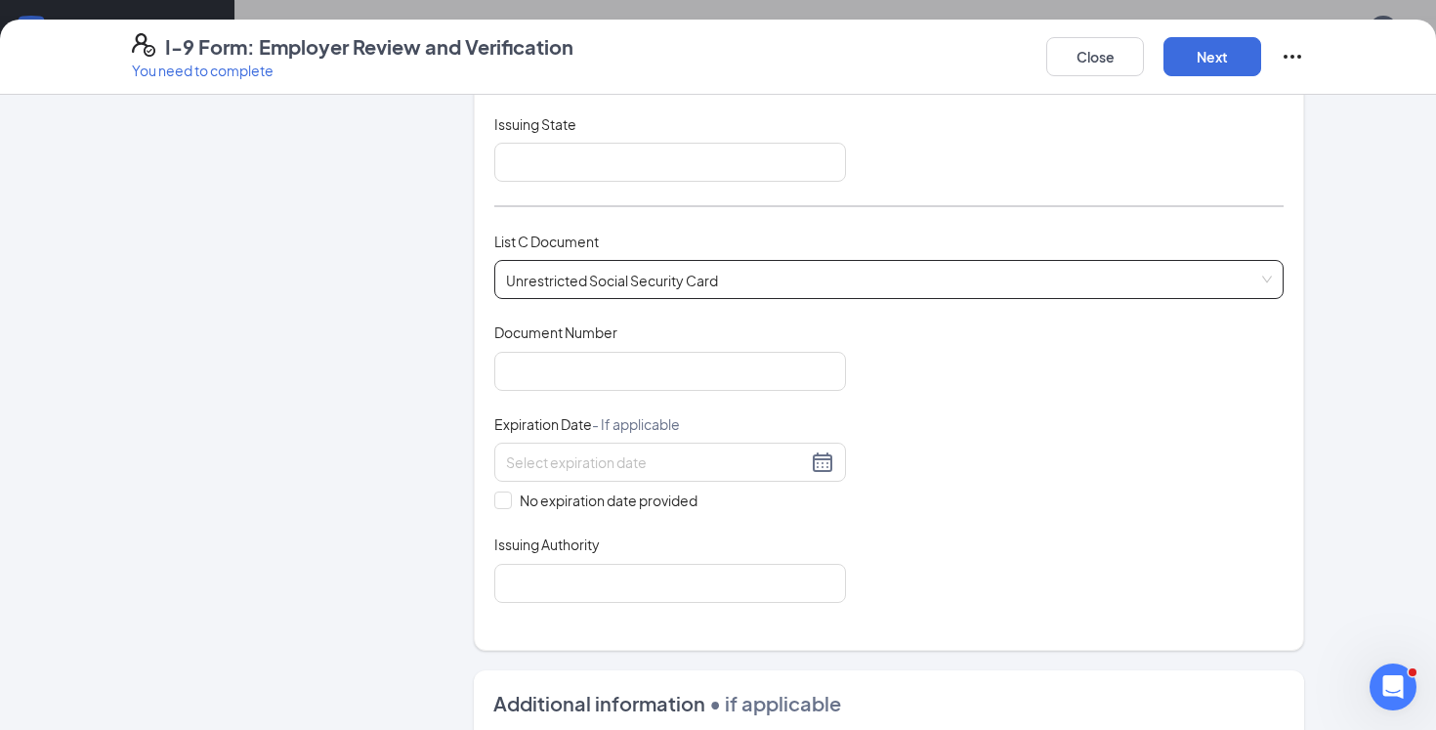
scroll to position [570, 0]
click at [621, 371] on input "Document Number" at bounding box center [670, 372] width 352 height 39
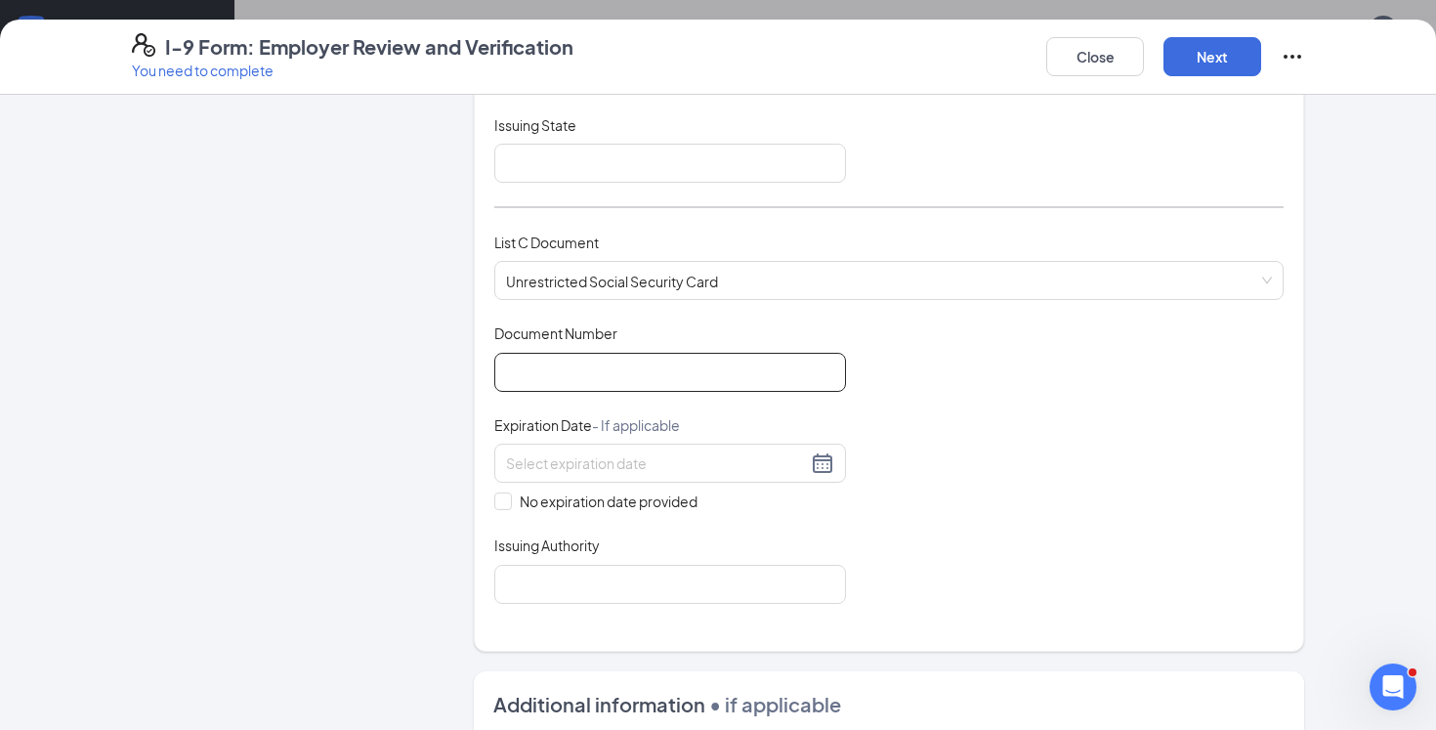
paste input "658-36-3158"
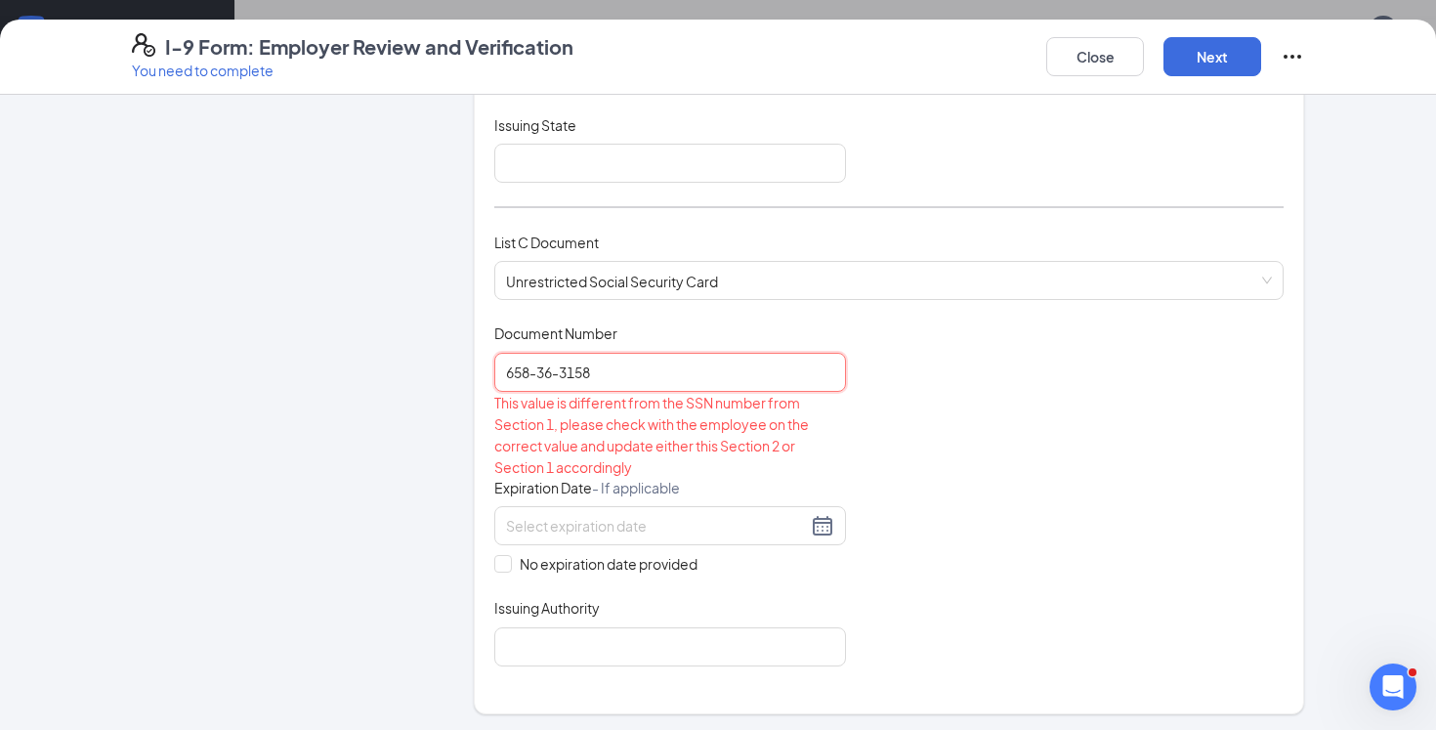
click at [566, 373] on input "658-36-3158" at bounding box center [670, 372] width 352 height 39
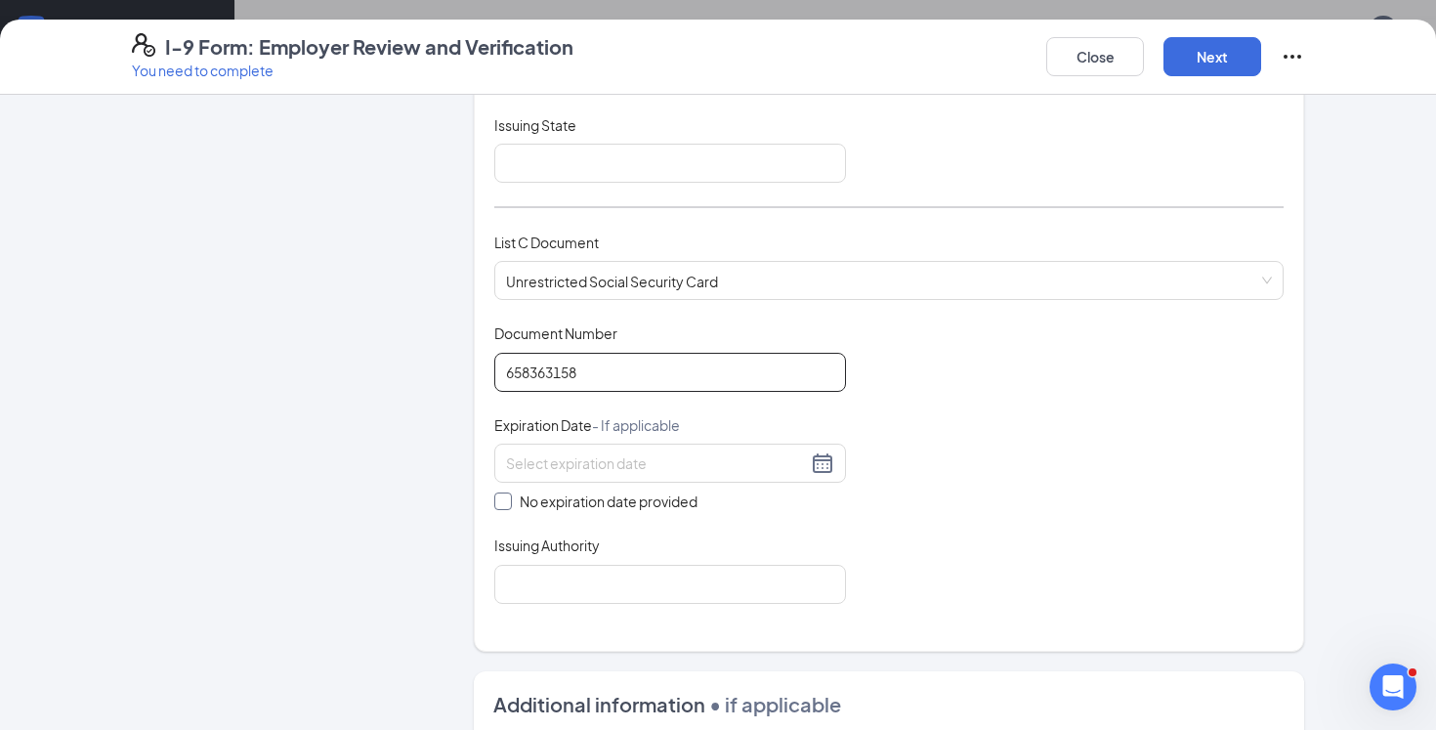
type input "658363158"
click at [515, 495] on span "No expiration date provided" at bounding box center [608, 500] width 193 height 21
click at [508, 495] on input "No expiration date provided" at bounding box center [501, 499] width 14 height 14
checkbox input "true"
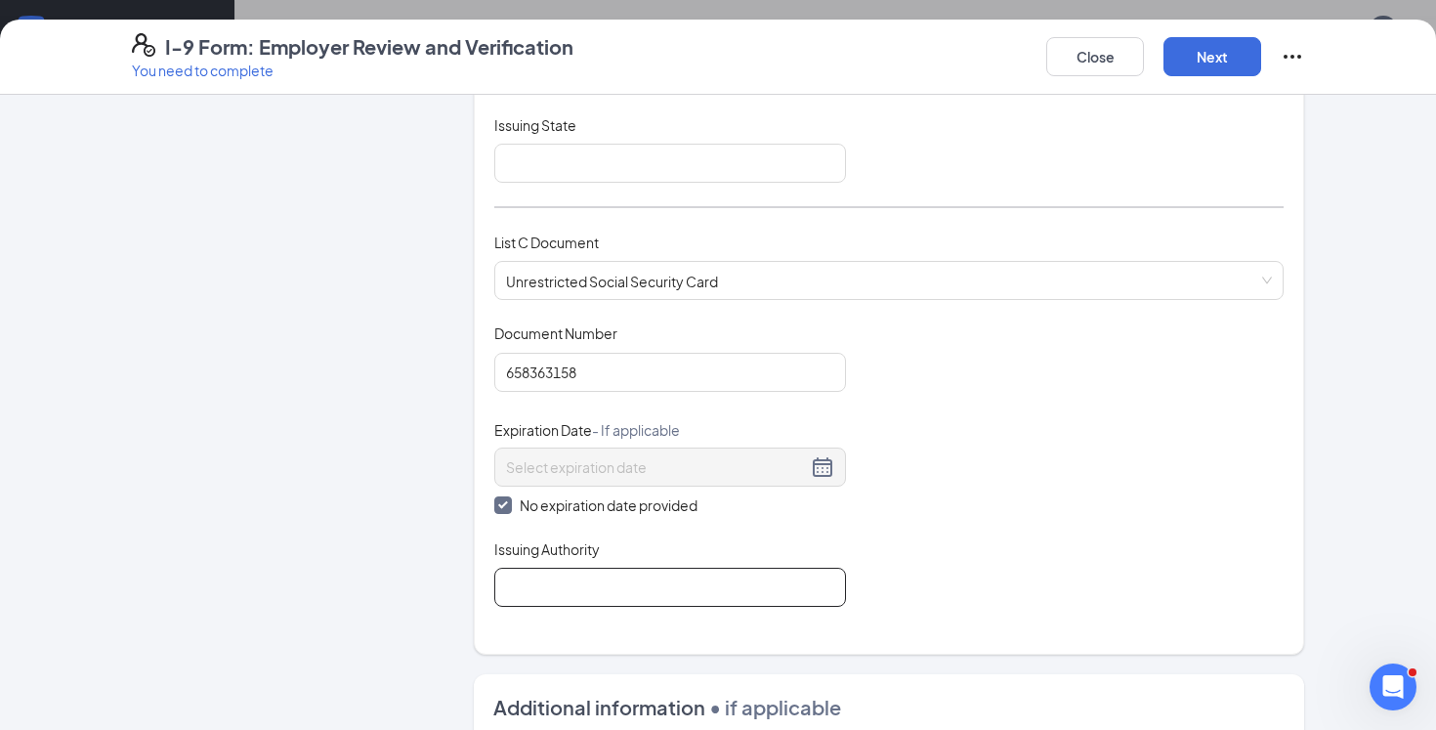
click at [535, 588] on input "Issuing Authority" at bounding box center [670, 586] width 352 height 39
type input "Social Security Administration"
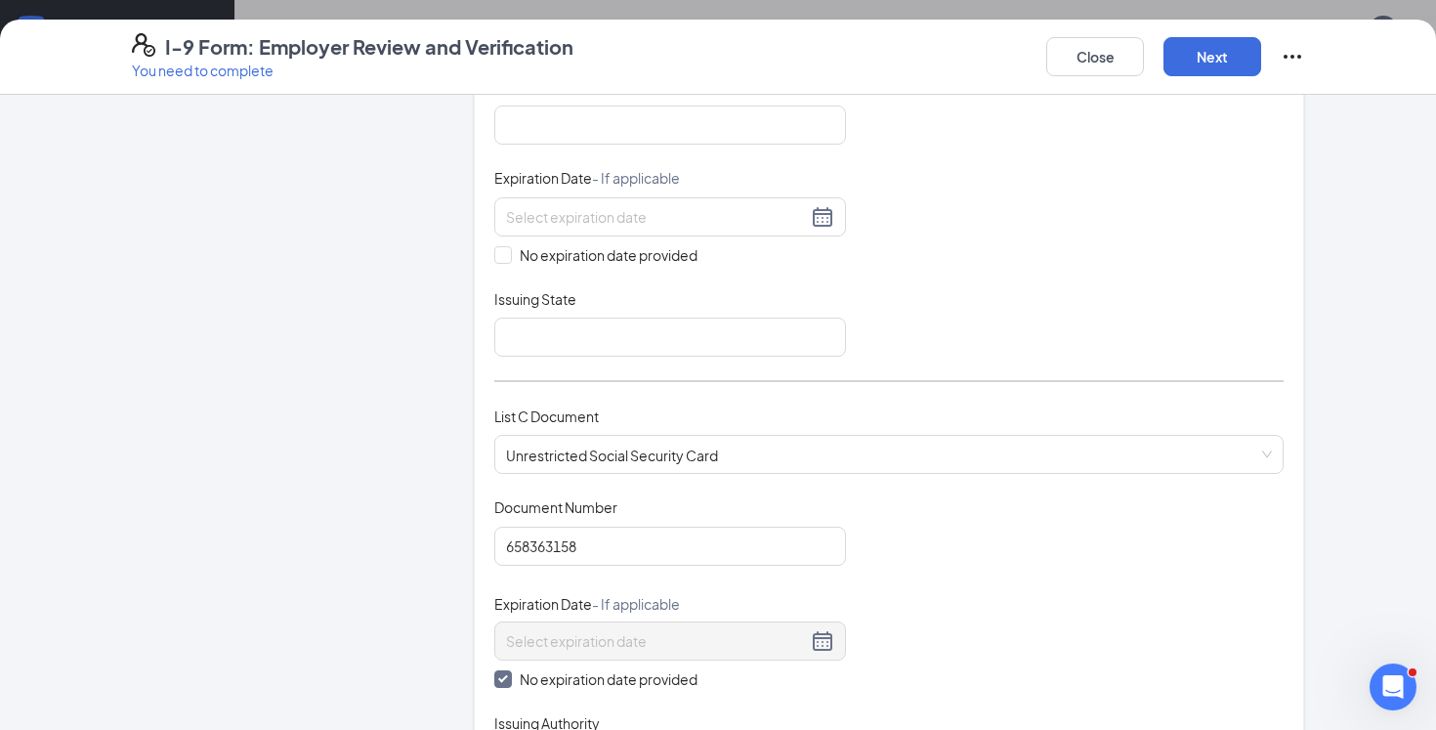
scroll to position [231, 0]
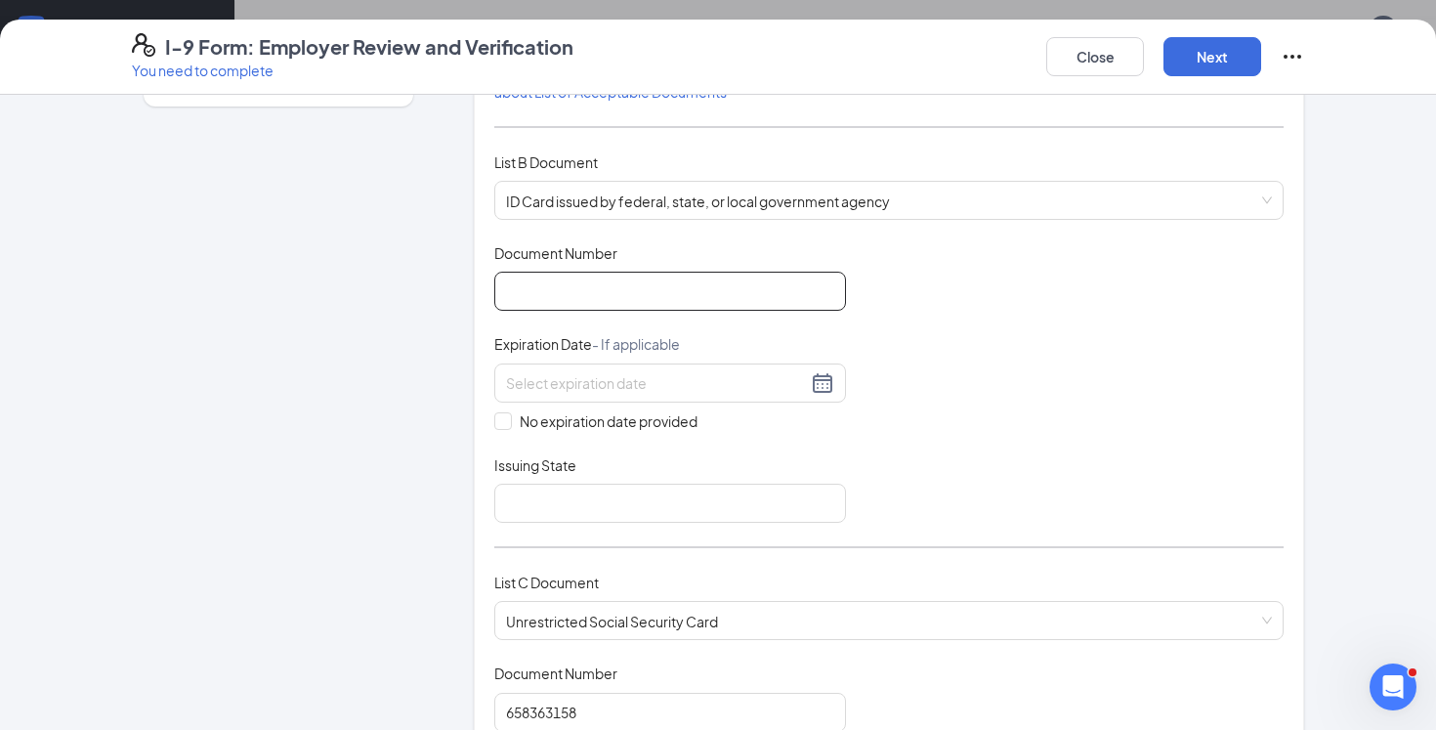
click at [611, 297] on input "Document Number" at bounding box center [670, 291] width 352 height 39
paste input "107311140"
type input "107311140"
click at [609, 384] on input at bounding box center [656, 382] width 301 height 21
paste input "[DATE]"
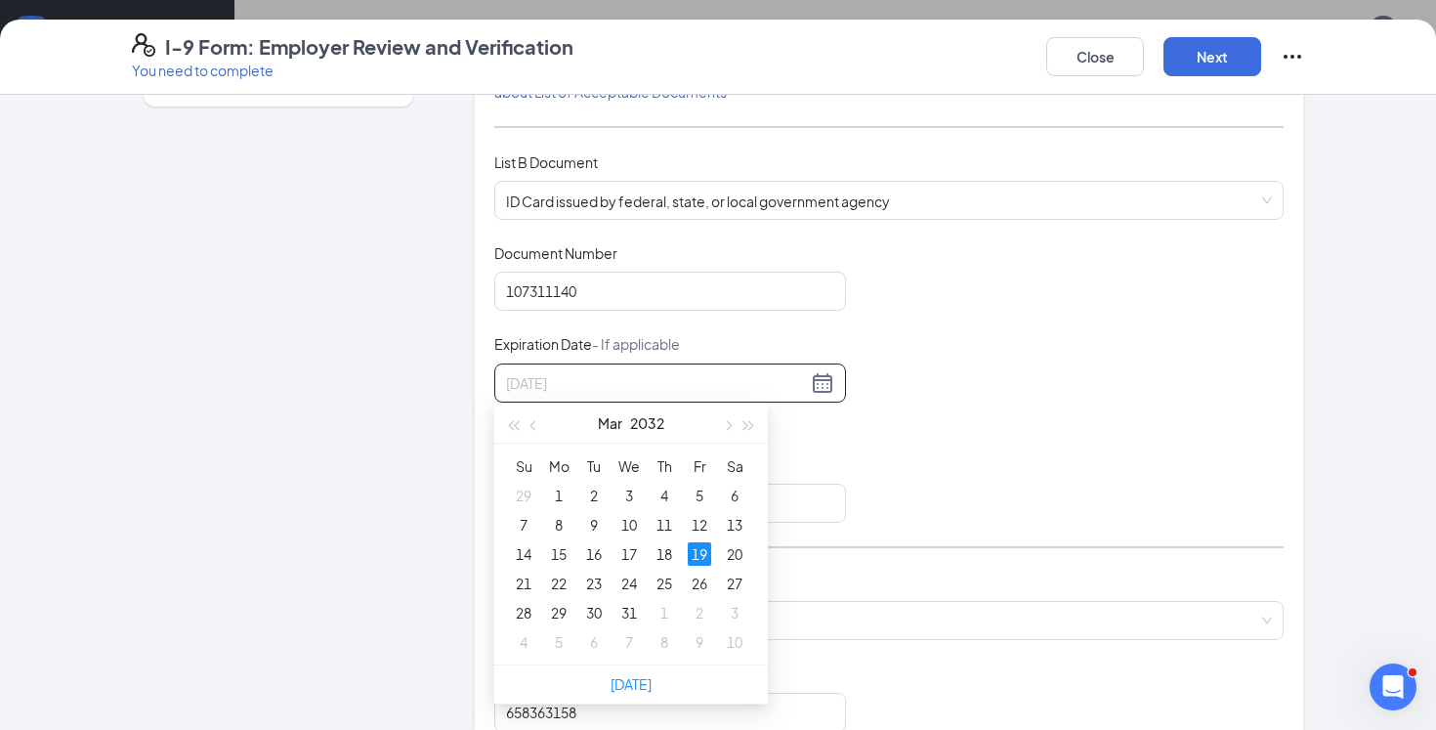
click at [695, 551] on div "19" at bounding box center [699, 553] width 23 height 23
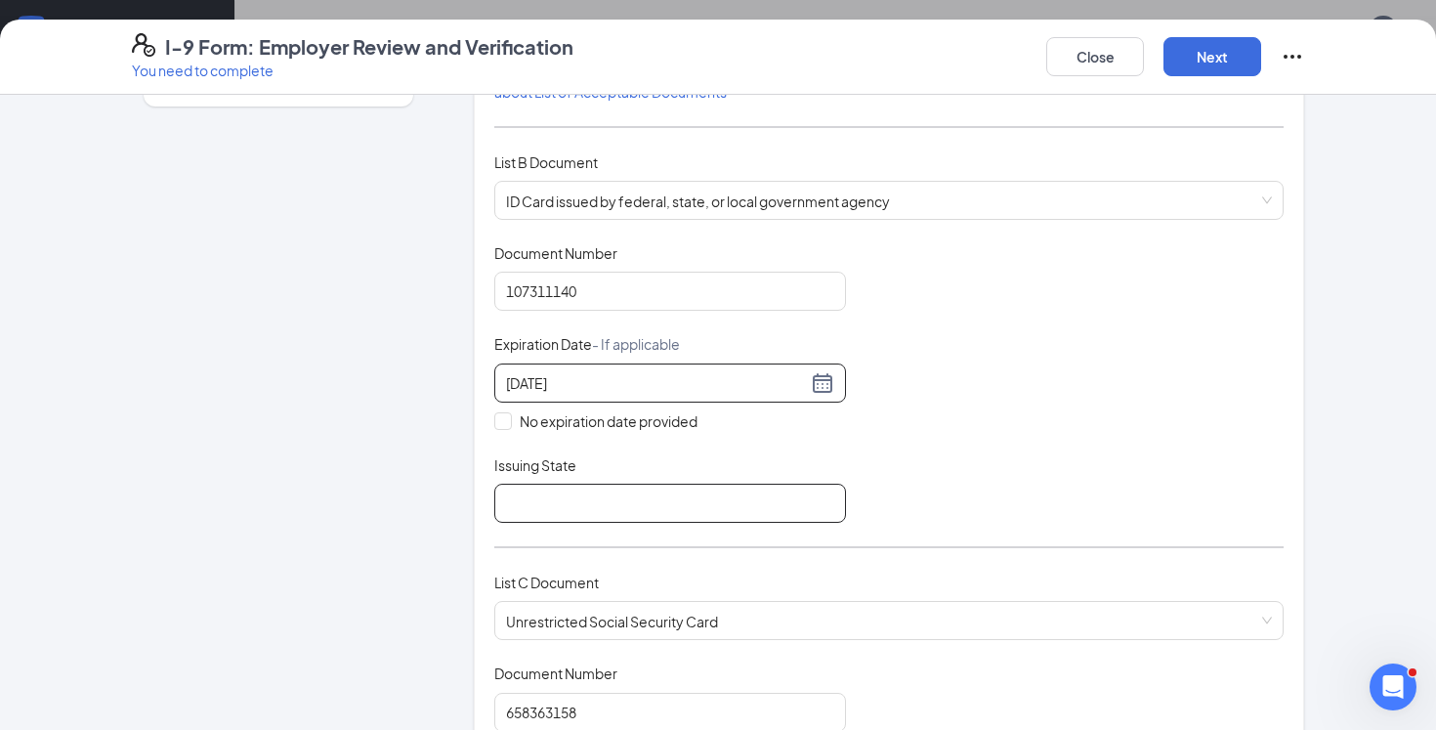
type input "[DATE]"
click at [741, 509] on input "Issuing State" at bounding box center [670, 502] width 352 height 39
type input "SC DMV"
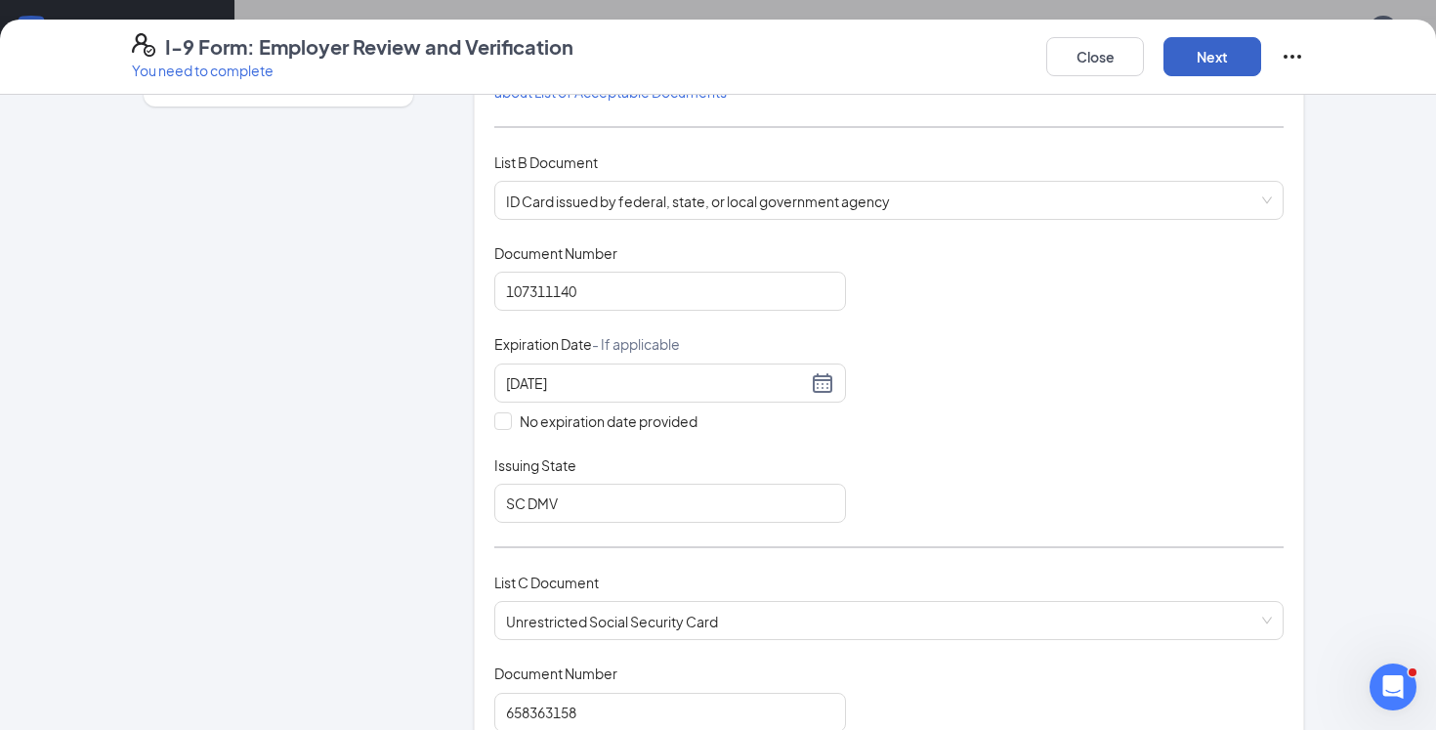
click at [1187, 69] on button "Next" at bounding box center [1212, 56] width 98 height 39
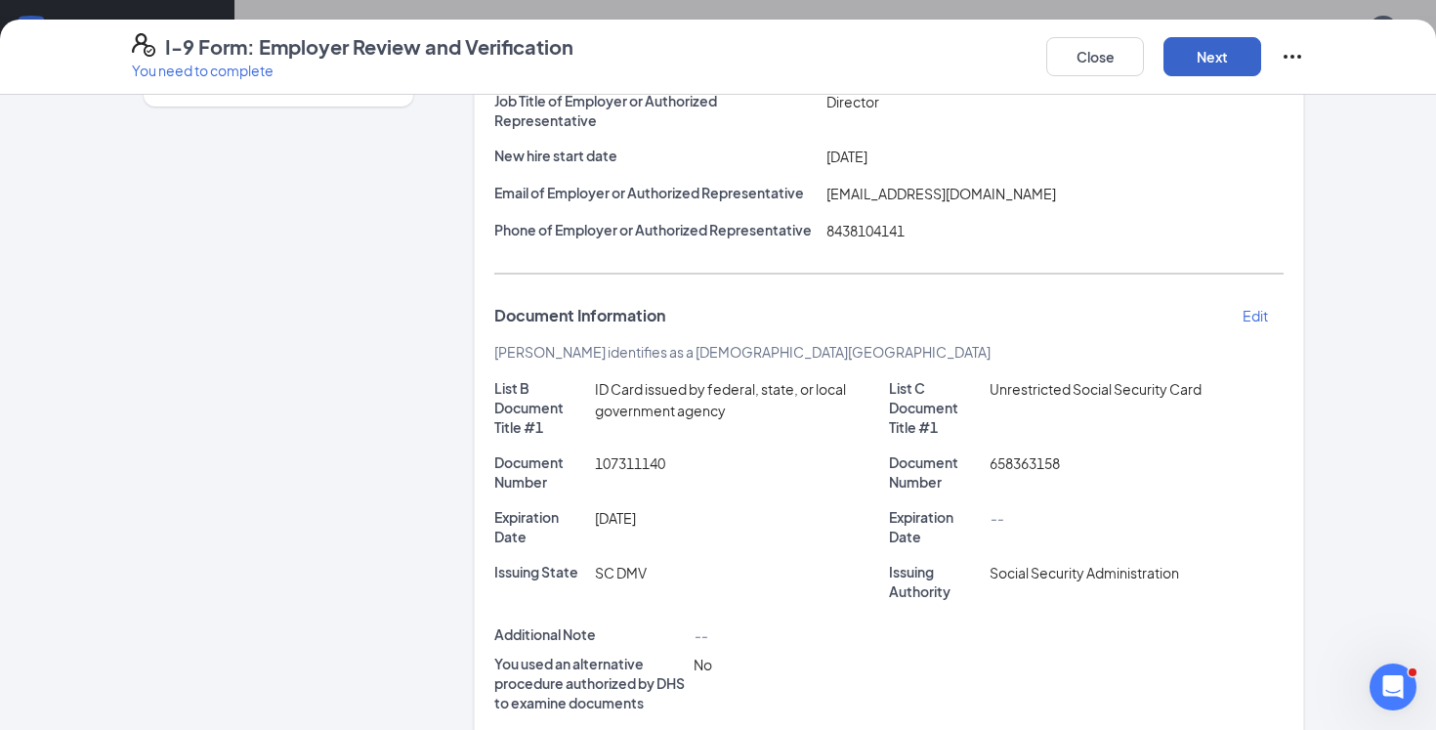
scroll to position [449, 0]
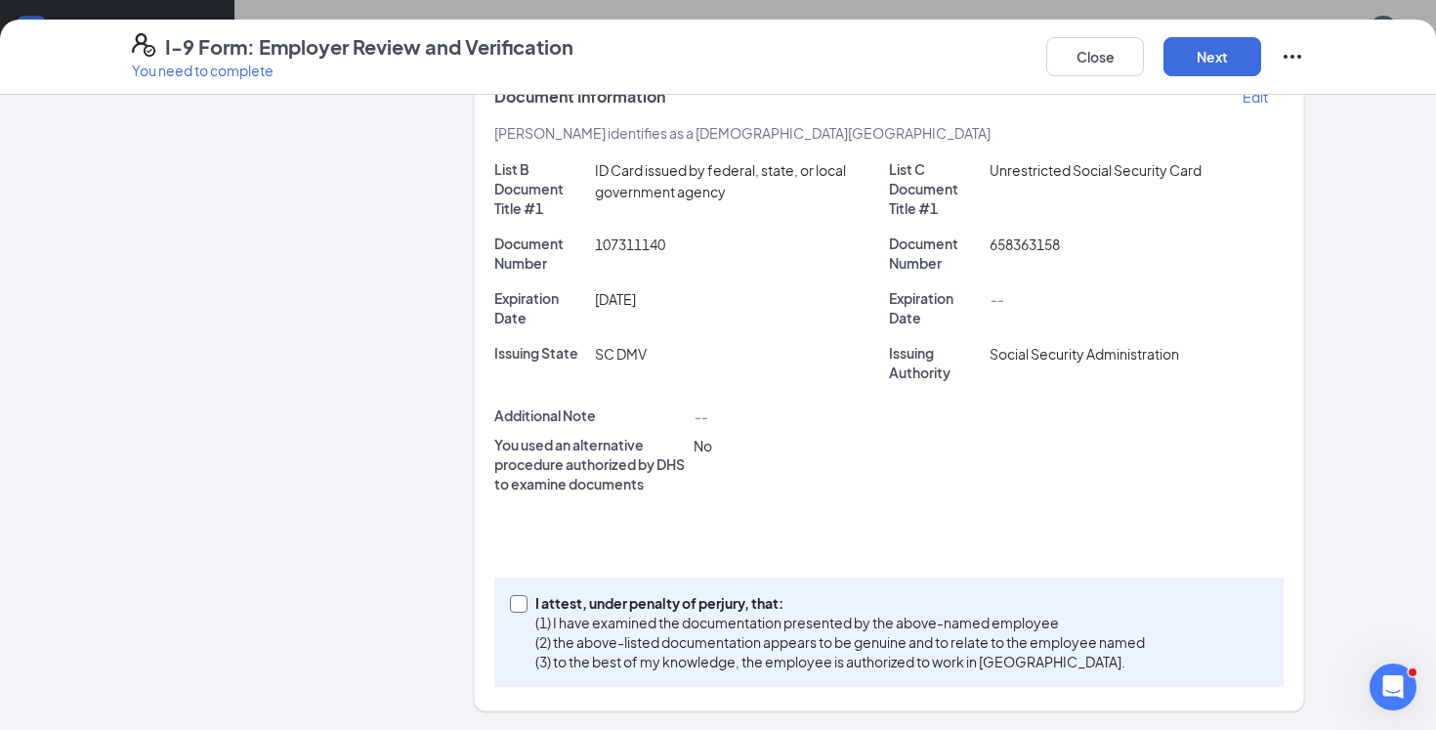
click at [933, 594] on p "I attest, under penalty of perjury, that:" at bounding box center [839, 603] width 609 height 20
click at [524, 595] on input "I attest, under penalty of [PERSON_NAME], that: (1) I have examined the documen…" at bounding box center [517, 602] width 14 height 14
checkbox input "true"
click at [1205, 48] on button "Next" at bounding box center [1212, 56] width 98 height 39
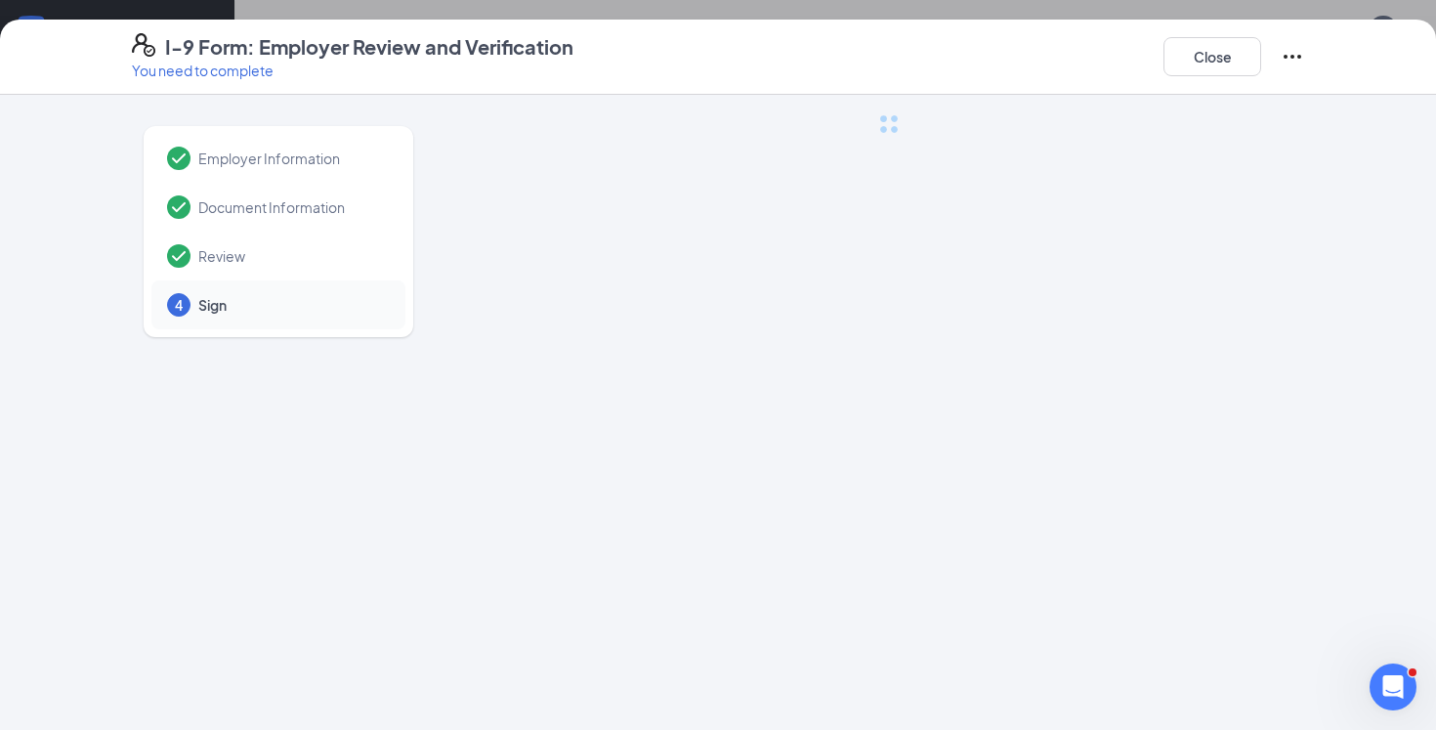
scroll to position [0, 0]
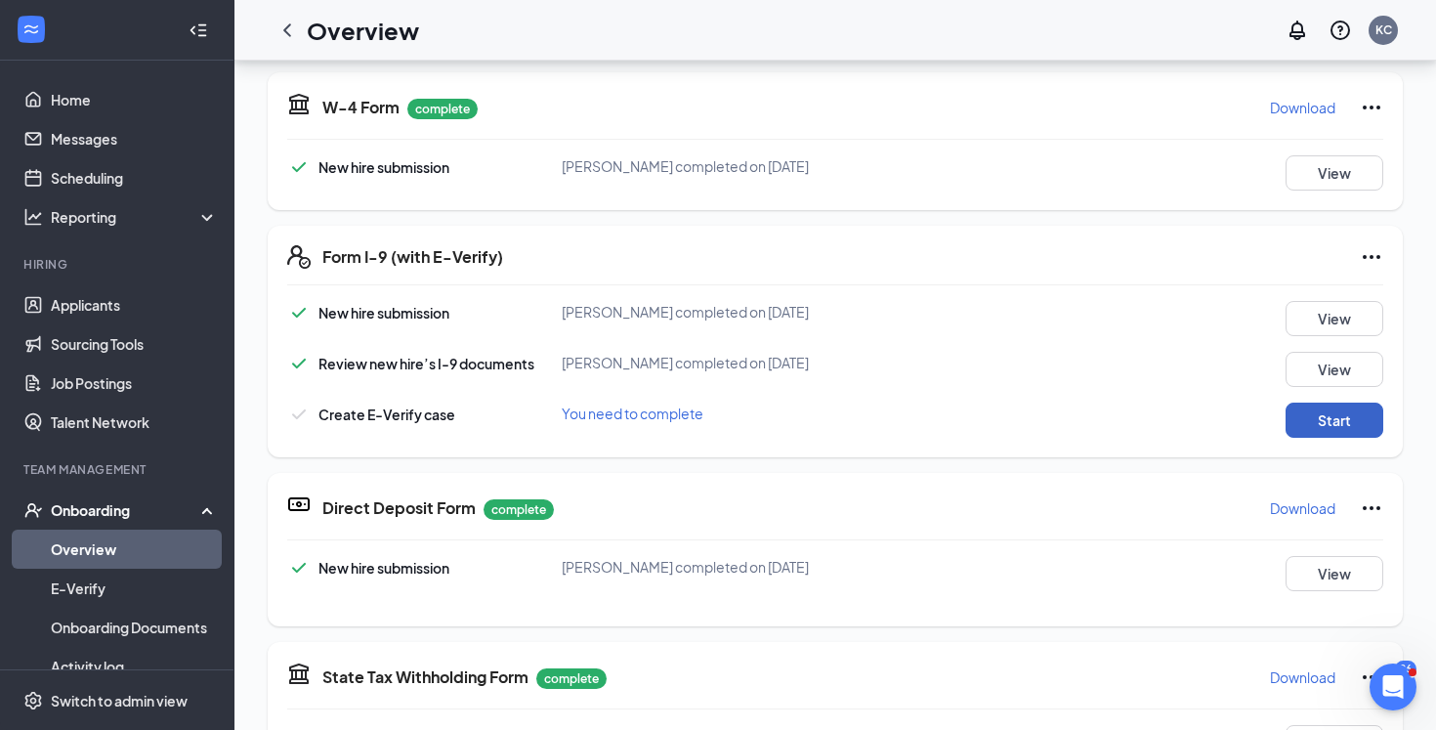
click at [1301, 421] on button "Start" at bounding box center [1334, 419] width 98 height 35
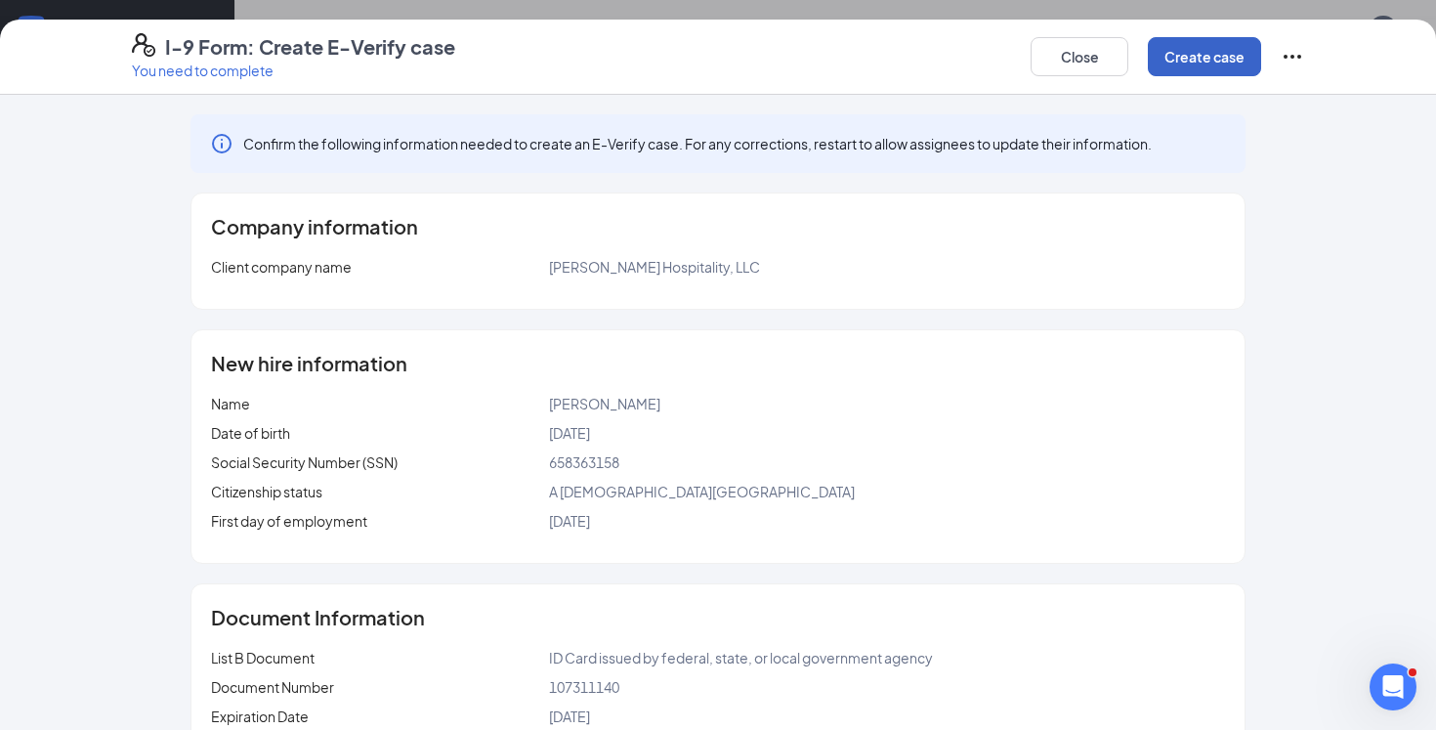
click at [1212, 57] on button "Create case" at bounding box center [1204, 56] width 113 height 39
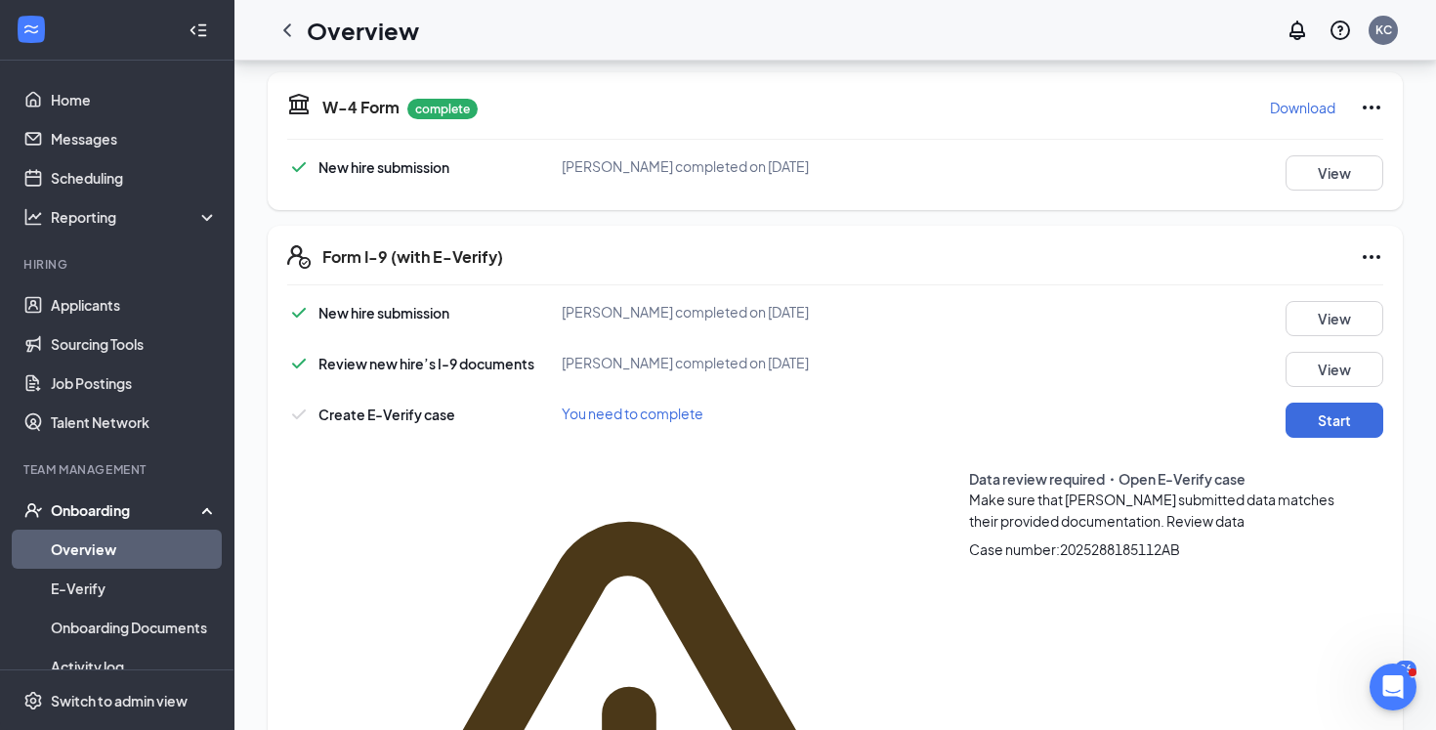
click at [1166, 512] on span "Review data" at bounding box center [1205, 521] width 78 height 18
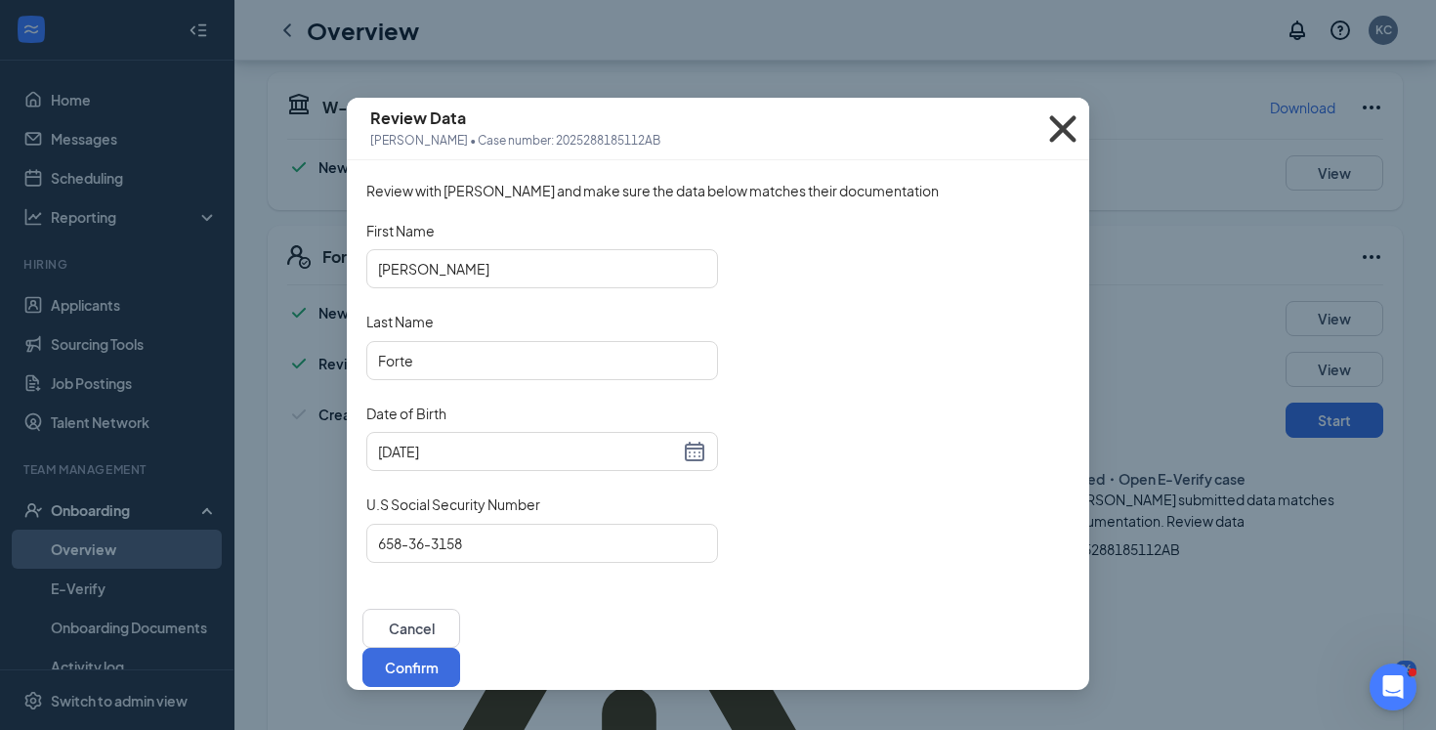
click at [1063, 125] on icon "Cross" at bounding box center [1062, 129] width 53 height 53
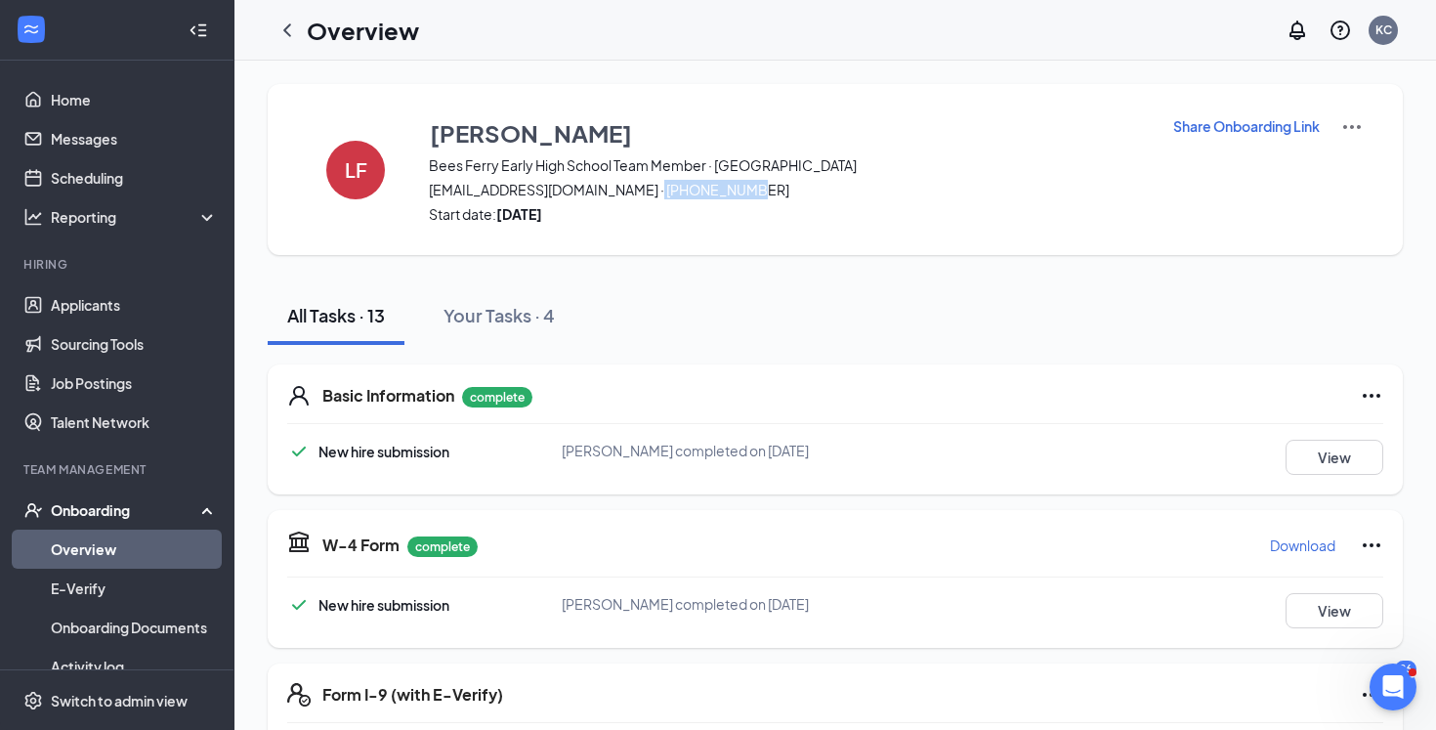
drag, startPoint x: 741, startPoint y: 200, endPoint x: 626, endPoint y: 192, distance: 115.5
click at [626, 193] on div "[PERSON_NAME] Bees Ferry Early High School Team Member · [GEOGRAPHIC_DATA][EMAI…" at bounding box center [788, 169] width 719 height 108
copy span "843) 406-5173"
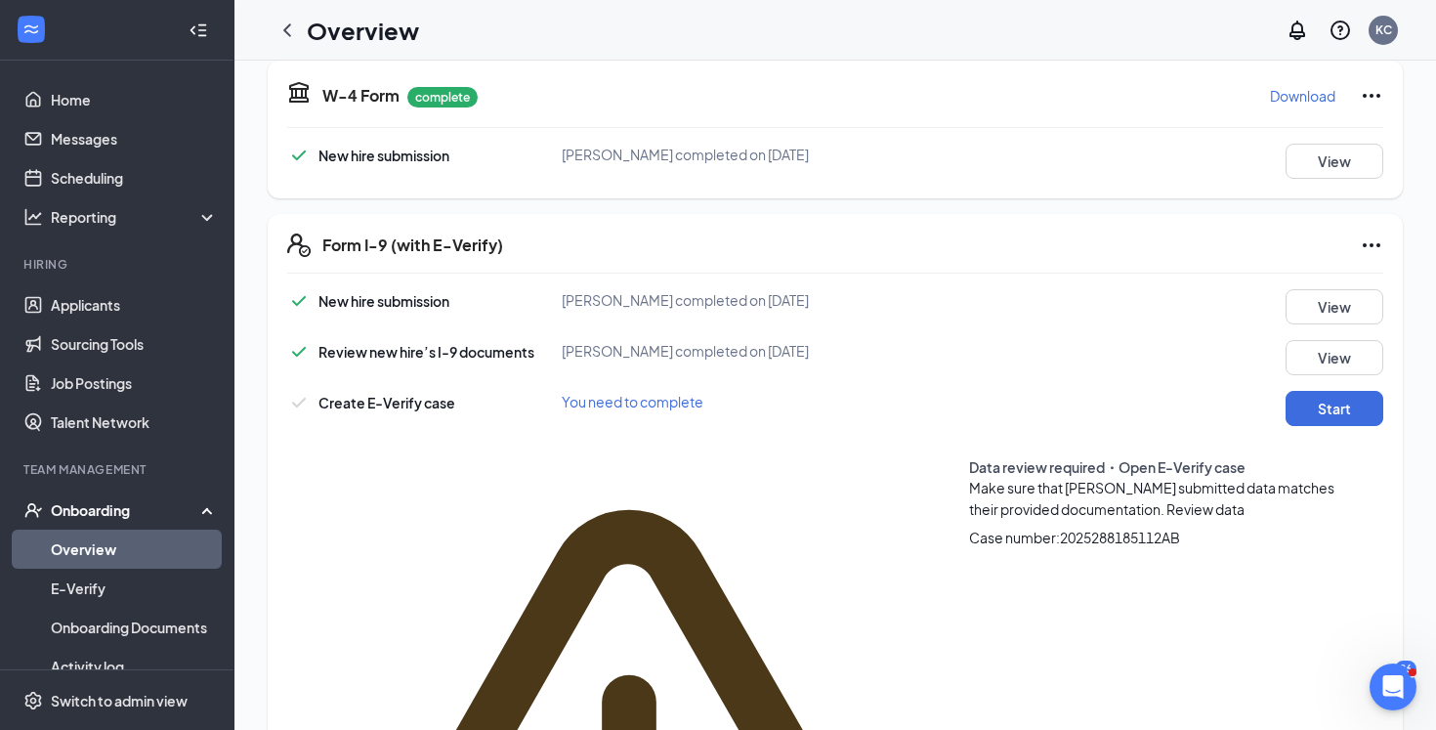
scroll to position [447, 0]
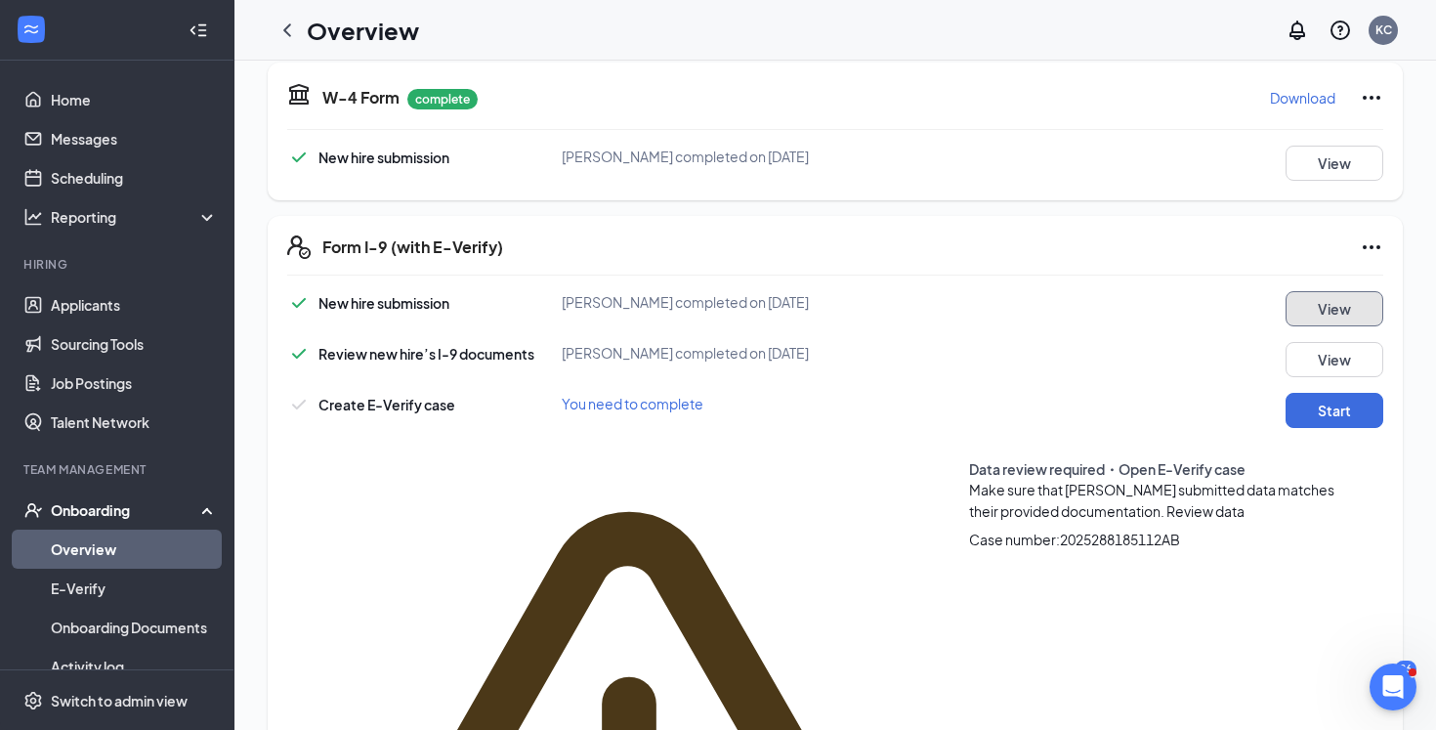
click at [1351, 316] on button "View" at bounding box center [1334, 308] width 98 height 35
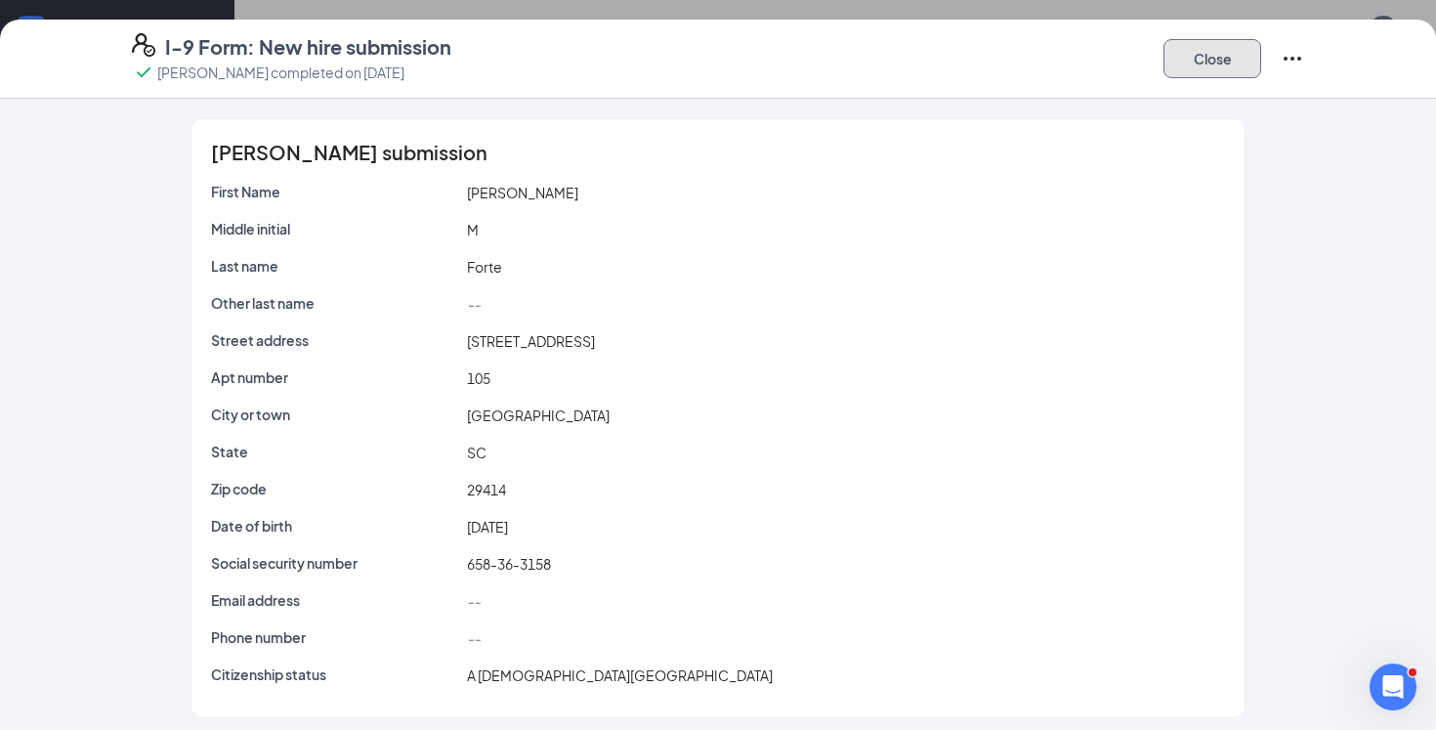
click at [1197, 65] on button "Close" at bounding box center [1212, 58] width 98 height 39
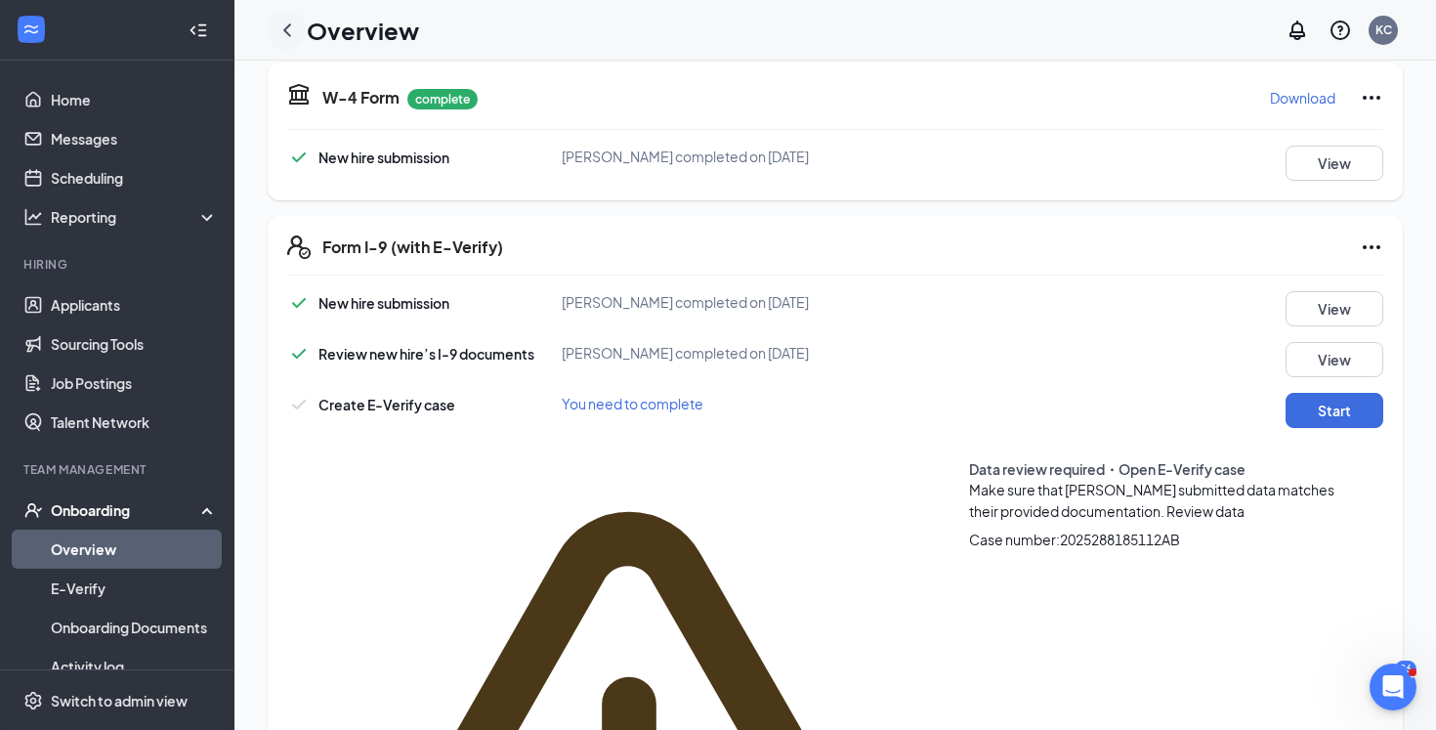
click at [294, 26] on icon "ChevronLeft" at bounding box center [286, 30] width 23 height 23
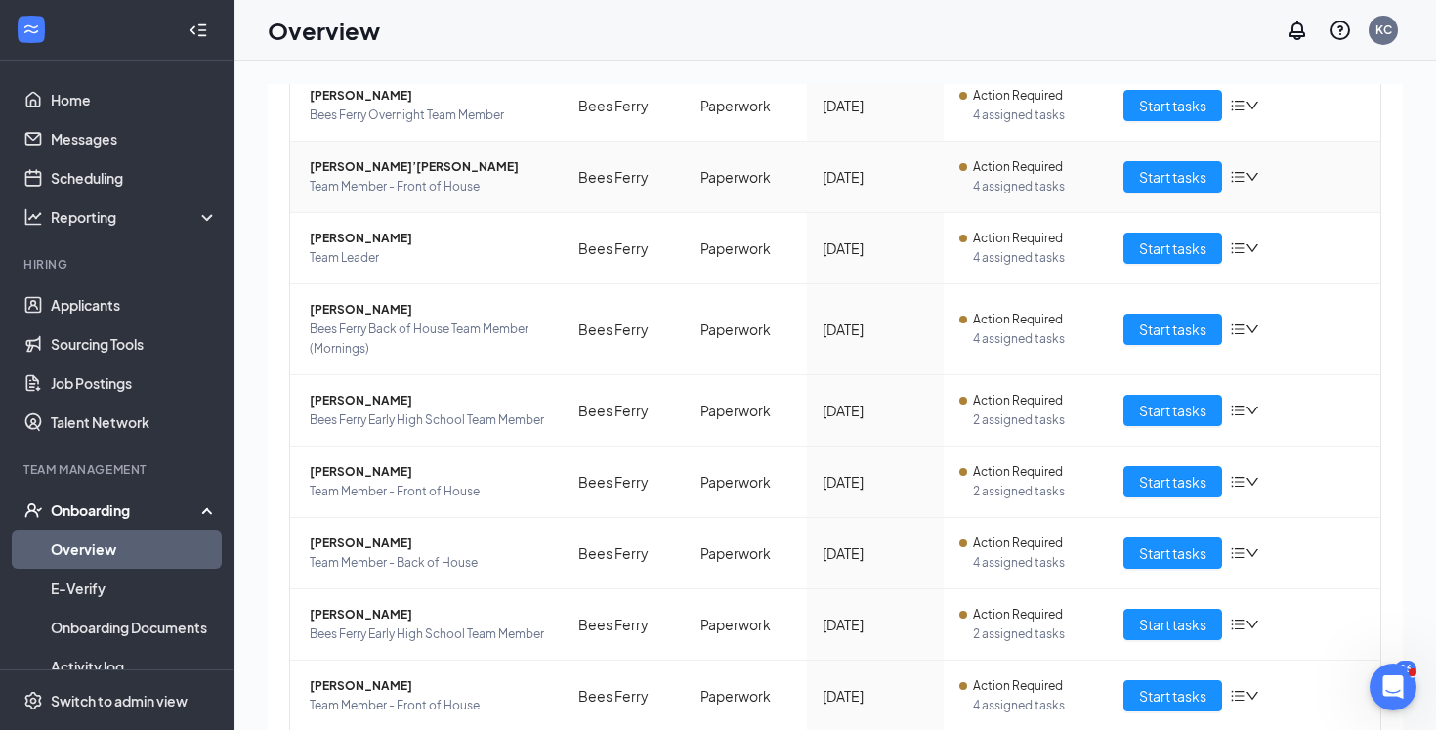
scroll to position [344, 0]
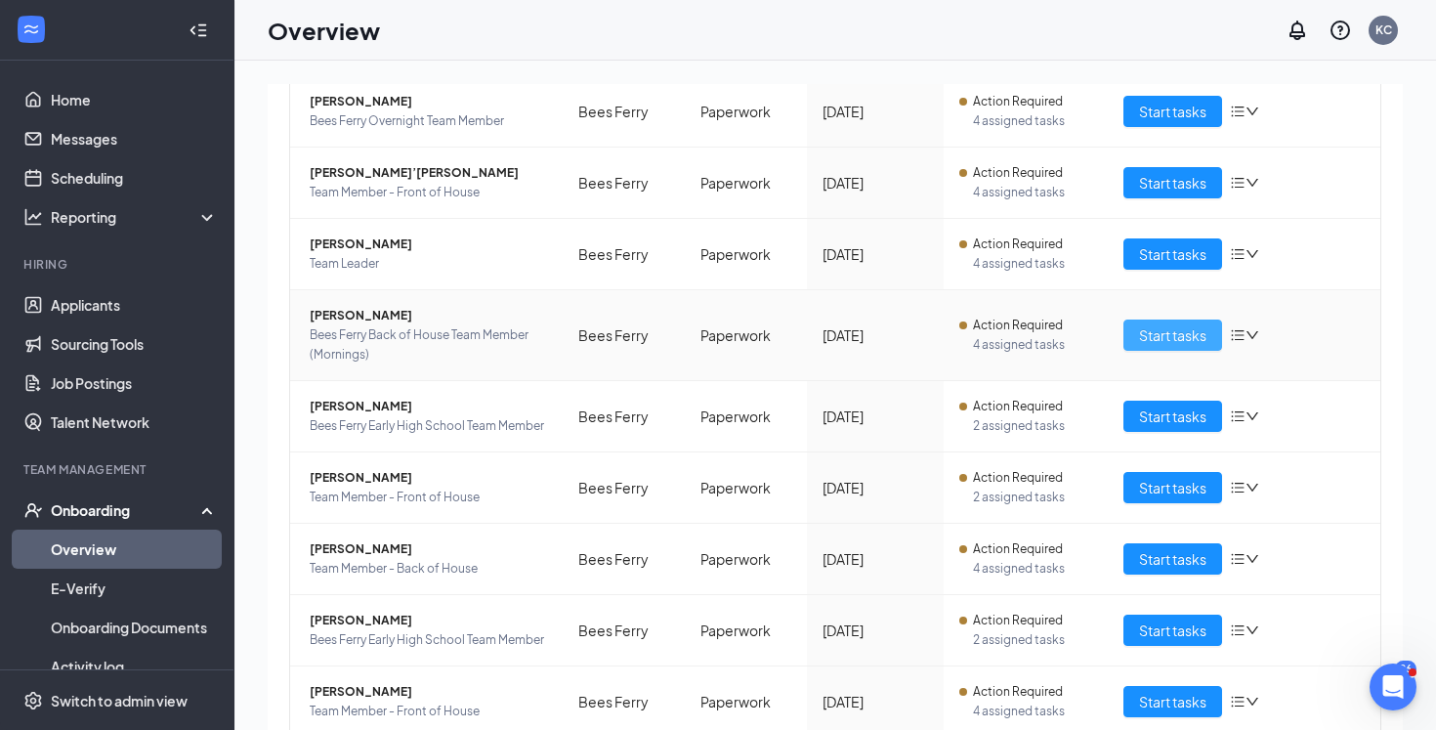
click at [1170, 331] on span "Start tasks" at bounding box center [1172, 334] width 67 height 21
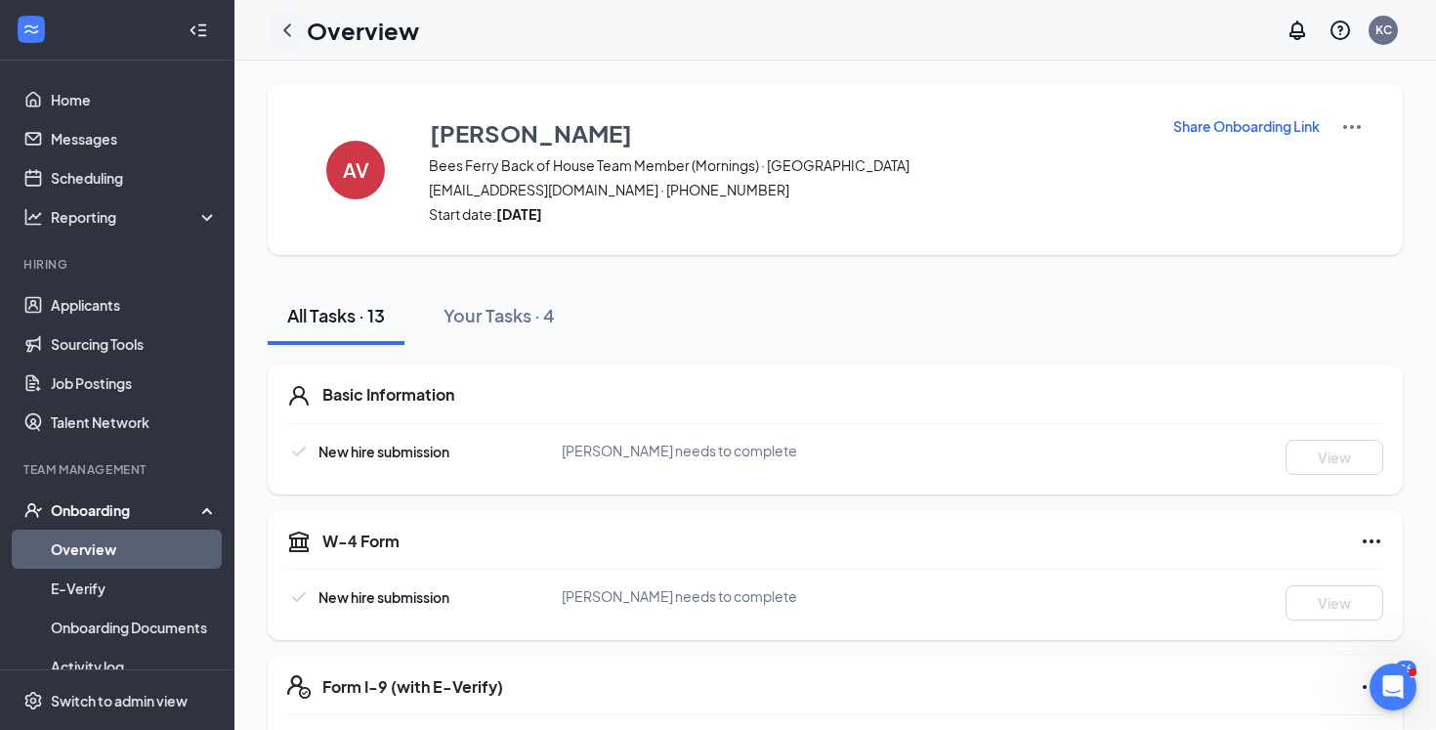
click at [288, 34] on icon "ChevronLeft" at bounding box center [287, 29] width 8 height 13
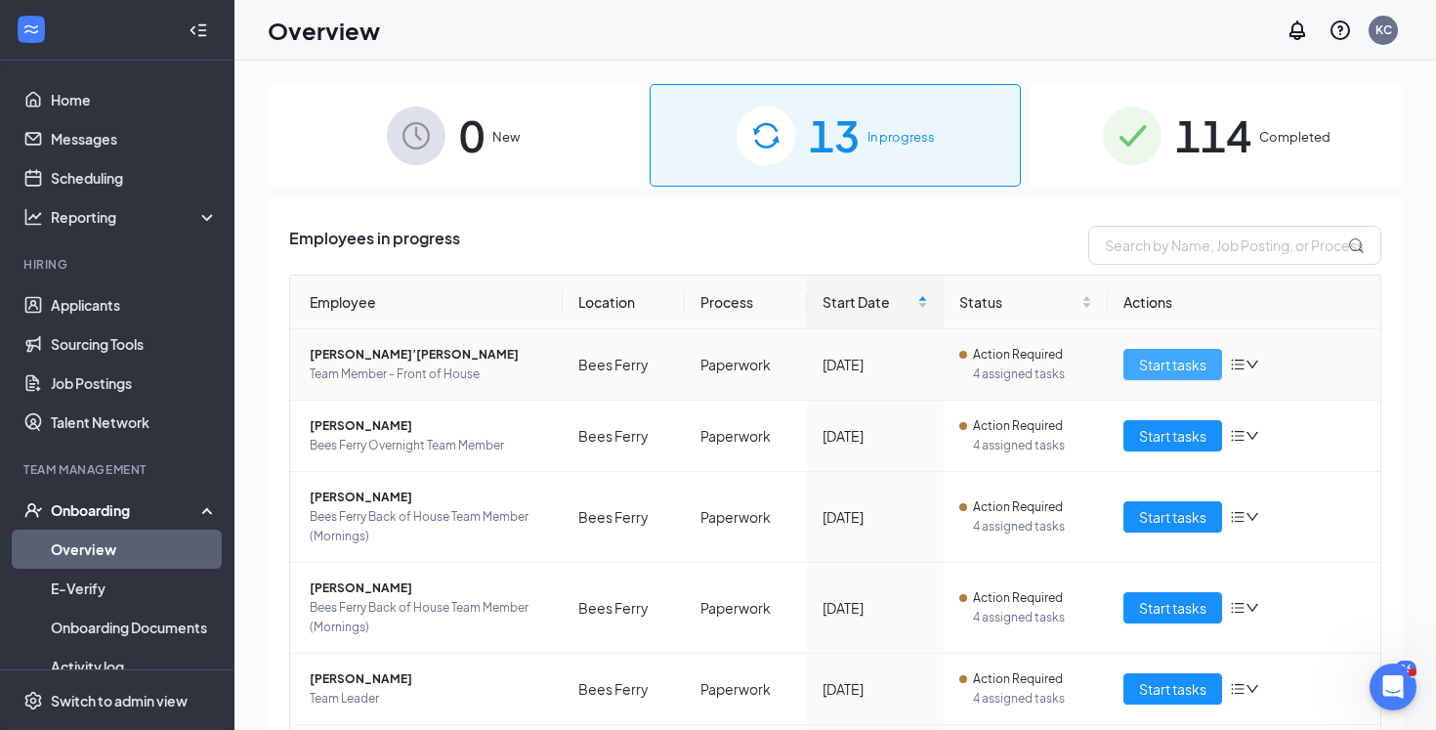
click at [1195, 367] on span "Start tasks" at bounding box center [1172, 364] width 67 height 21
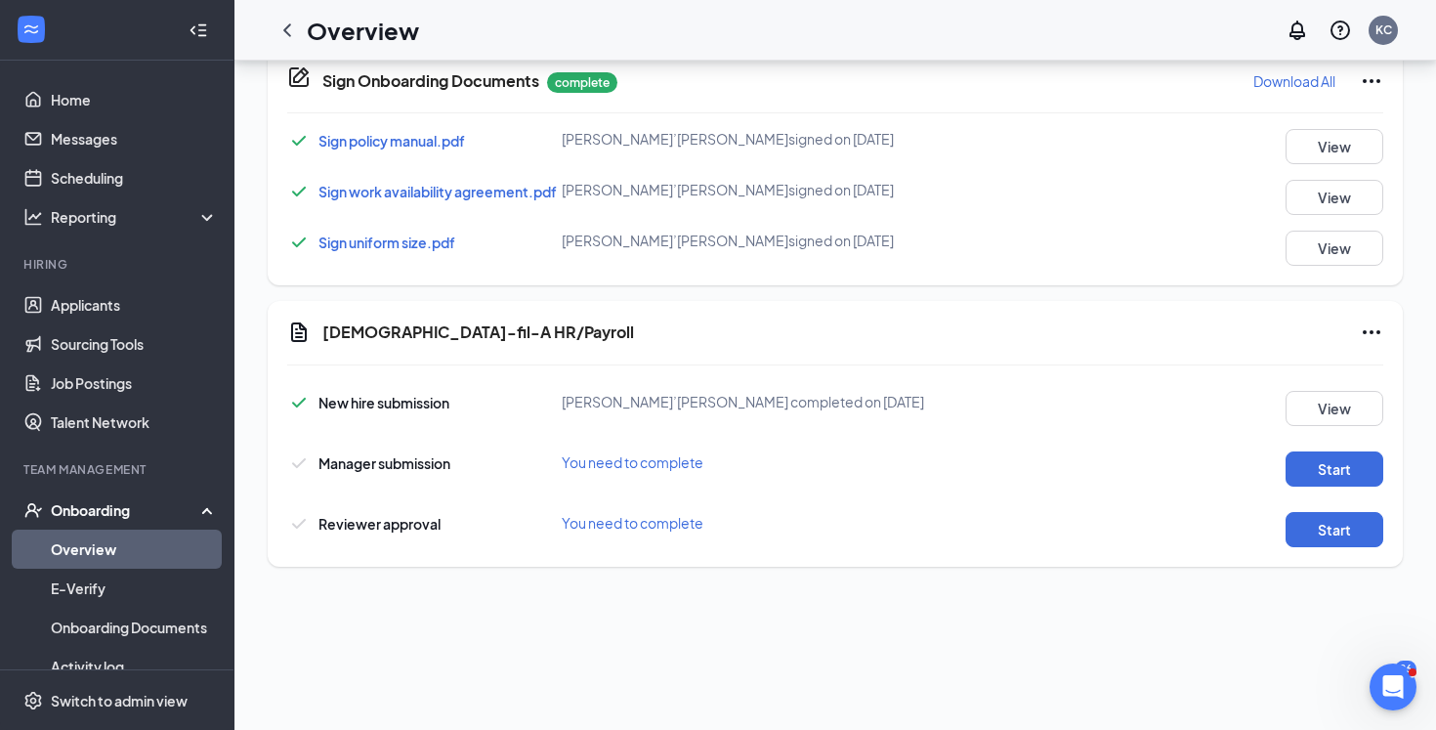
scroll to position [131, 0]
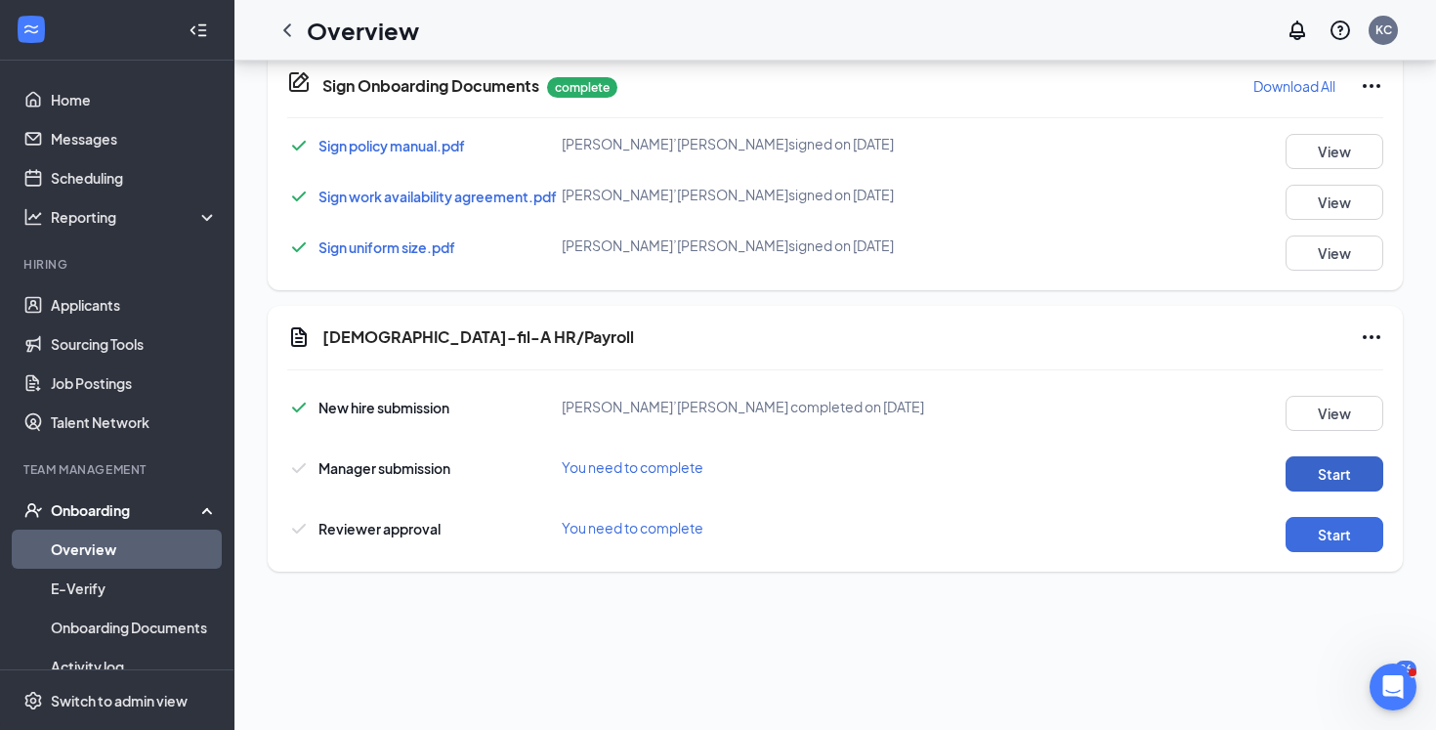
click at [1322, 472] on button "Start" at bounding box center [1334, 473] width 98 height 35
click at [1322, 549] on button "Start" at bounding box center [1334, 534] width 98 height 35
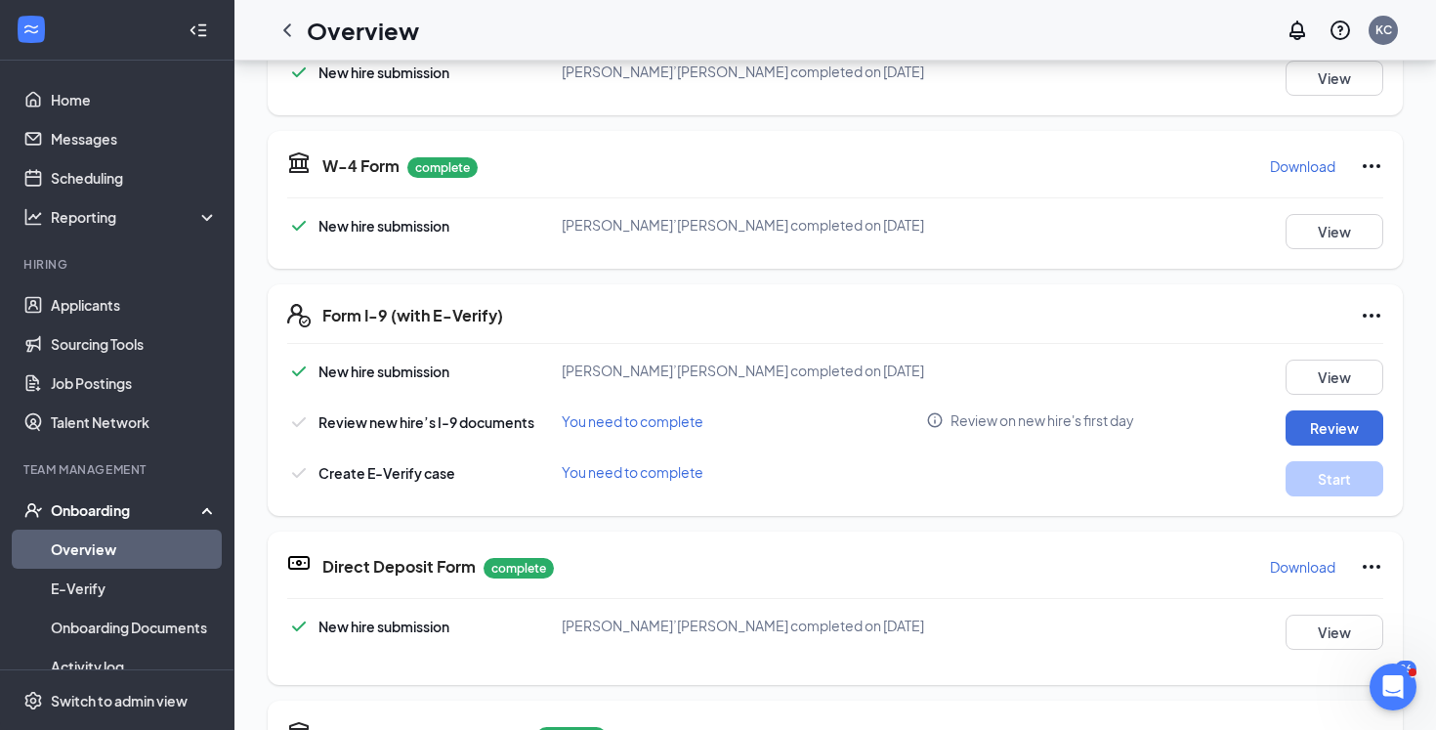
scroll to position [380, 0]
click at [1358, 375] on button "View" at bounding box center [1334, 375] width 98 height 35
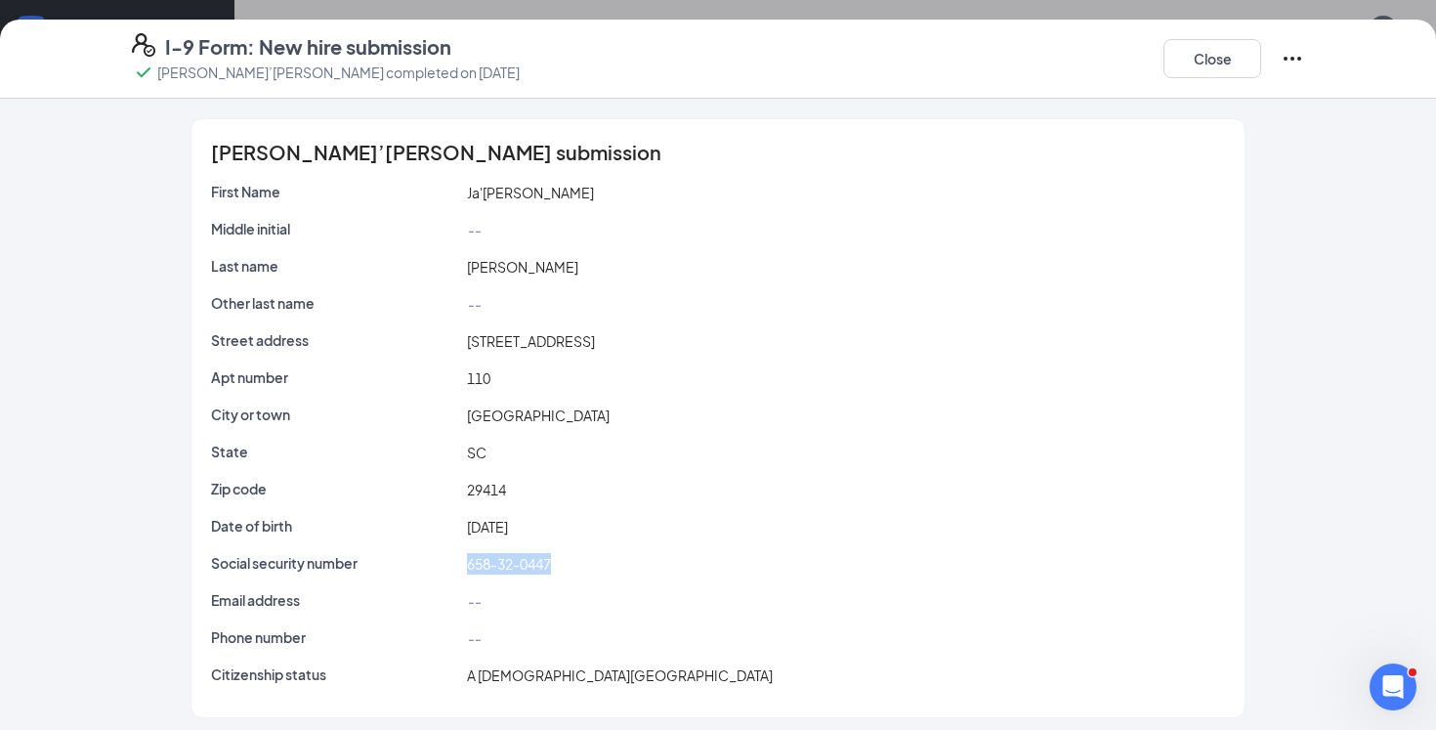
drag, startPoint x: 564, startPoint y: 561, endPoint x: 446, endPoint y: 560, distance: 117.2
click at [444, 561] on div "Social security number 658-32-0447" at bounding box center [718, 563] width 1022 height 21
copy div "658-32-0447"
click at [1235, 61] on button "Close" at bounding box center [1212, 58] width 98 height 39
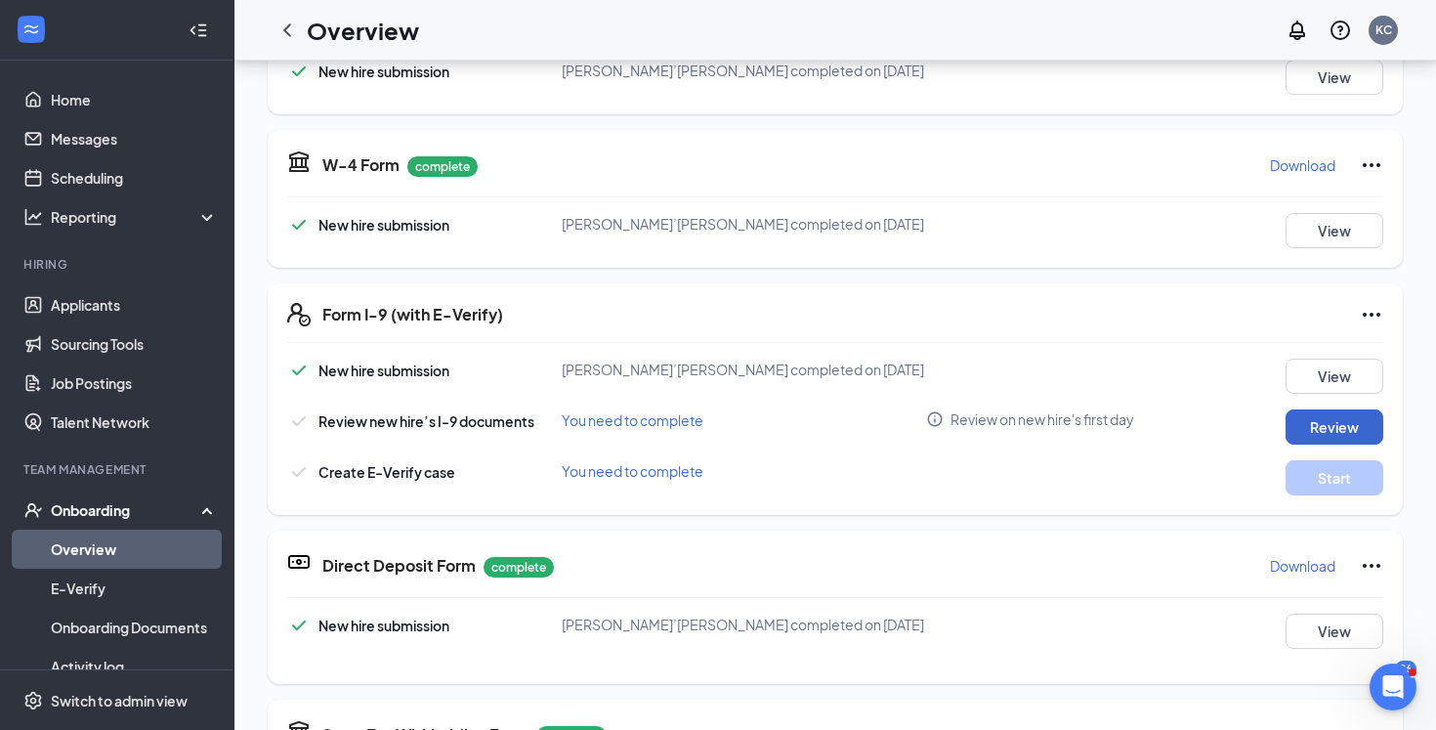
click at [1328, 408] on div "New hire submission [PERSON_NAME]’[PERSON_NAME] completed on [DATE] View Review…" at bounding box center [835, 426] width 1096 height 137
click at [1328, 428] on button "Review" at bounding box center [1334, 426] width 98 height 35
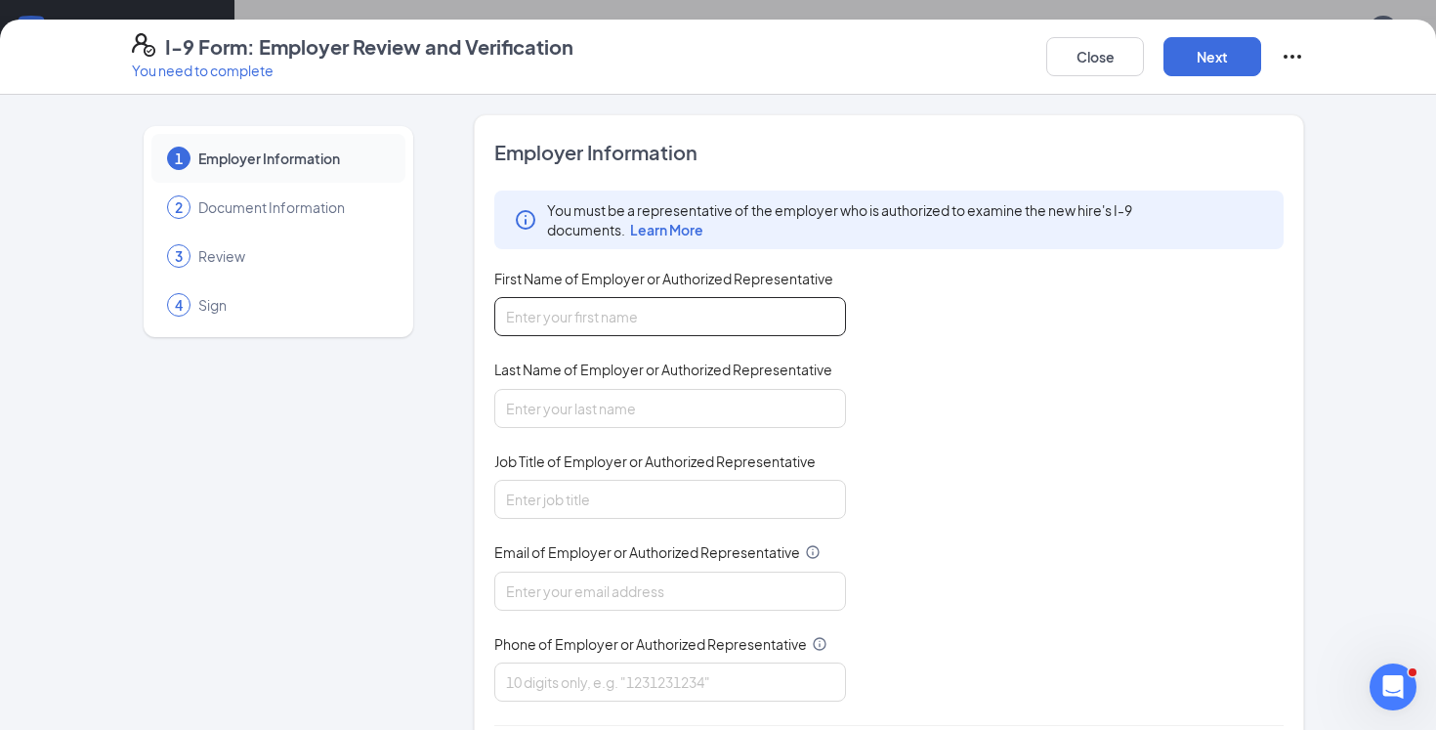
click at [668, 302] on input "First Name of Employer or Authorized Representative" at bounding box center [670, 316] width 352 height 39
type input "[PERSON_NAME]"
type input "[EMAIL_ADDRESS][DOMAIN_NAME]"
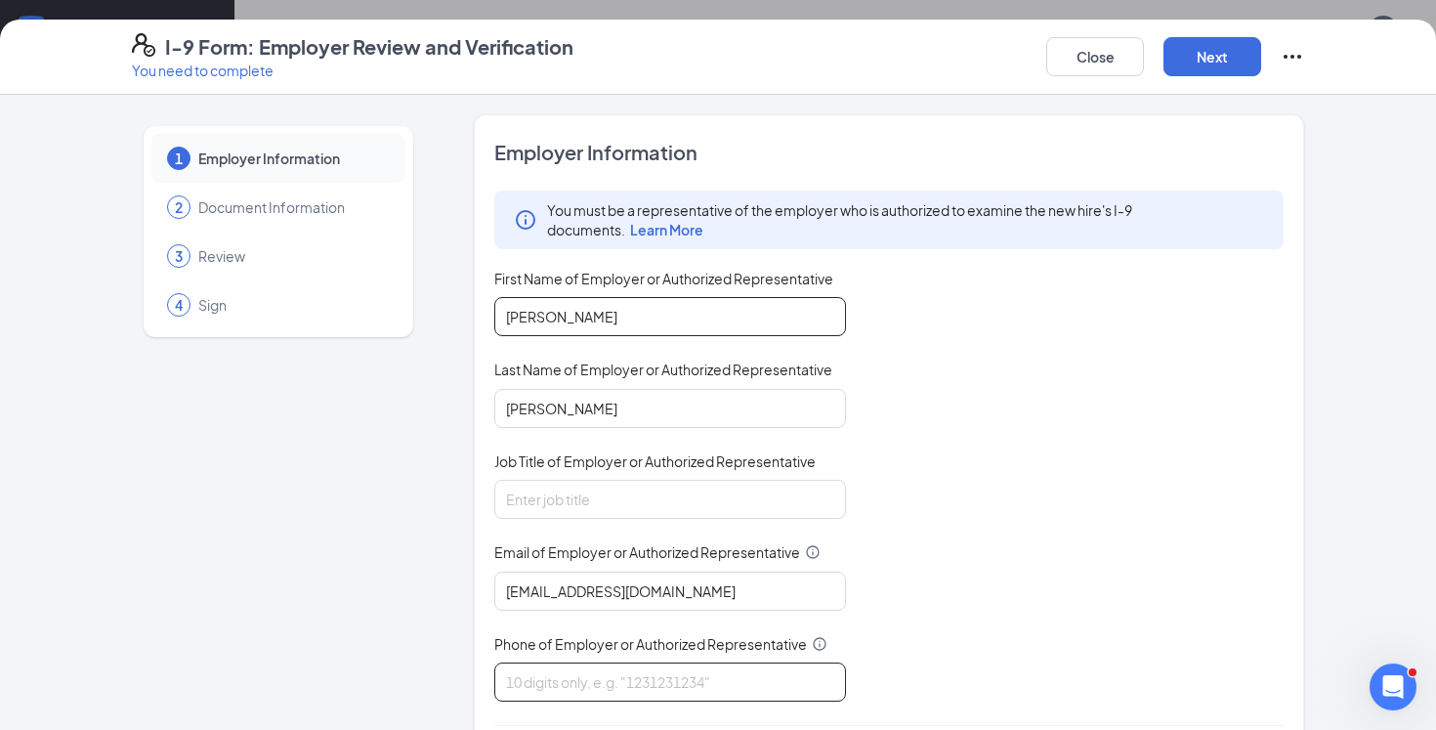
type input "8438104141"
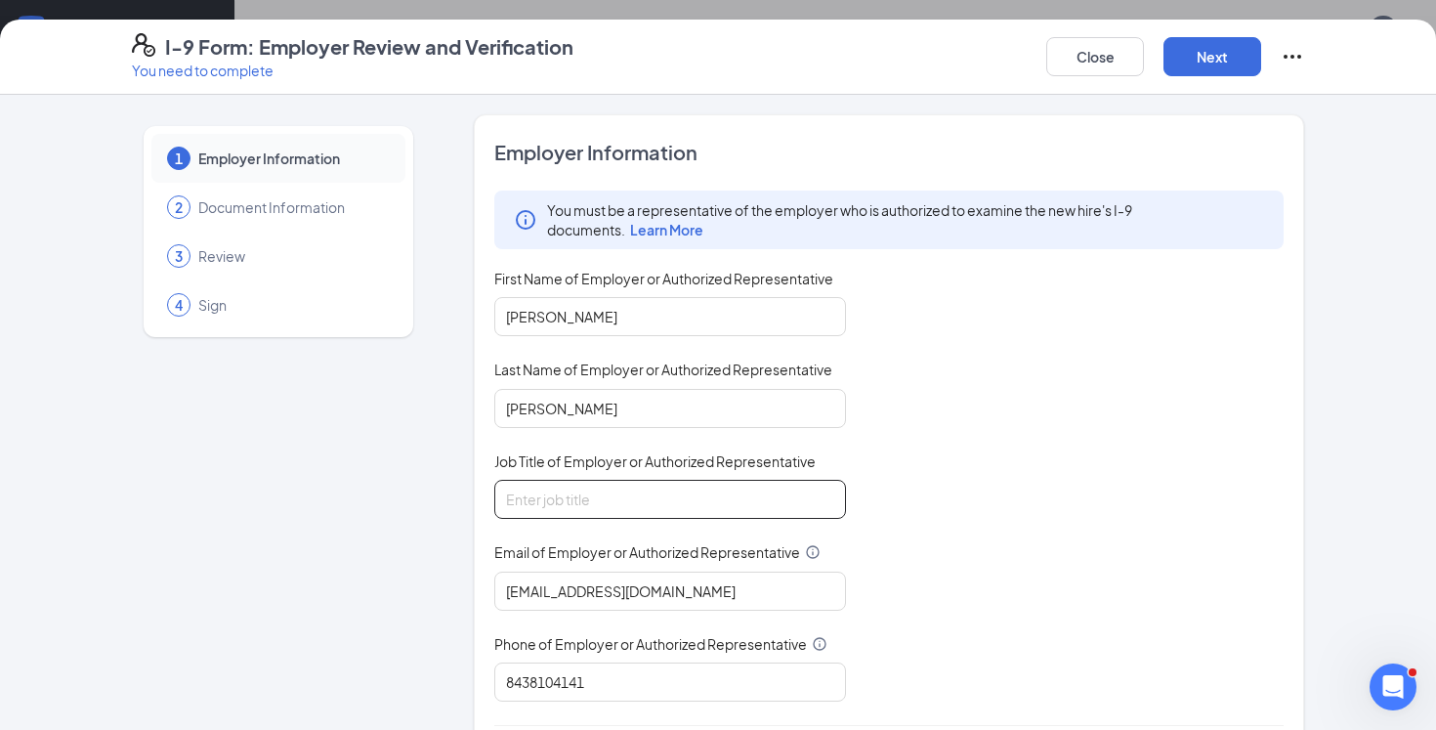
click at [653, 483] on input "Job Title of Employer or Authorized Representative" at bounding box center [670, 499] width 352 height 39
type input "Director"
click at [1220, 52] on button "Next" at bounding box center [1212, 56] width 98 height 39
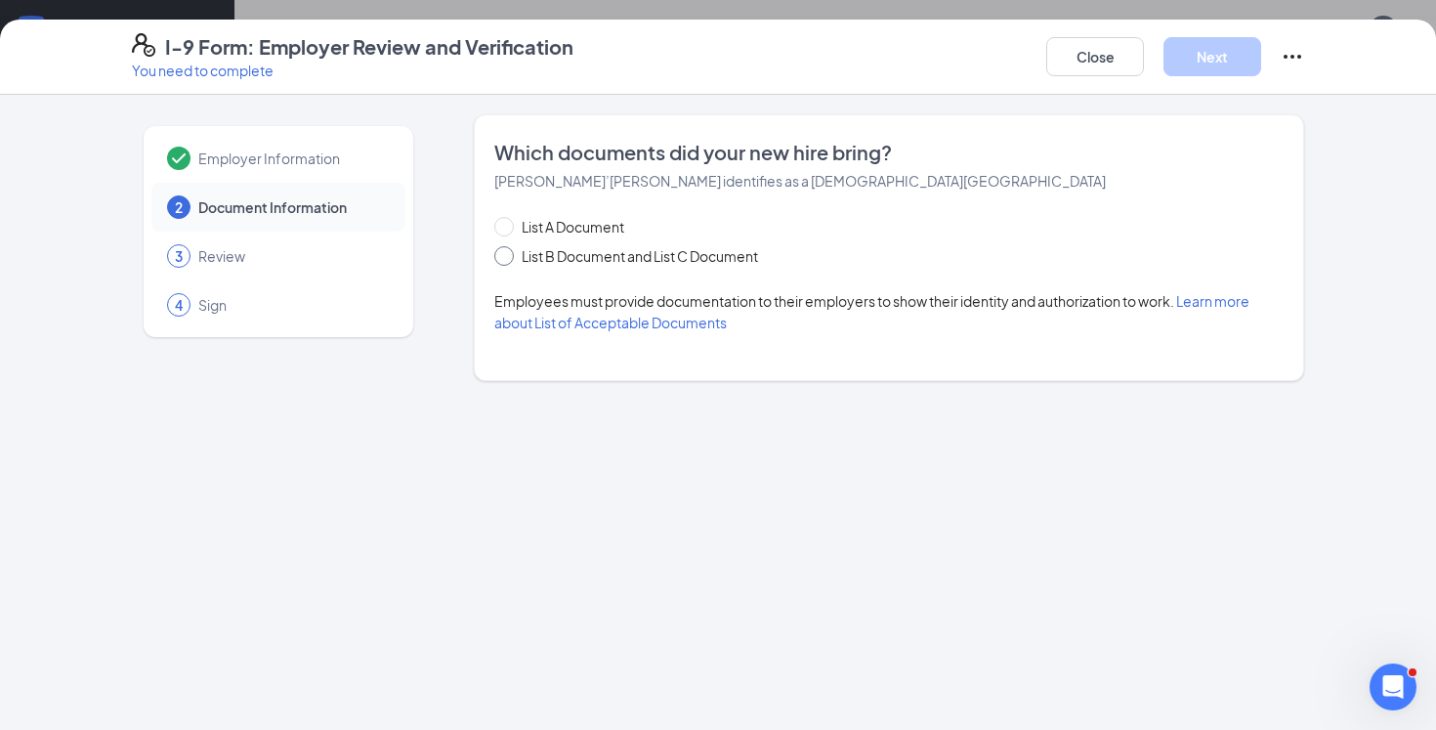
click at [760, 263] on span "List B Document and List C Document" at bounding box center [640, 255] width 252 height 21
click at [508, 260] on input "List B Document and List C Document" at bounding box center [501, 253] width 14 height 14
radio input "true"
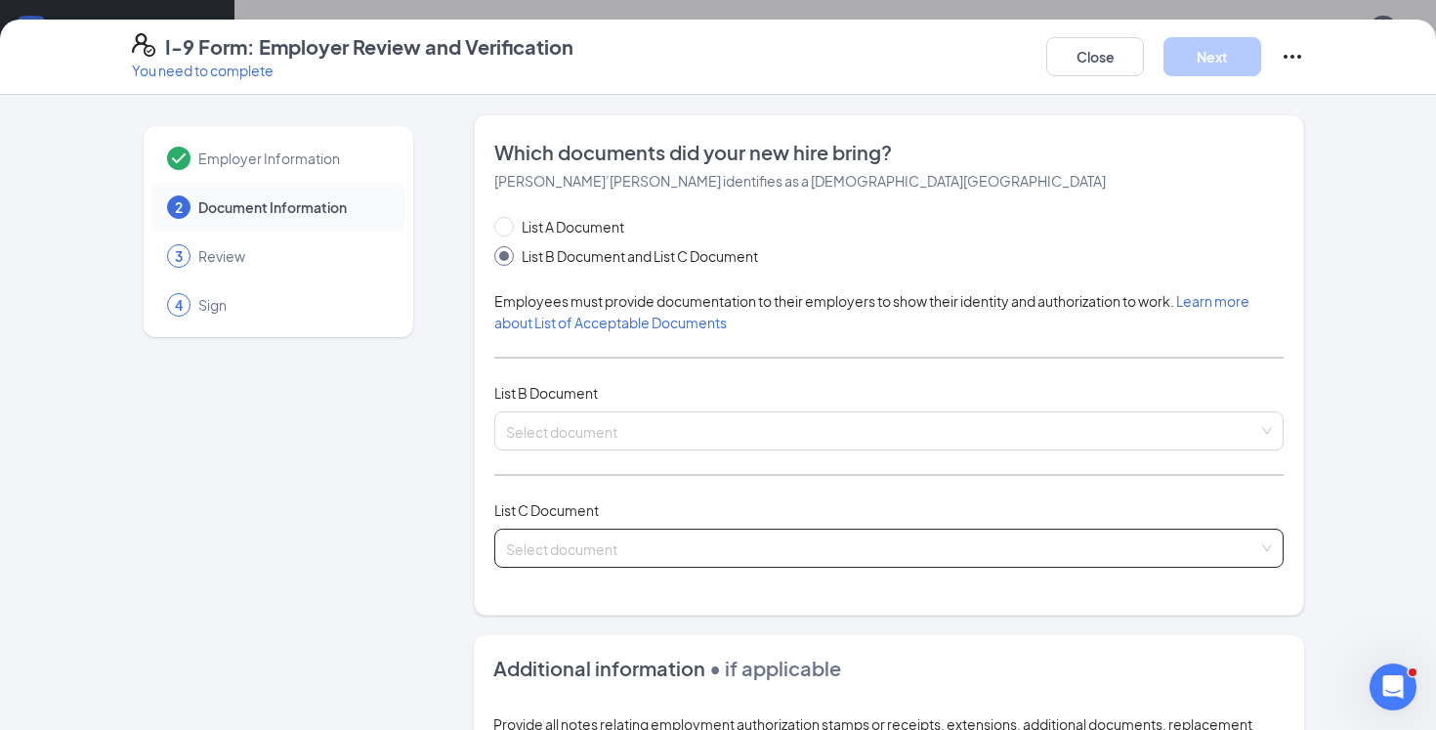
click at [667, 541] on input "search" at bounding box center [882, 543] width 752 height 29
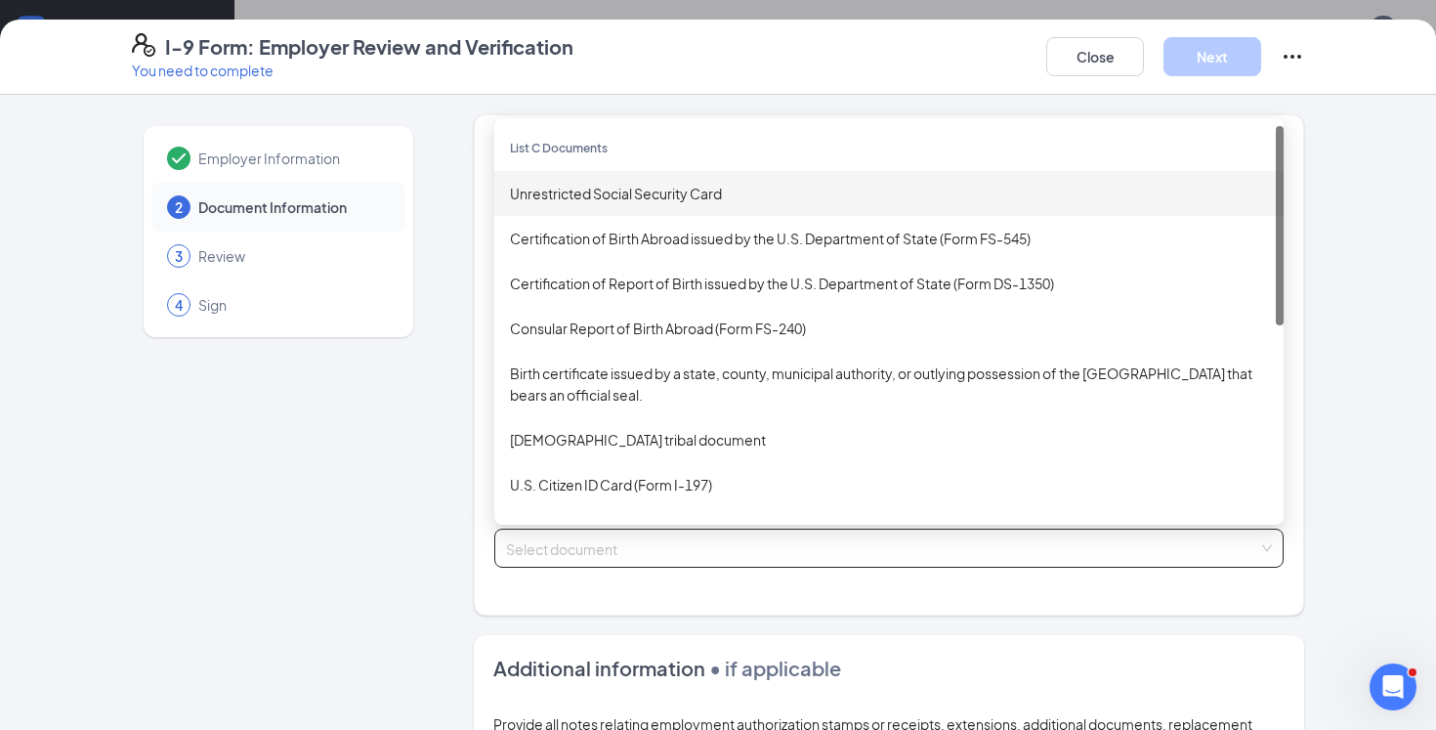
click at [715, 192] on div "Unrestricted Social Security Card" at bounding box center [889, 193] width 758 height 21
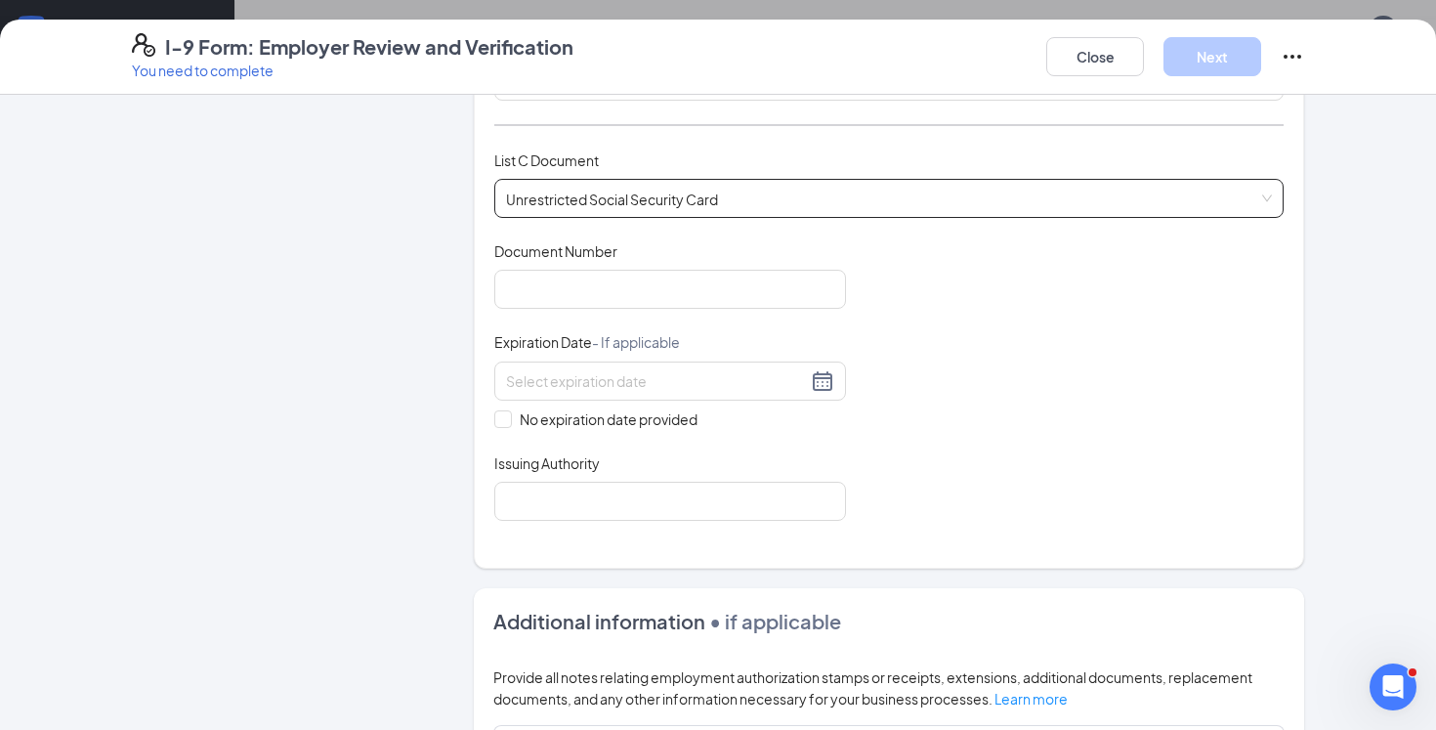
scroll to position [369, 0]
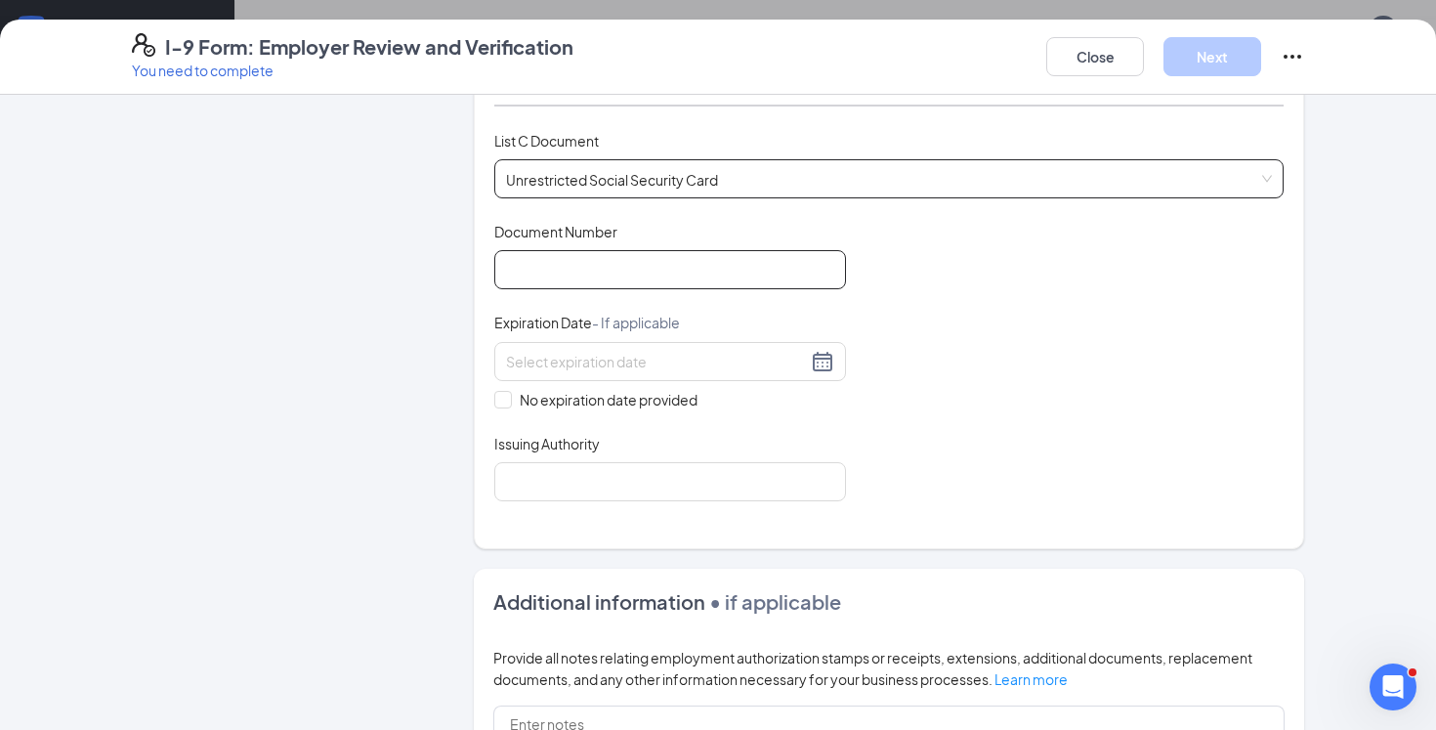
click at [685, 262] on input "Document Number" at bounding box center [670, 269] width 352 height 39
paste input "658-32-0447"
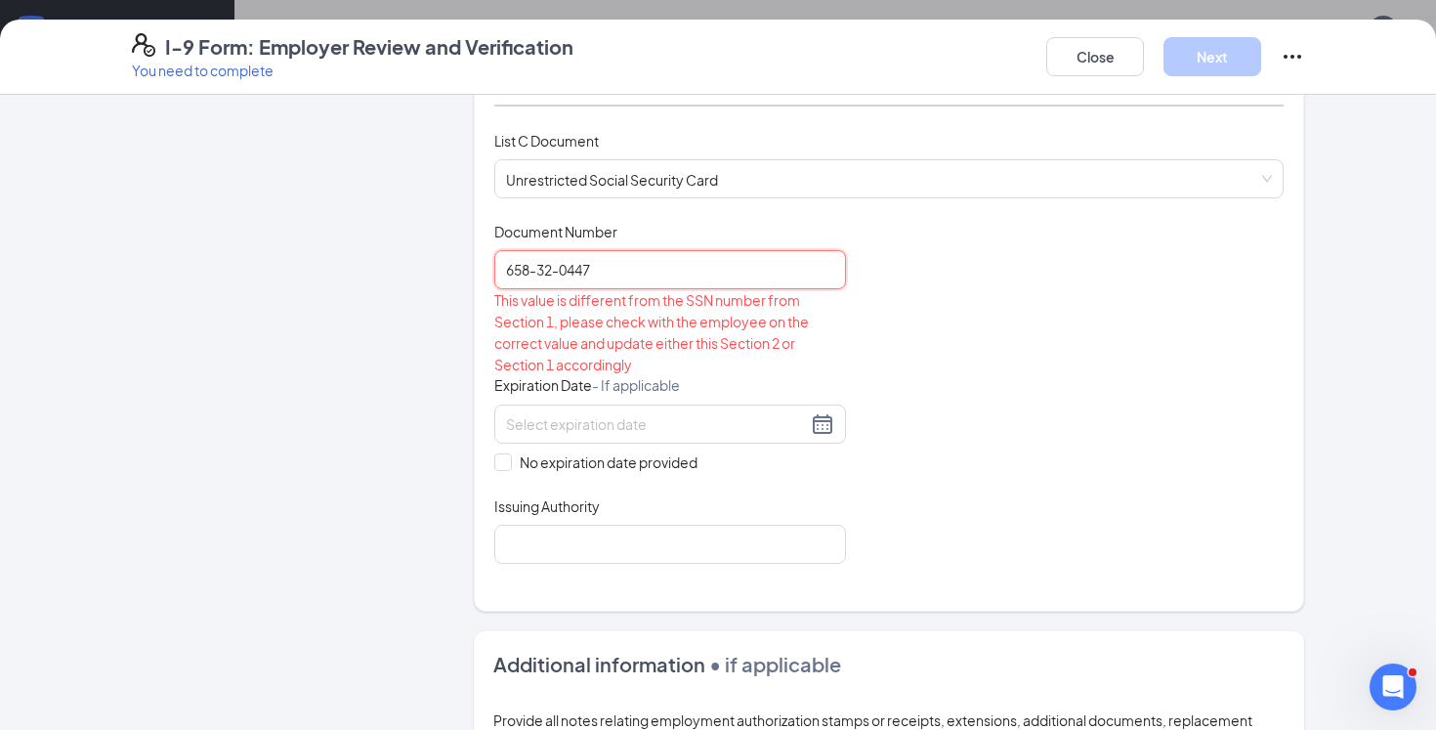
click at [564, 273] on input "658-32-0447" at bounding box center [670, 269] width 352 height 39
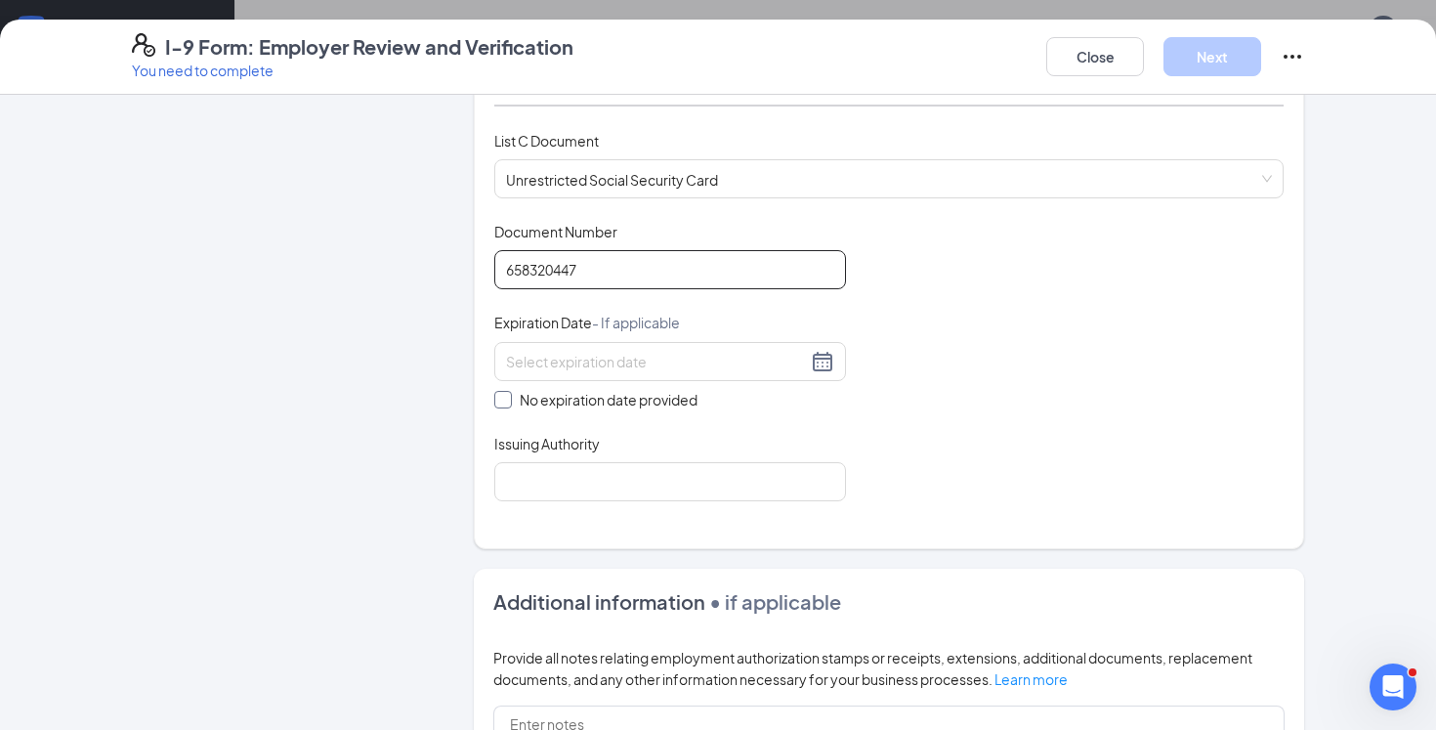
type input "658320447"
click at [502, 402] on span at bounding box center [503, 400] width 18 height 18
click at [502, 402] on input "No expiration date provided" at bounding box center [501, 398] width 14 height 14
checkbox input "true"
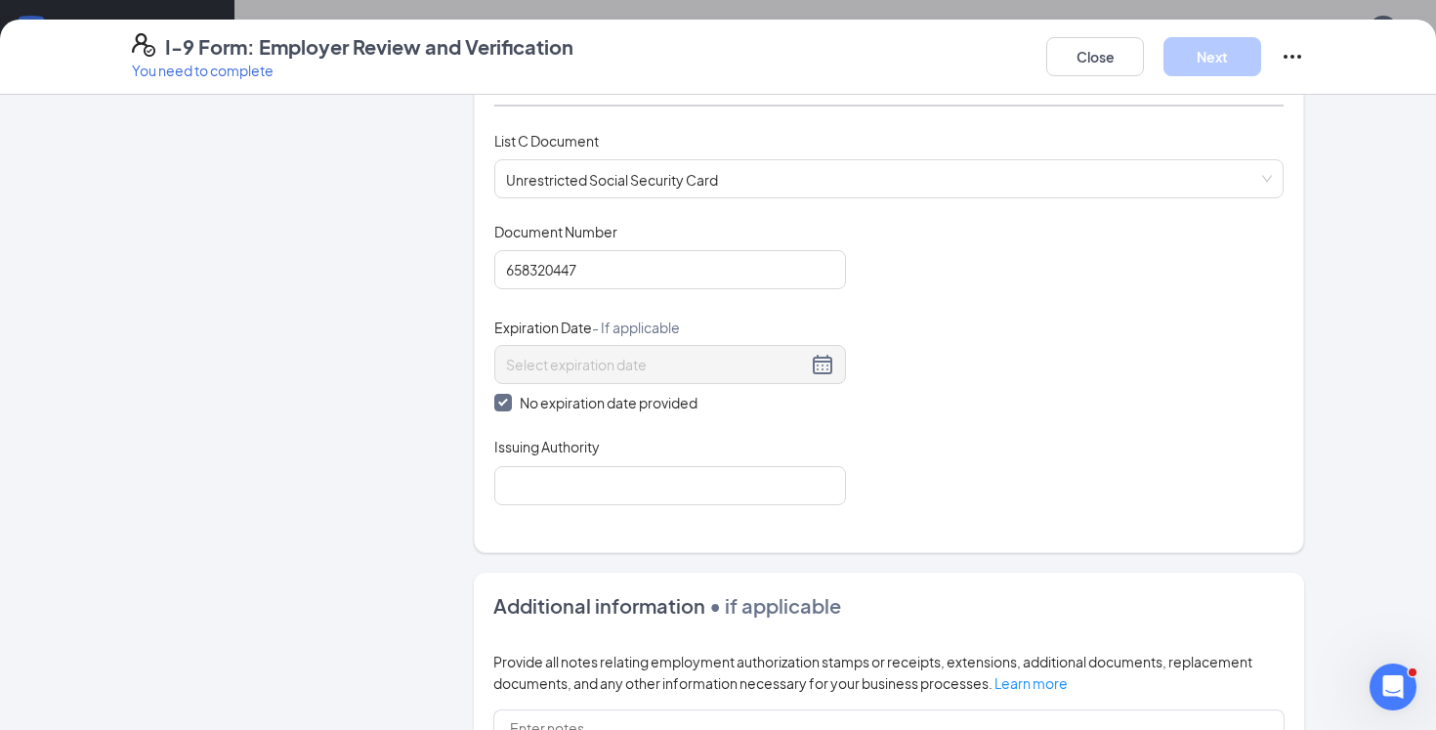
click at [548, 460] on div "Issuing Authority" at bounding box center [670, 451] width 352 height 28
click at [571, 498] on input "Issuing Authority" at bounding box center [670, 485] width 352 height 39
type input "Social Security Administration"
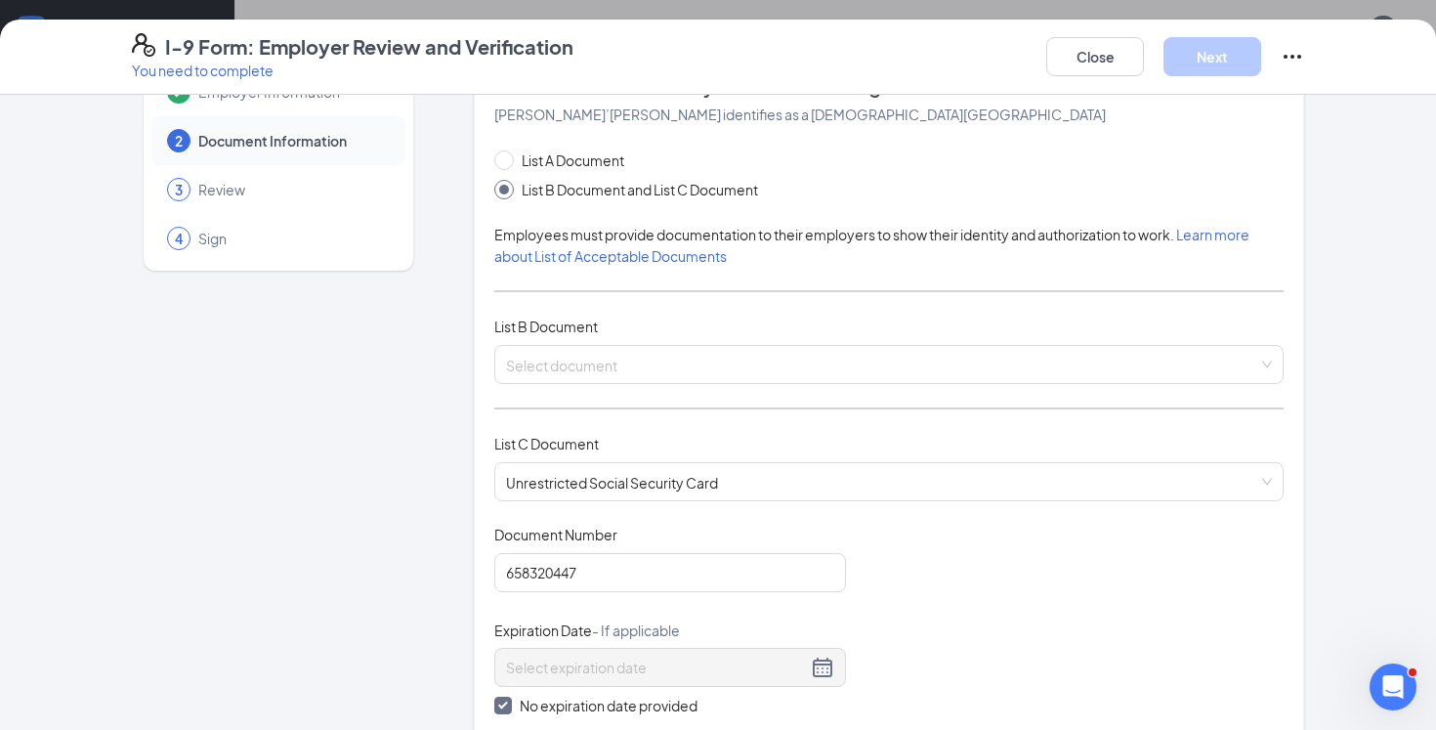
scroll to position [66, 0]
click at [850, 374] on span at bounding box center [882, 364] width 752 height 37
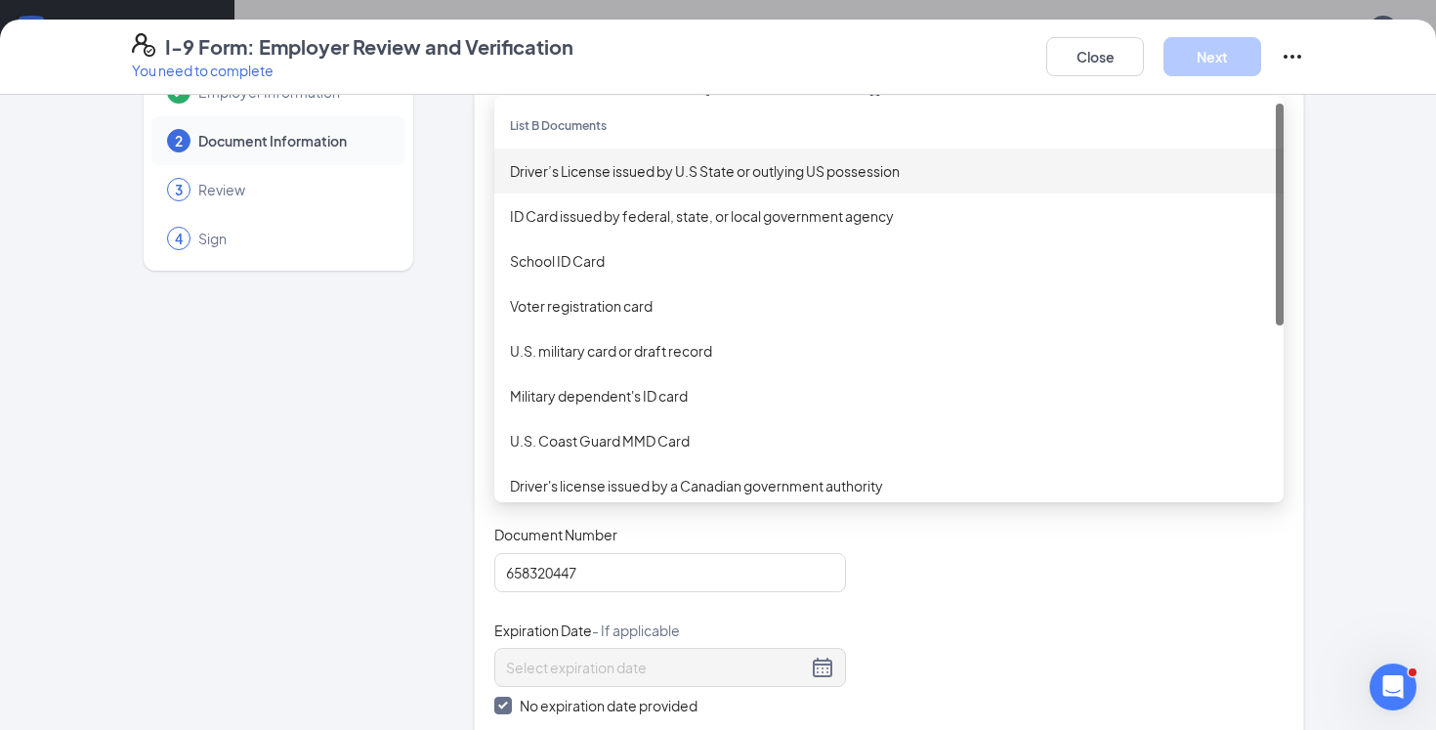
click at [788, 177] on div "Driver’s License issued by U.S State or outlying US possession" at bounding box center [889, 170] width 758 height 21
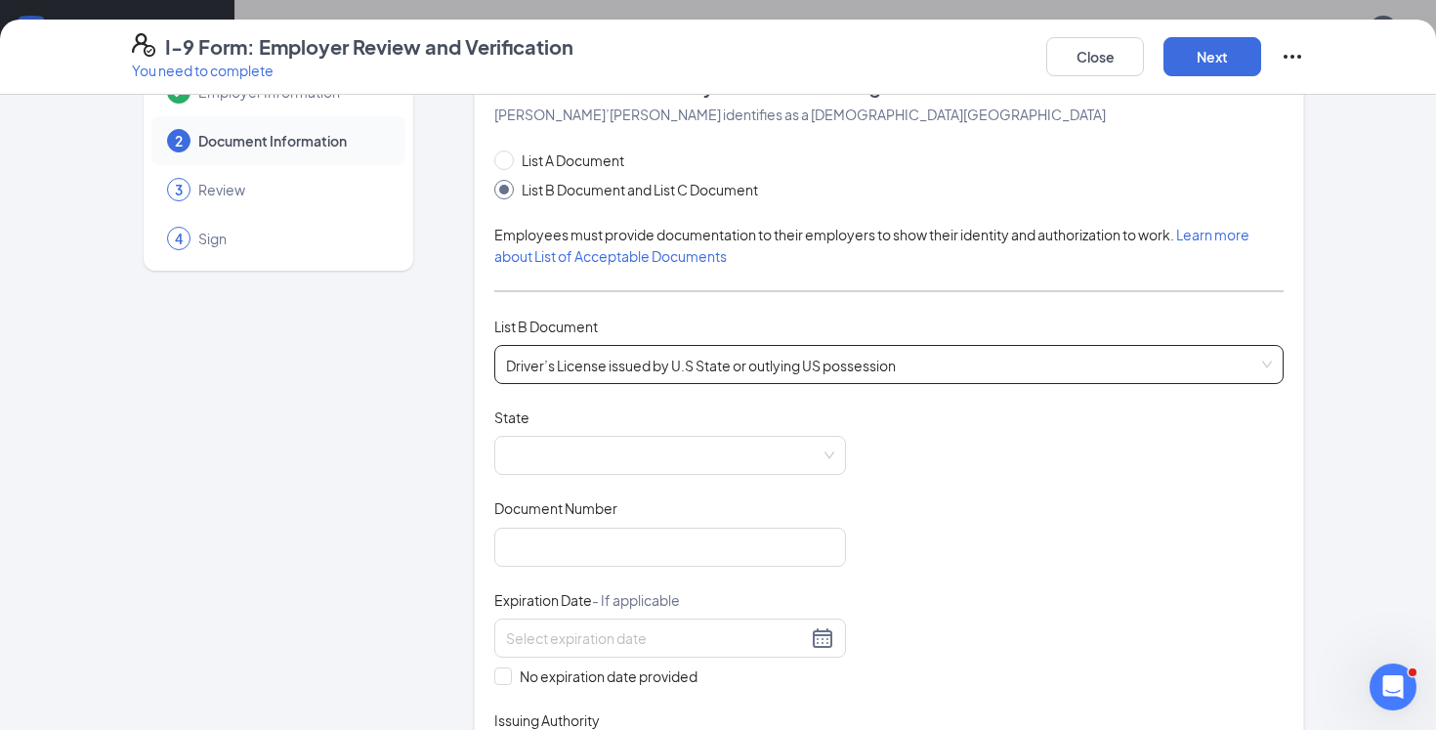
click at [707, 379] on span "Driver’s License issued by U.S State or outlying US possession" at bounding box center [889, 364] width 766 height 37
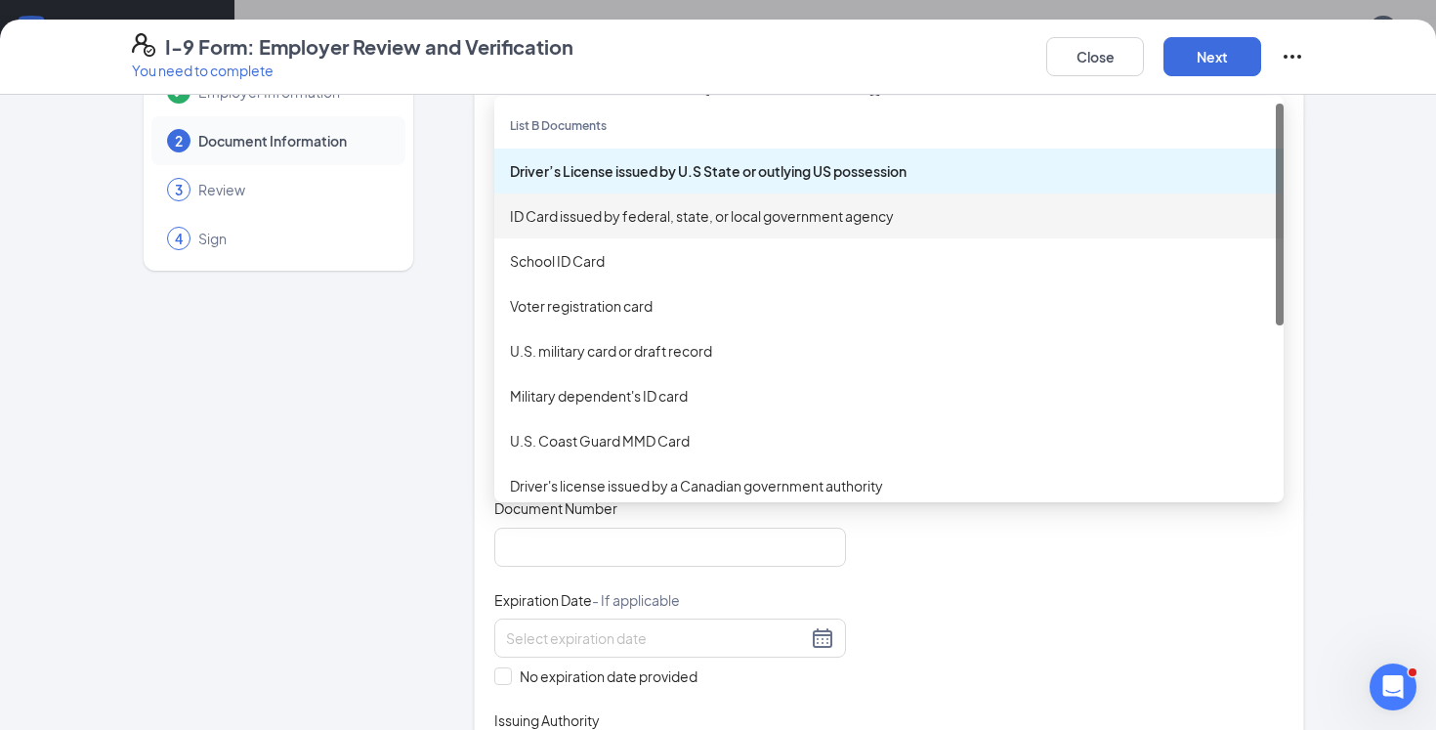
click at [718, 217] on div "ID Card issued by federal, state, or local government agency" at bounding box center [889, 215] width 758 height 21
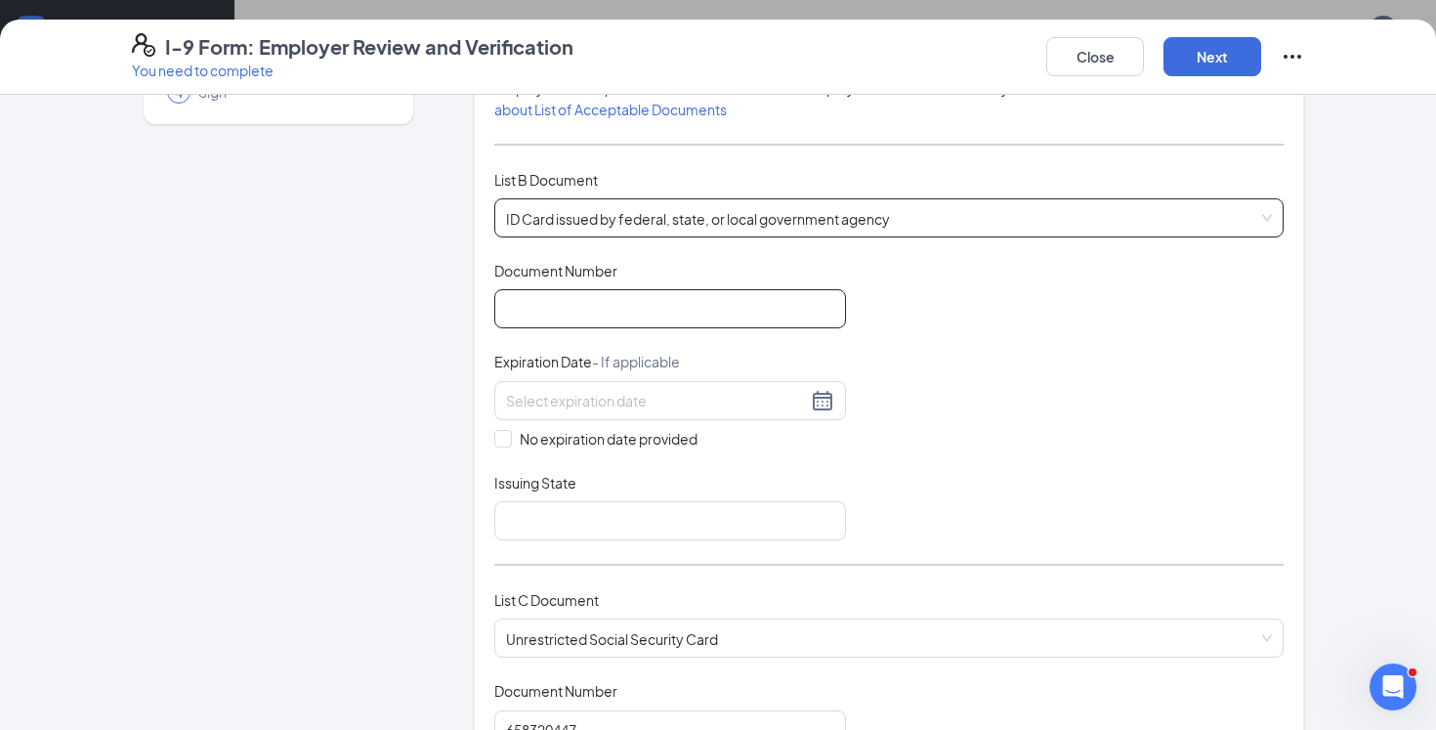
scroll to position [228, 0]
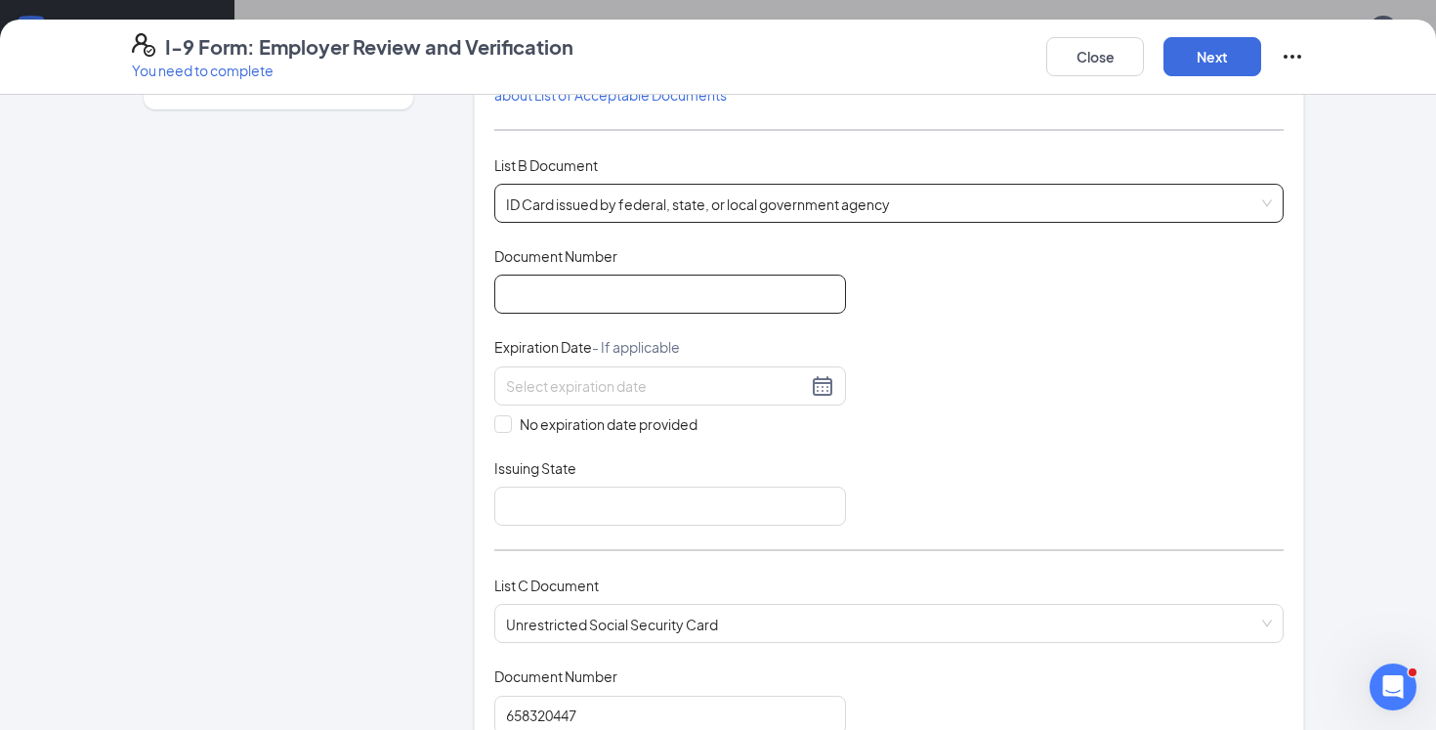
click at [625, 286] on input "Document Number" at bounding box center [670, 293] width 352 height 39
paste input "106120221"
type input "106120221"
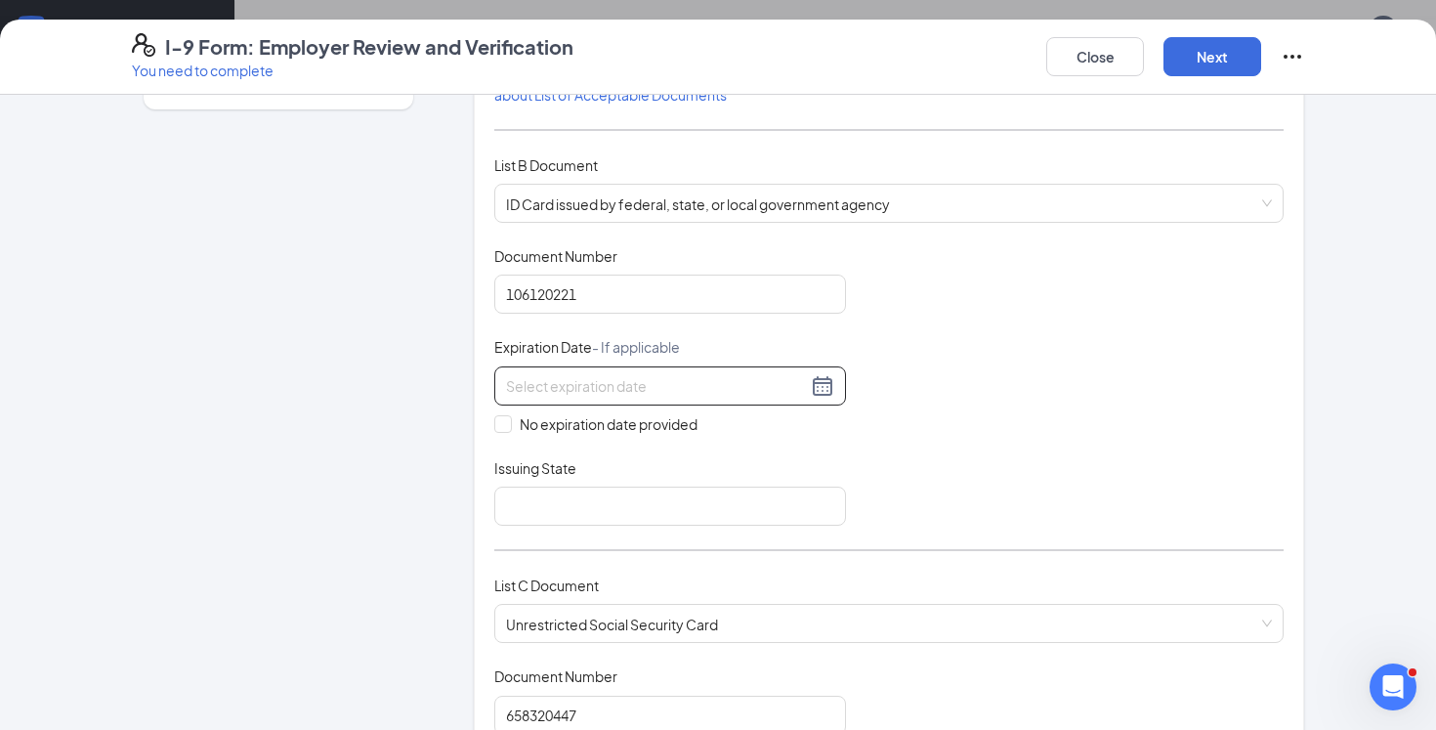
click at [686, 386] on input at bounding box center [656, 385] width 301 height 21
paste input "[DATE]"
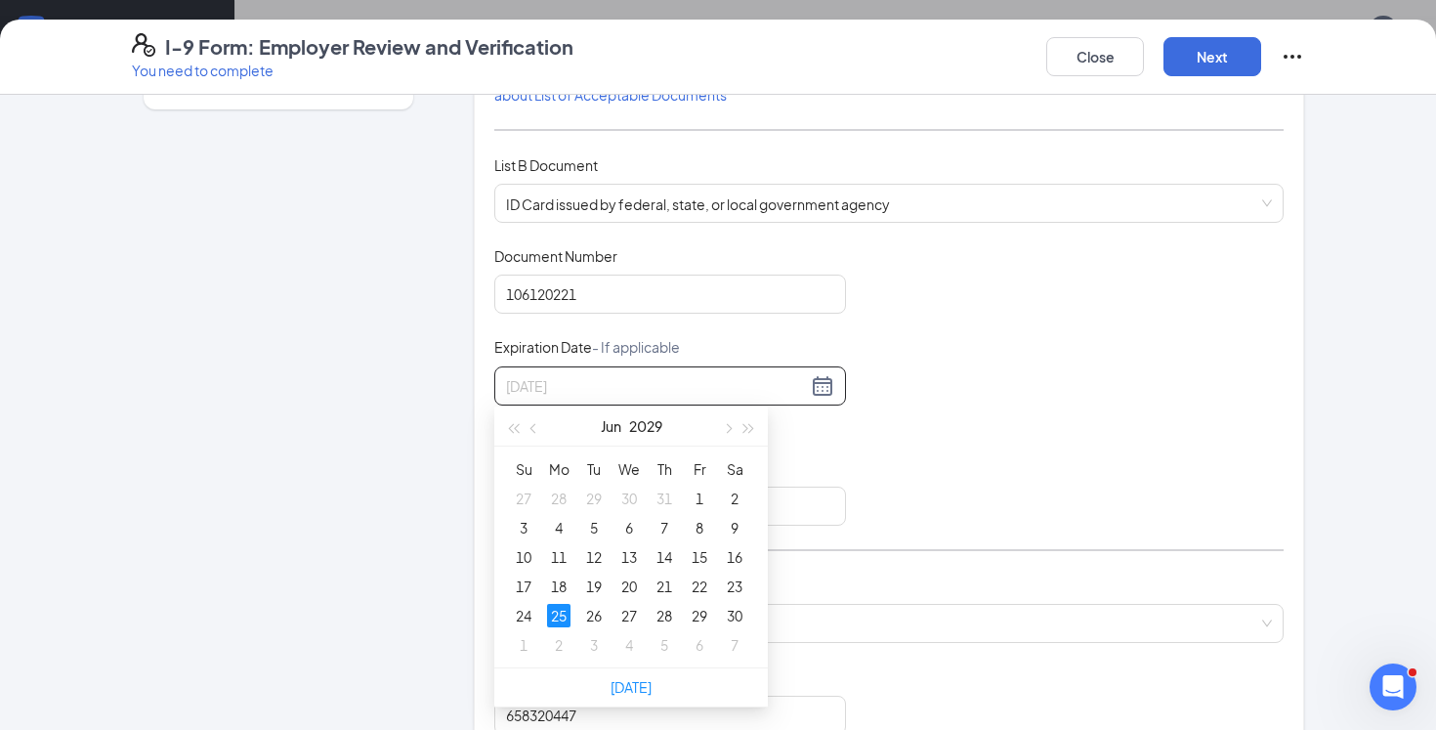
click at [562, 614] on div "25" at bounding box center [558, 615] width 23 height 23
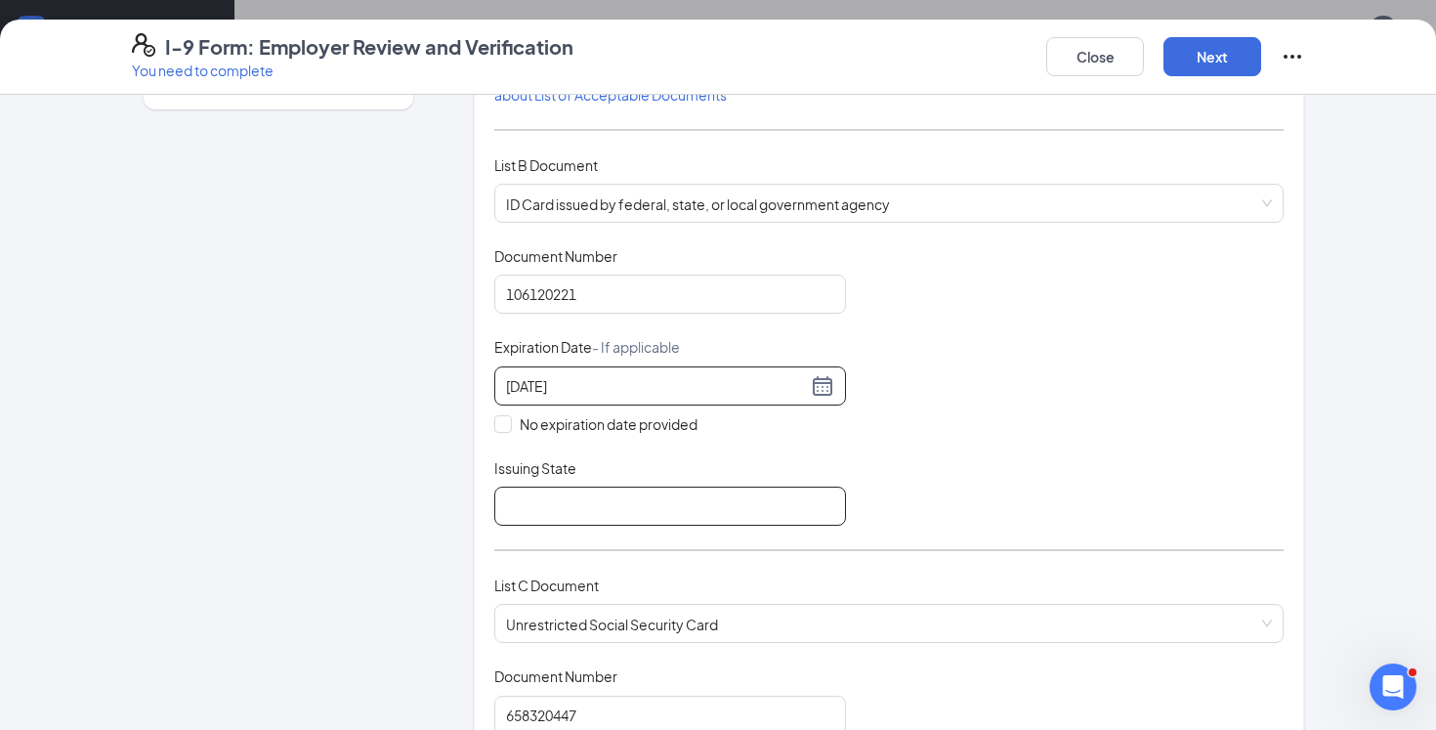
type input "[DATE]"
click at [612, 497] on input "Issuing State" at bounding box center [670, 505] width 352 height 39
type input "SC DMV"
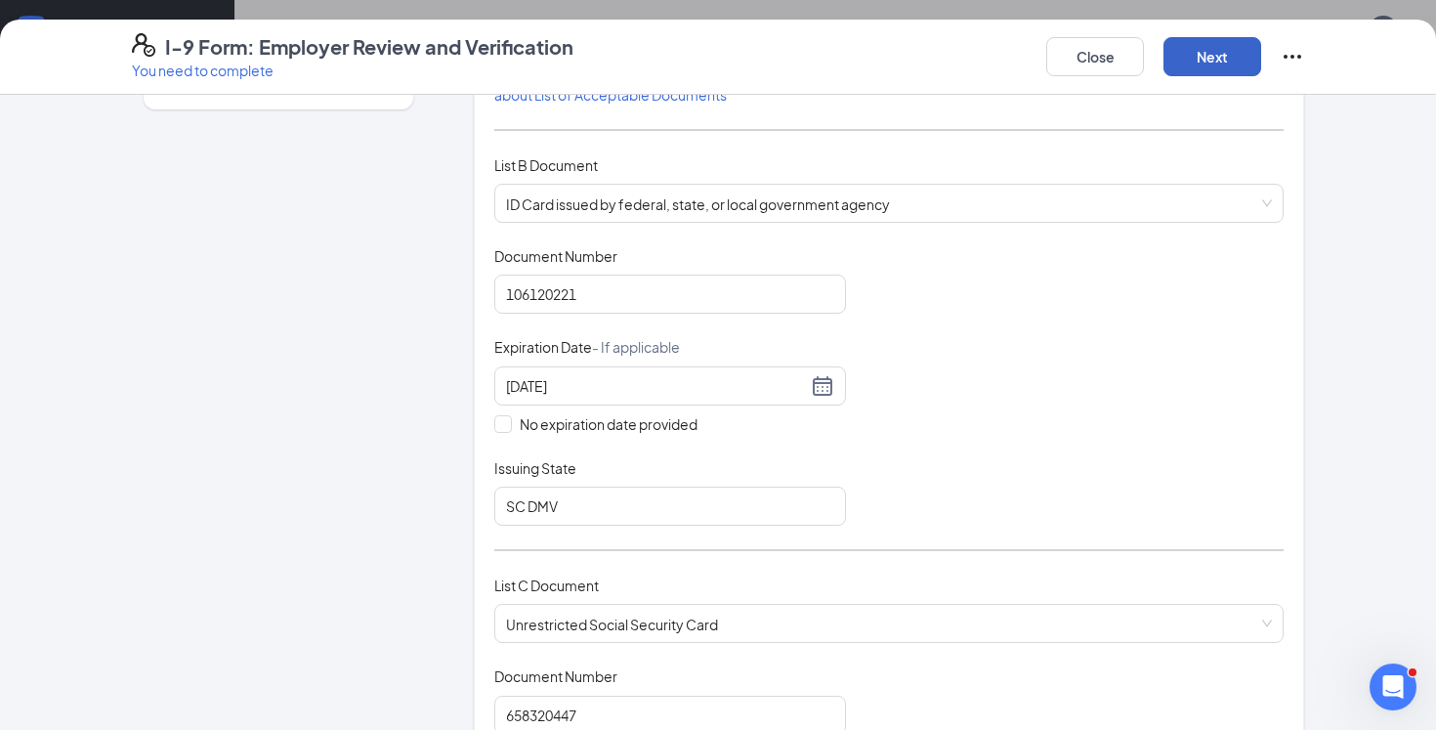
click at [1238, 71] on button "Next" at bounding box center [1212, 56] width 98 height 39
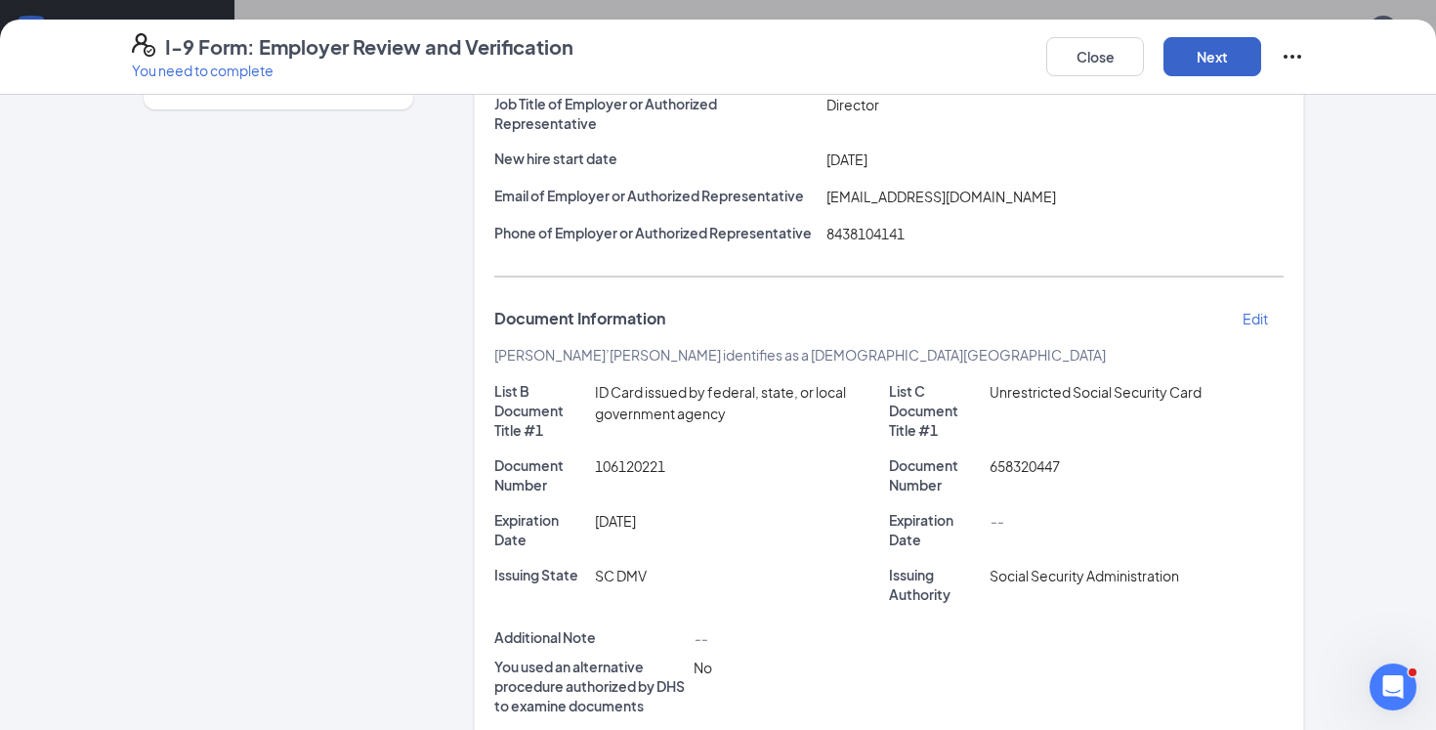
scroll to position [449, 0]
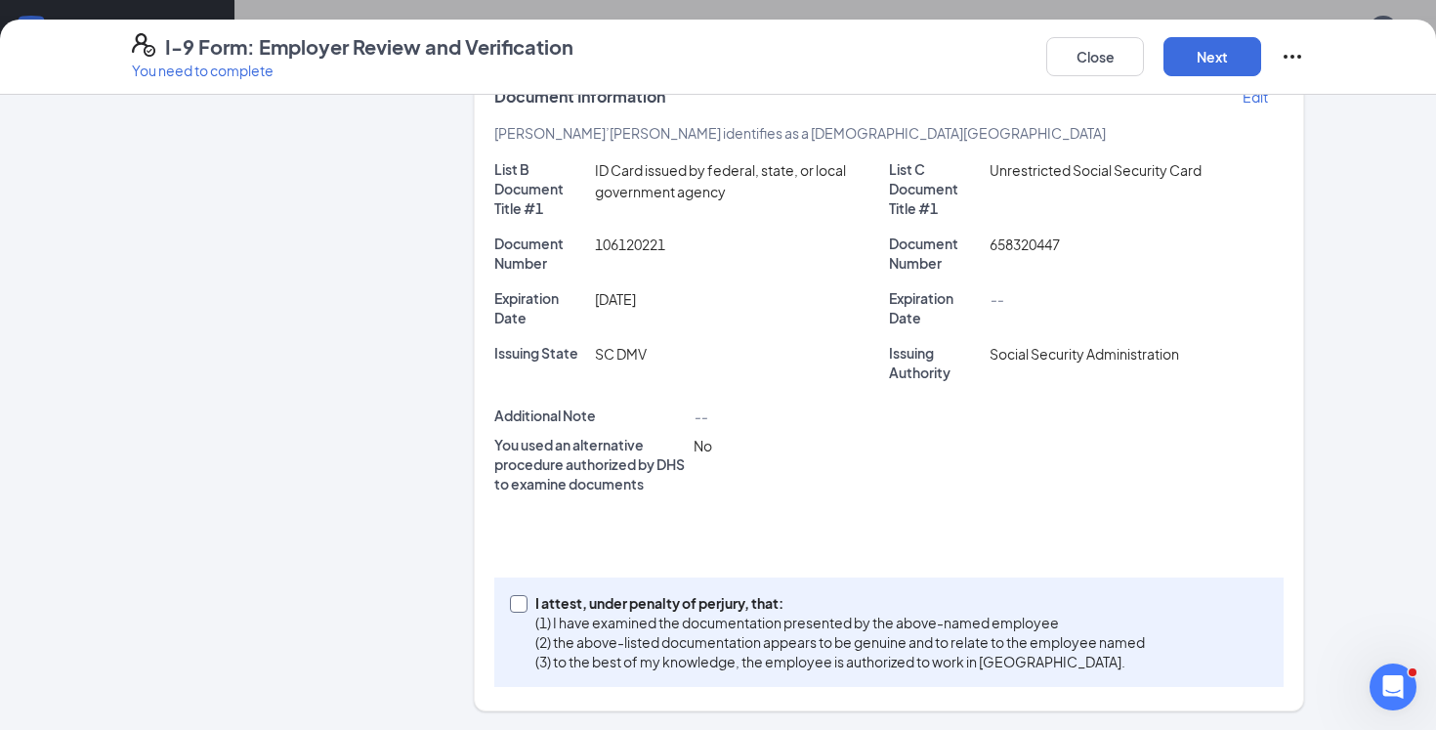
click at [768, 651] on p "(3) to the best of my knowledge, the employee is authorized to work in [GEOGRAP…" at bounding box center [839, 661] width 609 height 20
click at [524, 609] on input "I attest, under penalty of [PERSON_NAME], that: (1) I have examined the documen…" at bounding box center [517, 602] width 14 height 14
checkbox input "true"
click at [1228, 66] on button "Next" at bounding box center [1212, 56] width 98 height 39
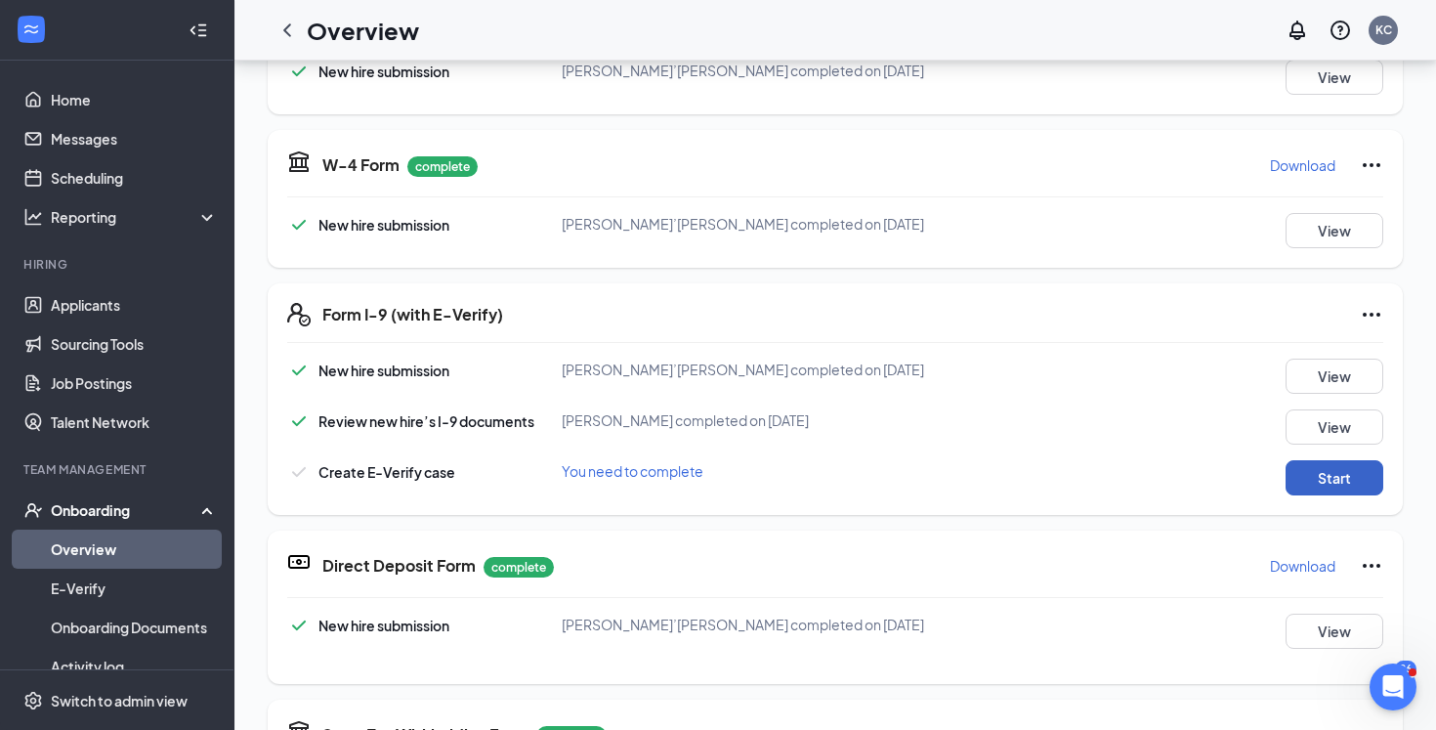
click at [1315, 483] on button "Start" at bounding box center [1334, 477] width 98 height 35
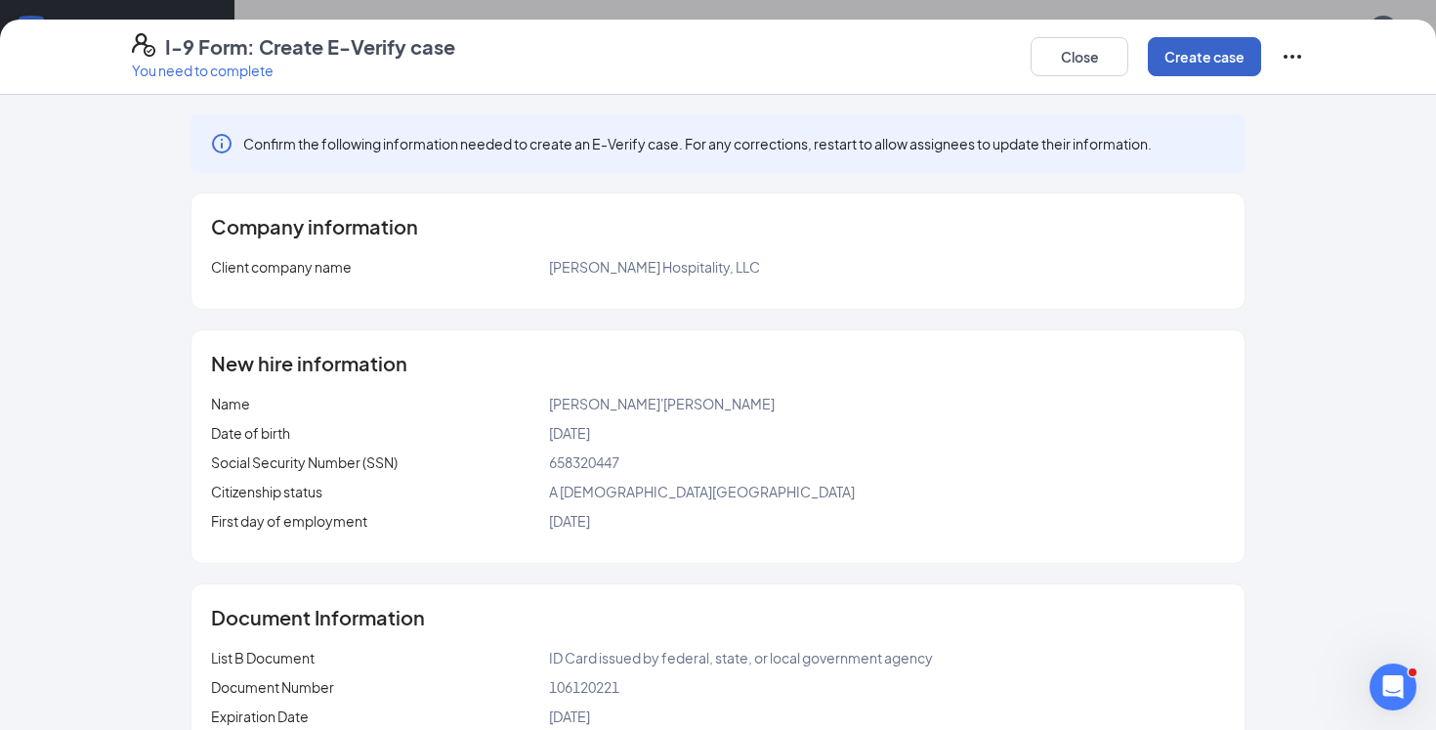
click at [1217, 62] on button "Create case" at bounding box center [1204, 56] width 113 height 39
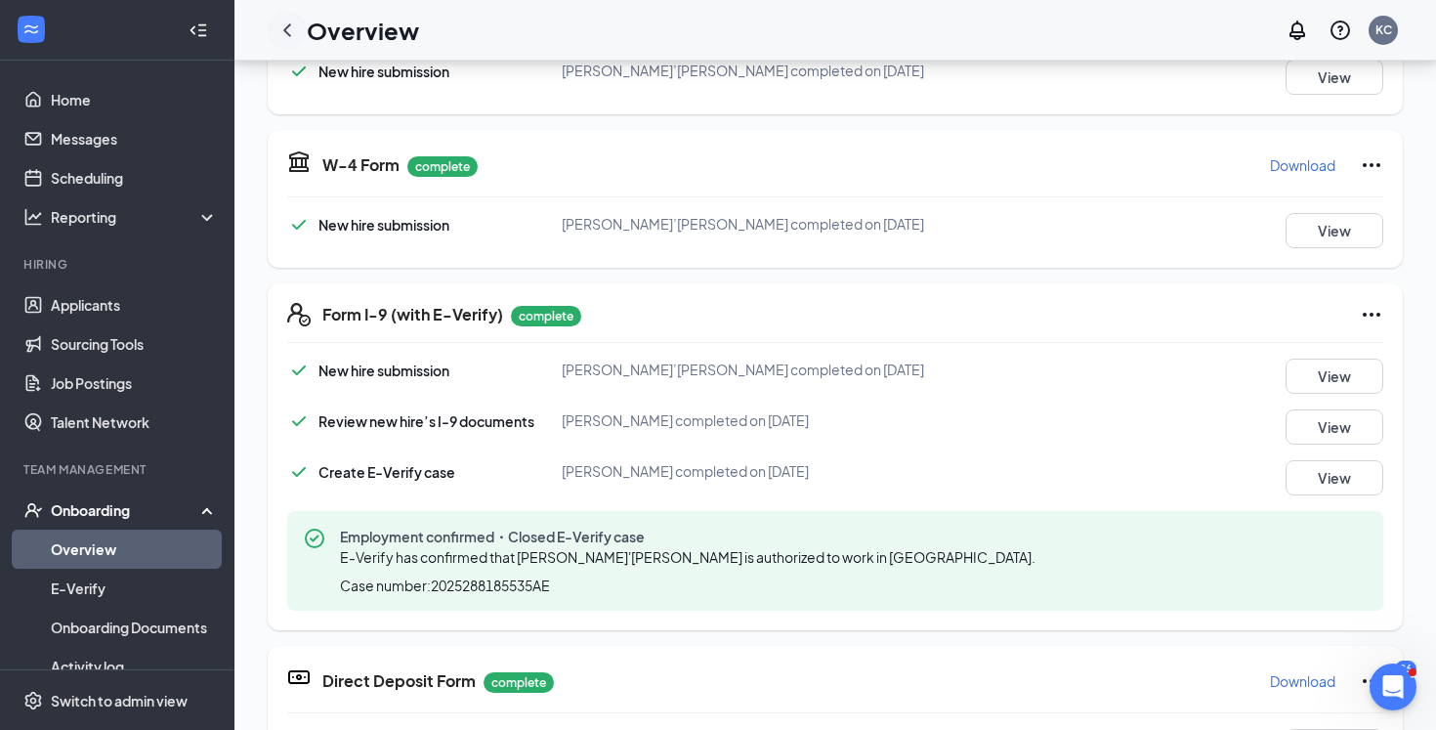
click at [294, 27] on icon "ChevronLeft" at bounding box center [286, 30] width 23 height 23
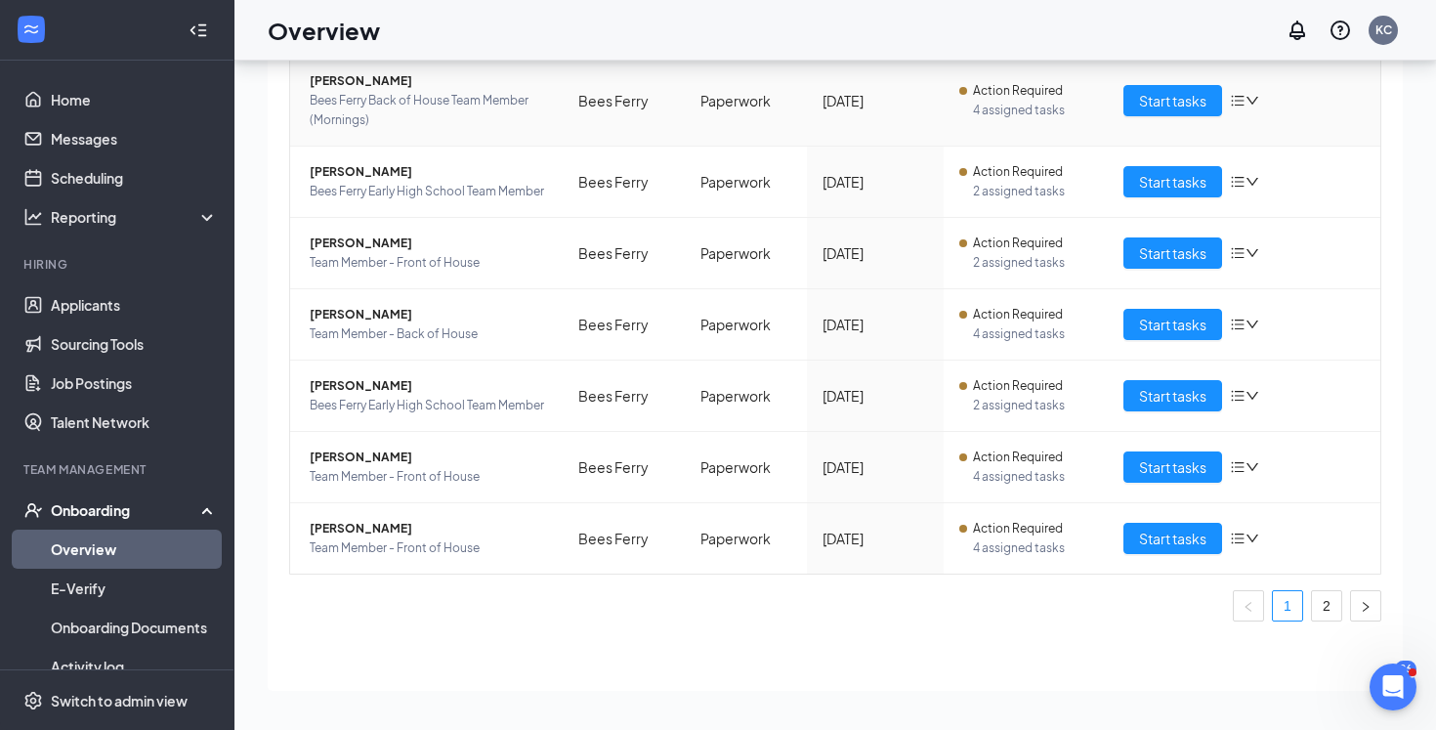
scroll to position [413, 0]
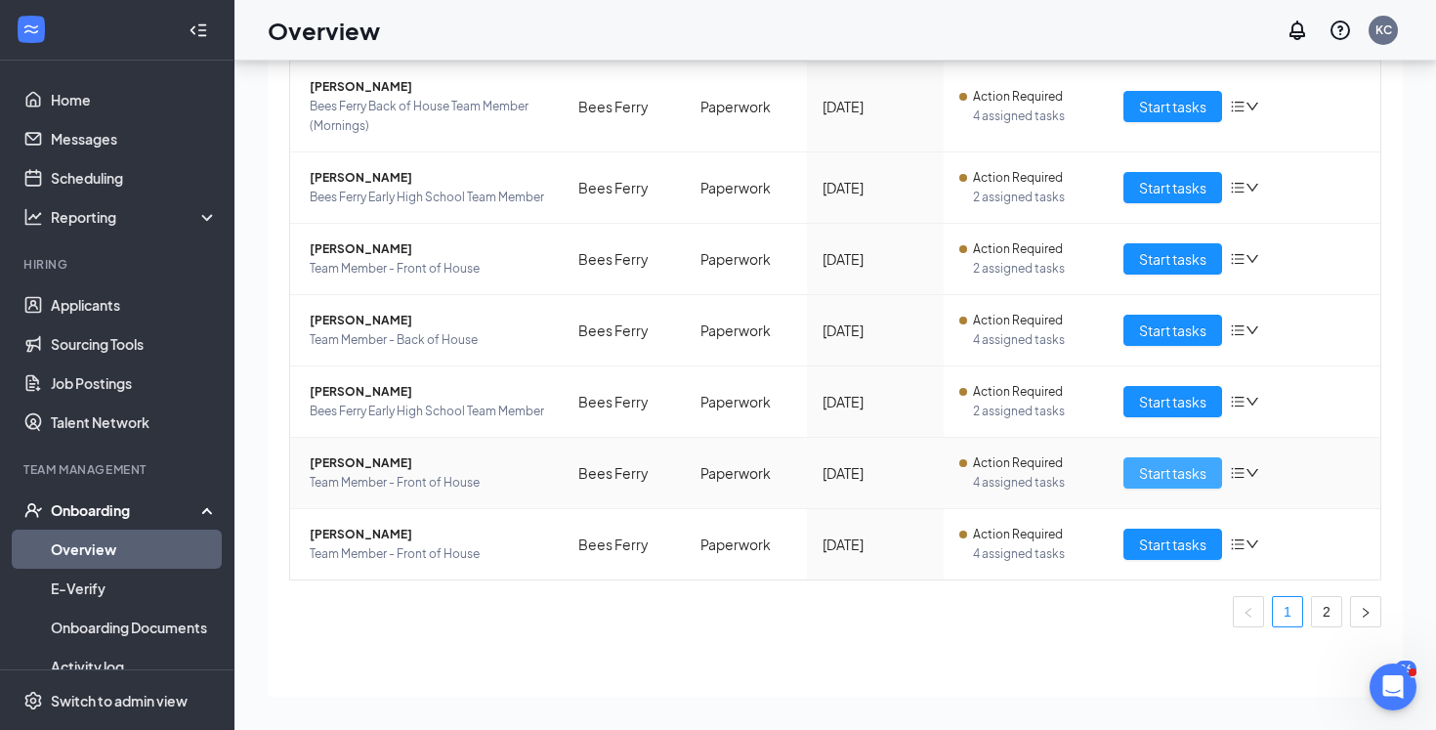
click at [1182, 462] on span "Start tasks" at bounding box center [1172, 472] width 67 height 21
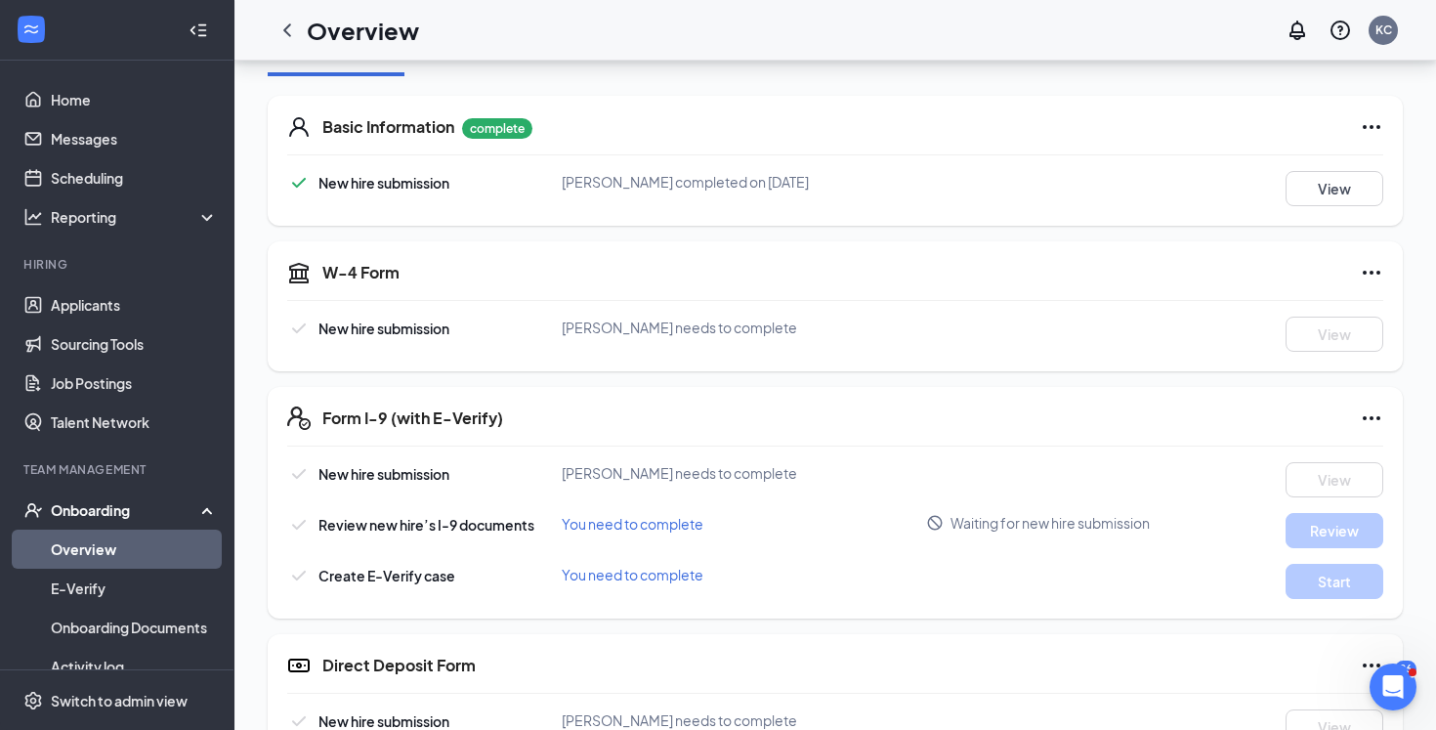
scroll to position [266, 0]
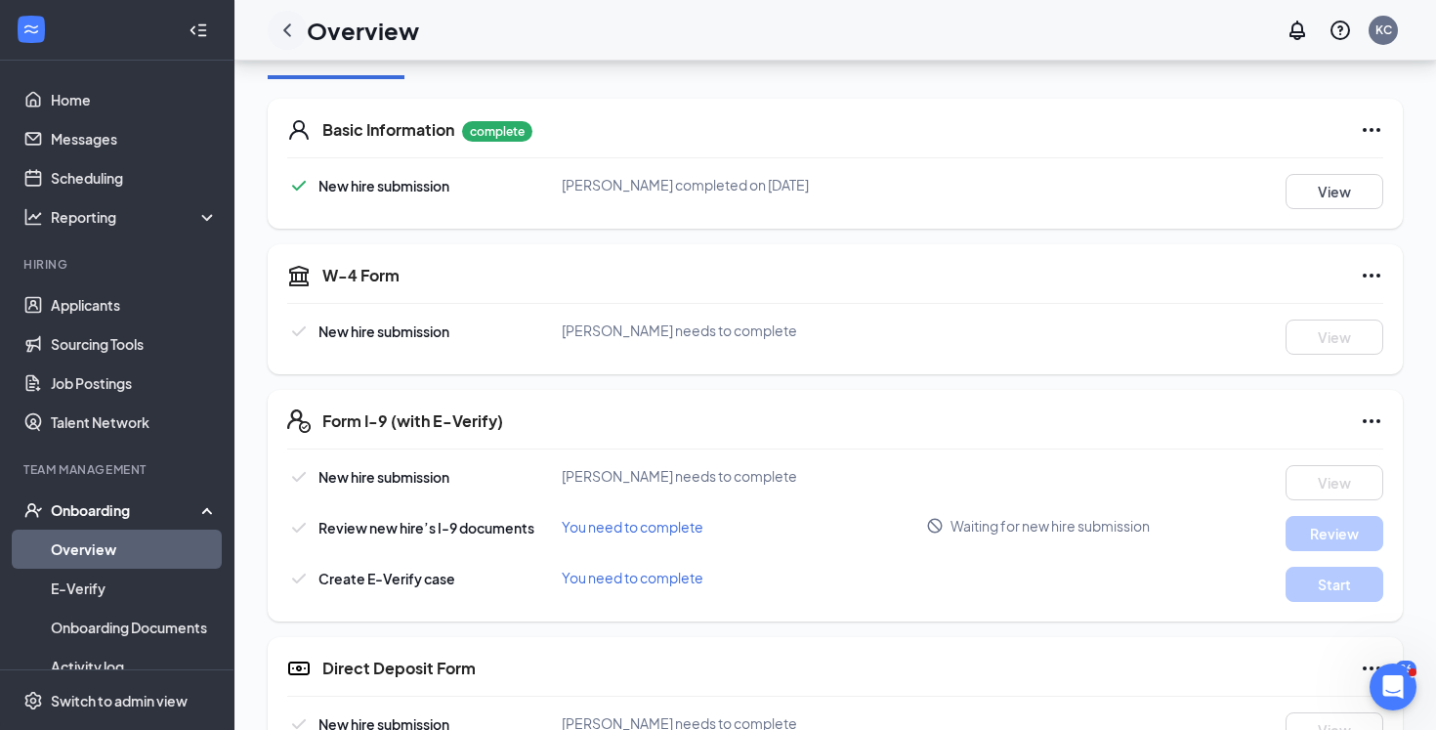
click at [286, 32] on icon "ChevronLeft" at bounding box center [287, 29] width 8 height 13
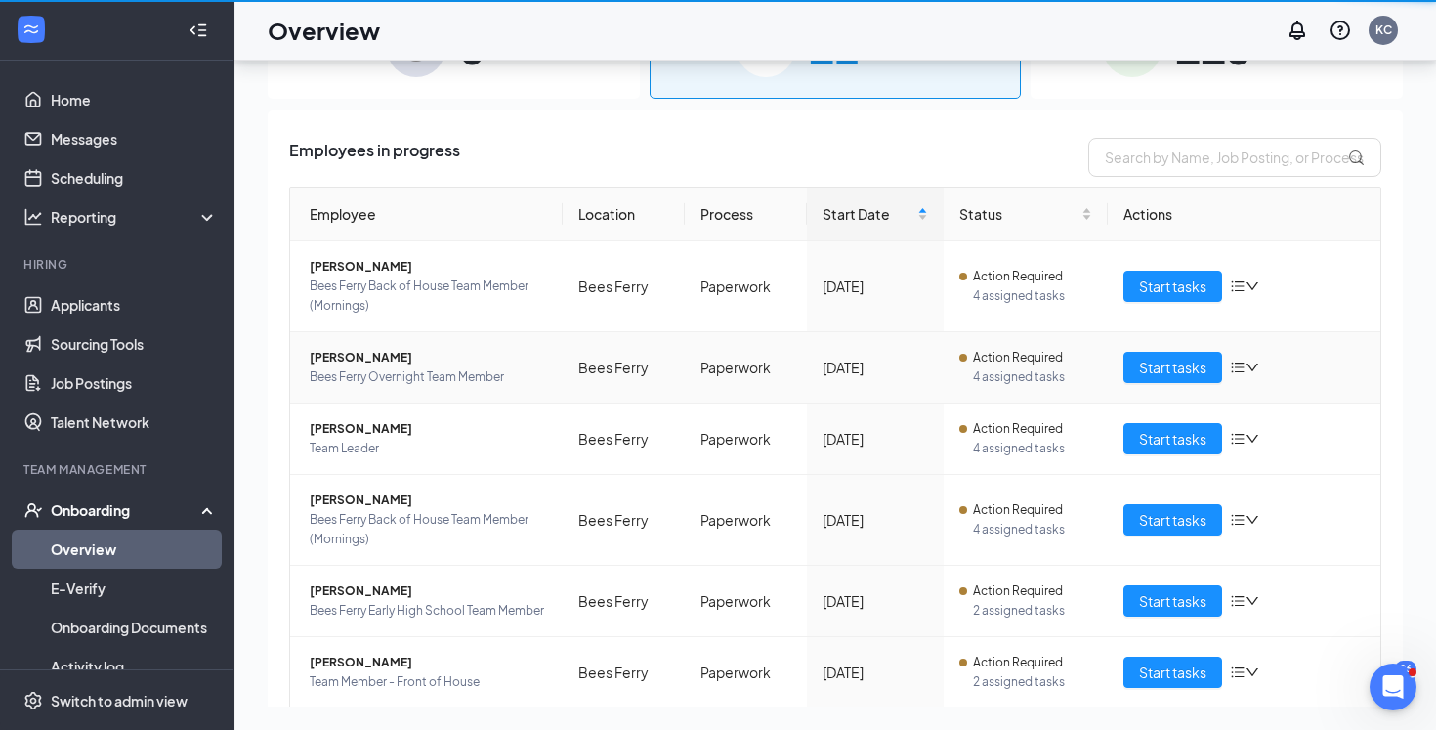
scroll to position [88, 0]
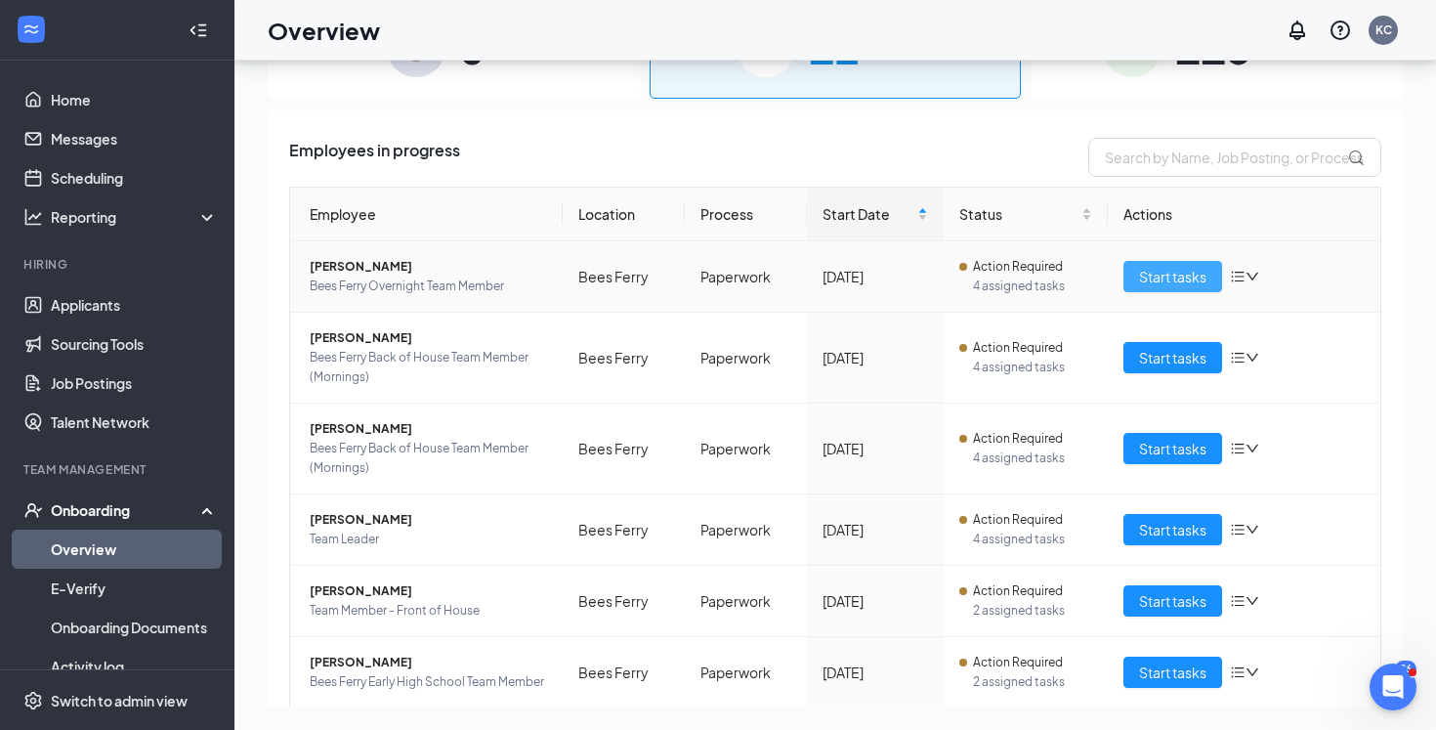
click at [1153, 277] on span "Start tasks" at bounding box center [1172, 276] width 67 height 21
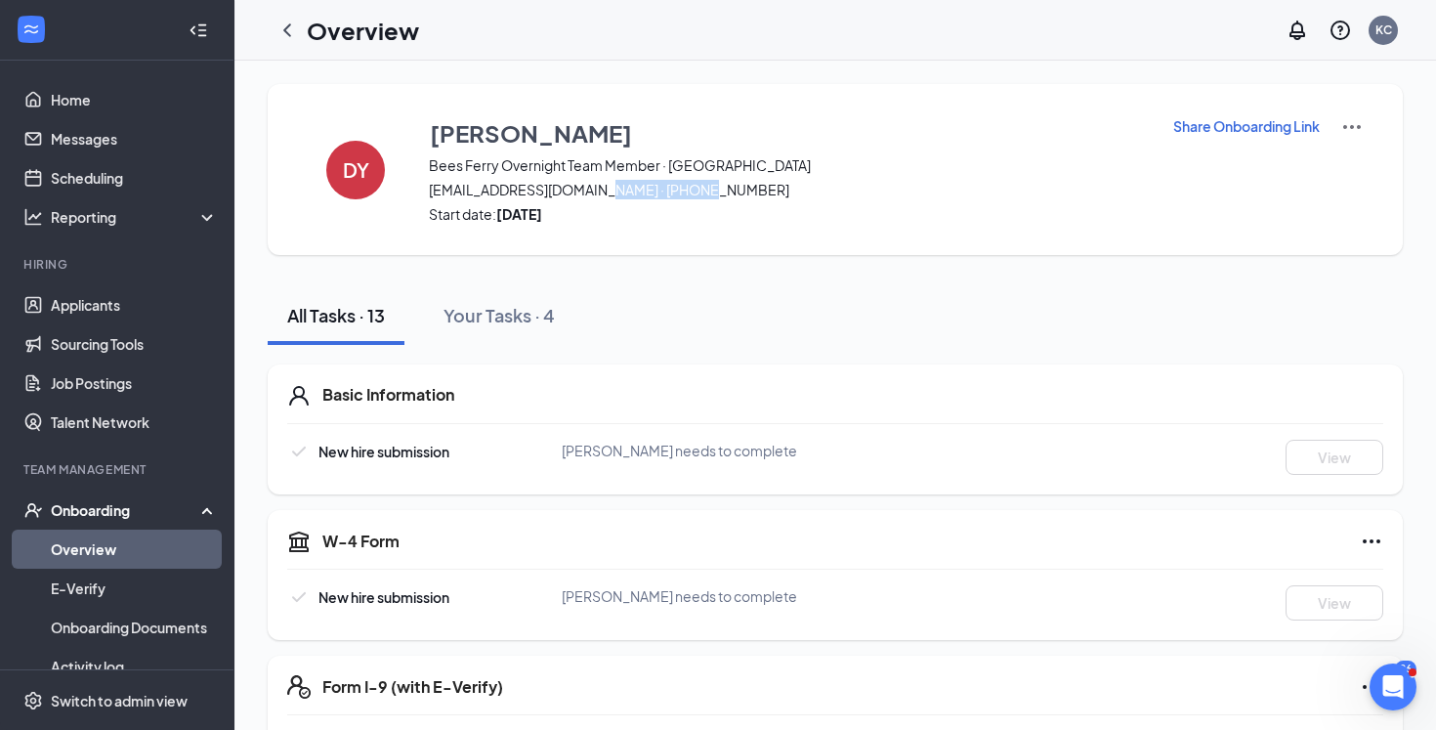
drag, startPoint x: 710, startPoint y: 192, endPoint x: 603, endPoint y: 196, distance: 107.5
click at [603, 196] on span "[EMAIL_ADDRESS][DOMAIN_NAME] · [PHONE_NUMBER]" at bounding box center [788, 190] width 719 height 20
copy span "[PHONE_NUMBER]"
click at [289, 28] on icon "ChevronLeft" at bounding box center [286, 30] width 23 height 23
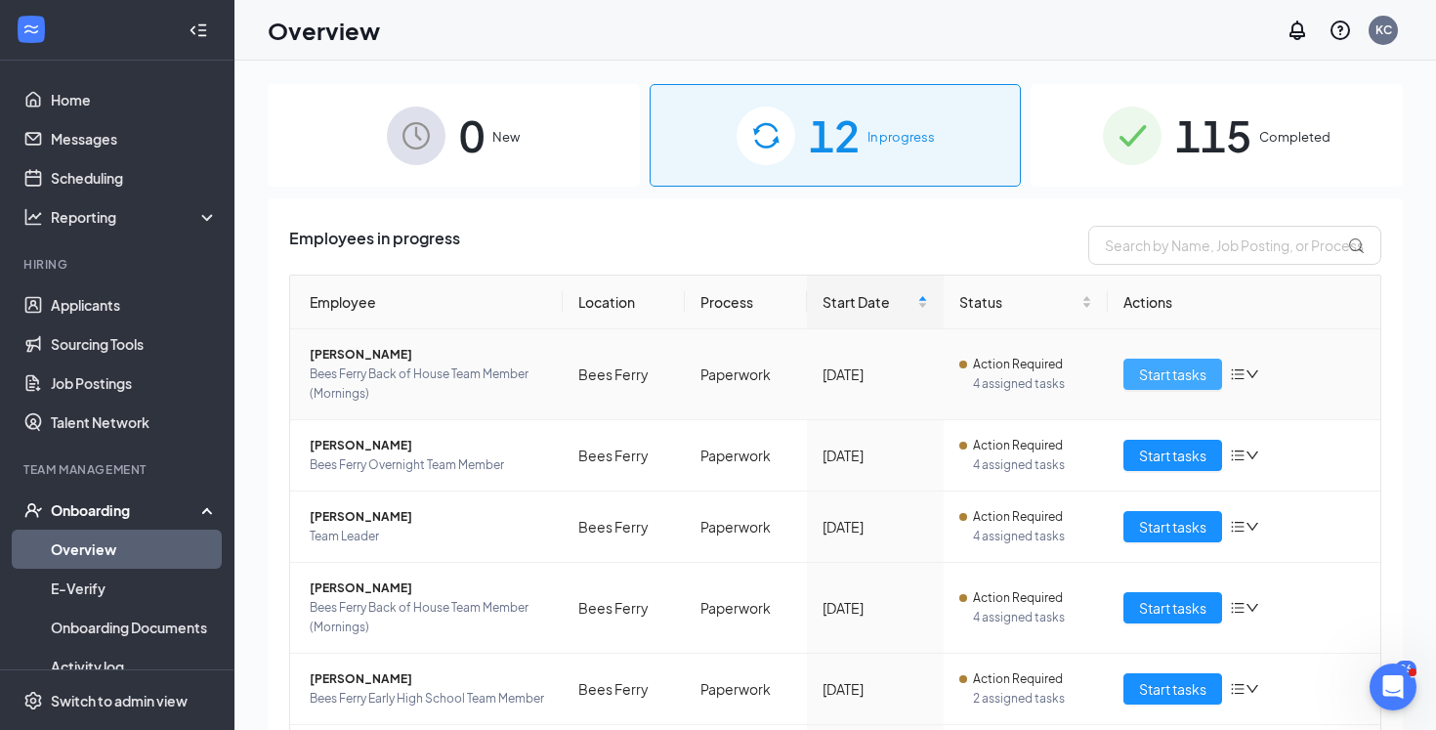
click at [1196, 374] on span "Start tasks" at bounding box center [1172, 373] width 67 height 21
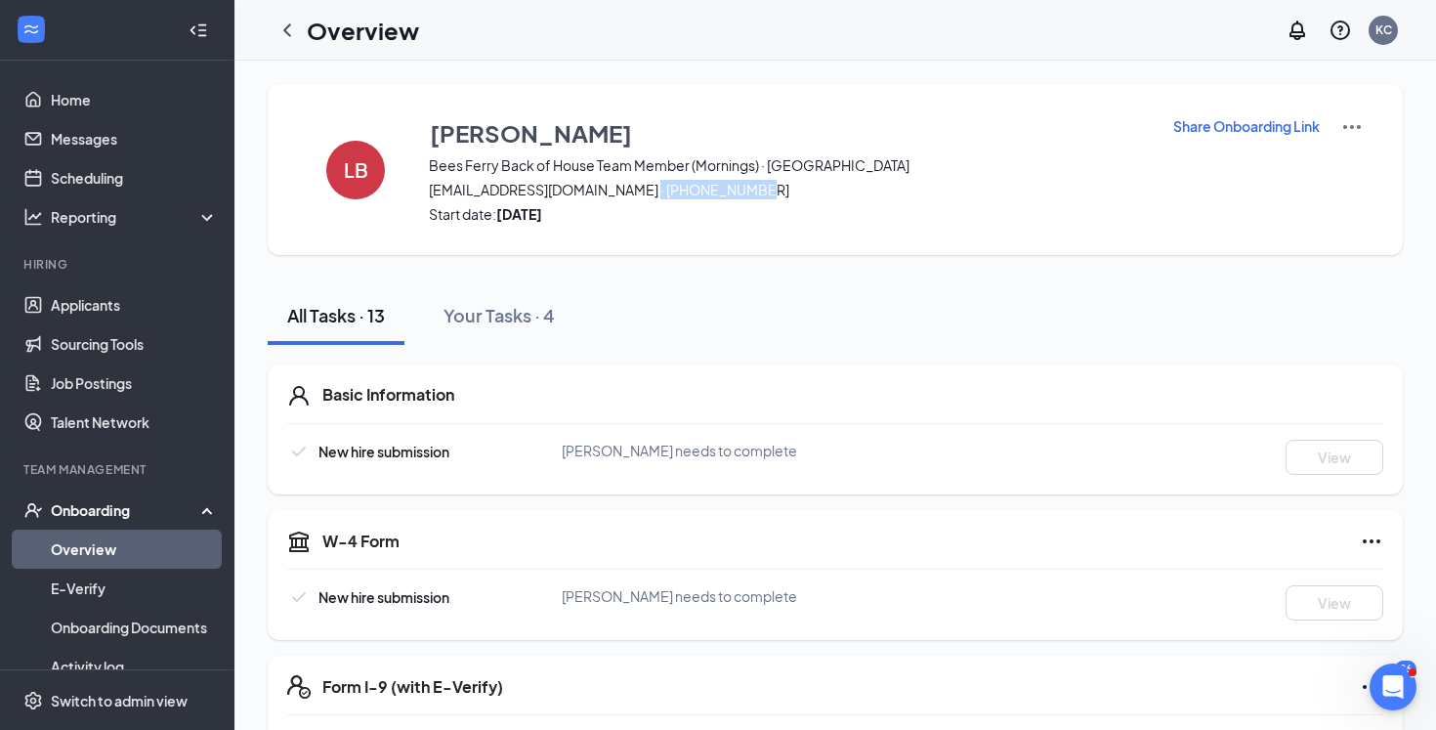
drag, startPoint x: 733, startPoint y: 190, endPoint x: 632, endPoint y: 191, distance: 100.6
click at [630, 191] on span "[EMAIL_ADDRESS][DOMAIN_NAME] · [PHONE_NUMBER]" at bounding box center [788, 190] width 719 height 20
copy span "[PHONE_NUMBER]"
click at [297, 36] on icon "ChevronLeft" at bounding box center [286, 30] width 23 height 23
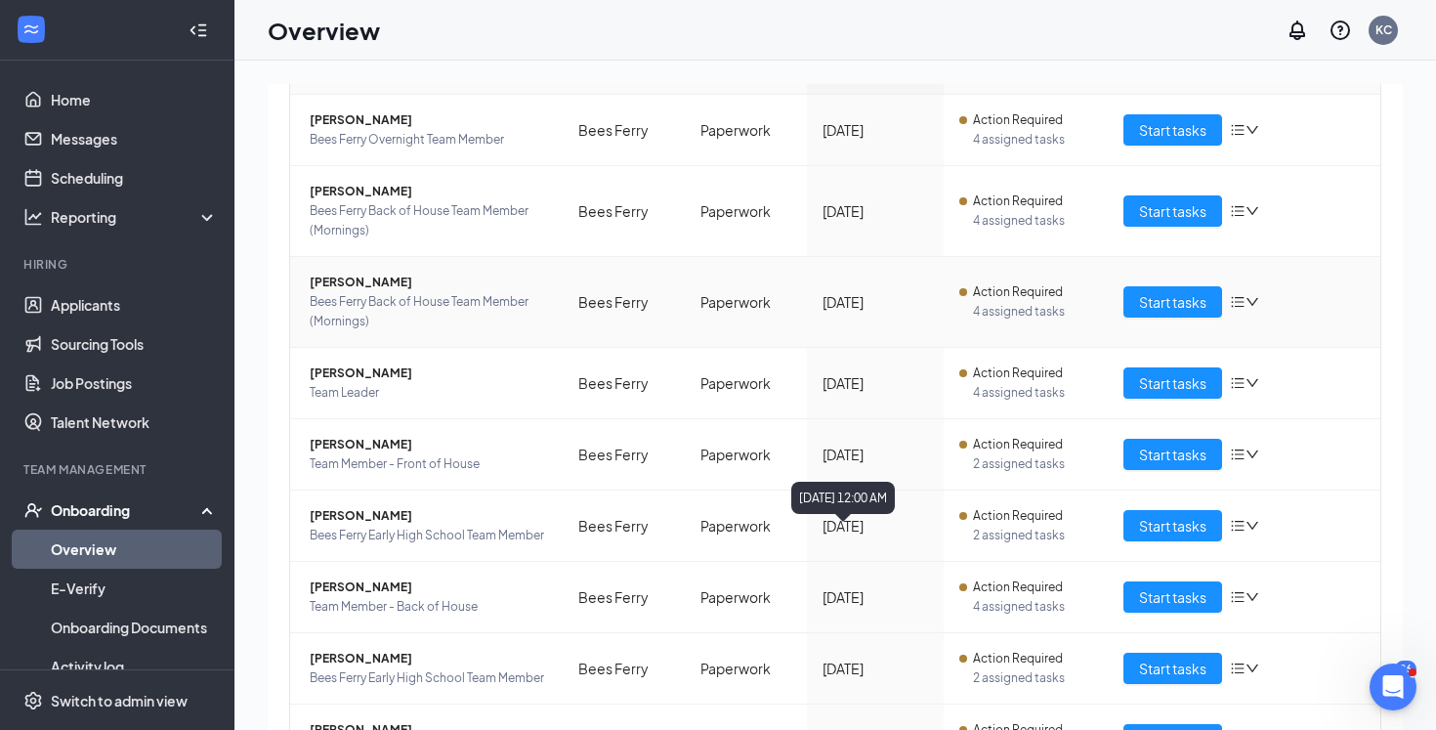
scroll to position [256, 0]
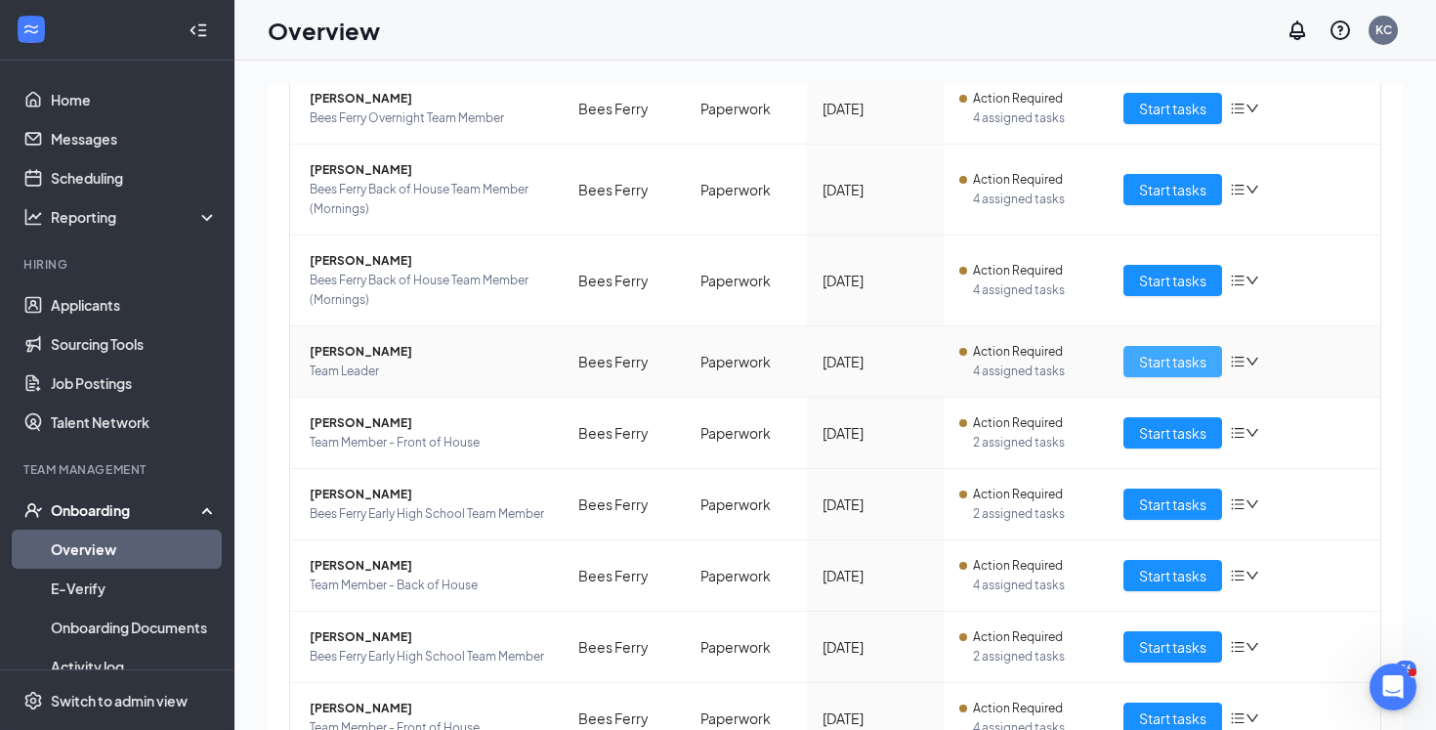
click at [1165, 361] on span "Start tasks" at bounding box center [1172, 361] width 67 height 21
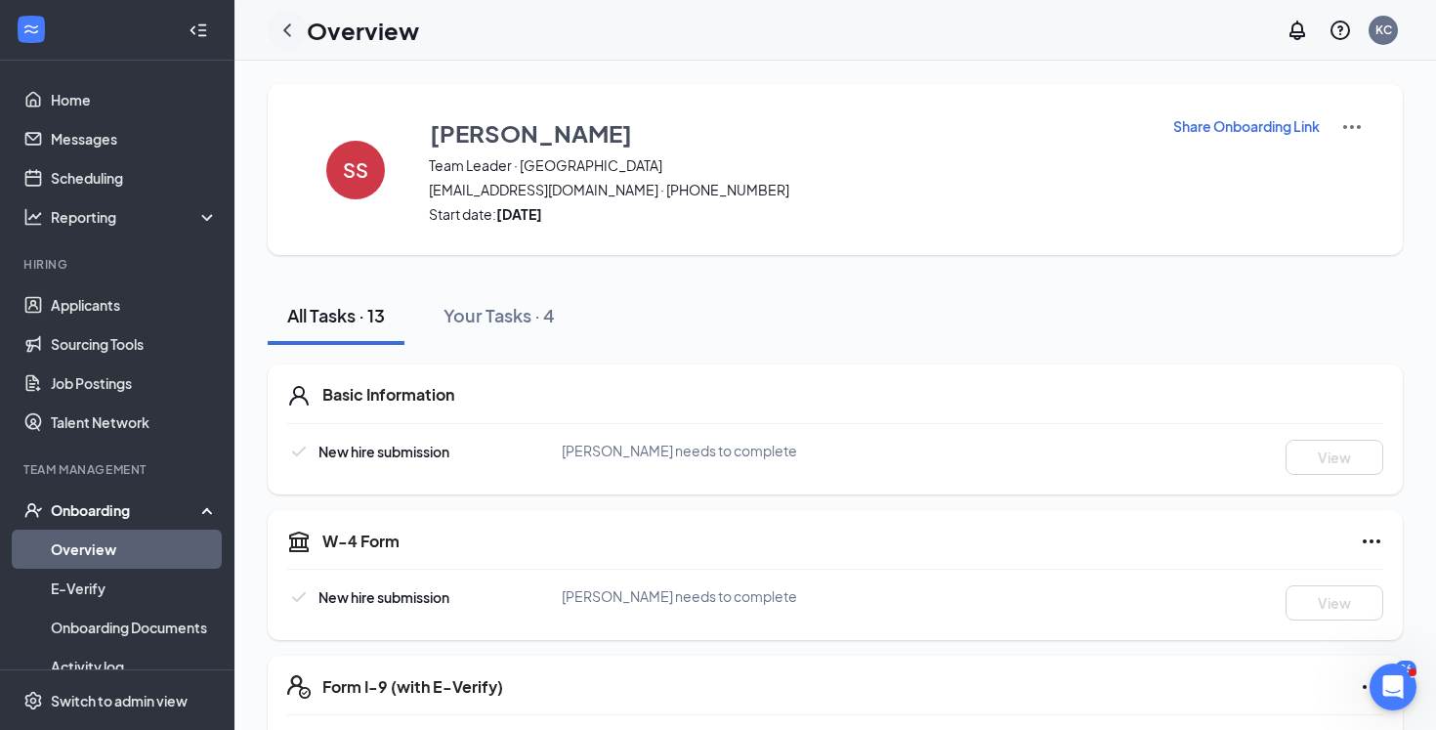
click at [284, 36] on icon "ChevronLeft" at bounding box center [286, 30] width 23 height 23
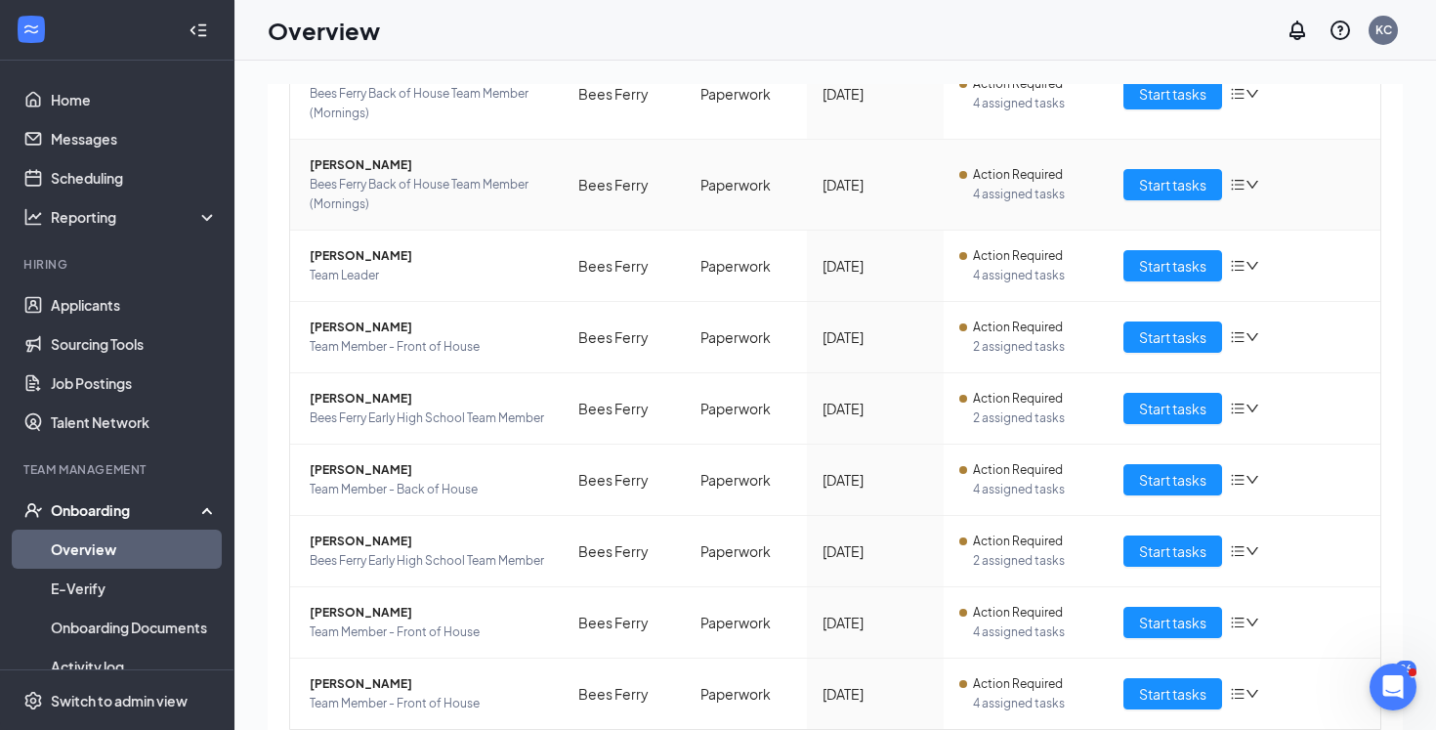
scroll to position [354, 0]
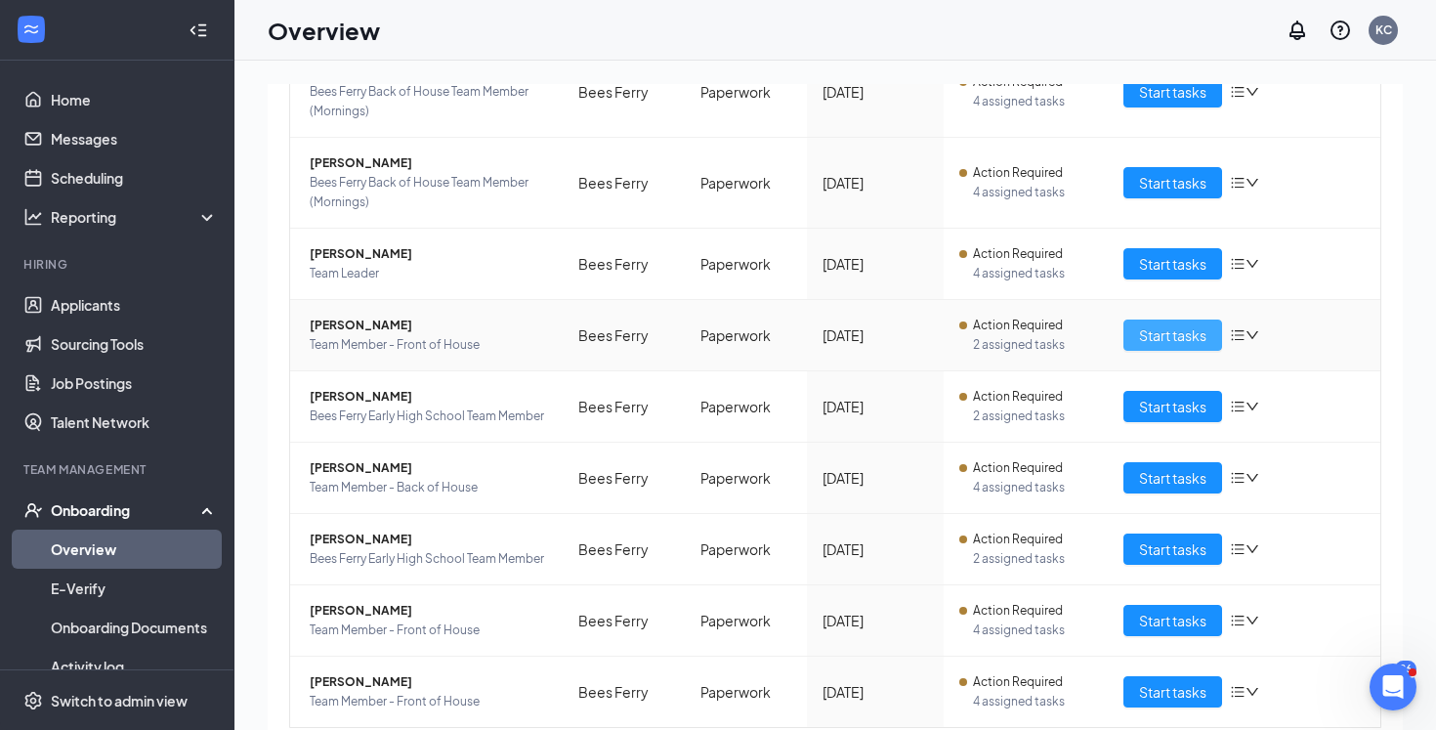
click at [1144, 337] on span "Start tasks" at bounding box center [1172, 334] width 67 height 21
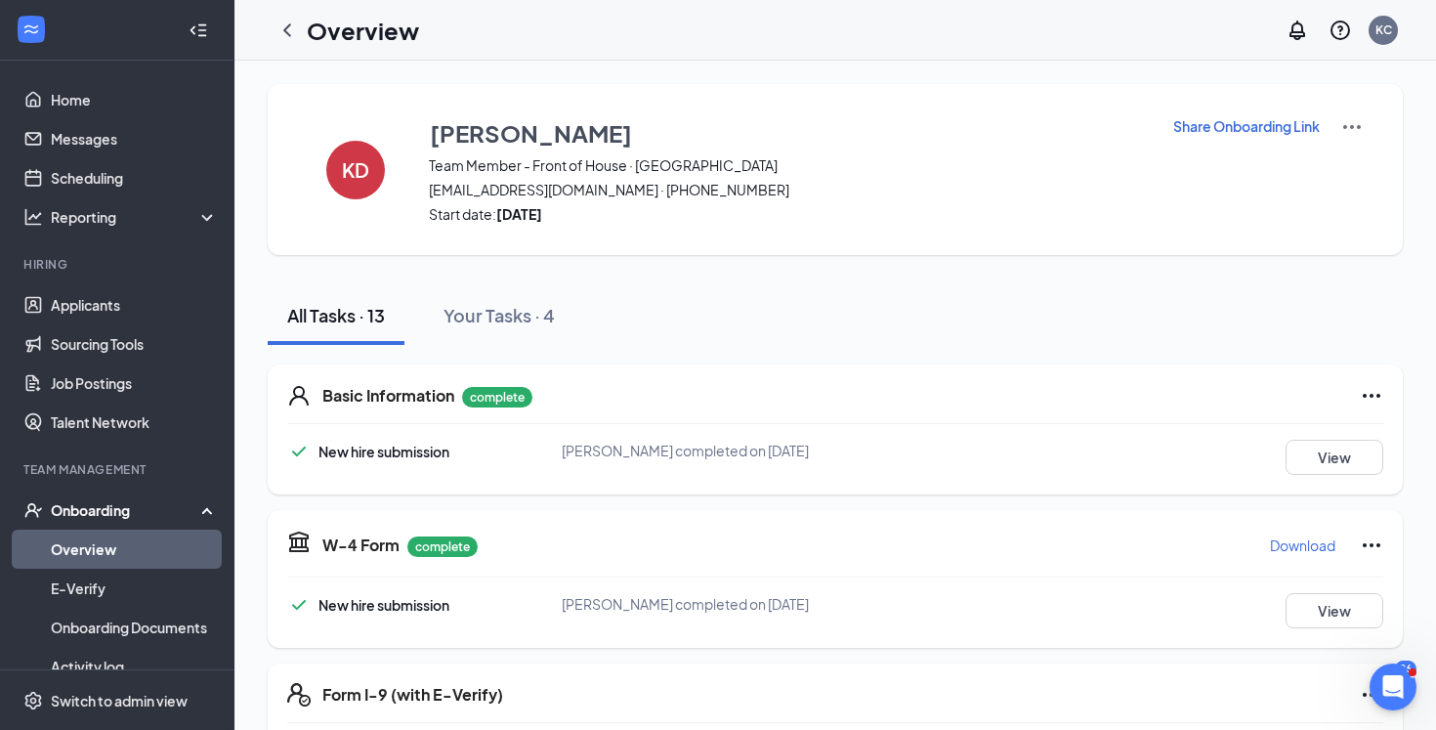
scroll to position [449, 0]
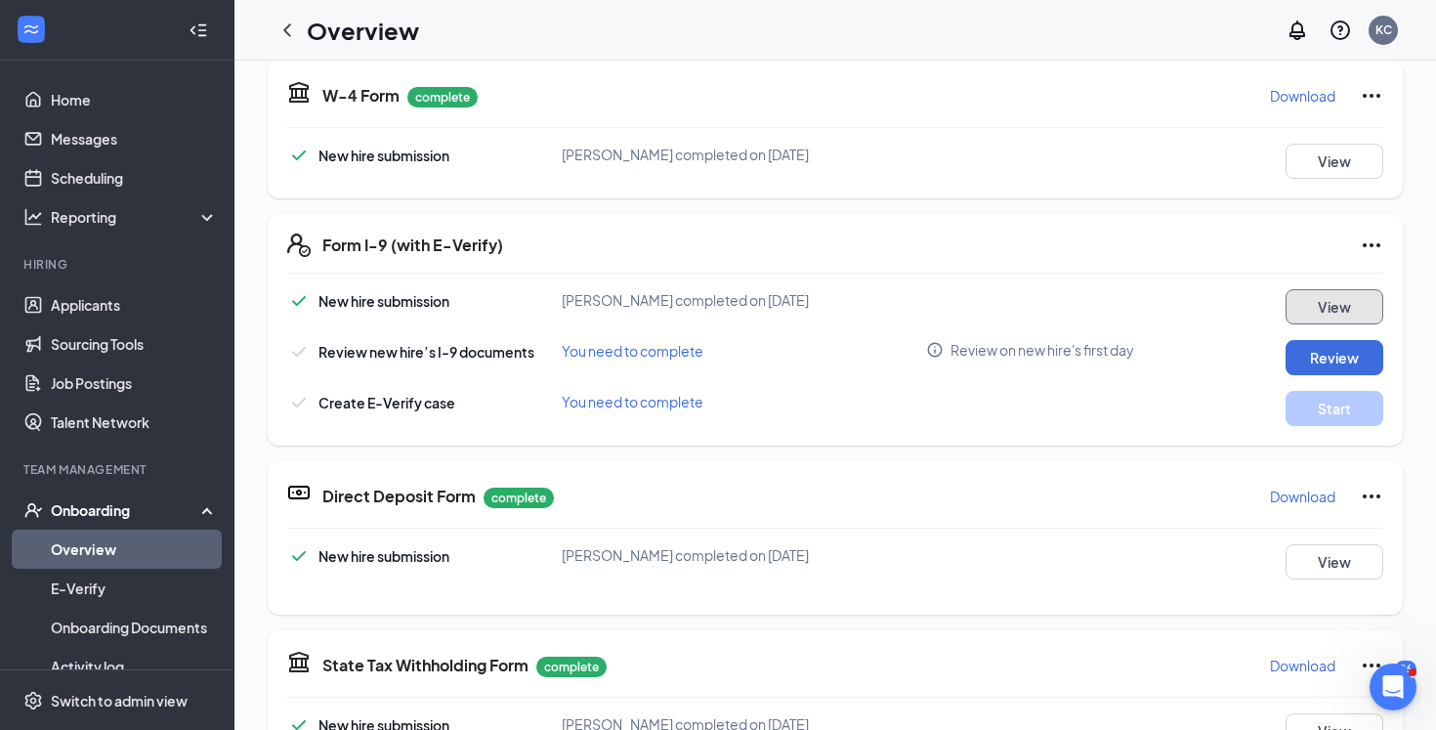
click at [1337, 299] on button "View" at bounding box center [1334, 306] width 98 height 35
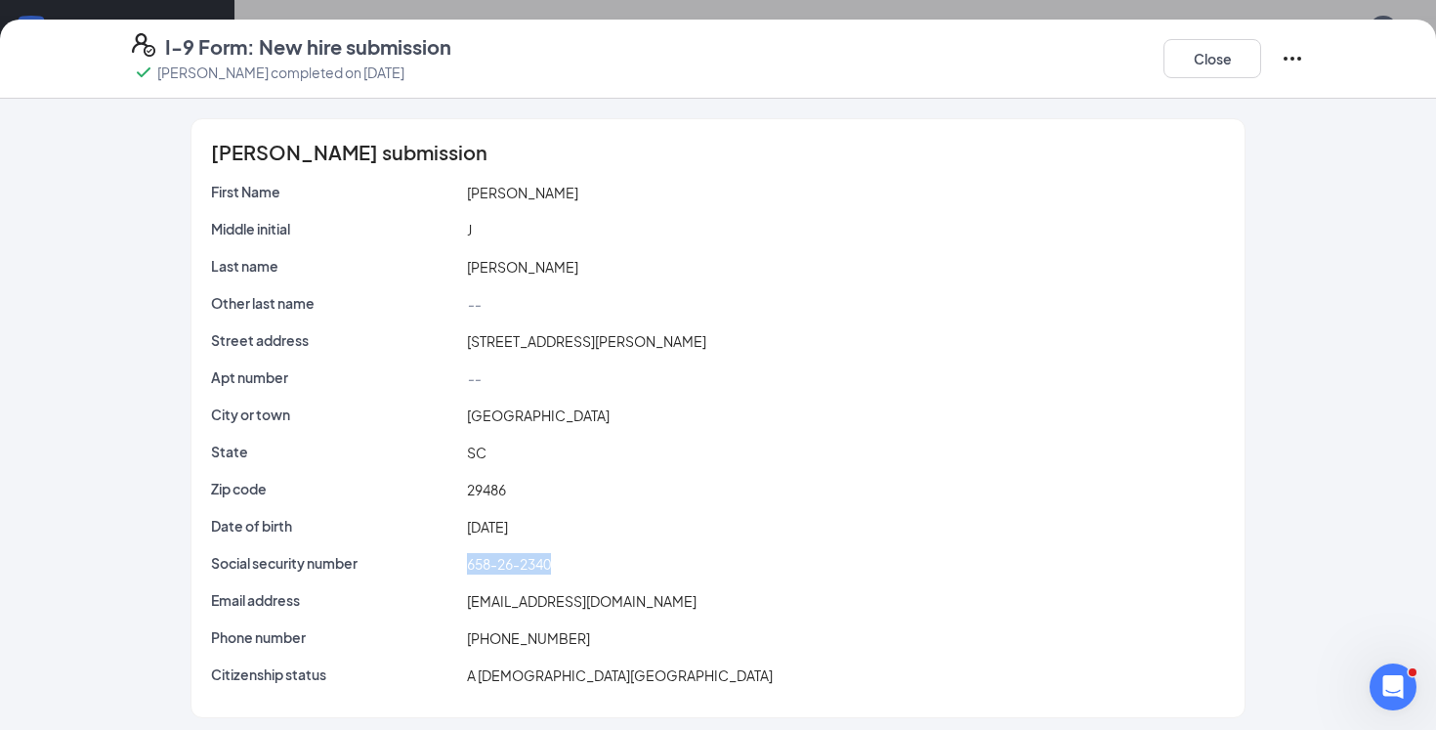
drag, startPoint x: 560, startPoint y: 561, endPoint x: 445, endPoint y: 559, distance: 114.3
click at [445, 560] on div "Social security number 658-26-2340" at bounding box center [718, 563] width 1022 height 21
copy div "658-26-2340"
click at [1199, 64] on button "Close" at bounding box center [1212, 58] width 98 height 39
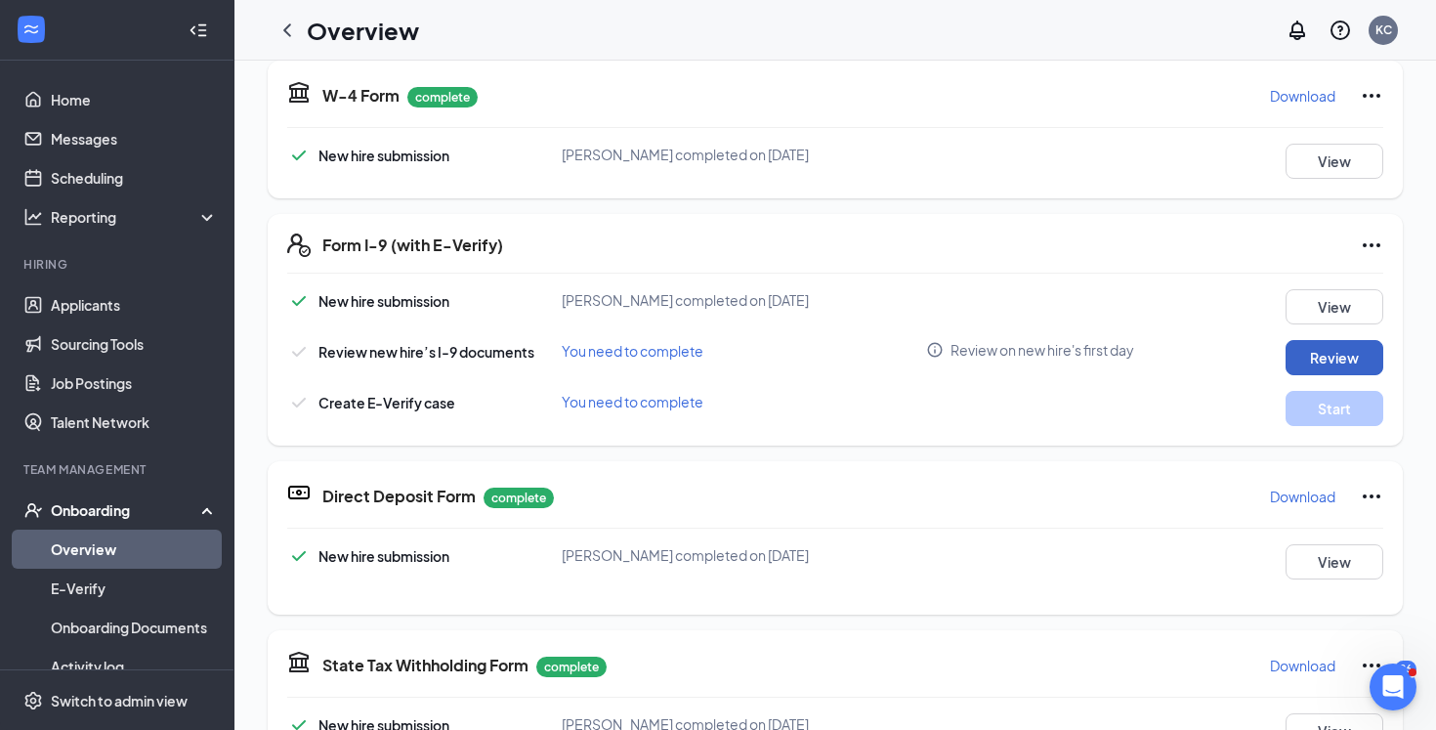
click at [1350, 357] on button "Review" at bounding box center [1334, 357] width 98 height 35
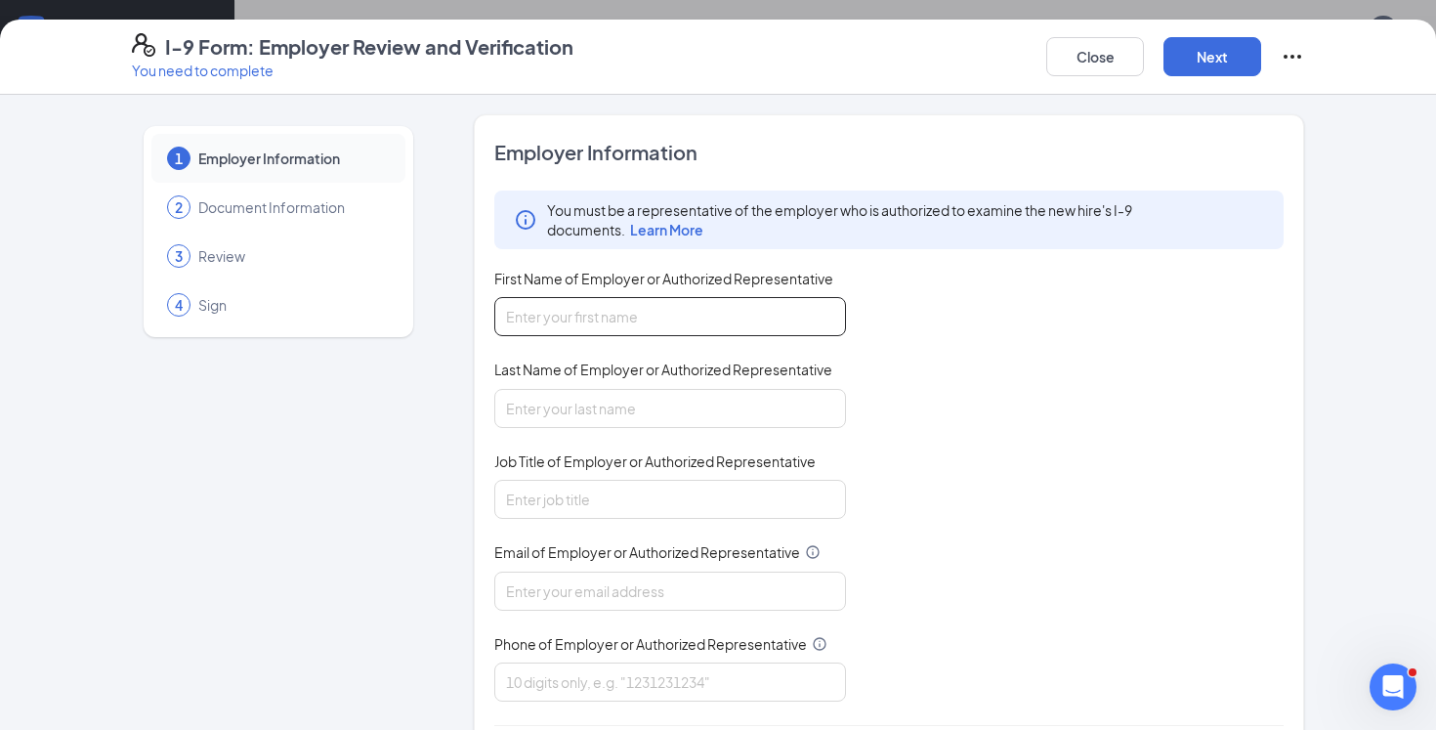
click at [734, 315] on input "First Name of Employer or Authorized Representative" at bounding box center [670, 316] width 352 height 39
type input "[PERSON_NAME]"
type input "[EMAIL_ADDRESS][DOMAIN_NAME]"
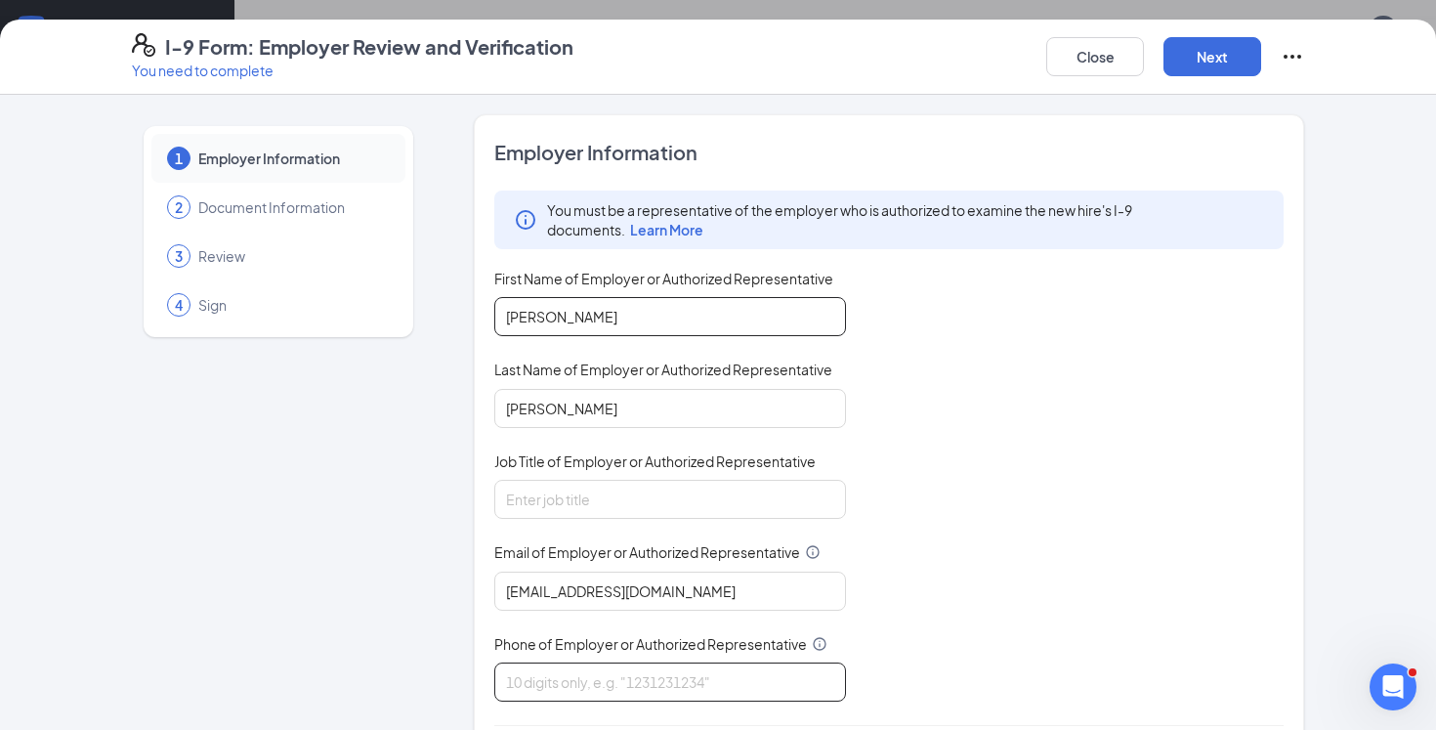
type input "8438104141"
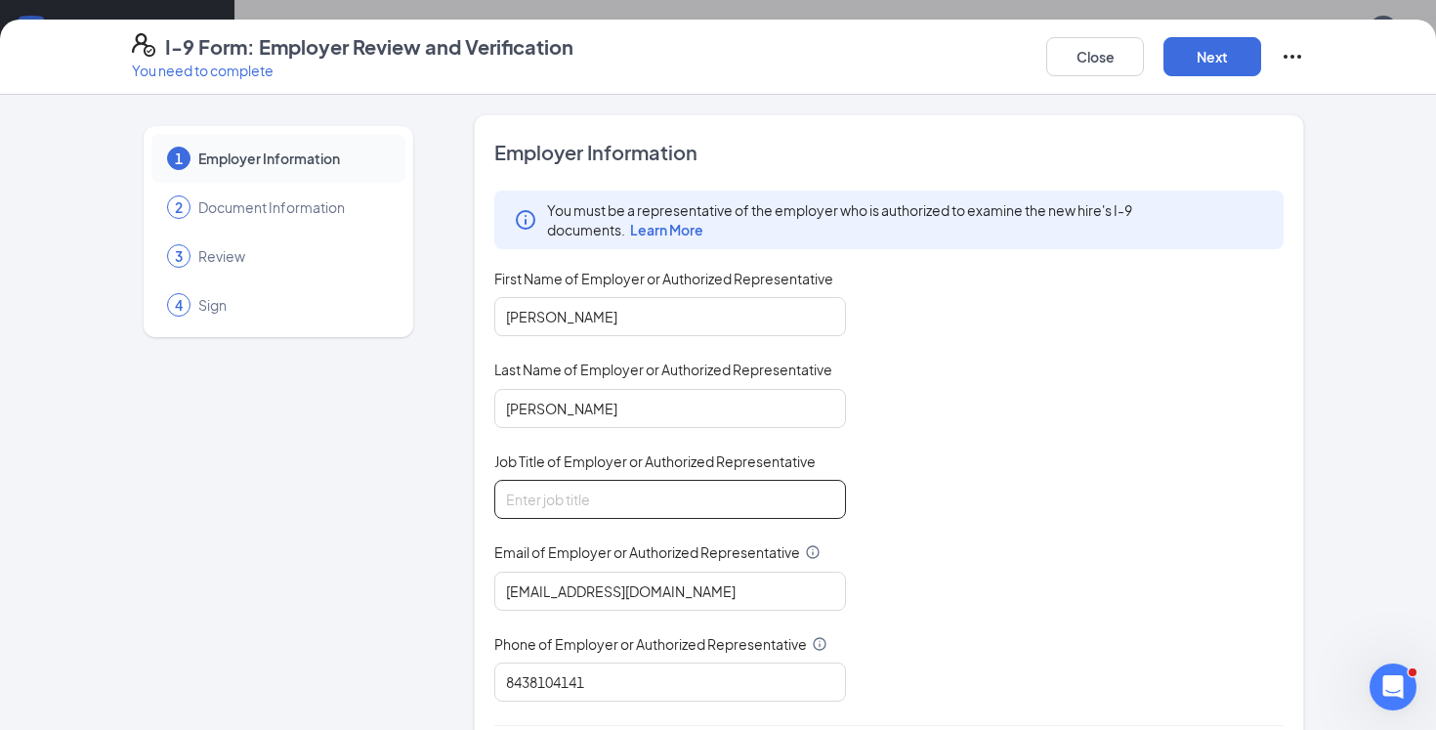
click at [669, 499] on input "Job Title of Employer or Authorized Representative" at bounding box center [670, 499] width 352 height 39
type input "Director"
click at [1199, 69] on button "Next" at bounding box center [1212, 56] width 98 height 39
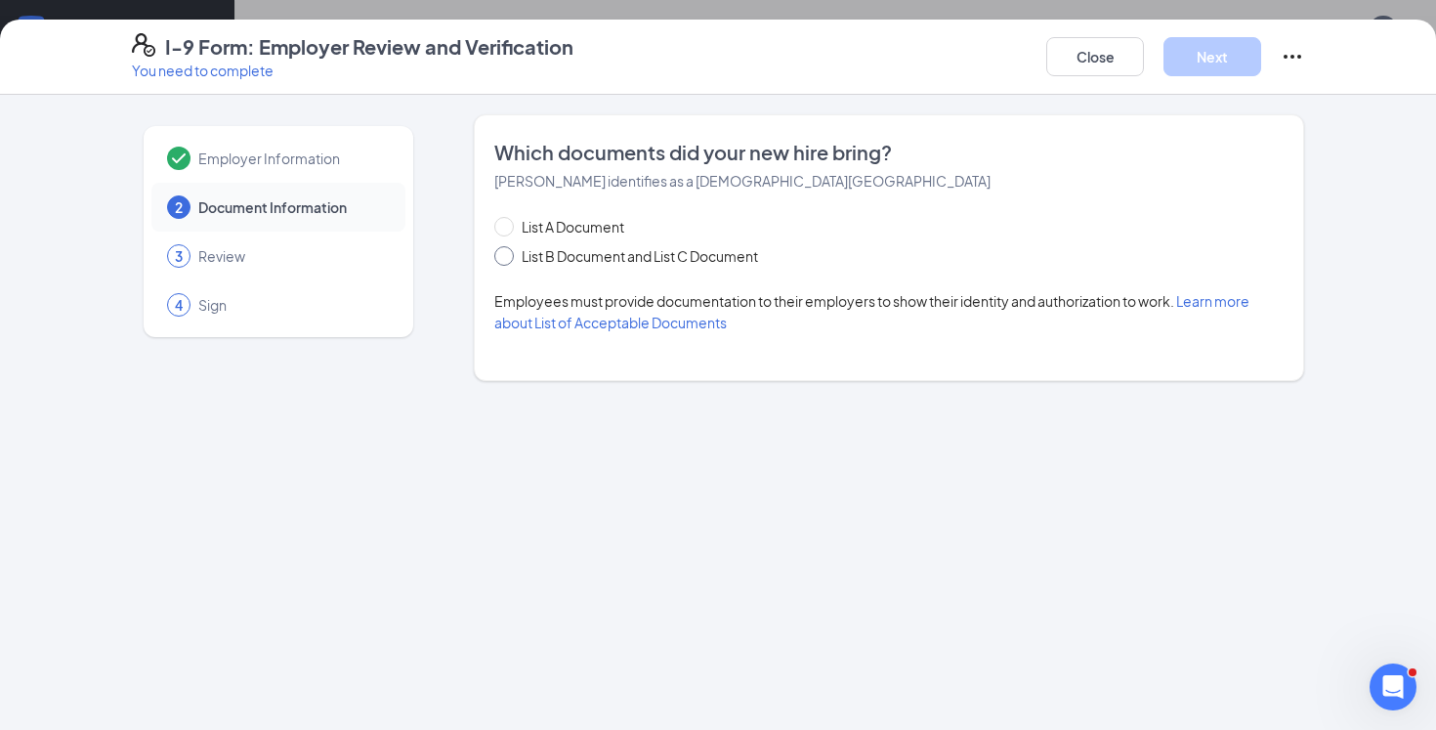
click at [671, 257] on span "List B Document and List C Document" at bounding box center [640, 255] width 252 height 21
click at [508, 257] on input "List B Document and List C Document" at bounding box center [501, 253] width 14 height 14
radio input "true"
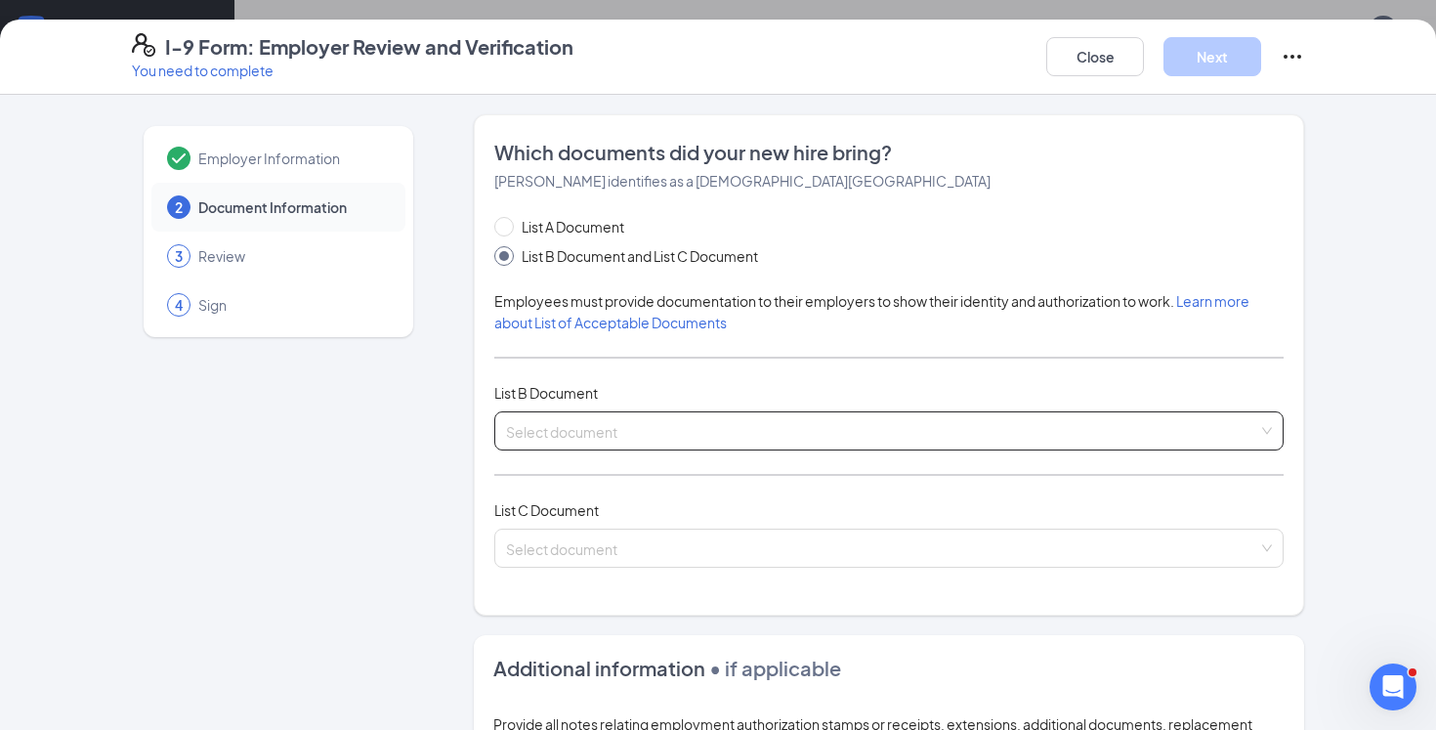
click at [663, 425] on input "search" at bounding box center [882, 426] width 752 height 29
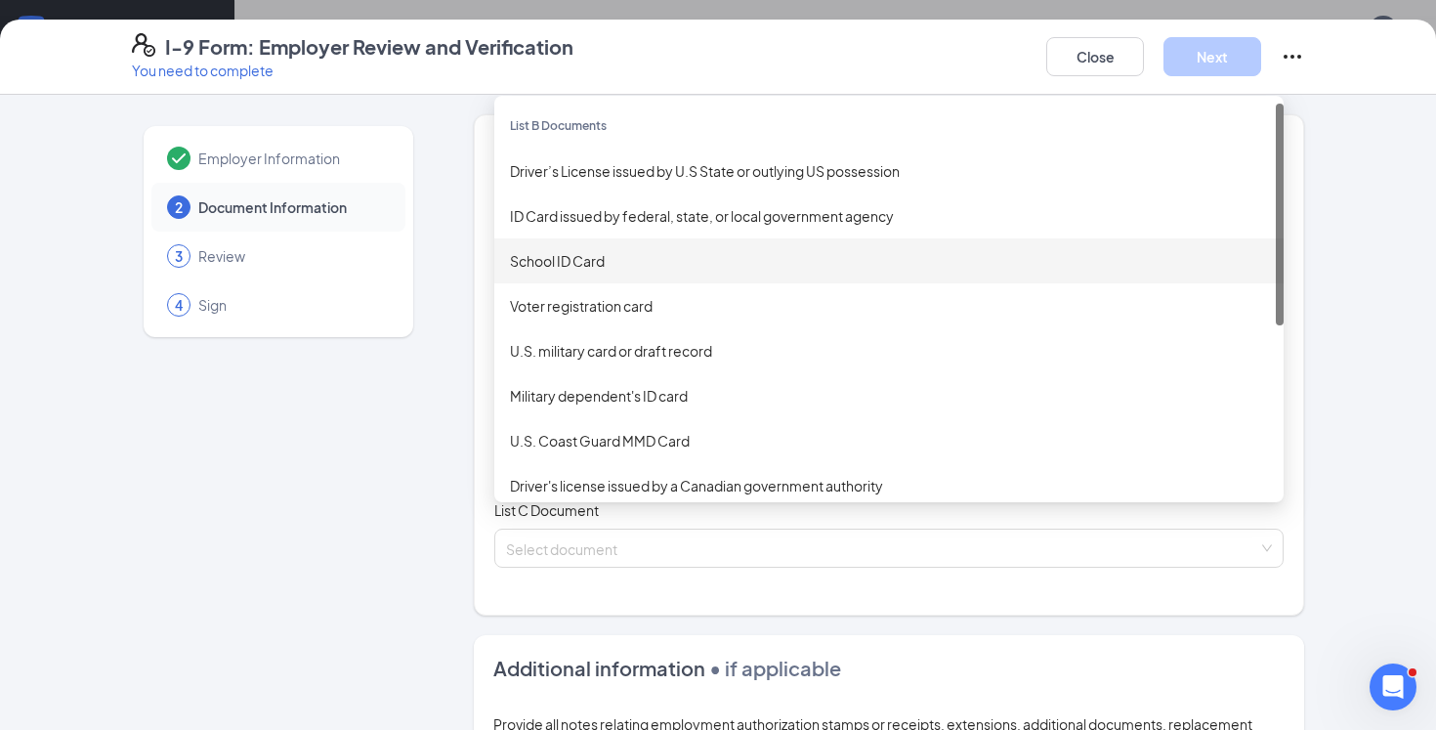
click at [679, 270] on div "School ID Card" at bounding box center [889, 260] width 758 height 21
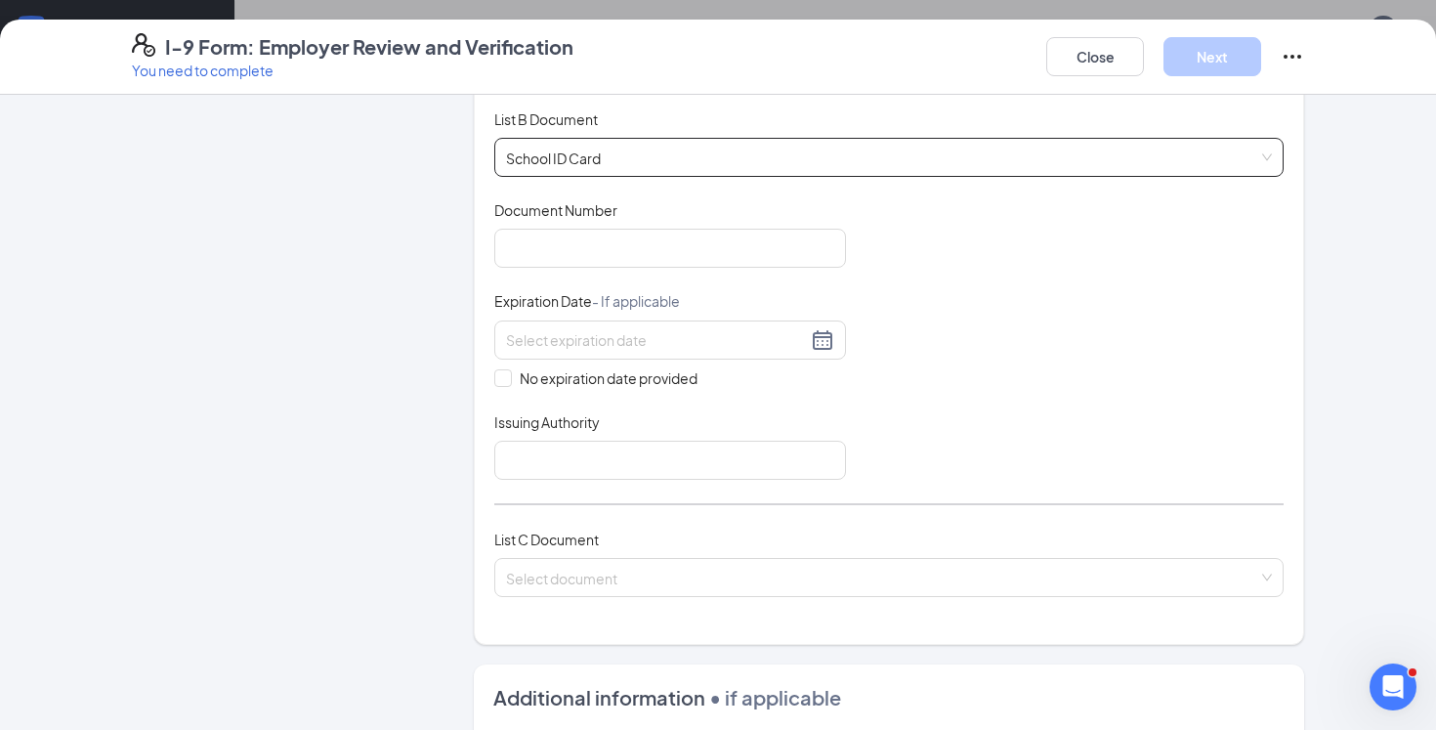
scroll to position [287, 0]
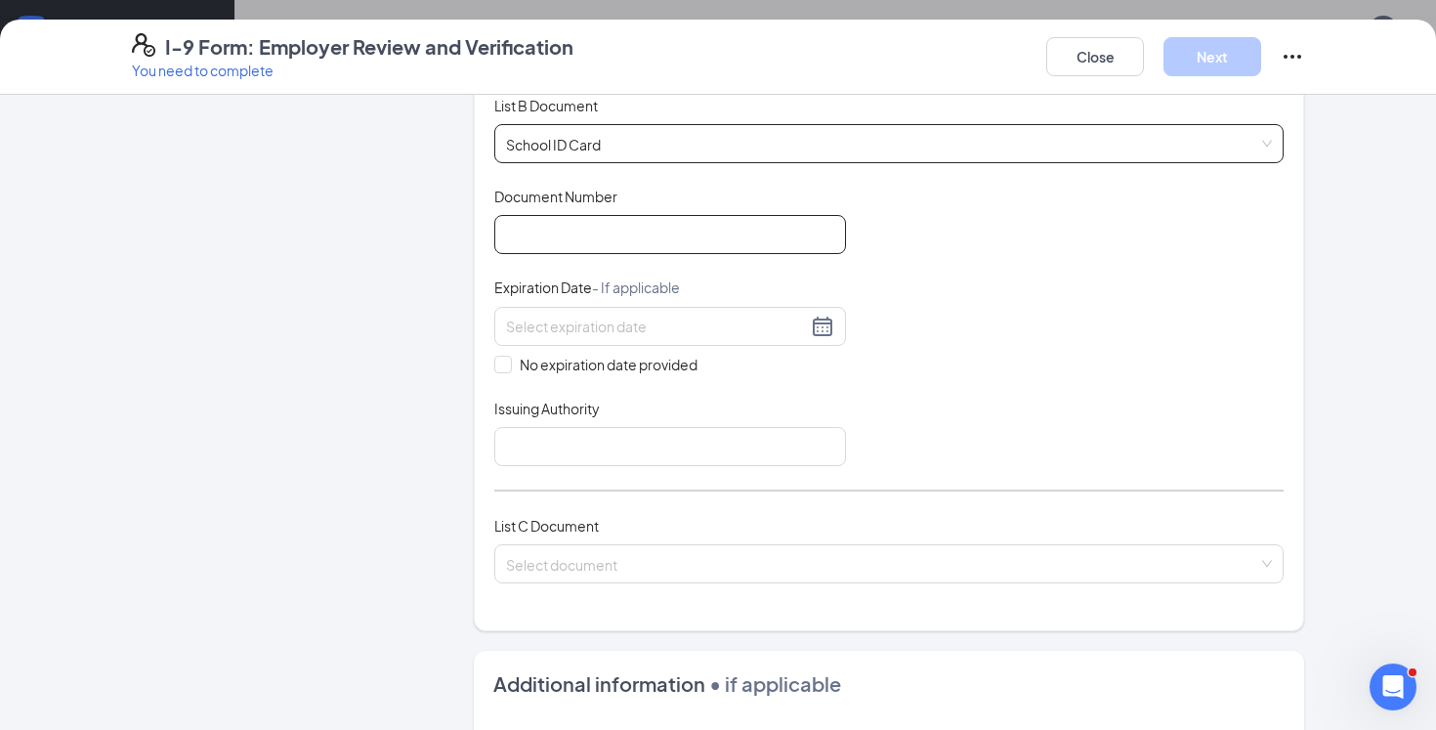
click at [666, 240] on input "Document Number" at bounding box center [670, 234] width 352 height 39
type input "25-26"
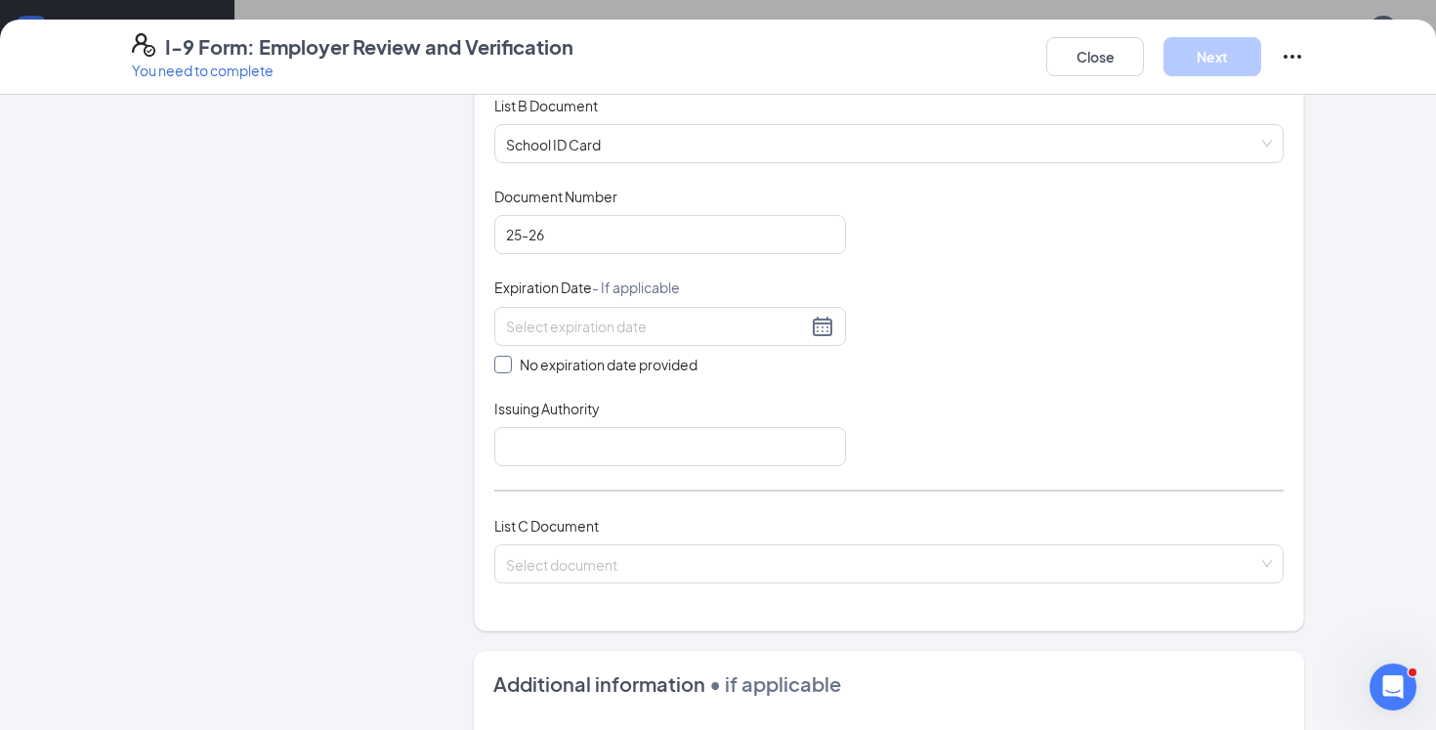
click at [497, 362] on input "No expiration date provided" at bounding box center [501, 363] width 14 height 14
checkbox input "true"
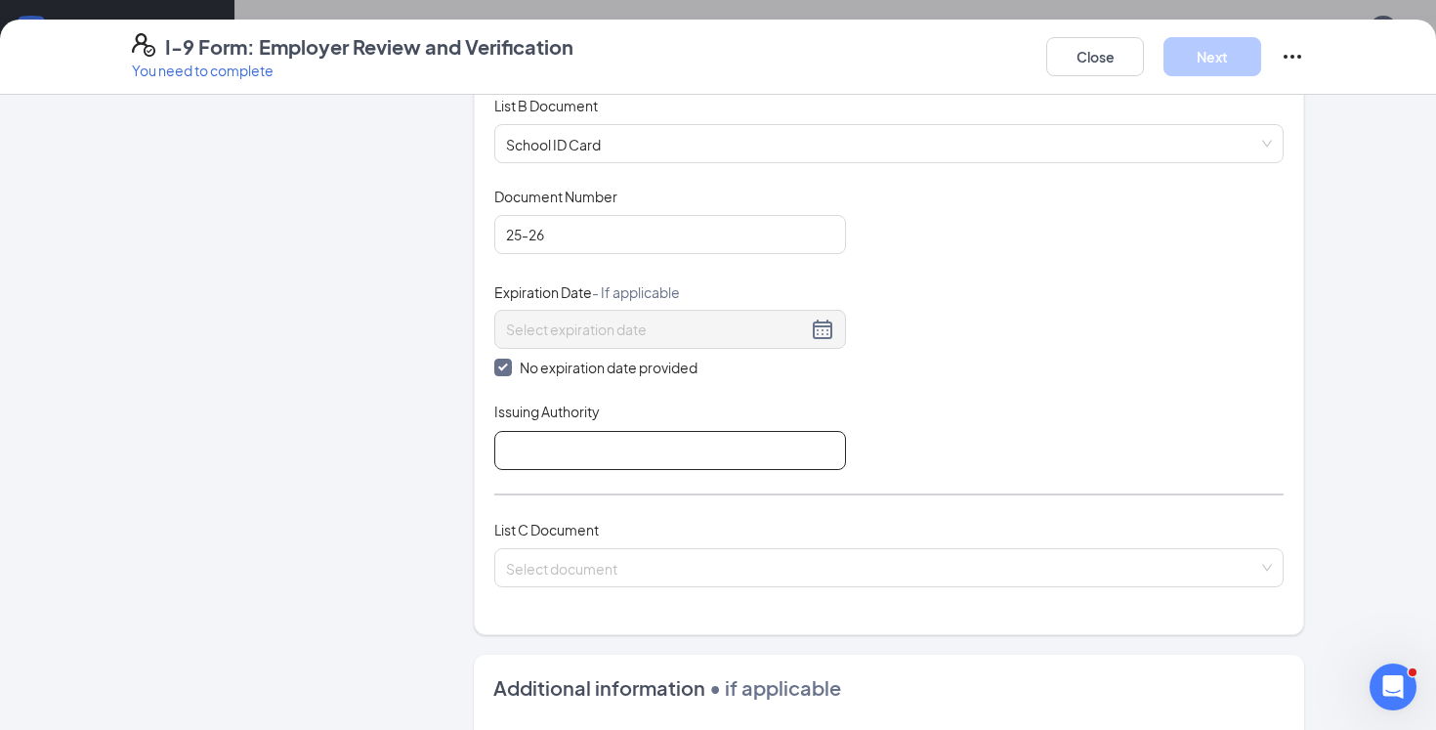
click at [615, 460] on input "Issuing Authority" at bounding box center [670, 450] width 352 height 39
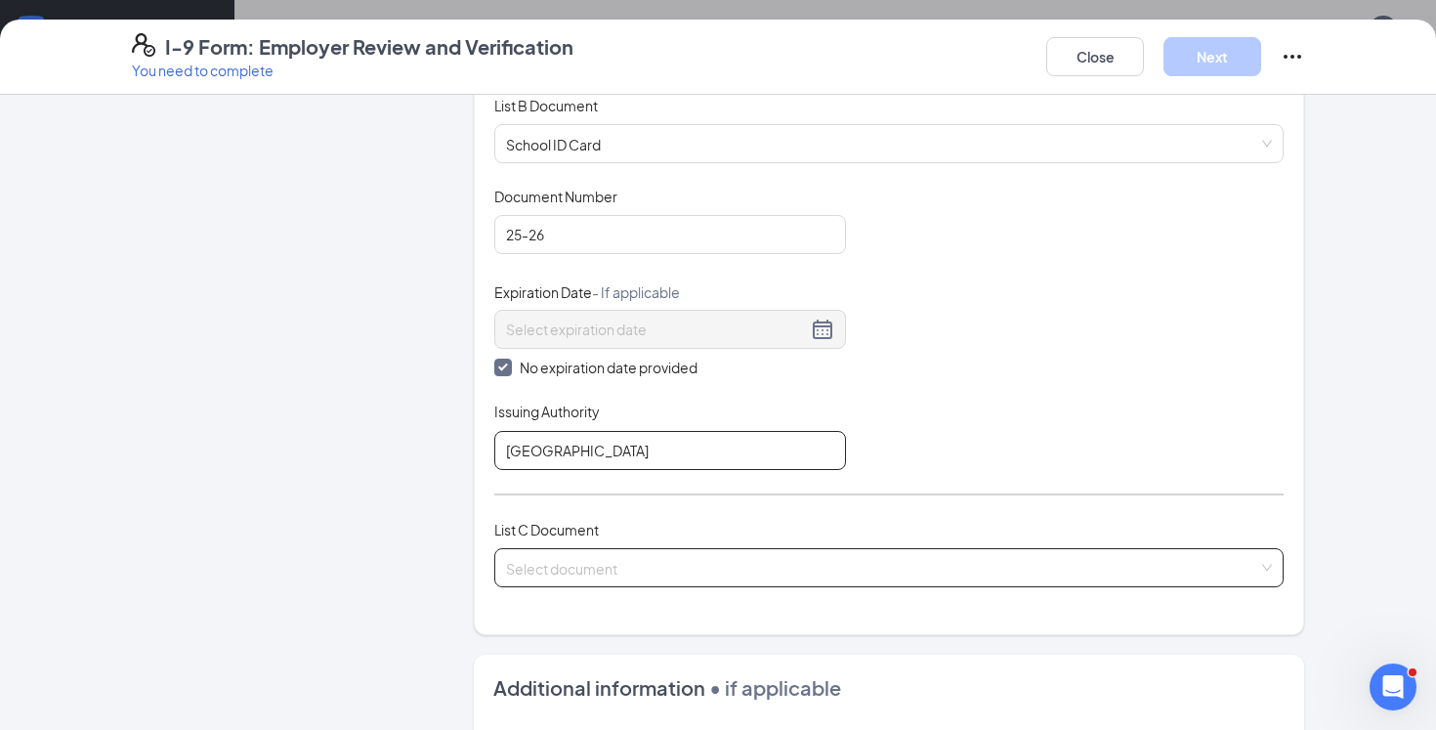
type input "[GEOGRAPHIC_DATA]"
click at [670, 563] on input "search" at bounding box center [882, 563] width 752 height 29
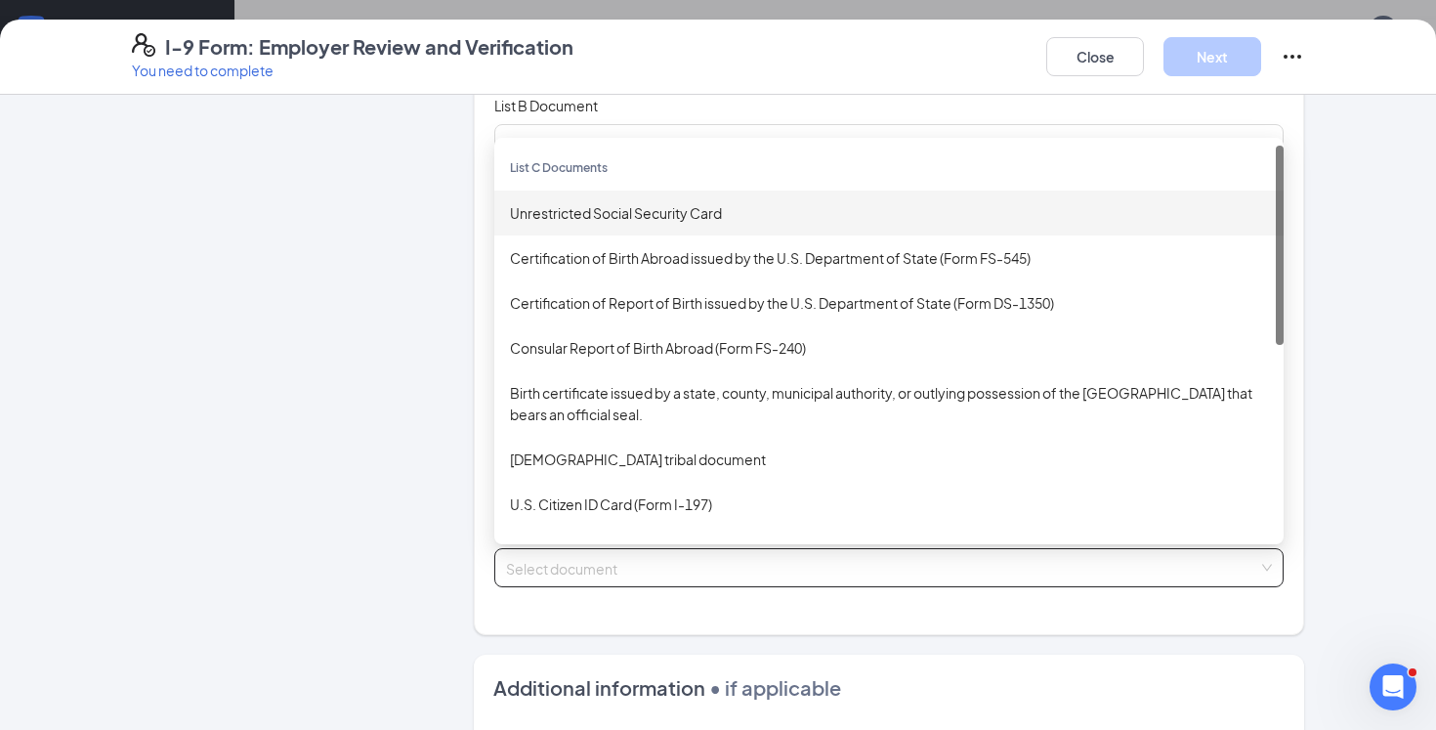
click at [719, 223] on div "Unrestricted Social Security Card" at bounding box center [888, 212] width 789 height 45
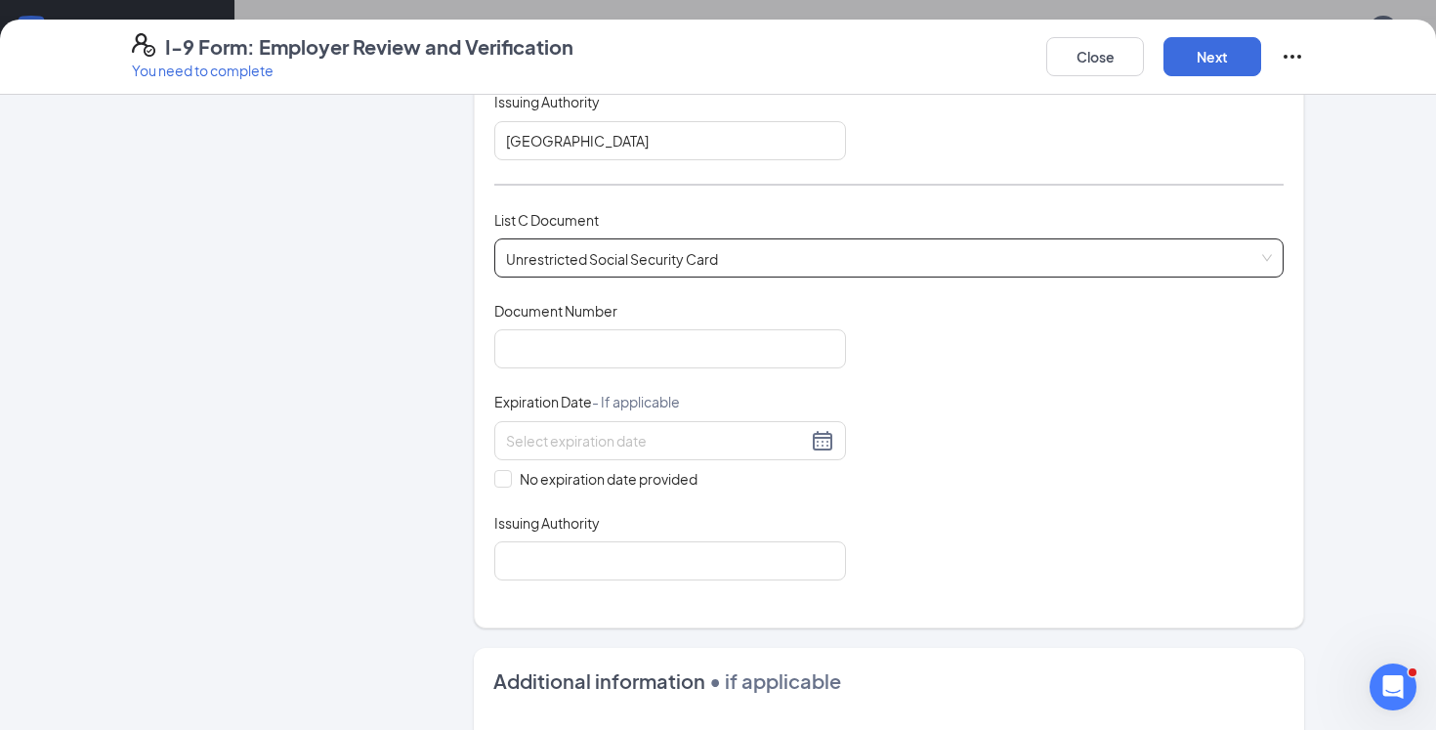
scroll to position [596, 0]
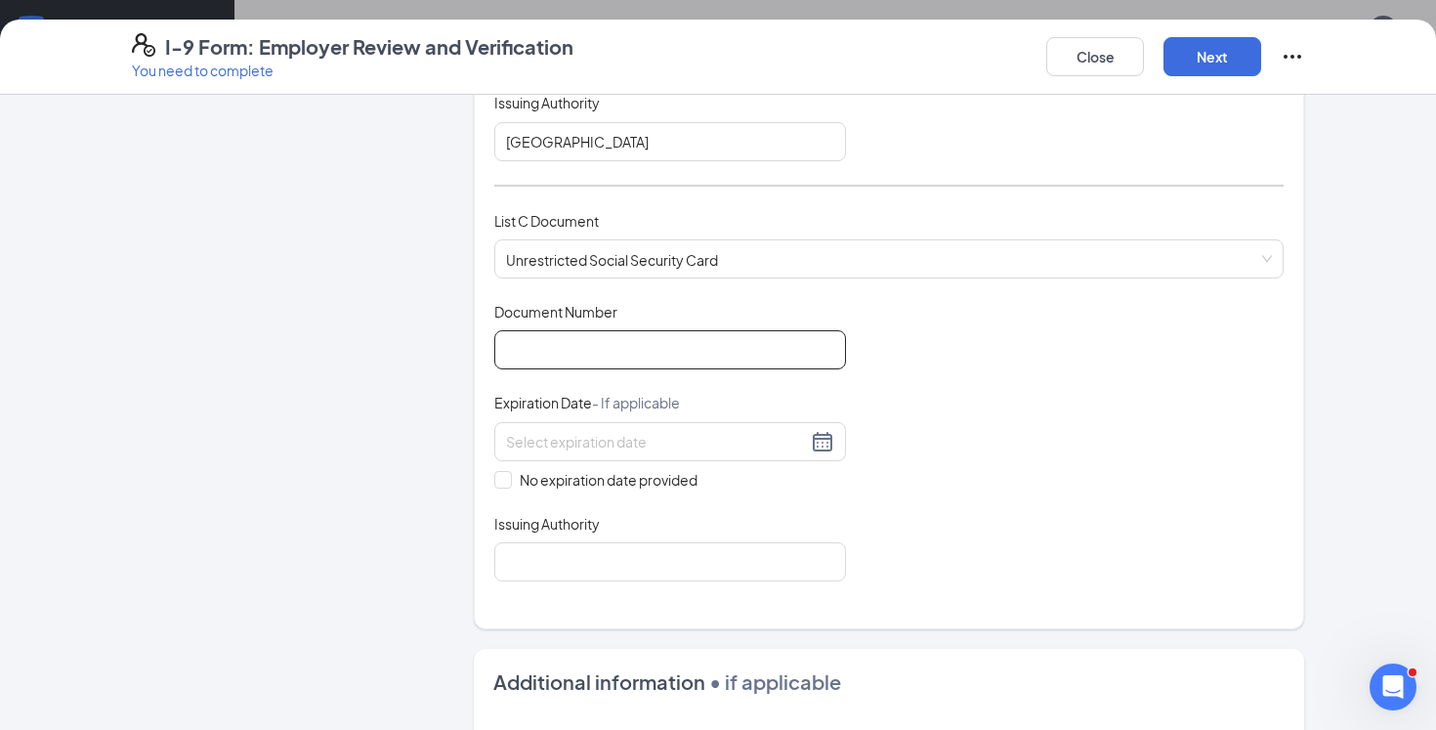
click at [673, 349] on input "Document Number" at bounding box center [670, 349] width 352 height 39
paste input "658-26-2340"
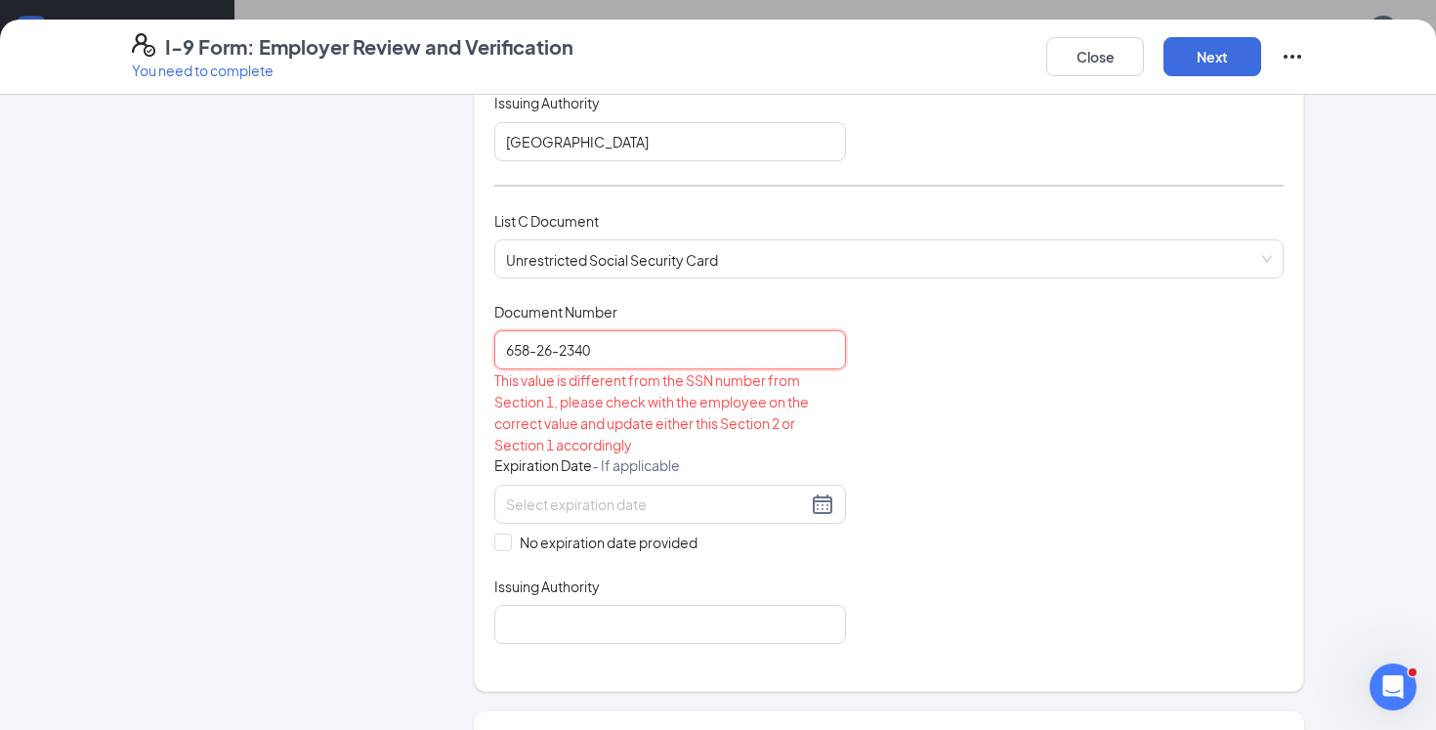
click at [566, 348] on input "658-26-2340" at bounding box center [670, 349] width 352 height 39
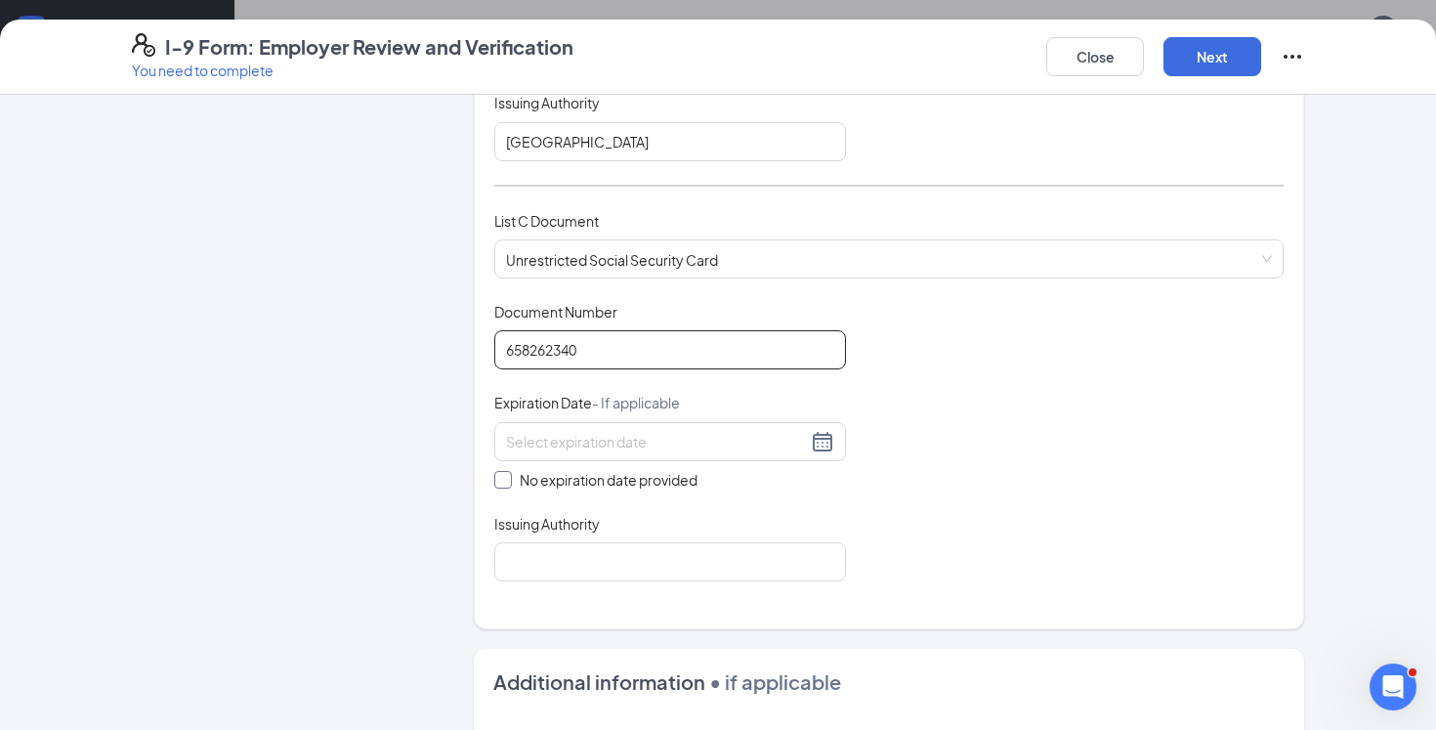
type input "658262340"
click at [503, 482] on span at bounding box center [503, 480] width 18 height 18
click at [503, 482] on input "No expiration date provided" at bounding box center [501, 478] width 14 height 14
checkbox input "true"
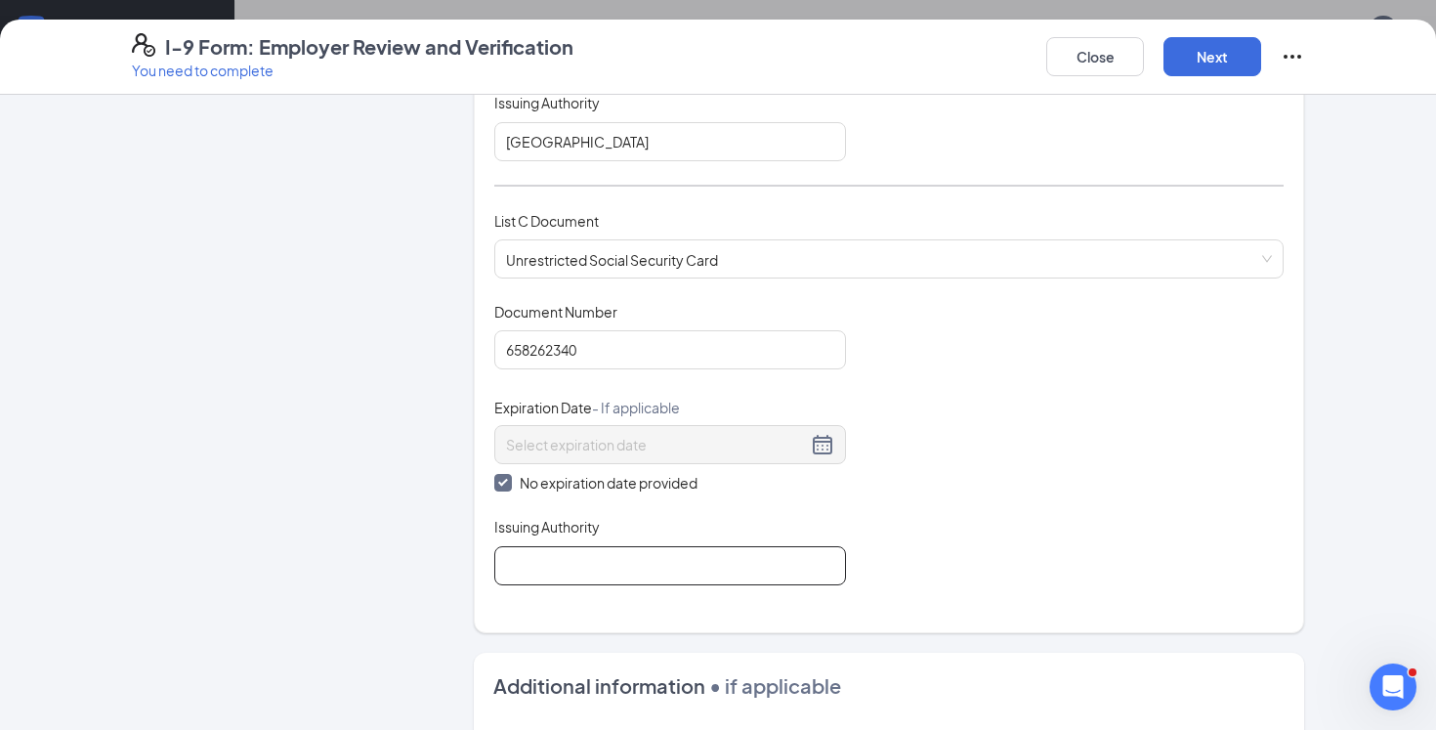
click at [546, 565] on input "Issuing Authority" at bounding box center [670, 565] width 352 height 39
type input "Social Security Administration"
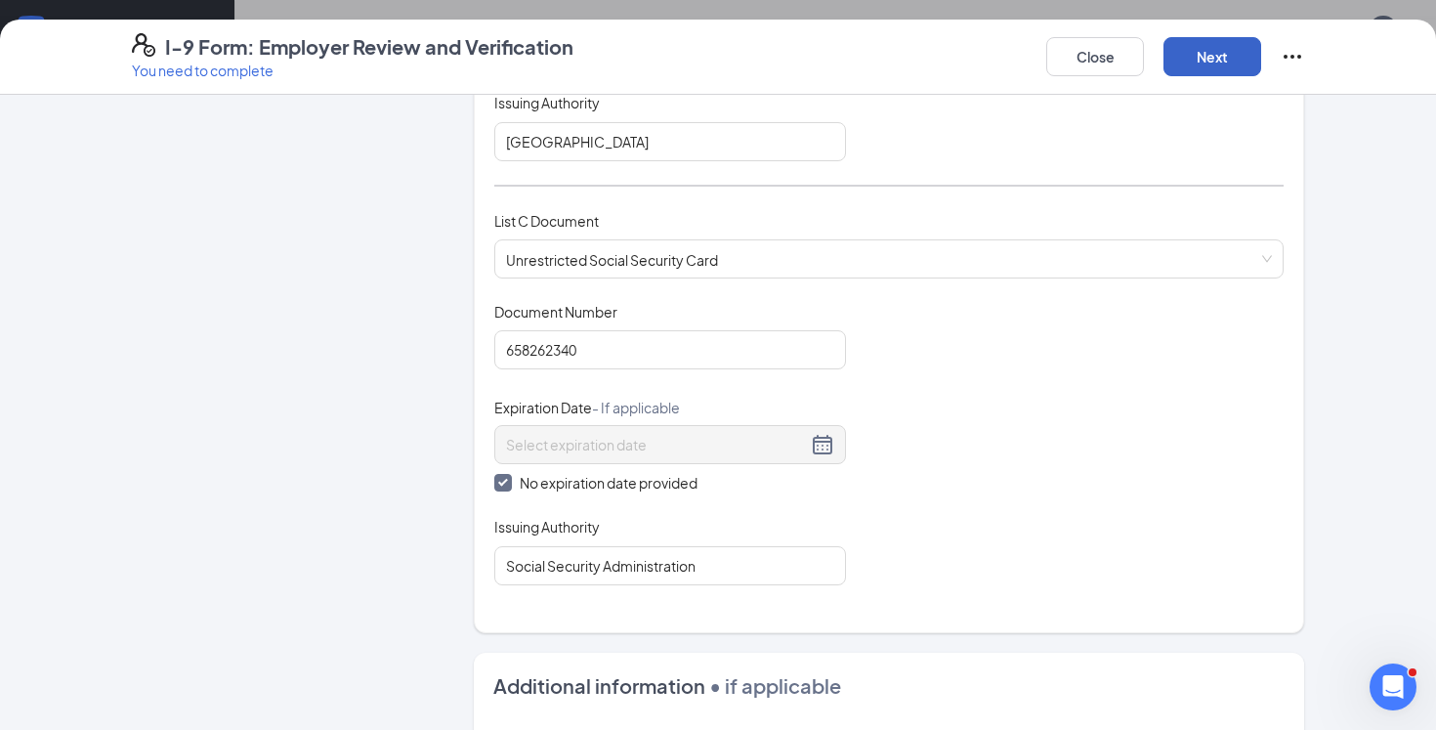
click at [1216, 45] on button "Next" at bounding box center [1212, 56] width 98 height 39
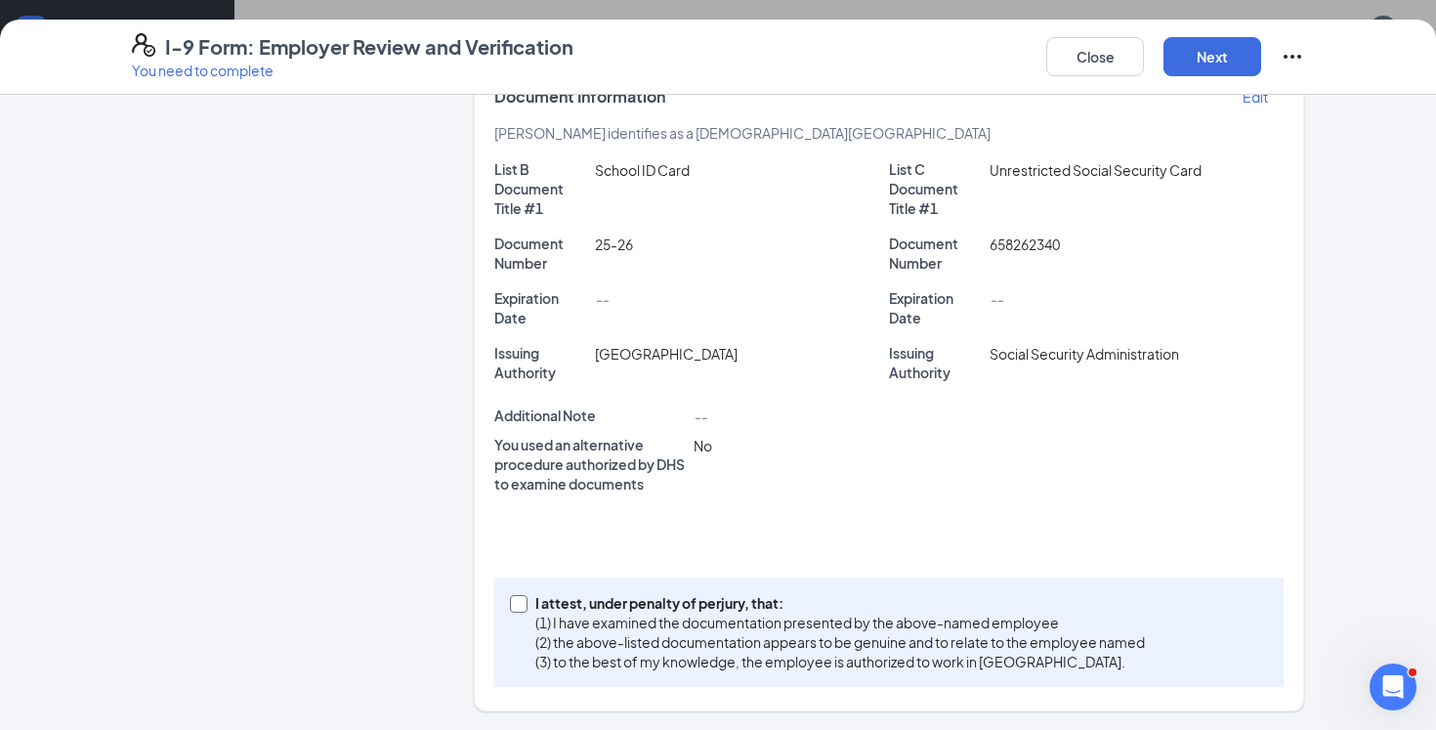
click at [915, 612] on p "(1) I have examined the documentation presented by the above-named employee" at bounding box center [839, 622] width 609 height 20
click at [524, 609] on input "I attest, under penalty of [PERSON_NAME], that: (1) I have examined the documen…" at bounding box center [517, 602] width 14 height 14
checkbox input "true"
click at [1192, 65] on button "Next" at bounding box center [1212, 56] width 98 height 39
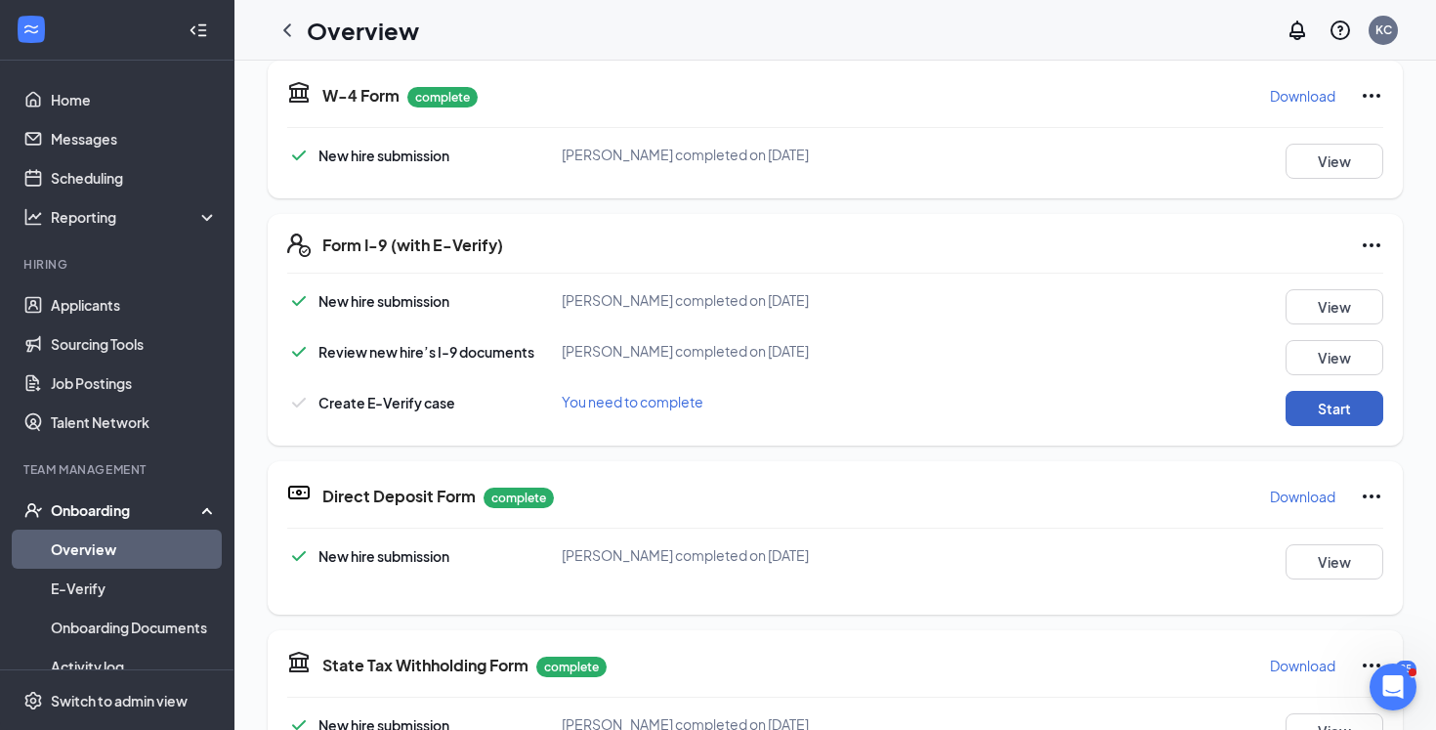
click at [1308, 400] on button "Start" at bounding box center [1334, 408] width 98 height 35
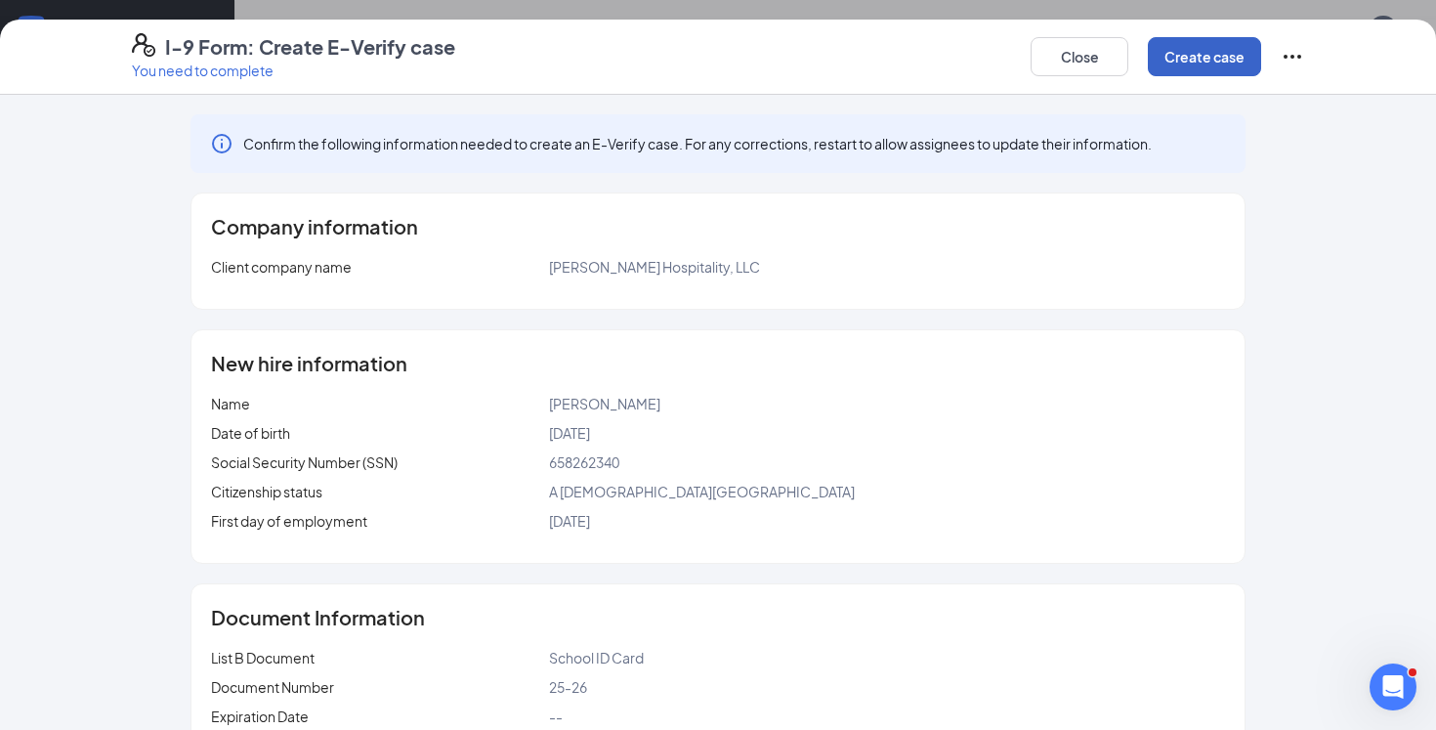
click at [1204, 63] on button "Create case" at bounding box center [1204, 56] width 113 height 39
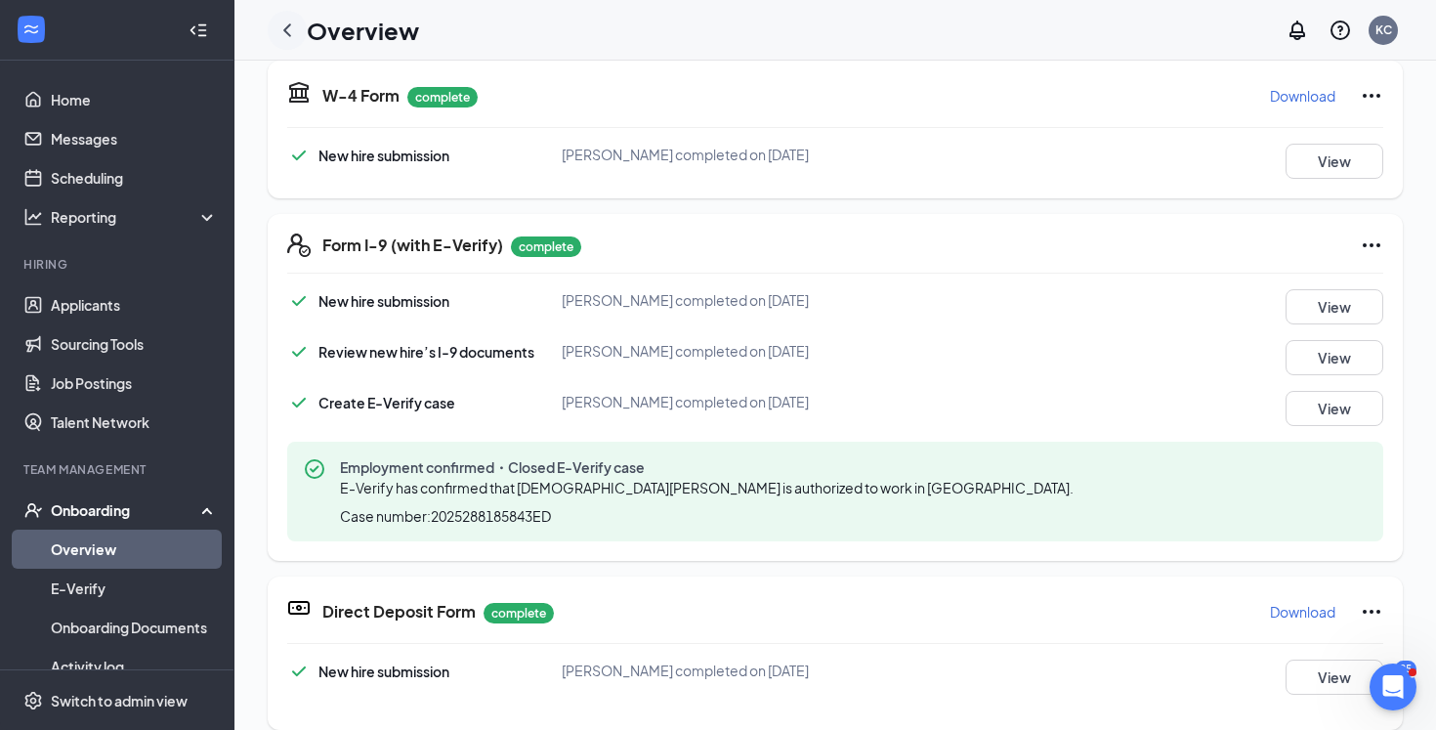
click at [293, 35] on icon "ChevronLeft" at bounding box center [286, 30] width 23 height 23
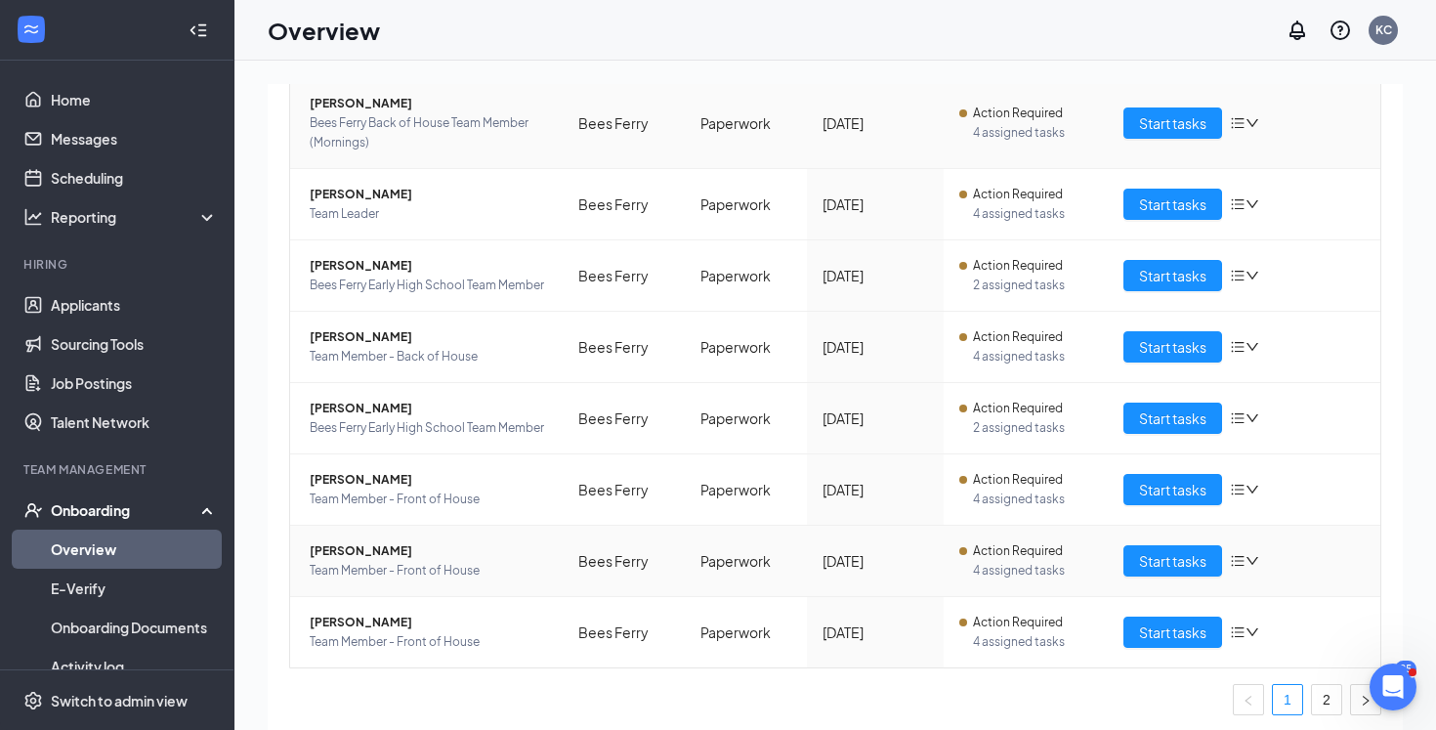
scroll to position [419, 0]
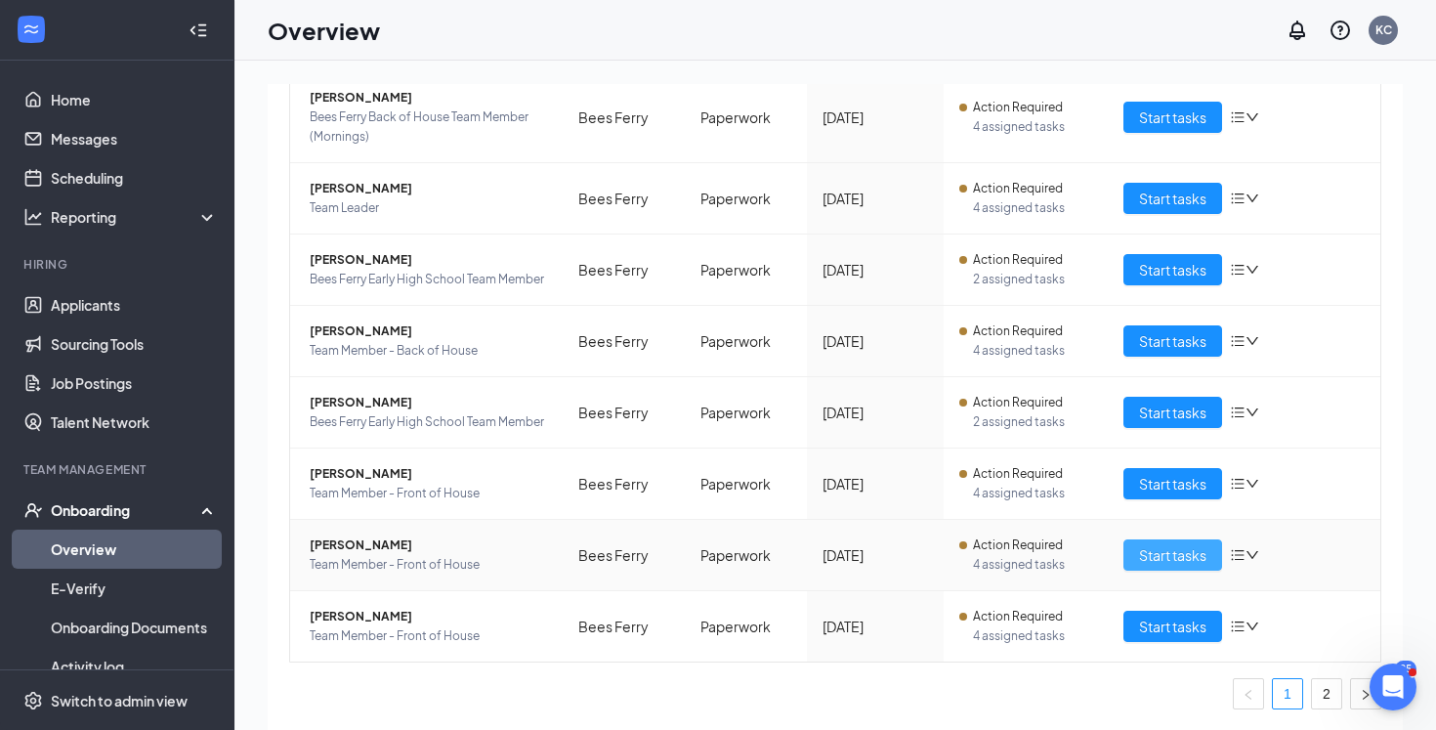
click at [1171, 551] on span "Start tasks" at bounding box center [1172, 554] width 67 height 21
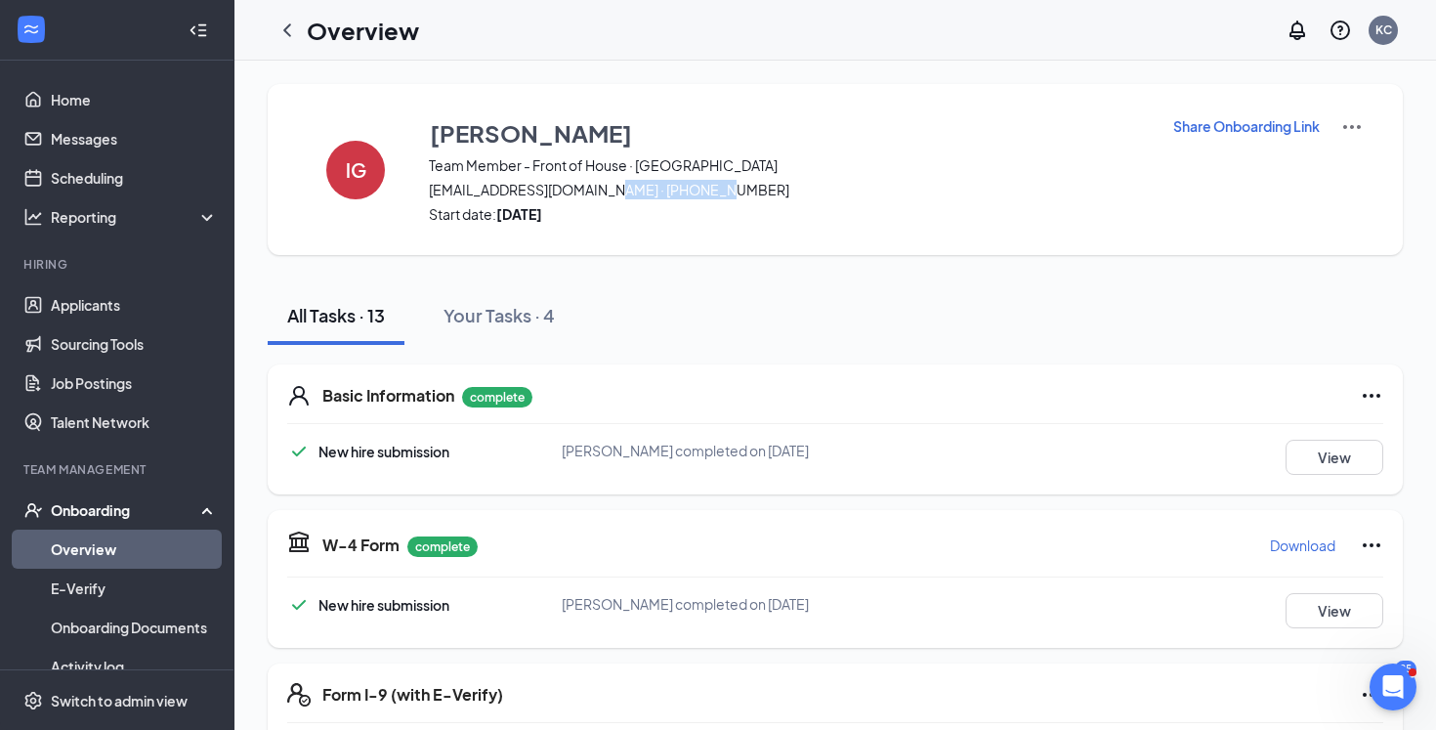
drag, startPoint x: 701, startPoint y: 193, endPoint x: 594, endPoint y: 193, distance: 107.4
click at [594, 193] on span "[EMAIL_ADDRESS][DOMAIN_NAME] · [PHONE_NUMBER]" at bounding box center [788, 190] width 719 height 20
copy span "[PHONE_NUMBER]"
click at [283, 31] on icon "ChevronLeft" at bounding box center [286, 30] width 23 height 23
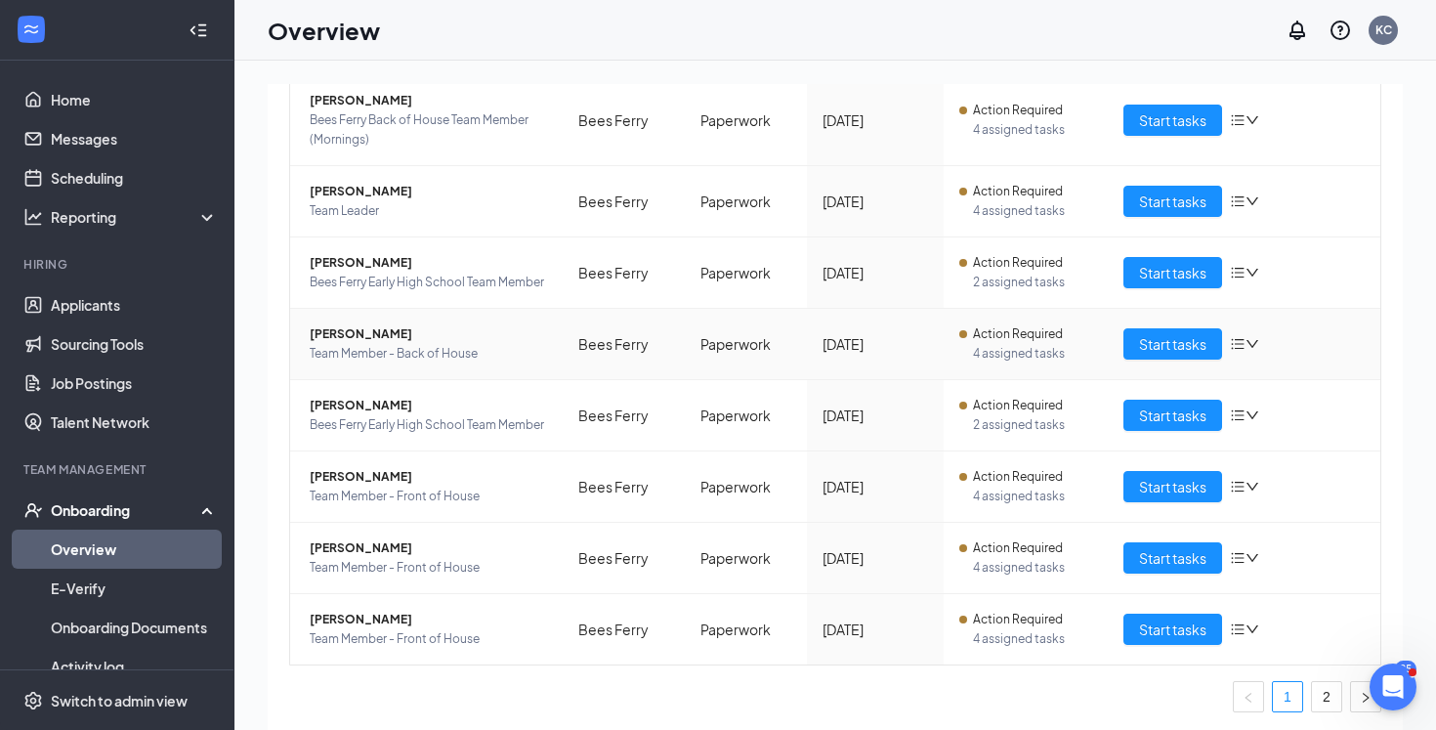
scroll to position [419, 0]
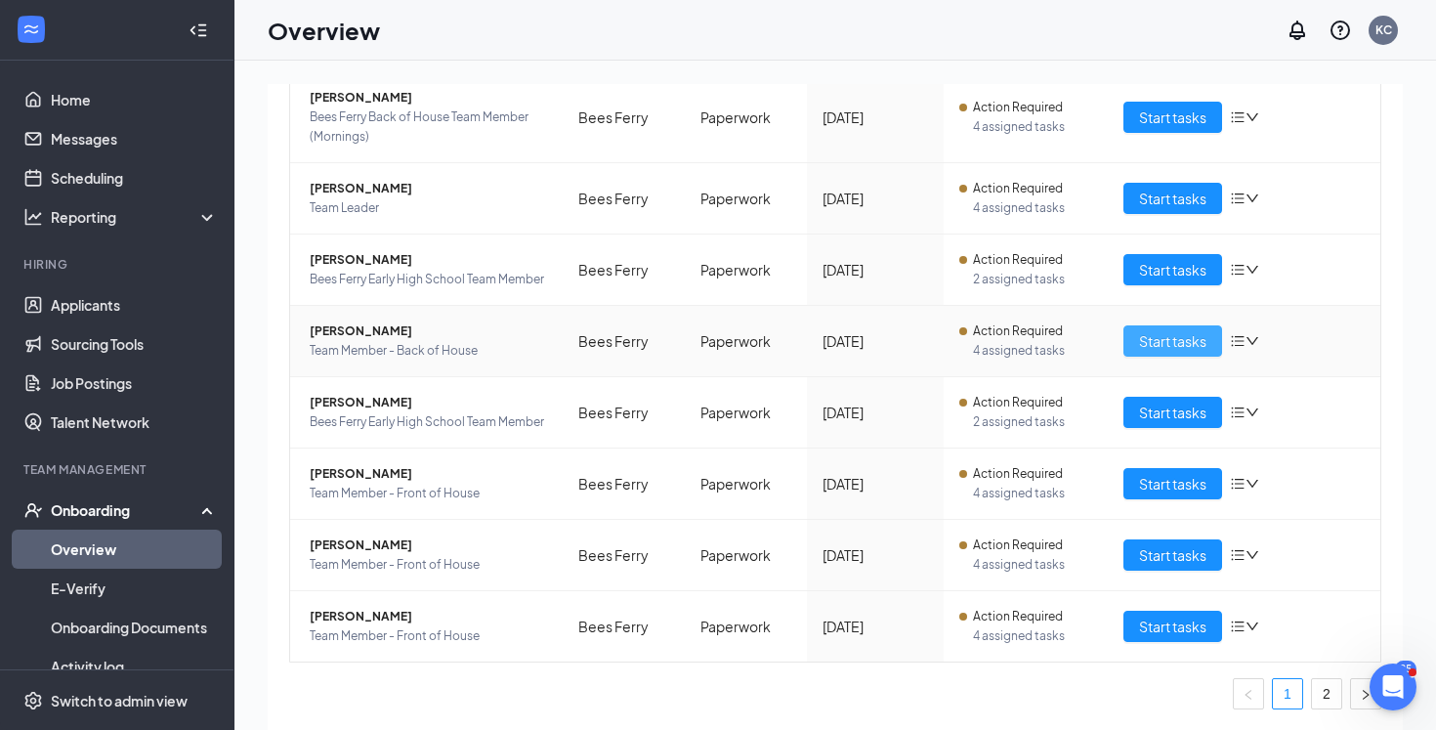
click at [1181, 350] on span "Start tasks" at bounding box center [1172, 340] width 67 height 21
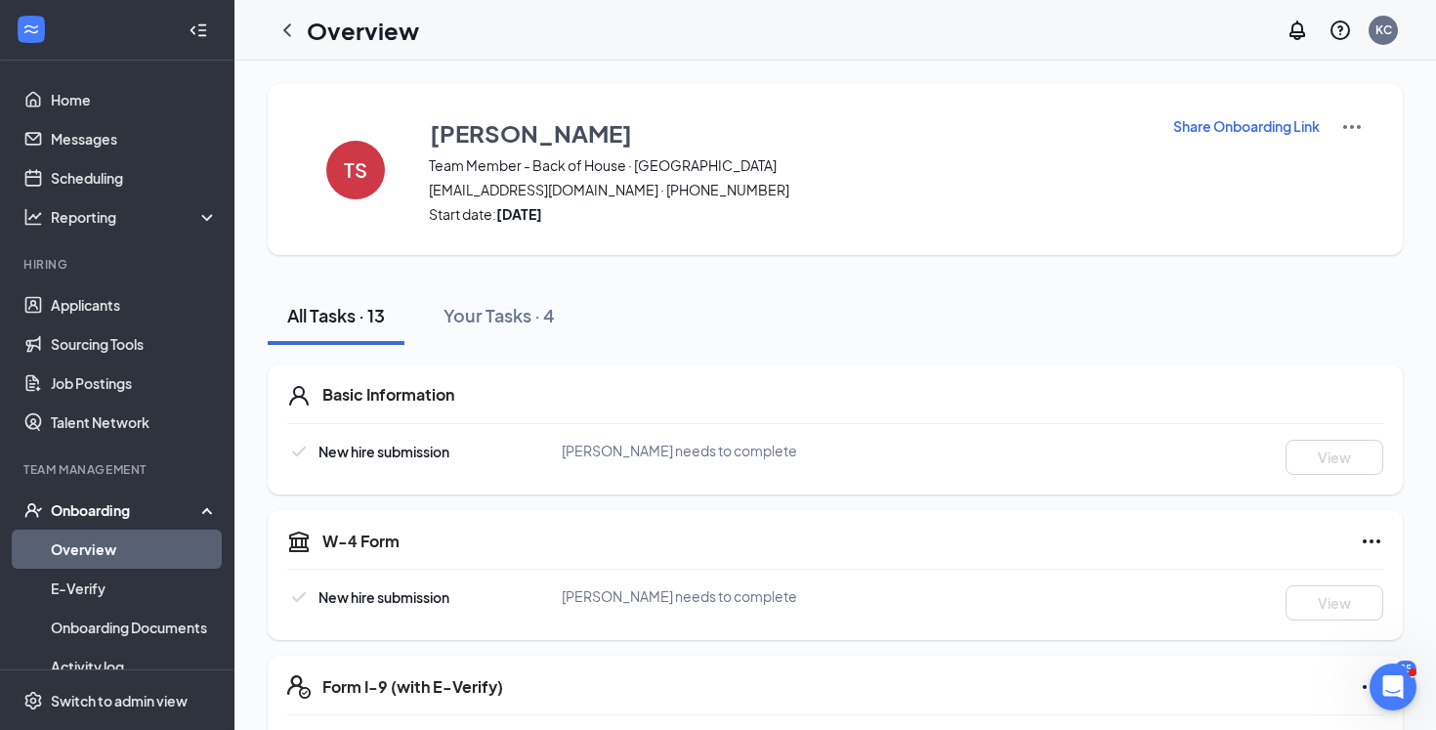
click at [296, 26] on icon "ChevronLeft" at bounding box center [286, 30] width 23 height 23
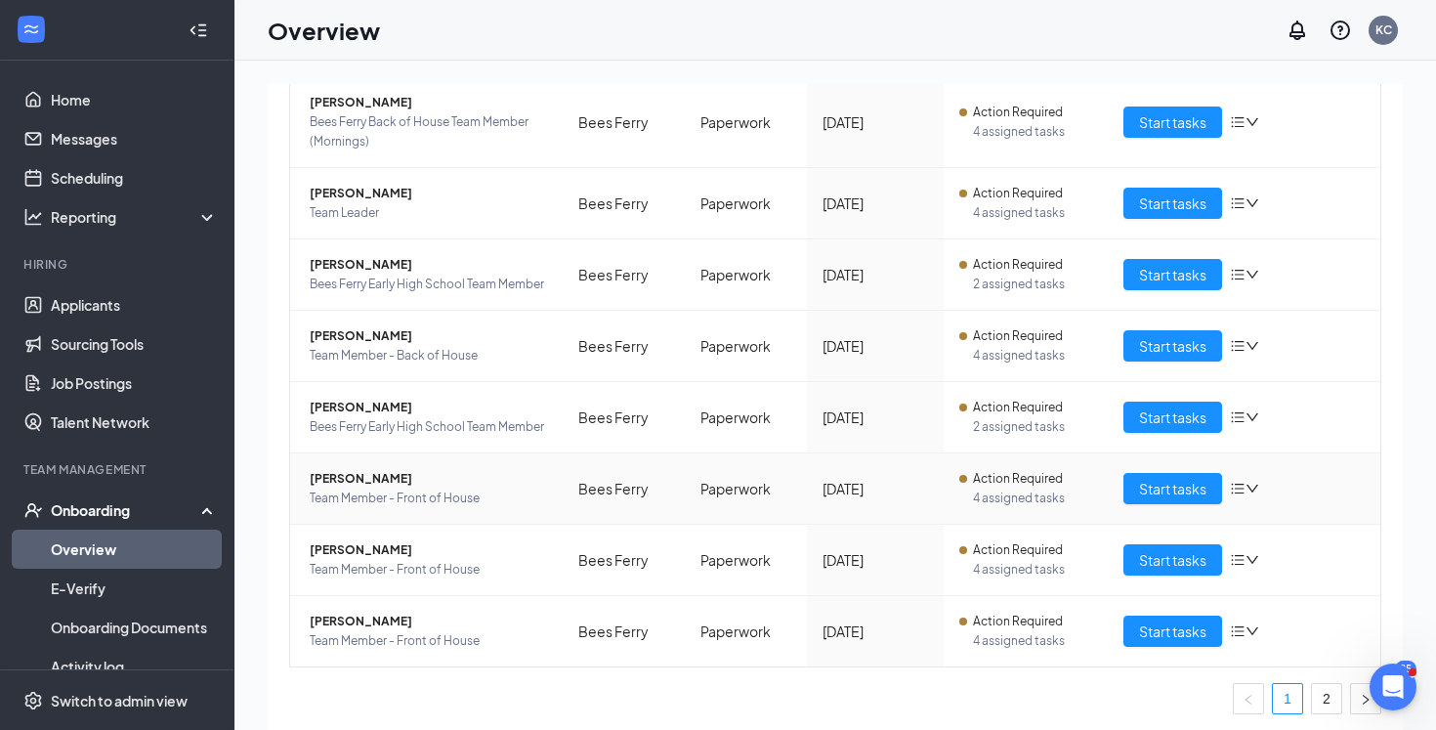
scroll to position [419, 0]
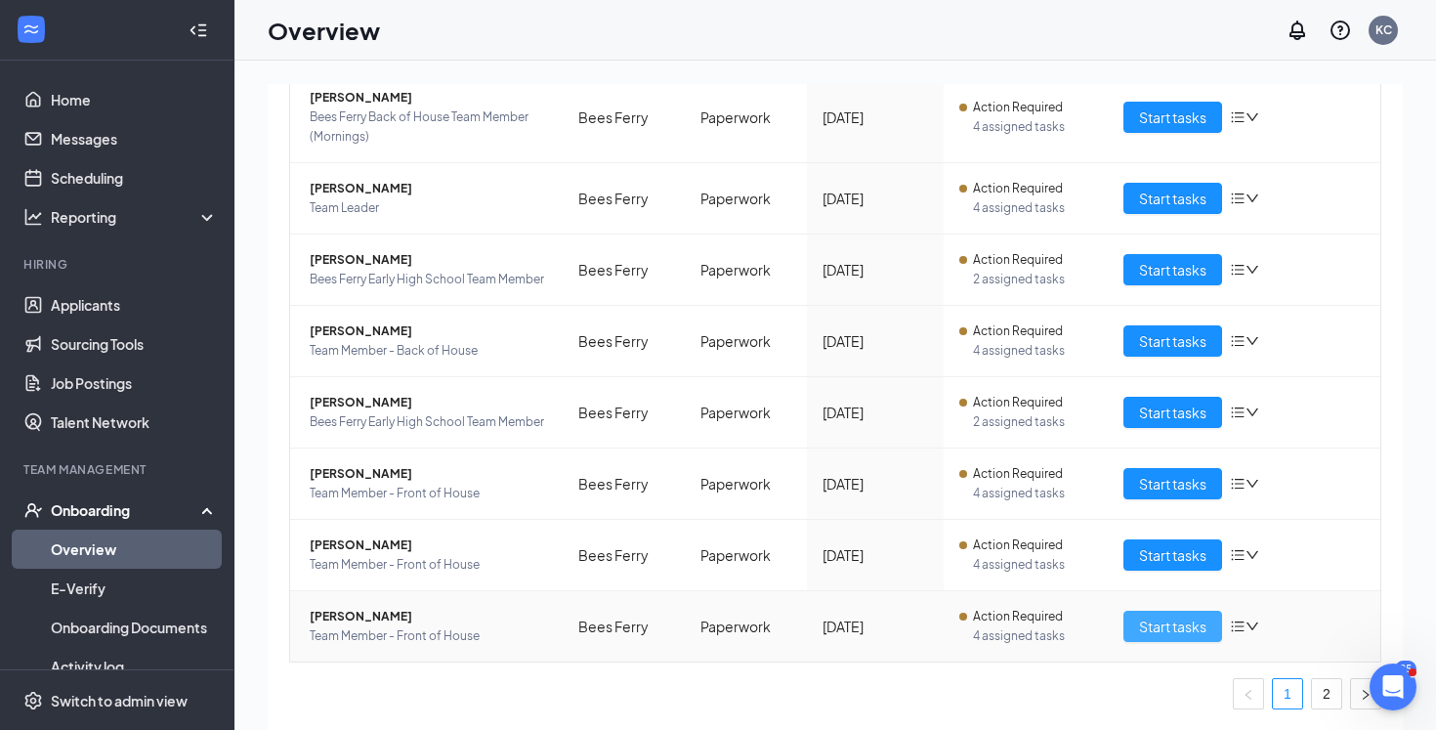
click at [1173, 620] on span "Start tasks" at bounding box center [1172, 625] width 67 height 21
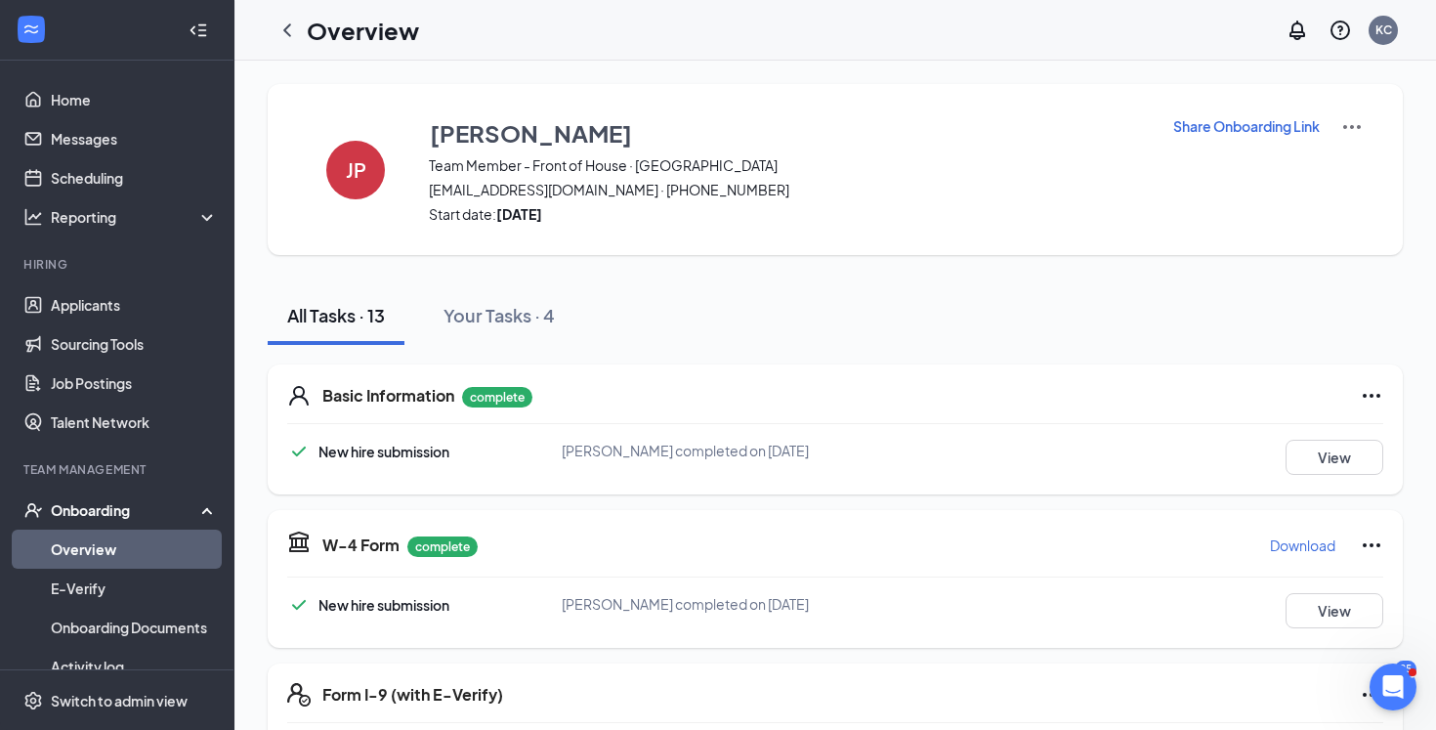
click at [288, 27] on icon "ChevronLeft" at bounding box center [286, 30] width 23 height 23
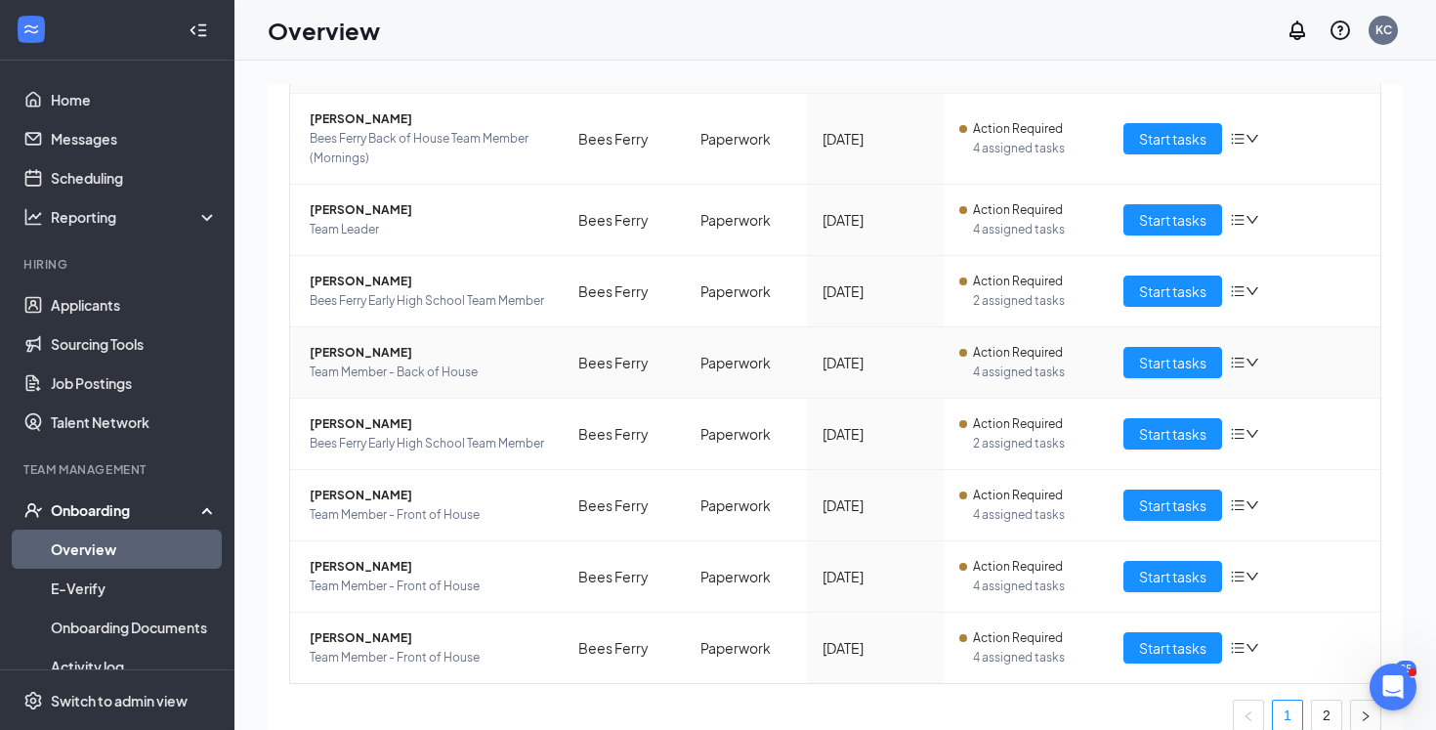
scroll to position [419, 0]
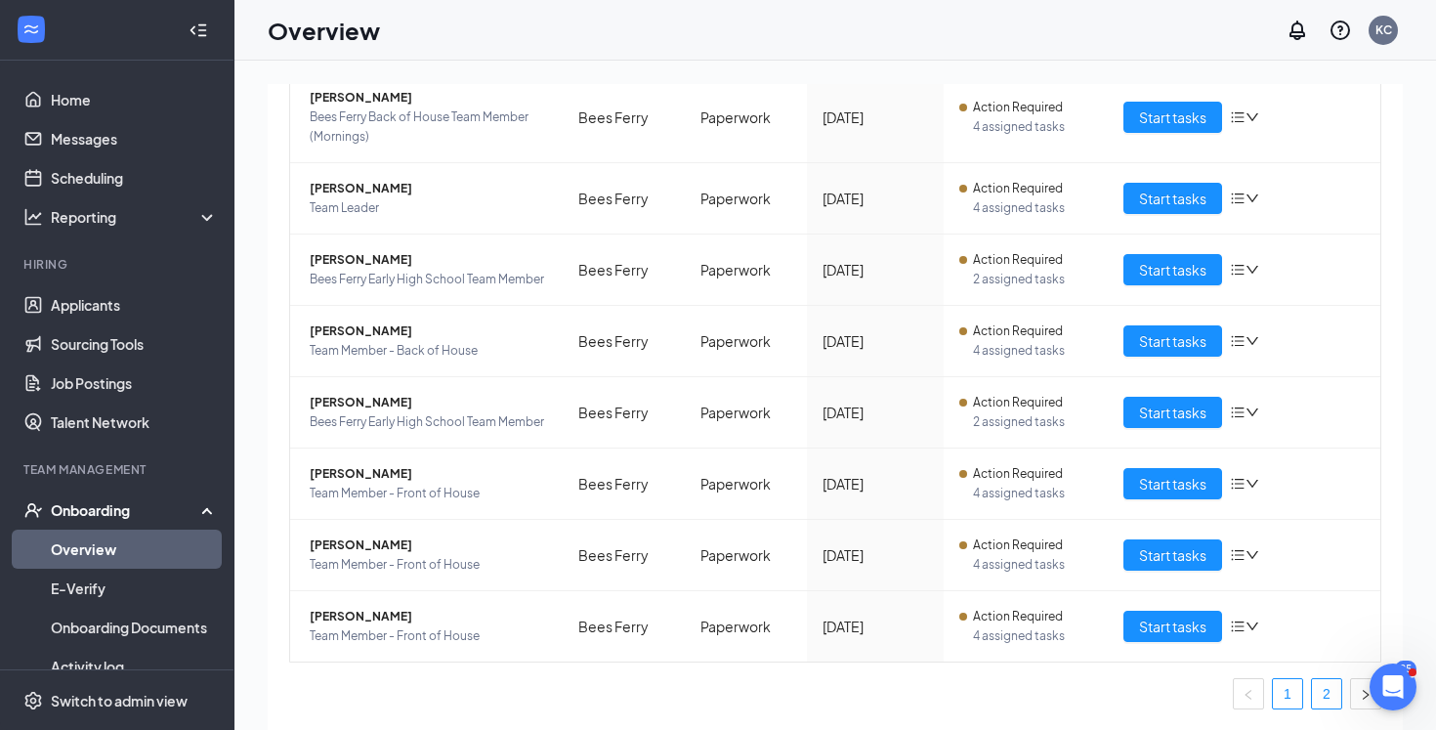
click at [1333, 700] on link "2" at bounding box center [1326, 693] width 29 height 29
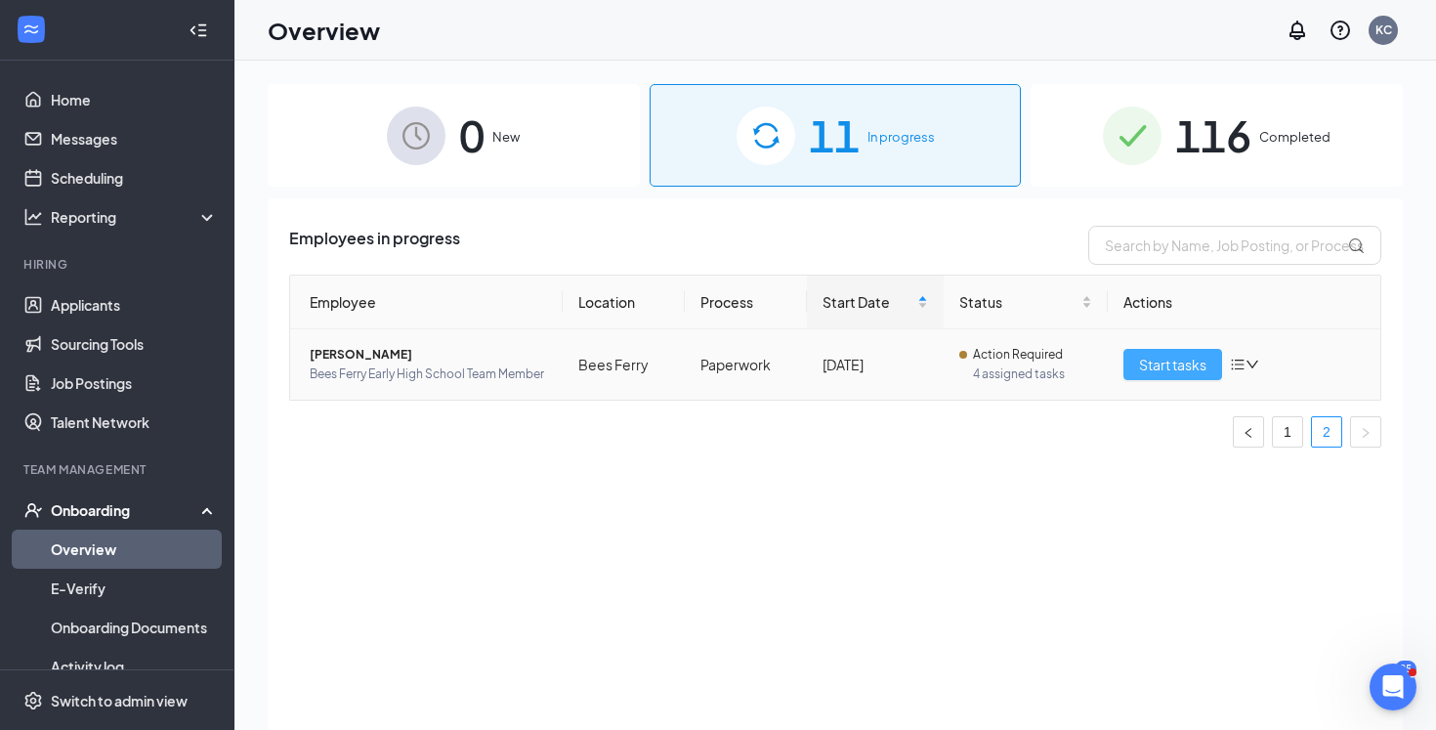
click at [1166, 368] on span "Start tasks" at bounding box center [1172, 364] width 67 height 21
